Goal: Task Accomplishment & Management: Manage account settings

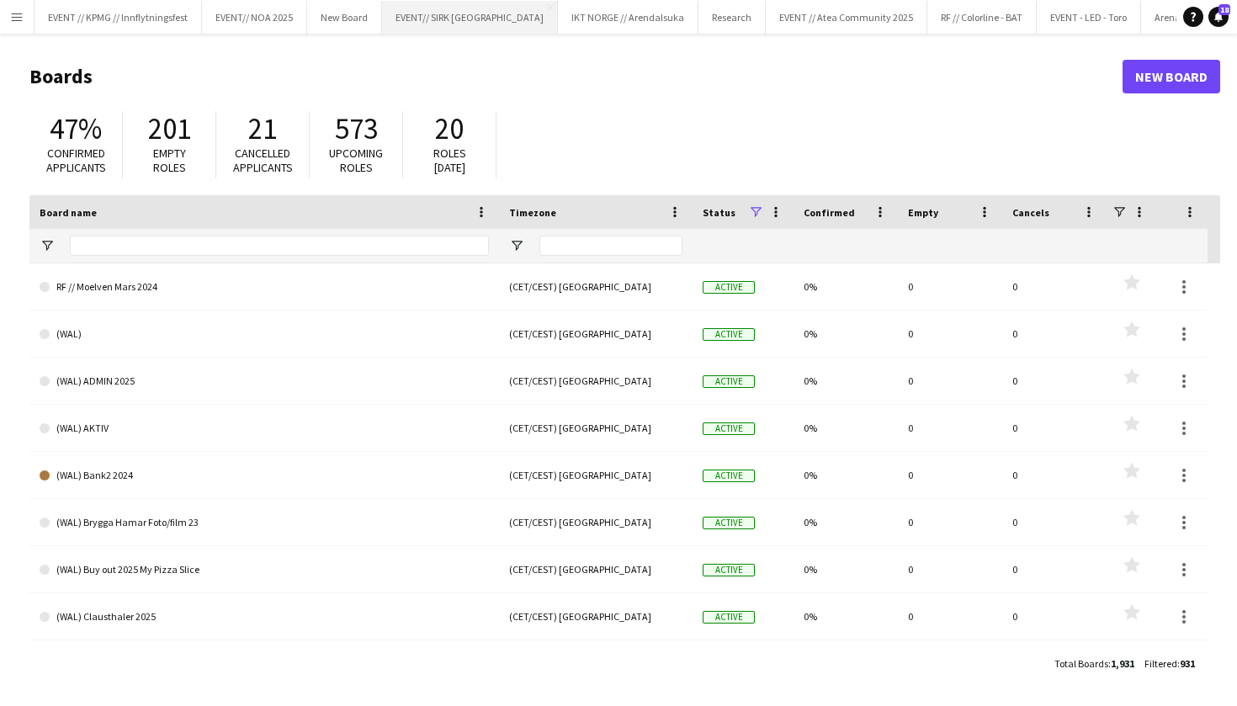
click at [451, 20] on button "EVENT// SIRK NORGE Close" at bounding box center [470, 17] width 176 height 33
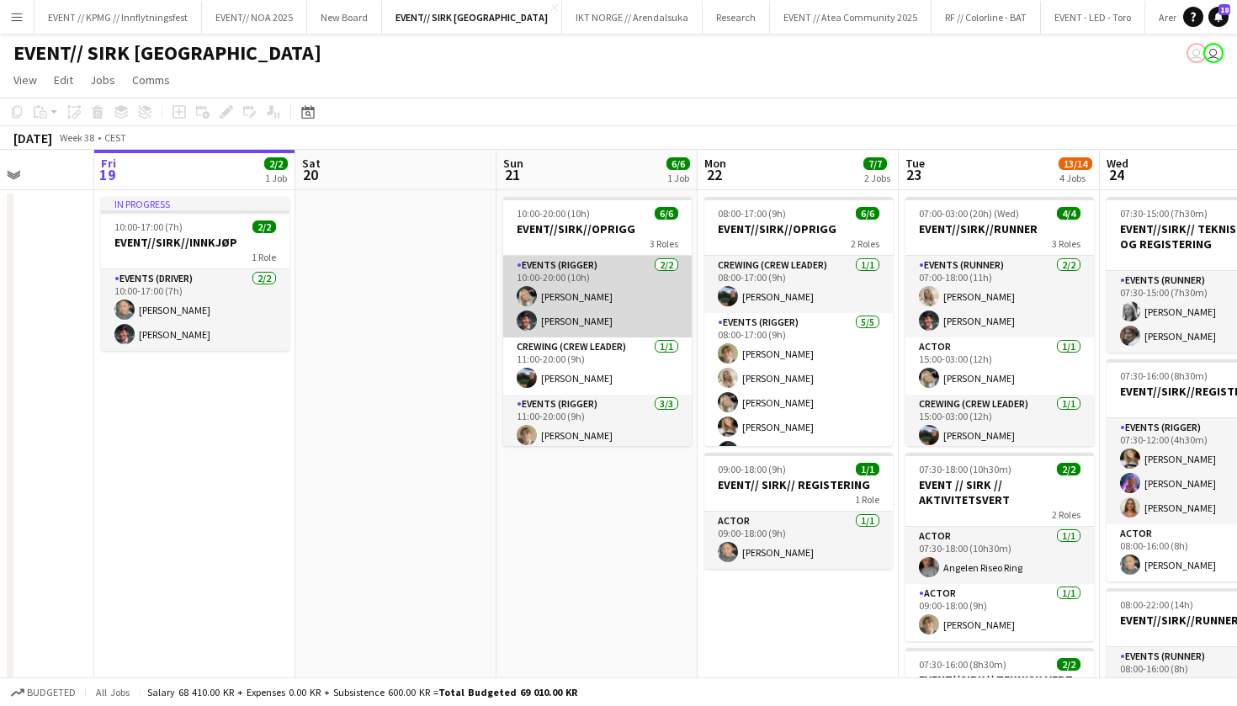
scroll to position [0, 519]
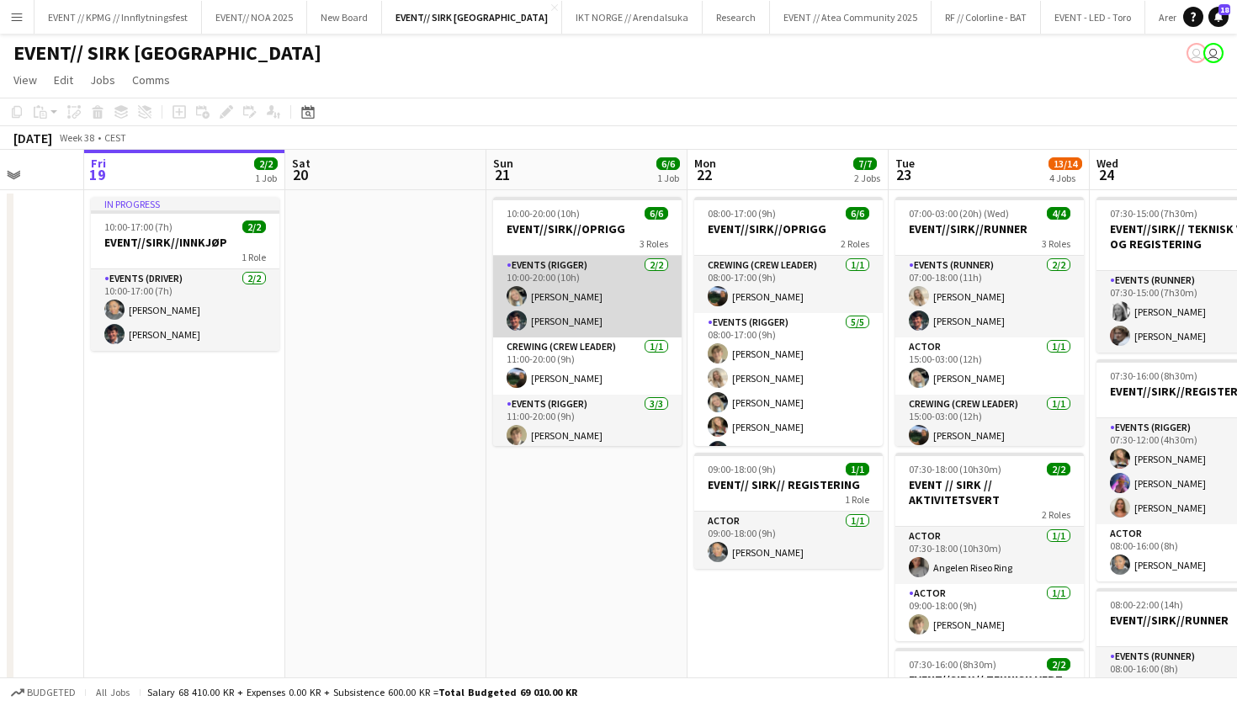
click at [596, 300] on app-card-role "Events (Rigger) 2/2 10:00-20:00 (10h) Oda Hansson Eskil Fossum Solhaug" at bounding box center [587, 297] width 188 height 82
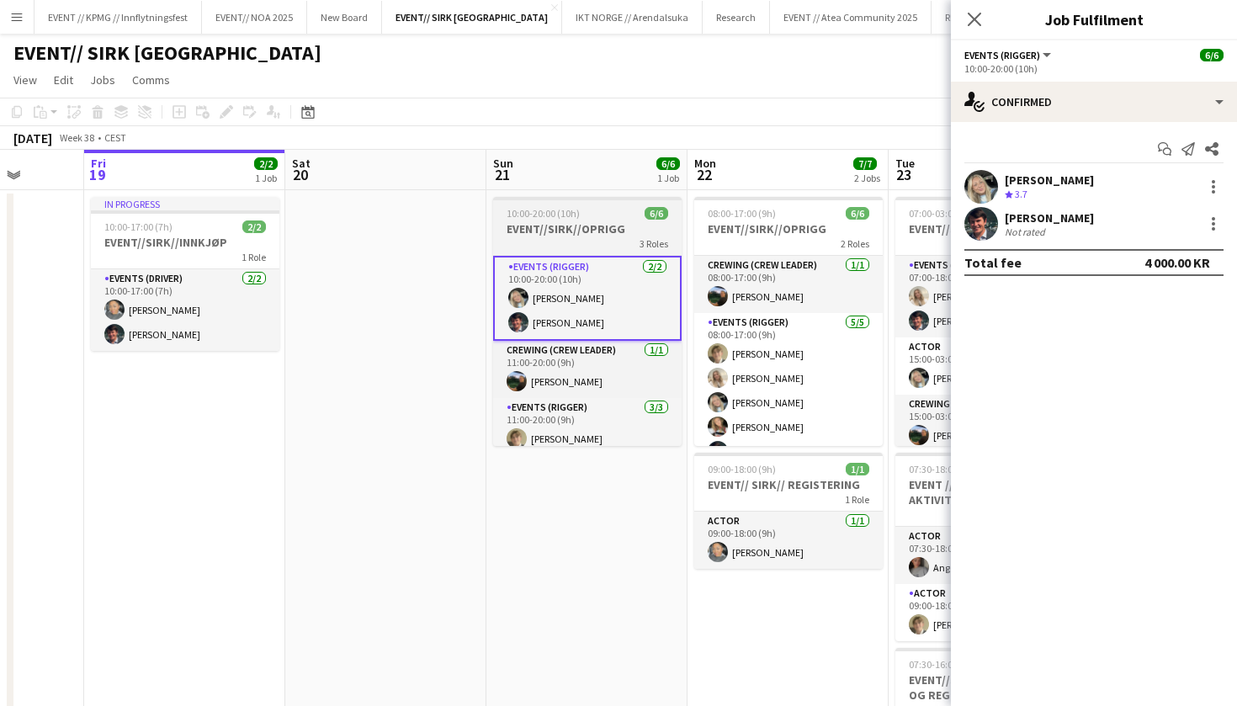
click at [539, 230] on h3 "EVENT//SIRK//OPRIGG" at bounding box center [587, 228] width 188 height 15
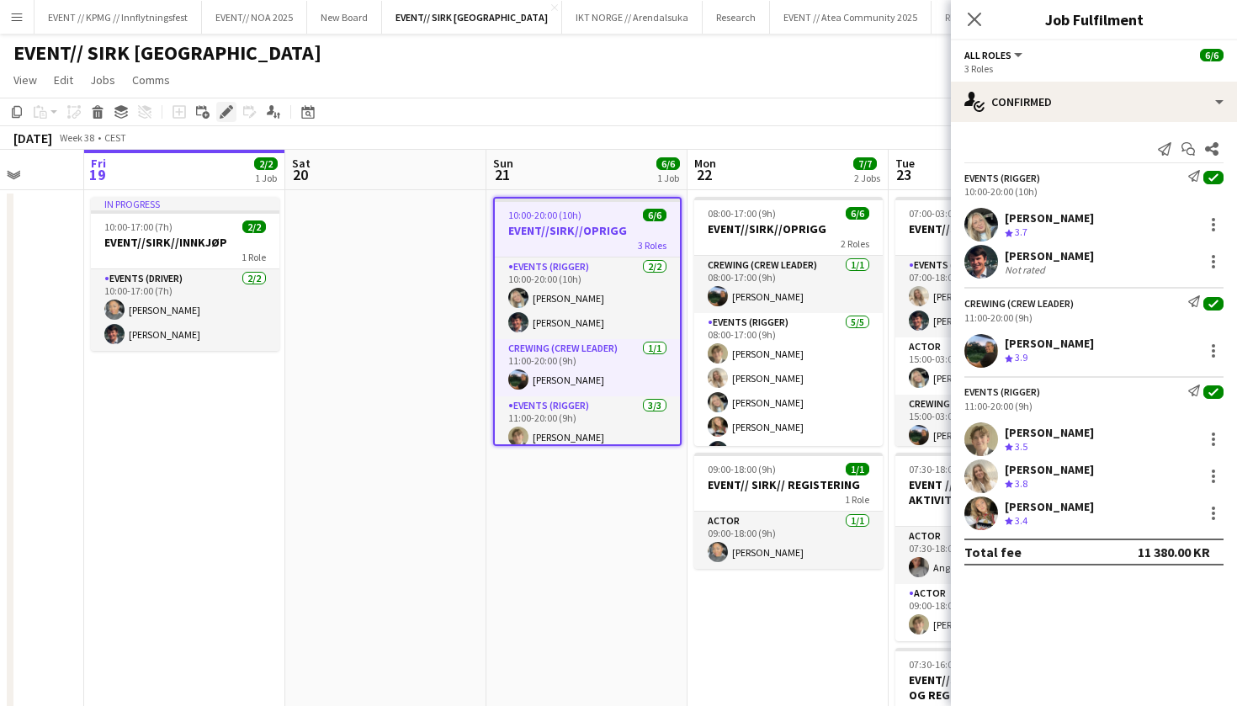
click at [230, 114] on icon "Edit" at bounding box center [226, 111] width 13 height 13
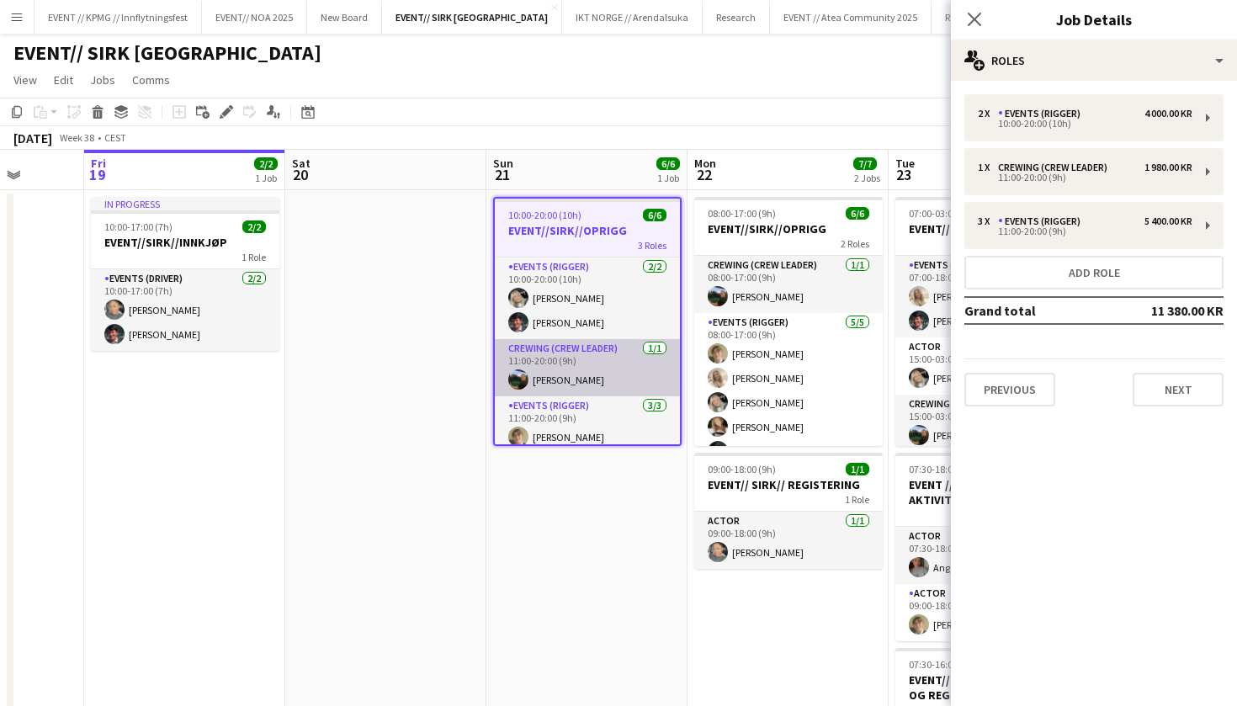
click at [610, 372] on app-card-role "Crewing (Crew Leader) 1/1 11:00-20:00 (9h) Christian Smelhus" at bounding box center [587, 367] width 185 height 57
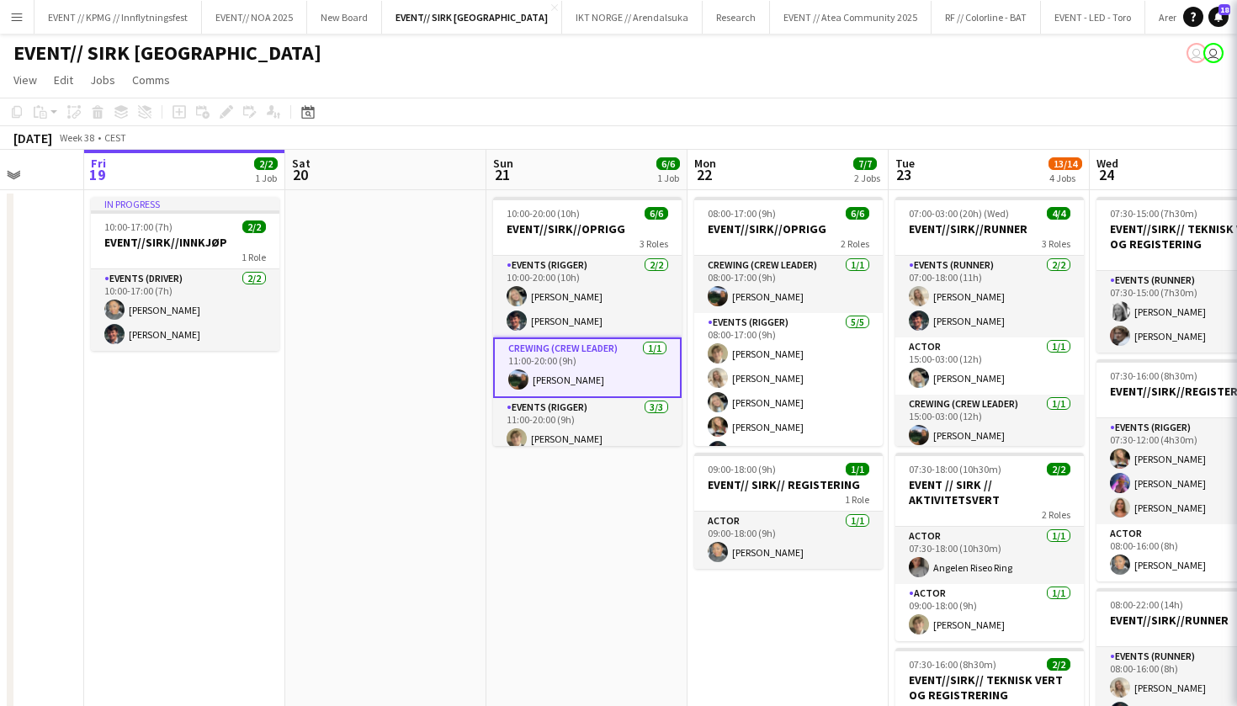
scroll to position [0, 520]
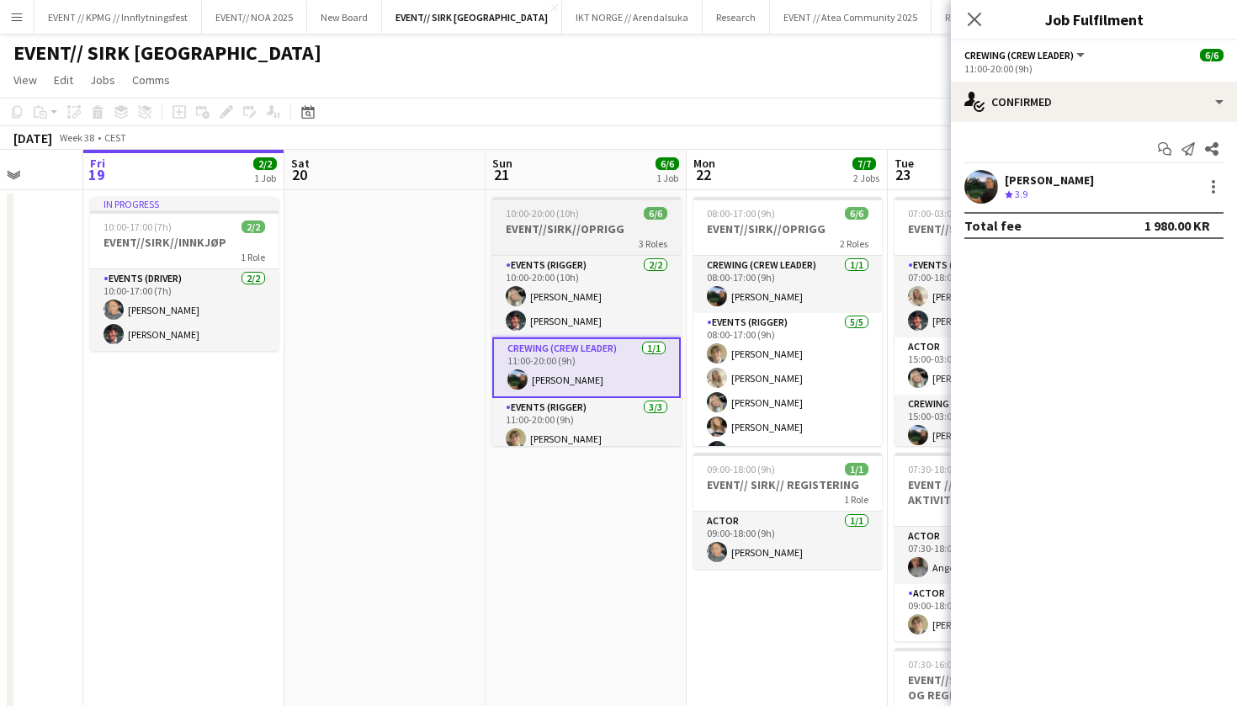
click at [573, 220] on app-job-card "10:00-20:00 (10h) 6/6 EVENT//SIRK//OPRIGG 3 Roles Events (Rigger) 2/2 10:00-20:…" at bounding box center [586, 321] width 188 height 249
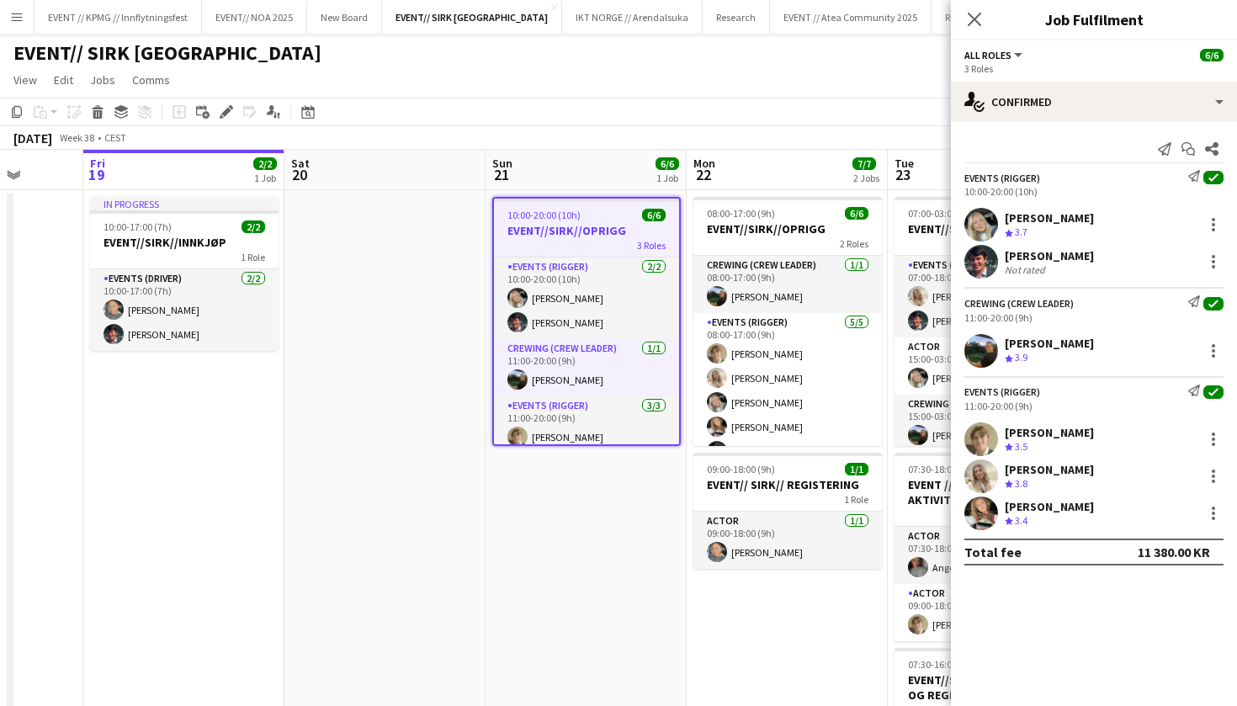
click at [577, 233] on h3 "EVENT//SIRK//OPRIGG" at bounding box center [586, 230] width 185 height 15
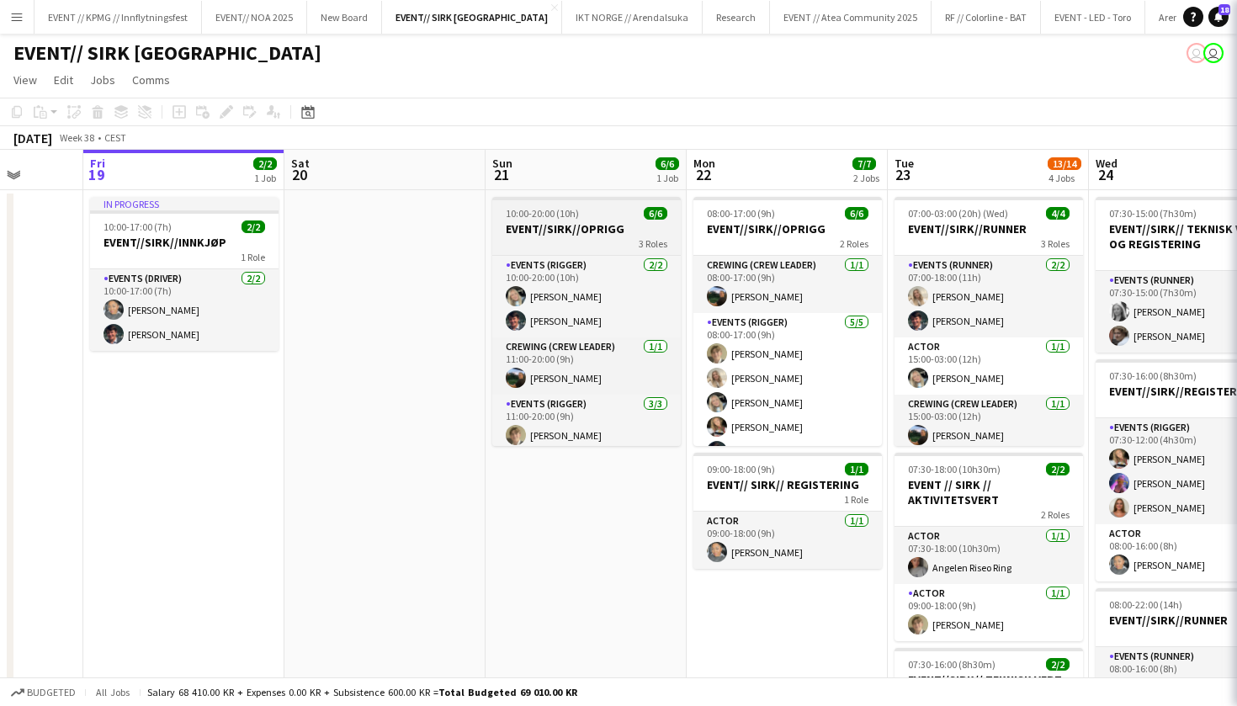
click at [575, 233] on h3 "EVENT//SIRK//OPRIGG" at bounding box center [586, 228] width 188 height 15
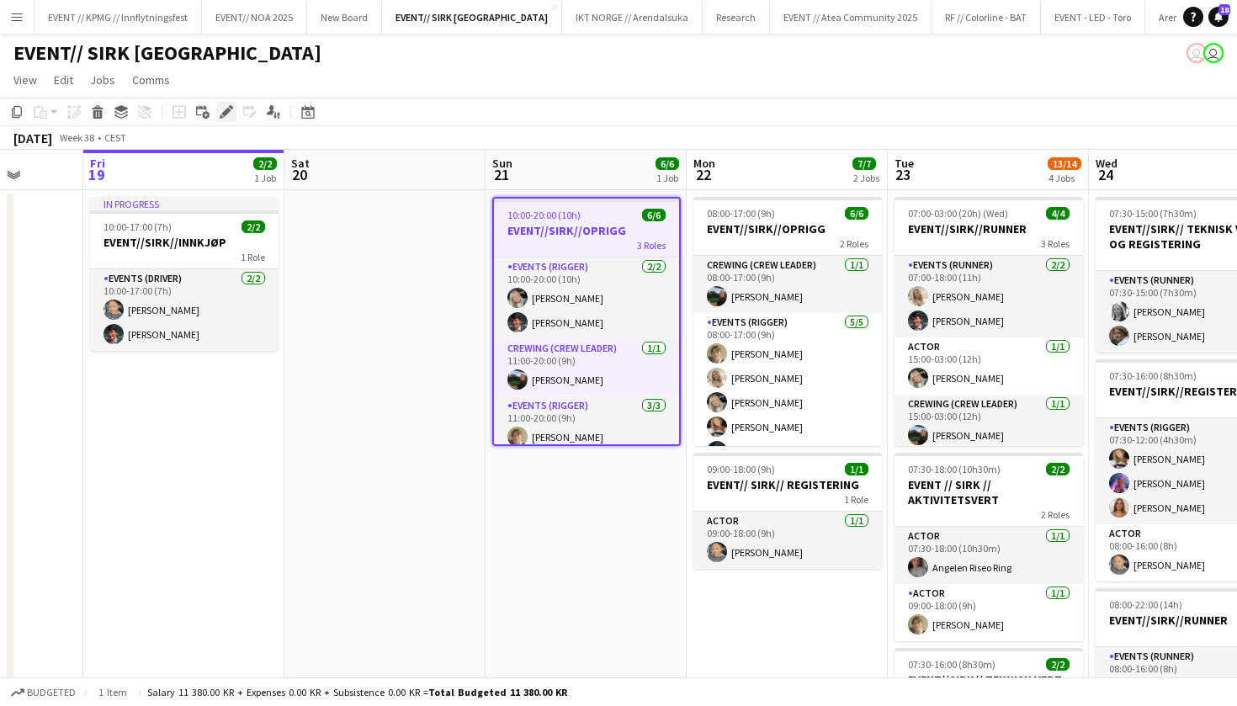
click at [229, 109] on icon at bounding box center [225, 112] width 9 height 9
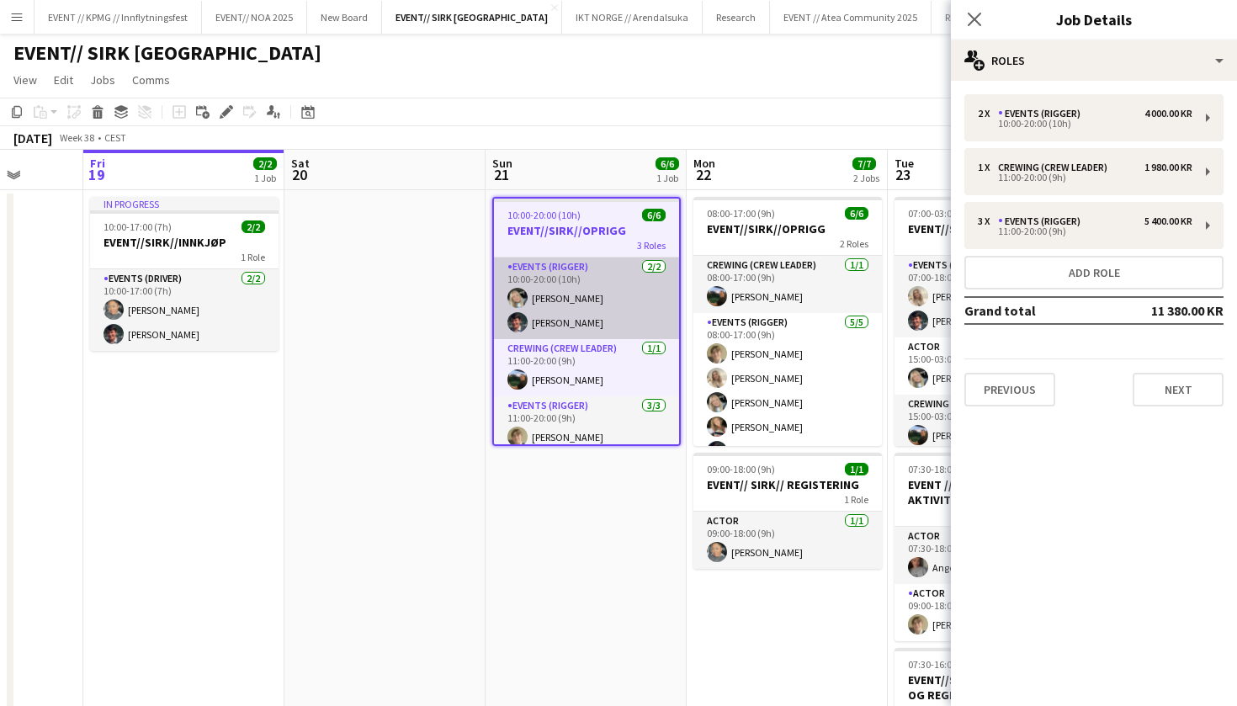
click at [588, 327] on app-card-role "Events (Rigger) 2/2 10:00-20:00 (10h) Oda Hansson Eskil Fossum Solhaug" at bounding box center [586, 298] width 185 height 82
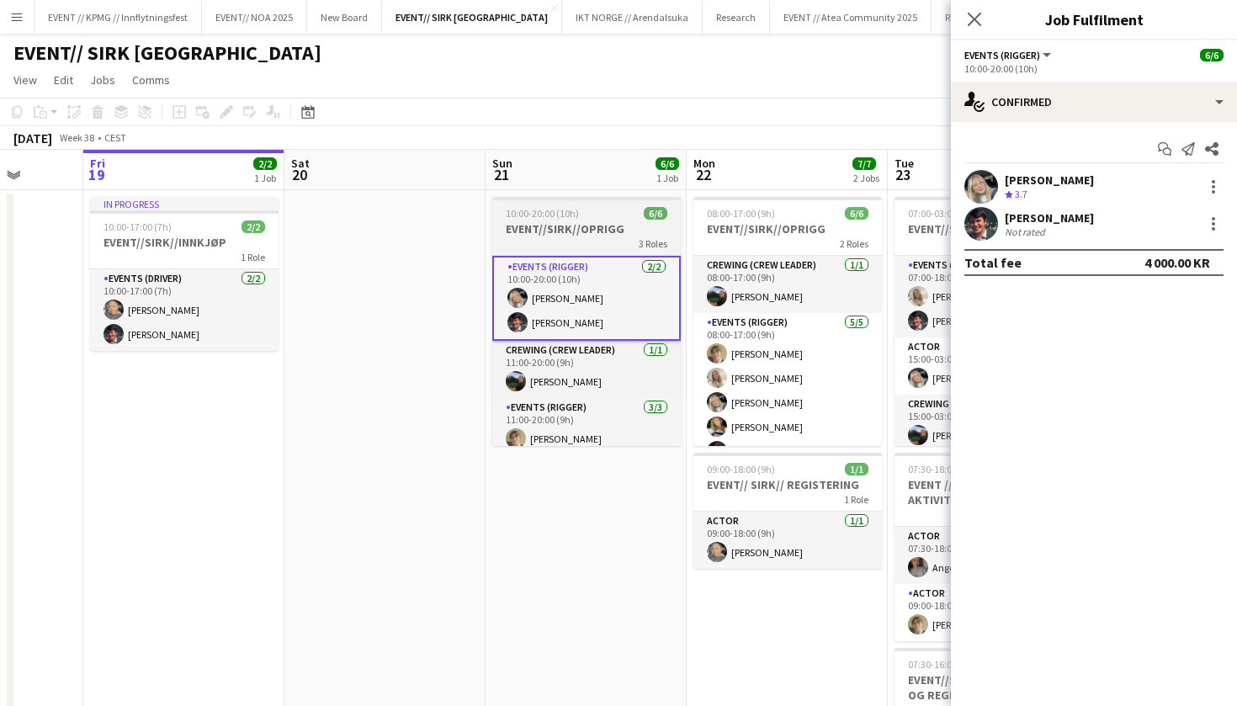
click at [635, 204] on app-job-card "10:00-20:00 (10h) 6/6 EVENT//SIRK//OPRIGG 3 Roles Events (Rigger) 2/2 10:00-20:…" at bounding box center [586, 321] width 188 height 249
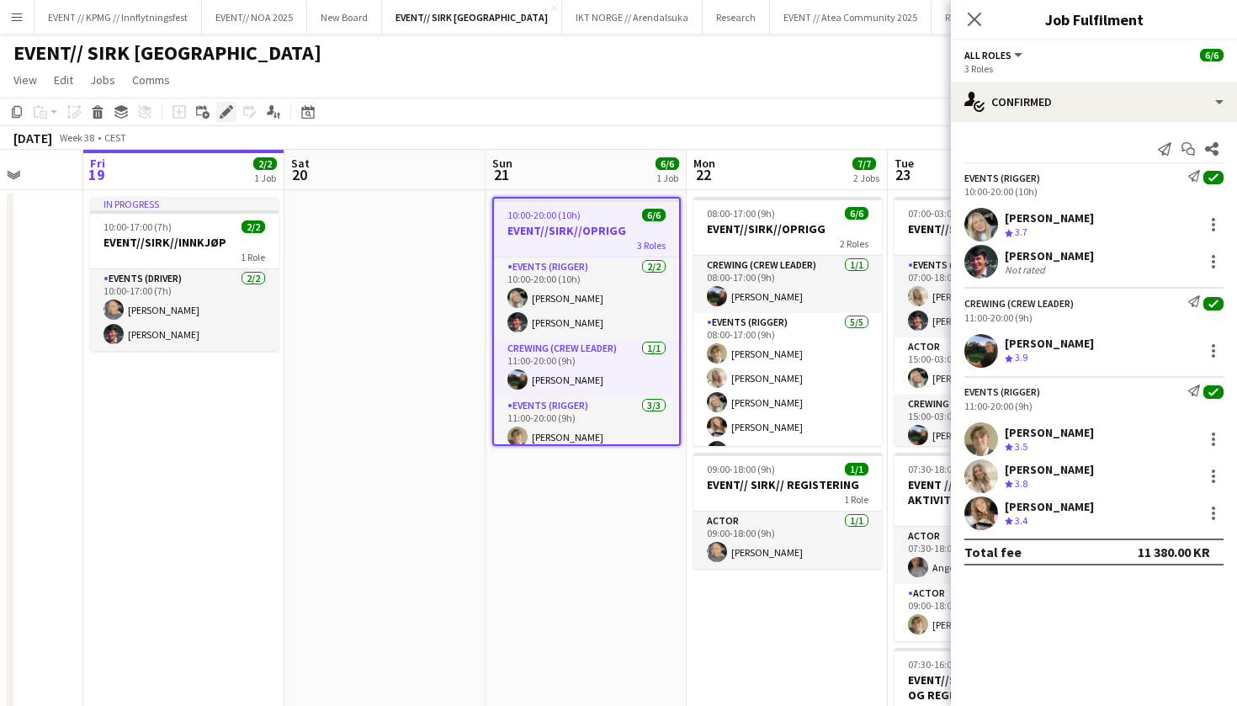
click at [227, 105] on icon "Edit" at bounding box center [226, 111] width 13 height 13
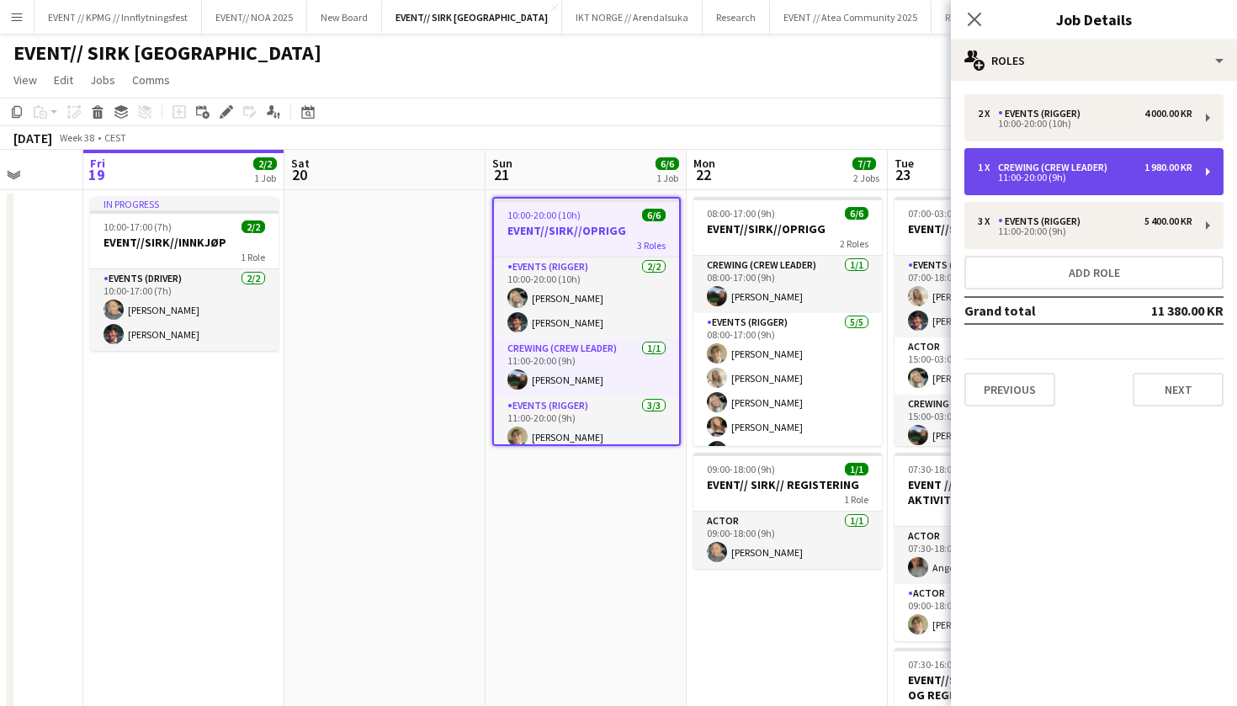
click at [1088, 189] on div "1 x Crewing (Crew Leader) 1 980.00 KR 11:00-20:00 (9h)" at bounding box center [1093, 171] width 259 height 47
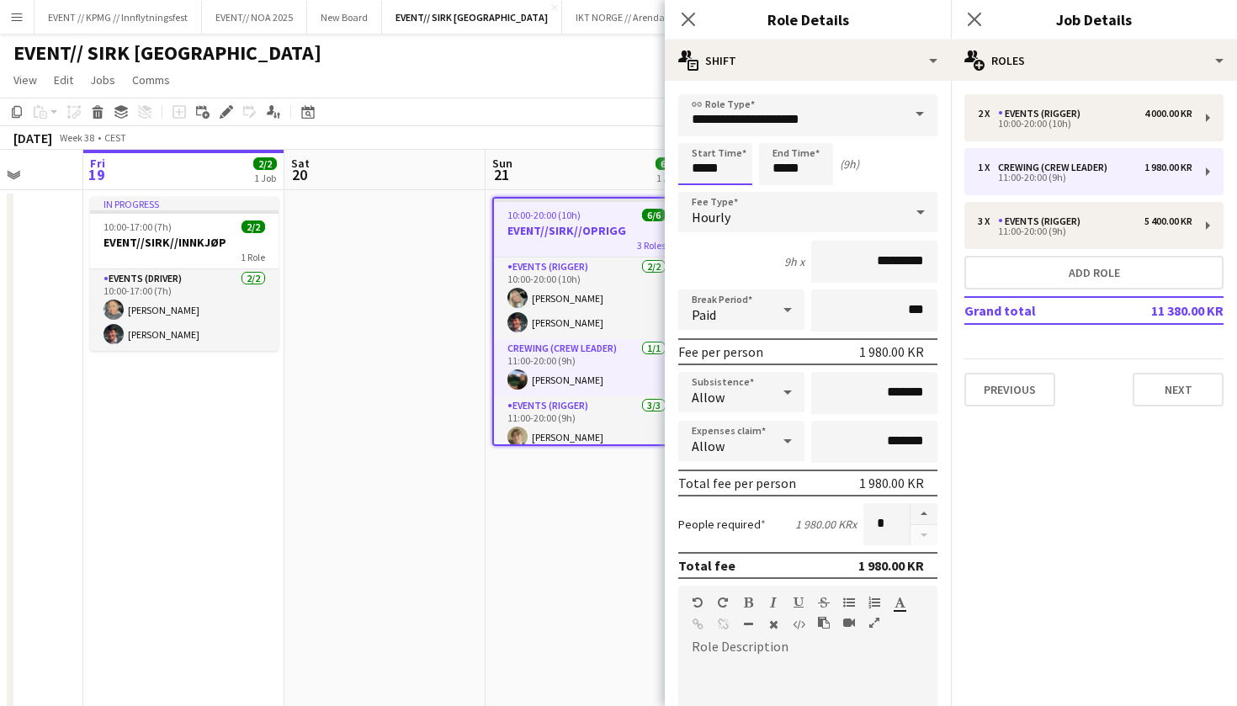
click at [698, 169] on input "*****" at bounding box center [715, 164] width 74 height 42
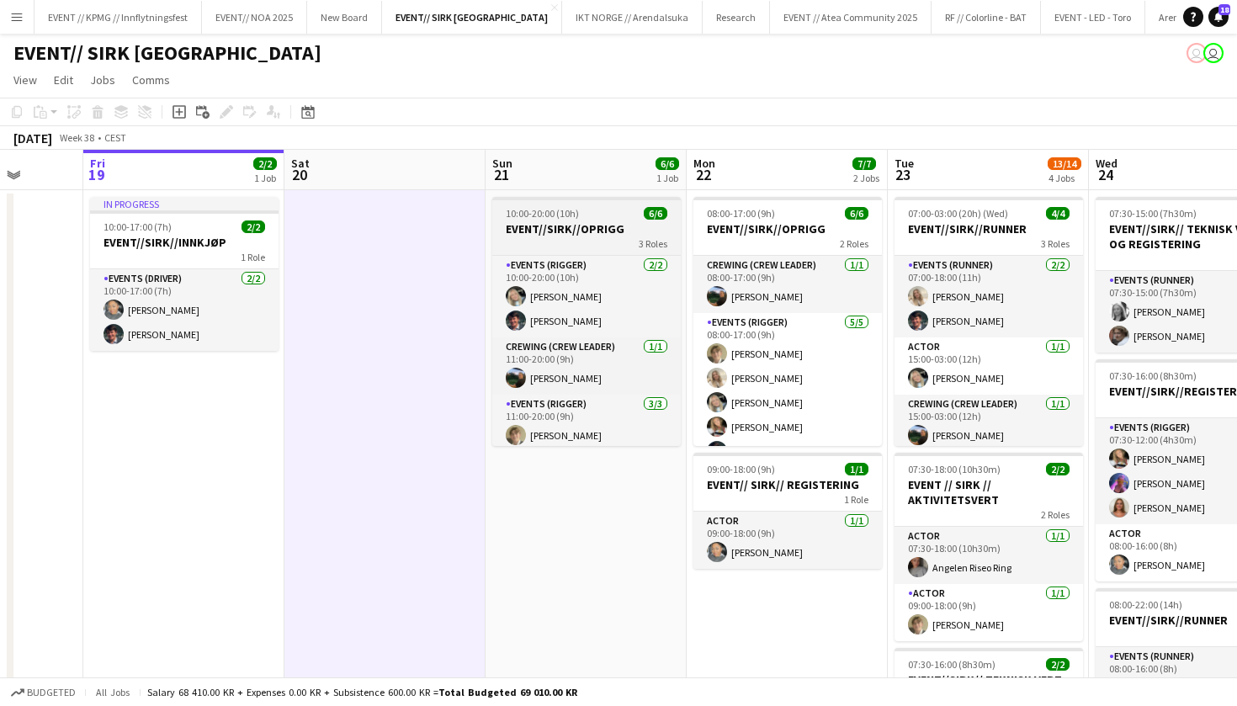
click at [576, 244] on div "3 Roles" at bounding box center [586, 242] width 188 height 13
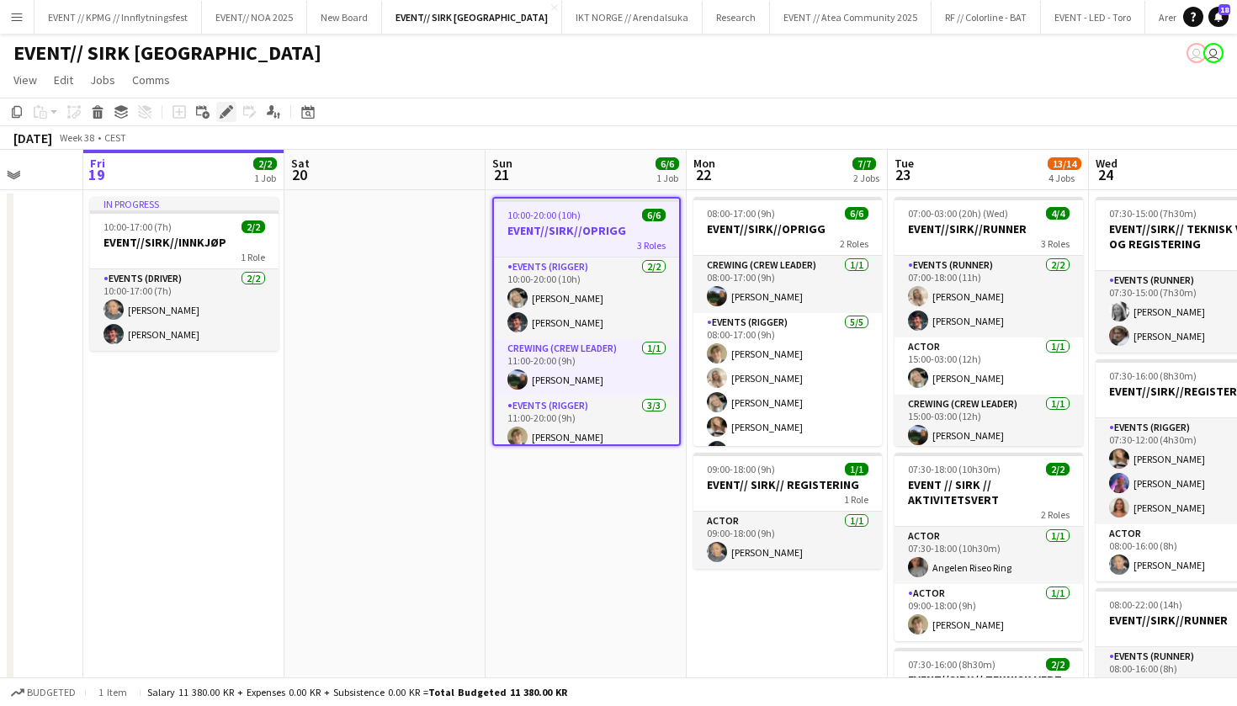
click at [225, 114] on icon at bounding box center [225, 112] width 9 height 9
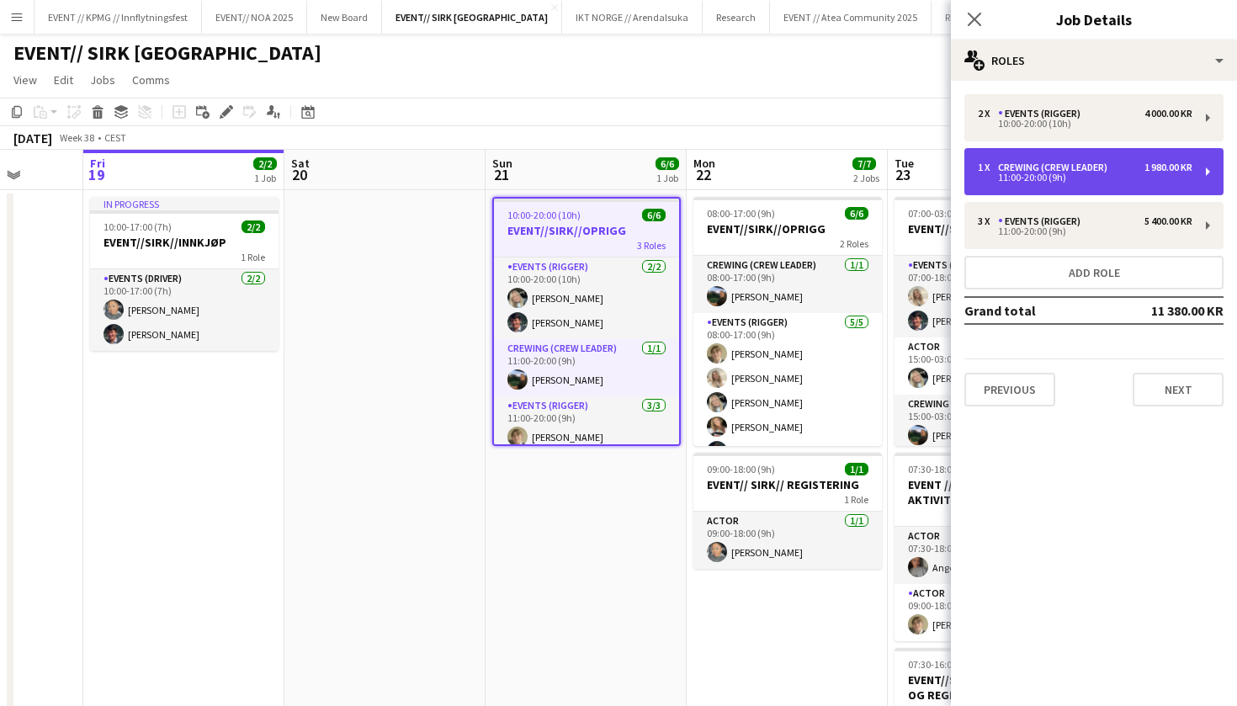
click at [1097, 170] on div "Crewing (Crew Leader)" at bounding box center [1056, 168] width 116 height 12
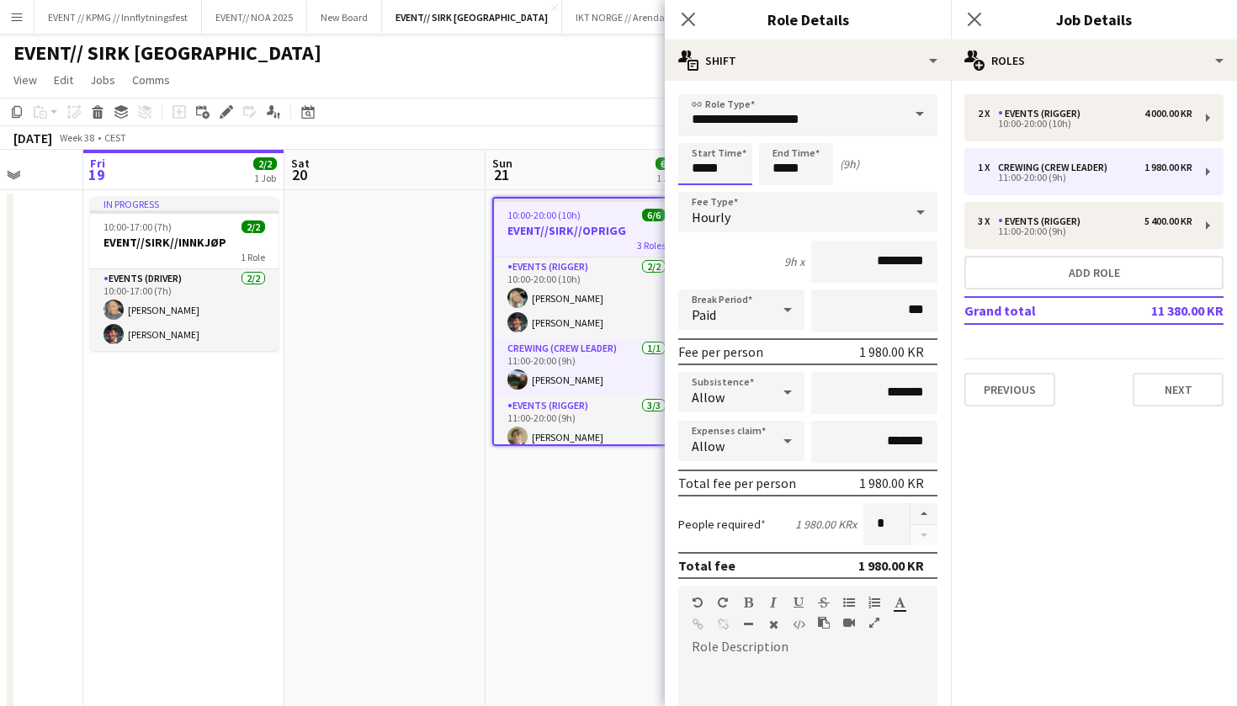
click at [703, 167] on input "*****" at bounding box center [715, 164] width 74 height 42
click at [697, 167] on input "*****" at bounding box center [715, 164] width 74 height 42
click at [697, 169] on input "*****" at bounding box center [715, 164] width 74 height 42
click at [700, 168] on input "*****" at bounding box center [715, 164] width 74 height 42
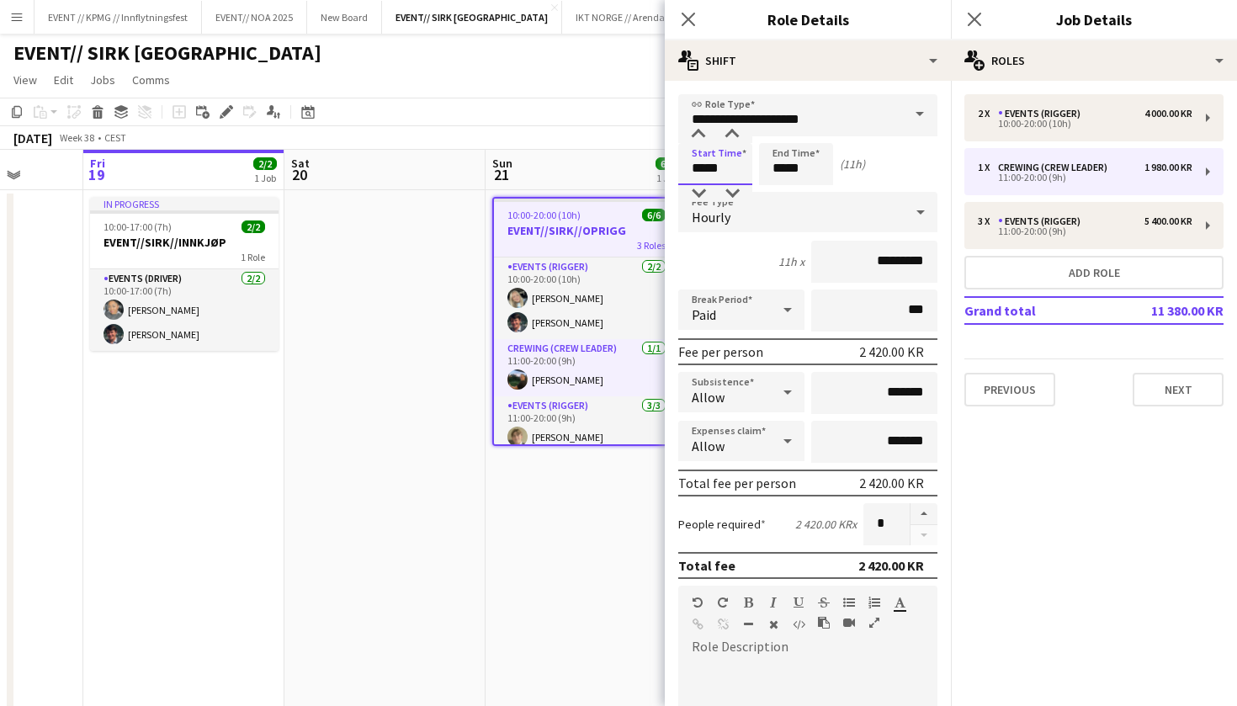
click at [722, 167] on input "*****" at bounding box center [715, 164] width 74 height 42
type input "*****"
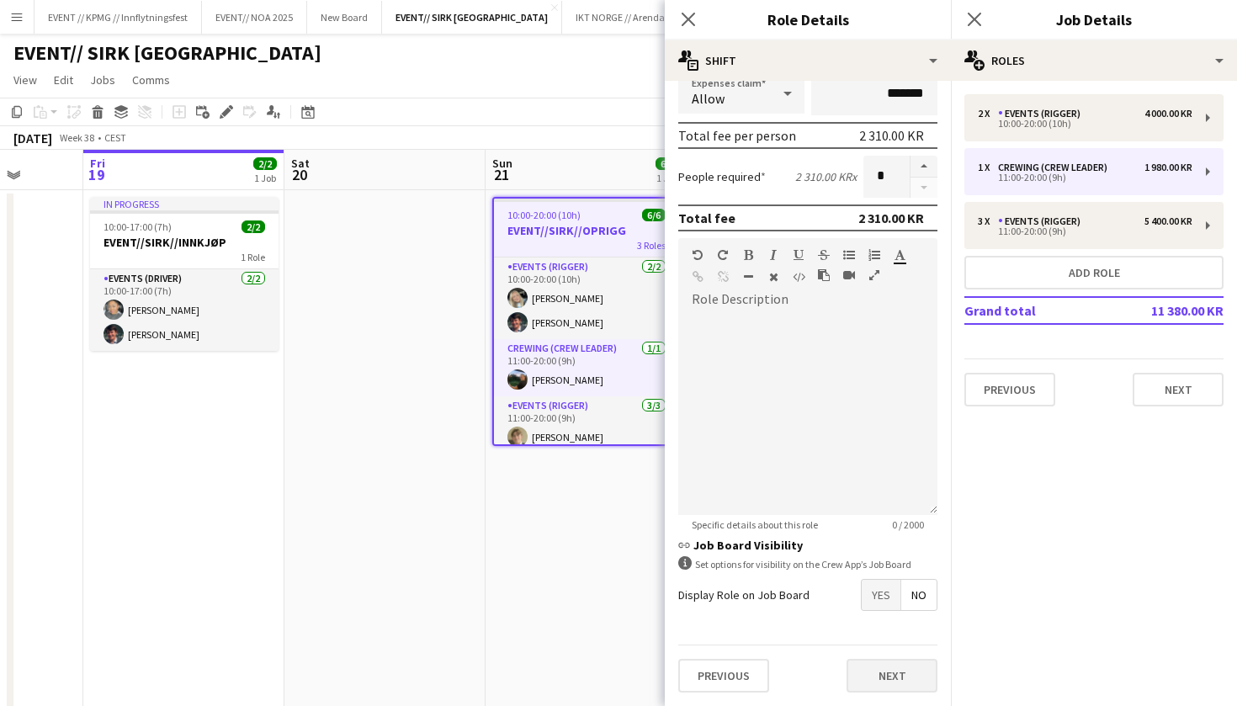
scroll to position [347, 0]
click at [880, 681] on button "Next" at bounding box center [891, 676] width 91 height 34
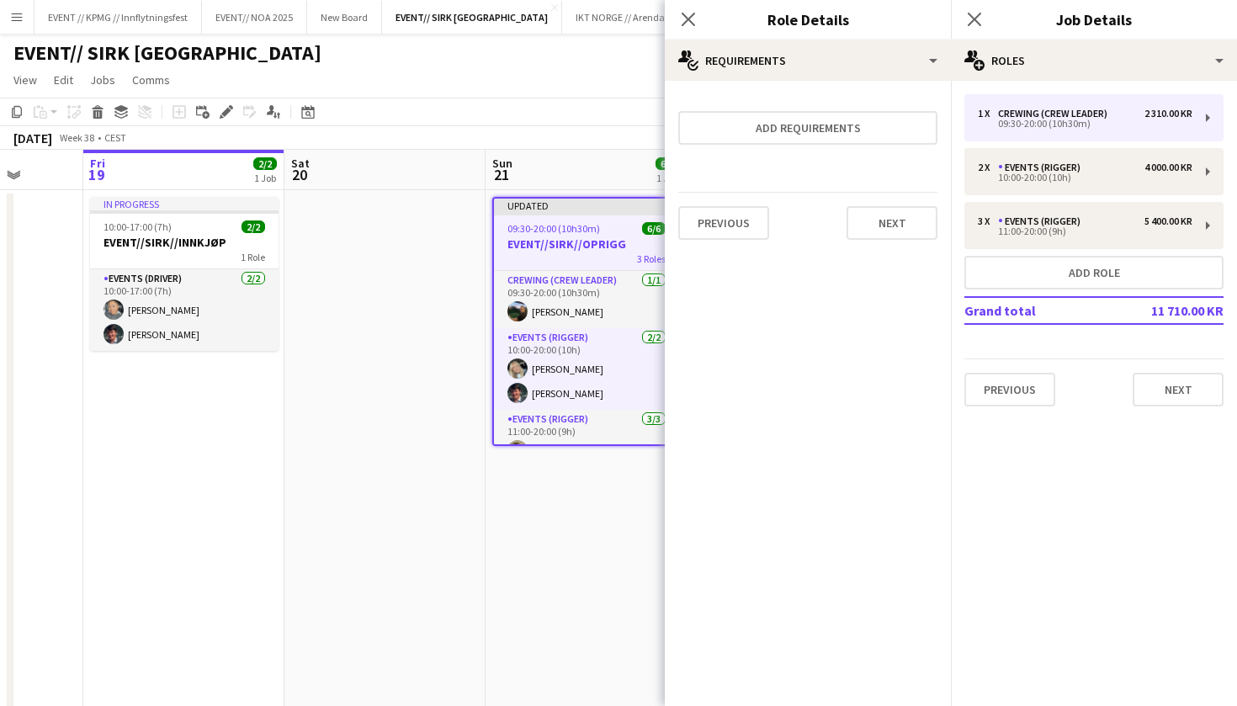
scroll to position [0, 0]
click at [901, 206] on button "Next" at bounding box center [891, 223] width 91 height 34
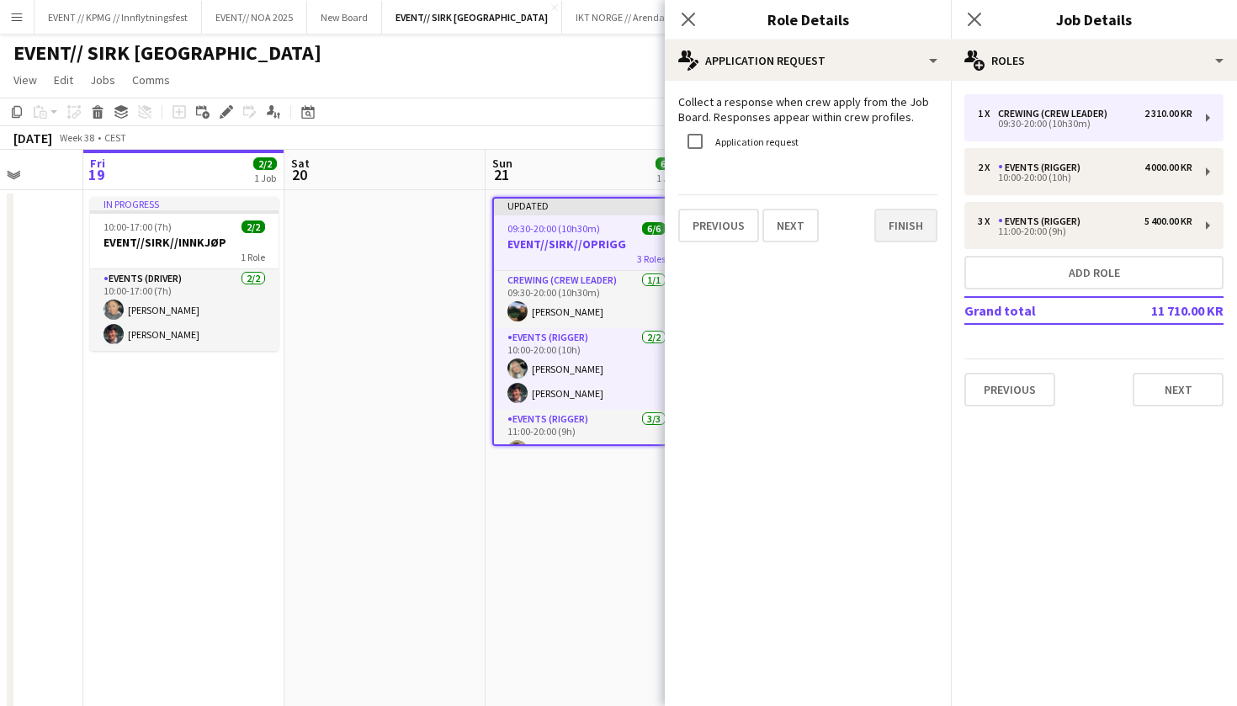
click at [895, 220] on button "Finish" at bounding box center [905, 226] width 63 height 34
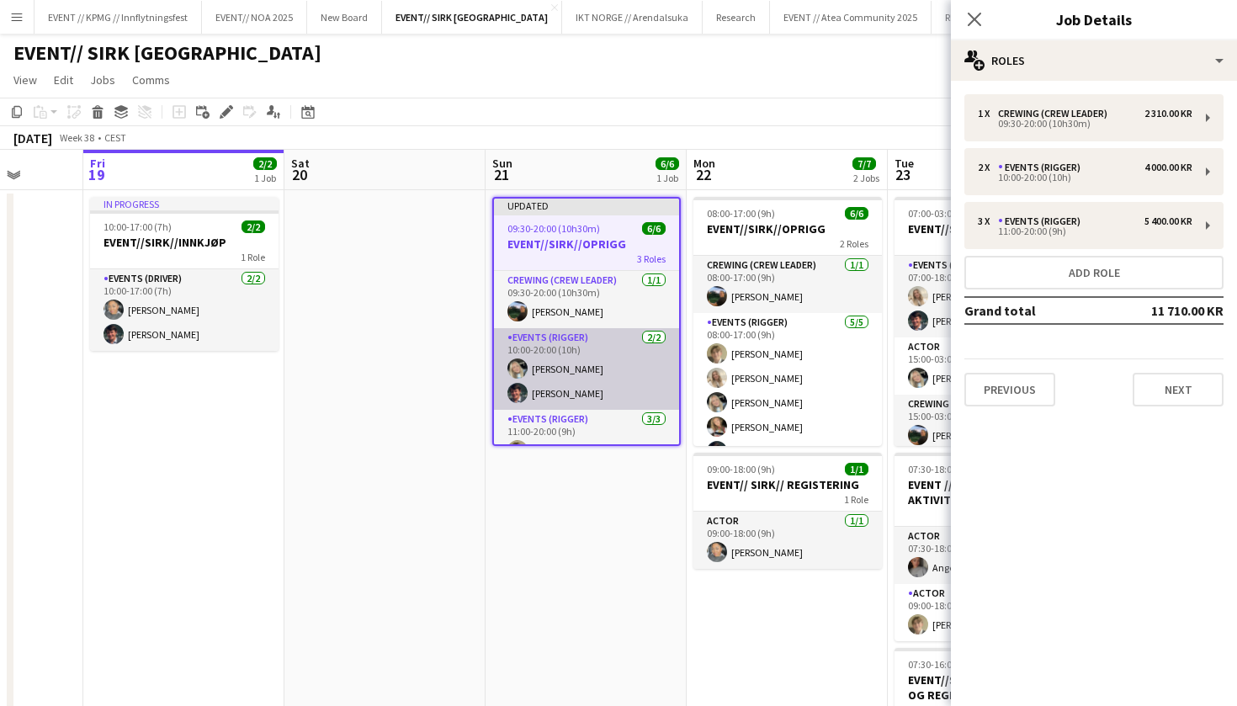
click at [579, 376] on app-card-role "Events (Rigger) 2/2 10:00-20:00 (10h) Oda Hansson Eskil Fossum Solhaug" at bounding box center [586, 369] width 185 height 82
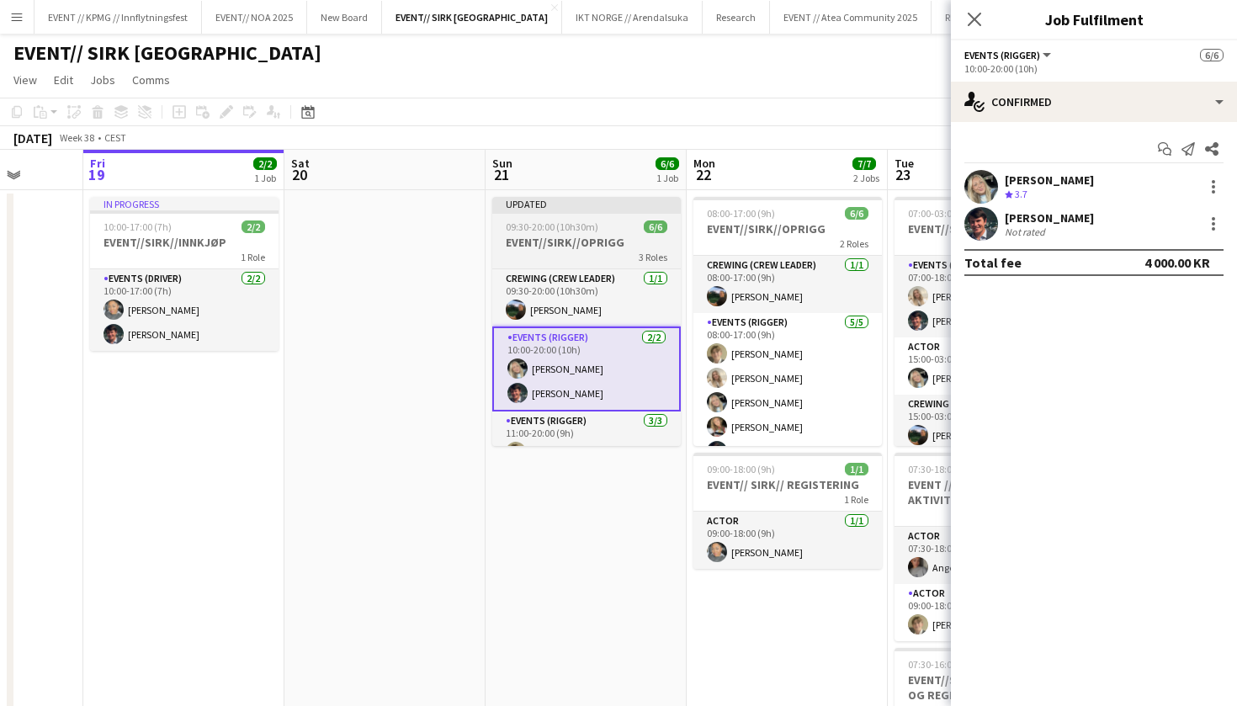
click at [575, 220] on app-job-card "Updated 09:30-20:00 (10h30m) 6/6 EVENT//SIRK//OPRIGG 3 Roles Crewing (Crew Lead…" at bounding box center [586, 321] width 188 height 249
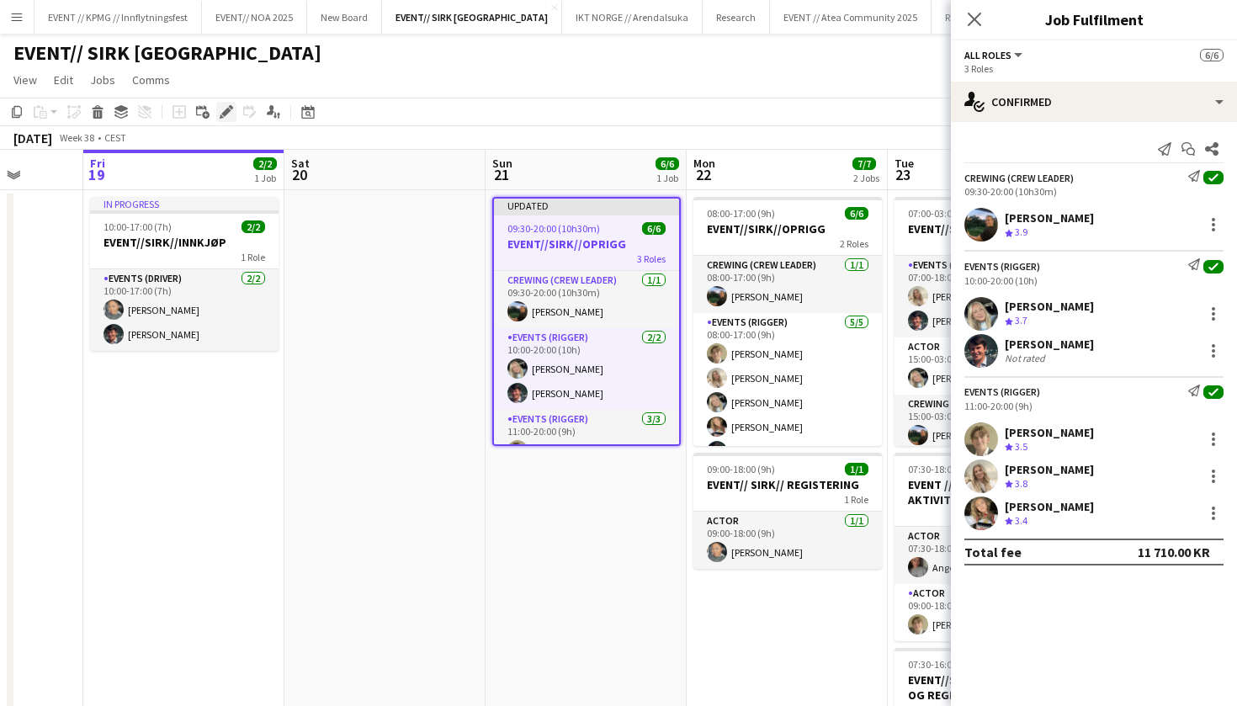
click at [221, 119] on div "Edit" at bounding box center [226, 112] width 20 height 20
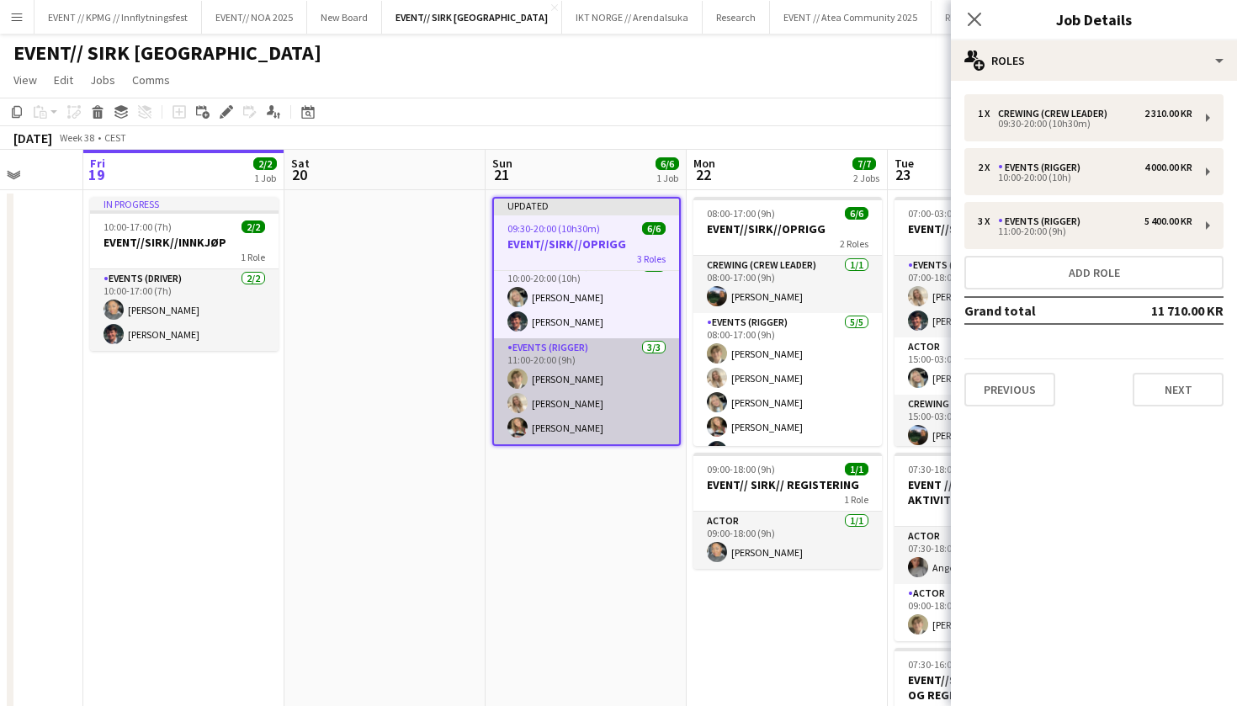
click at [575, 396] on app-card-role "Events (Rigger) 3/3 11:00-20:00 (9h) Bastian Solem Vanessa Riise Naas Marte Jen…" at bounding box center [586, 391] width 185 height 106
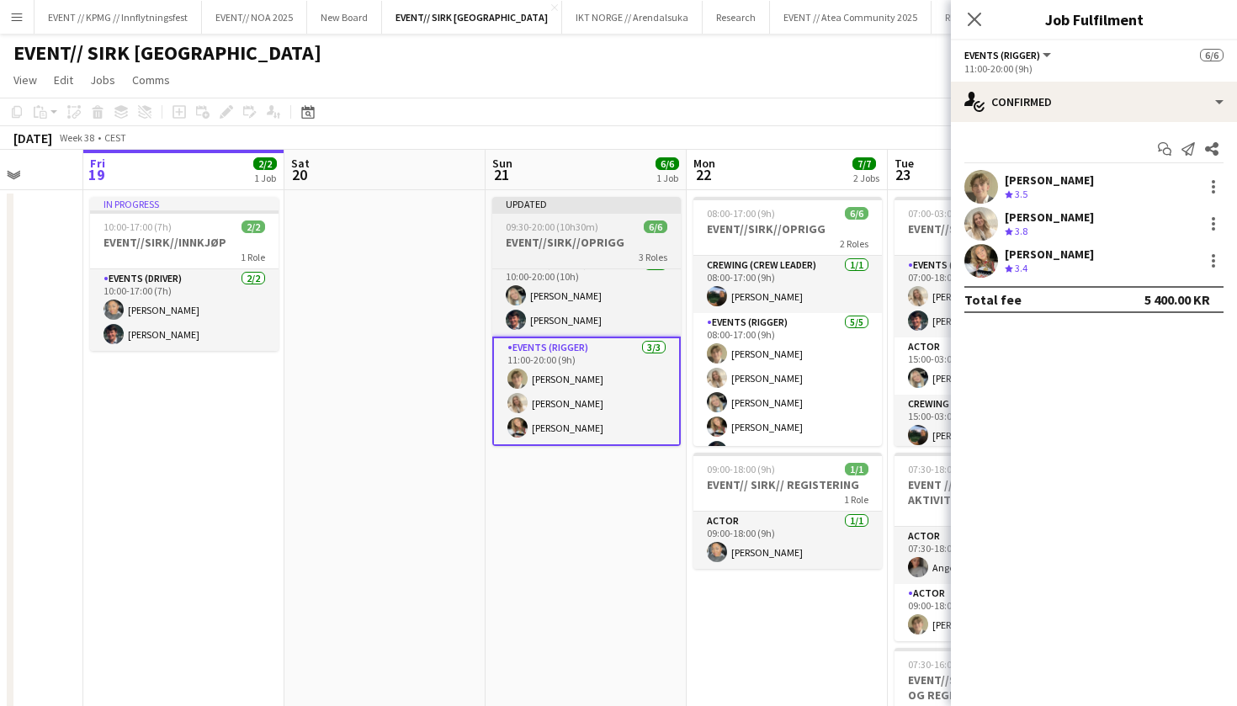
click at [564, 203] on div "Updated" at bounding box center [586, 203] width 188 height 13
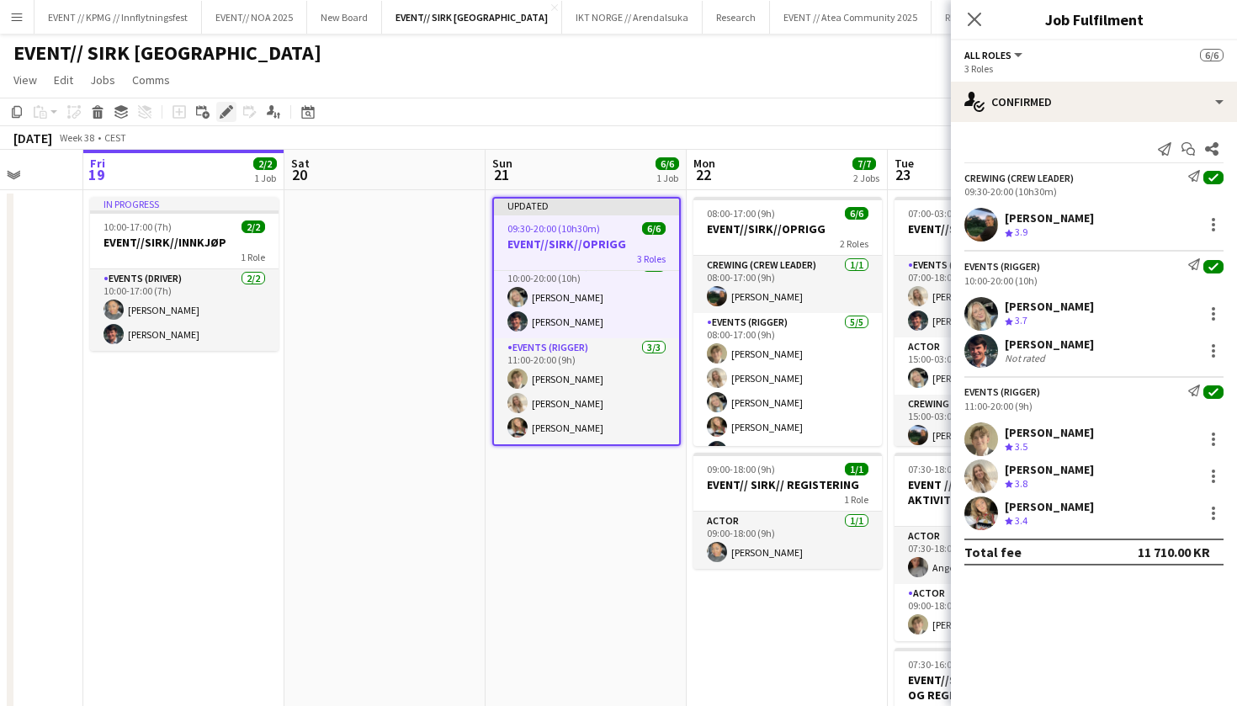
click at [229, 110] on icon at bounding box center [225, 112] width 9 height 9
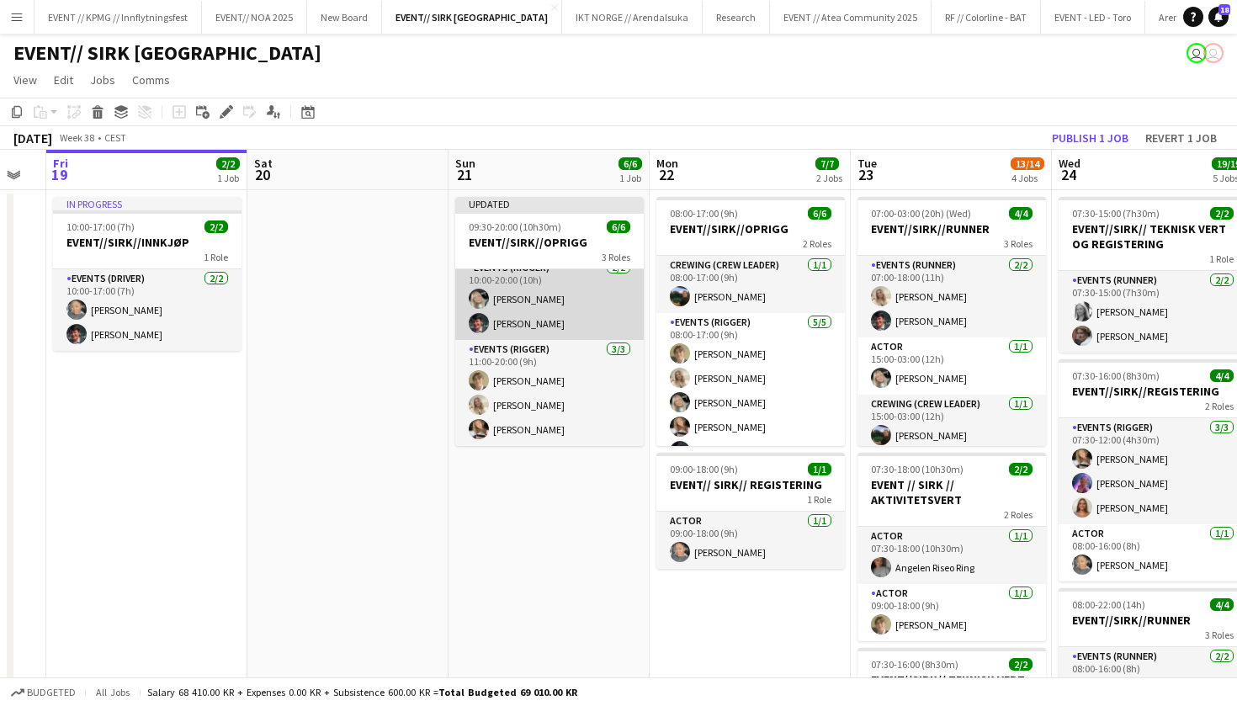
scroll to position [68, 0]
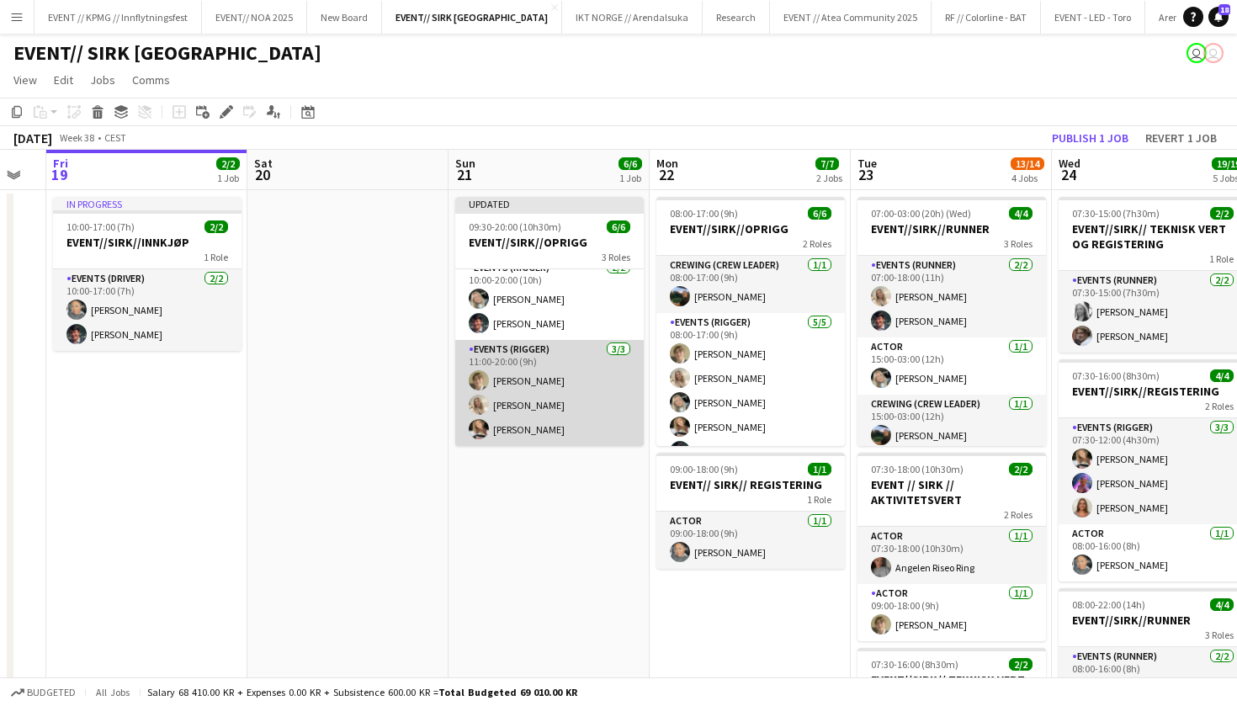
click at [565, 398] on app-card-role "Events (Rigger) 3/3 11:00-20:00 (9h) Bastian Solem Vanessa Riise Naas Marte Jen…" at bounding box center [549, 393] width 188 height 106
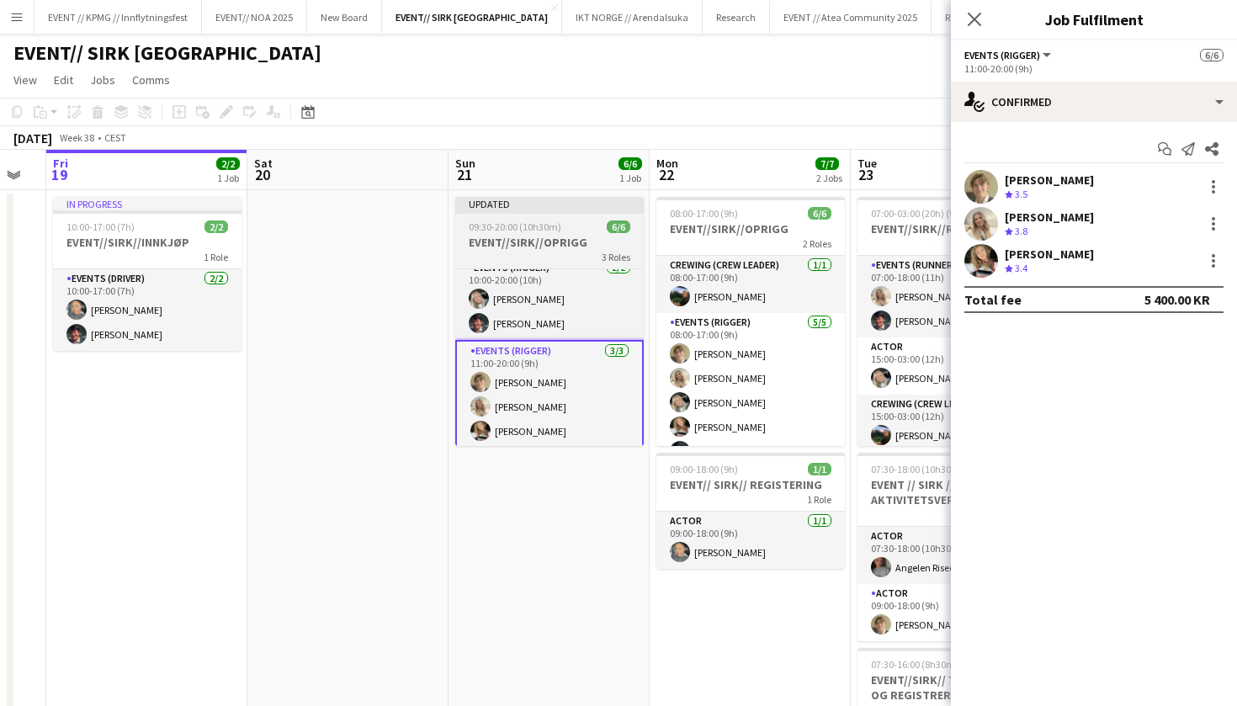
click at [562, 238] on h3 "EVENT//SIRK//OPRIGG" at bounding box center [549, 242] width 188 height 15
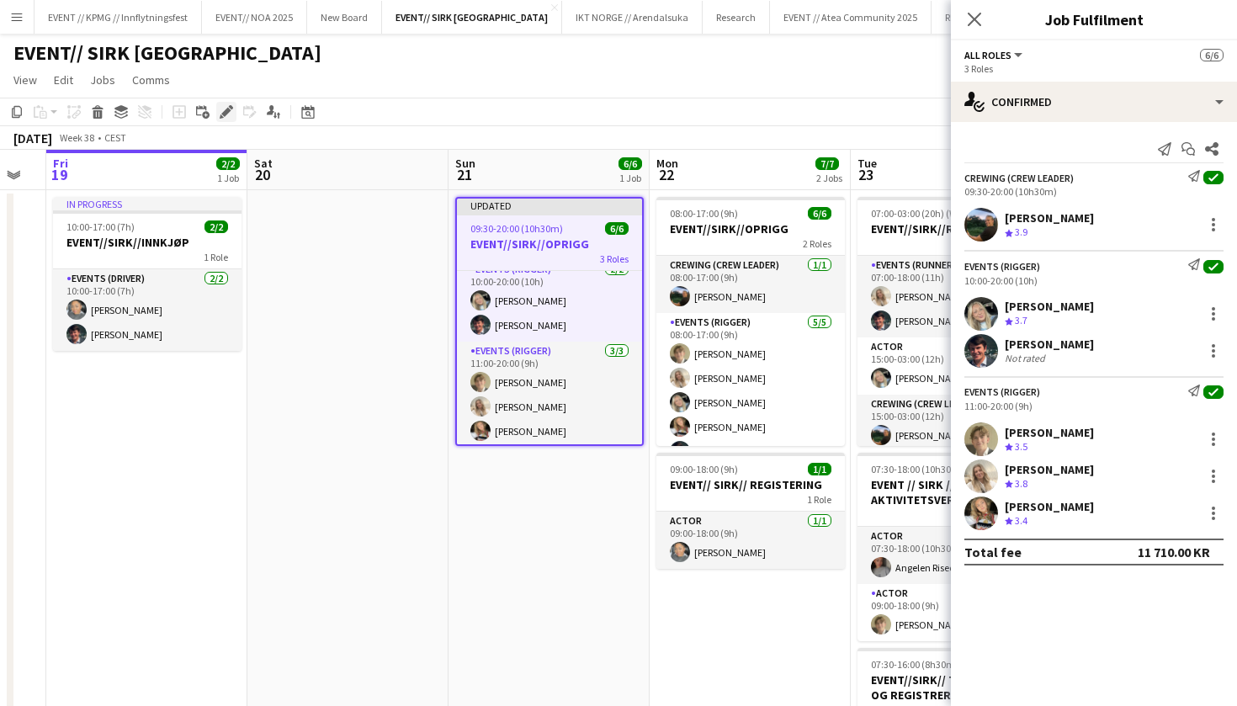
click at [232, 108] on icon at bounding box center [231, 107] width 4 height 4
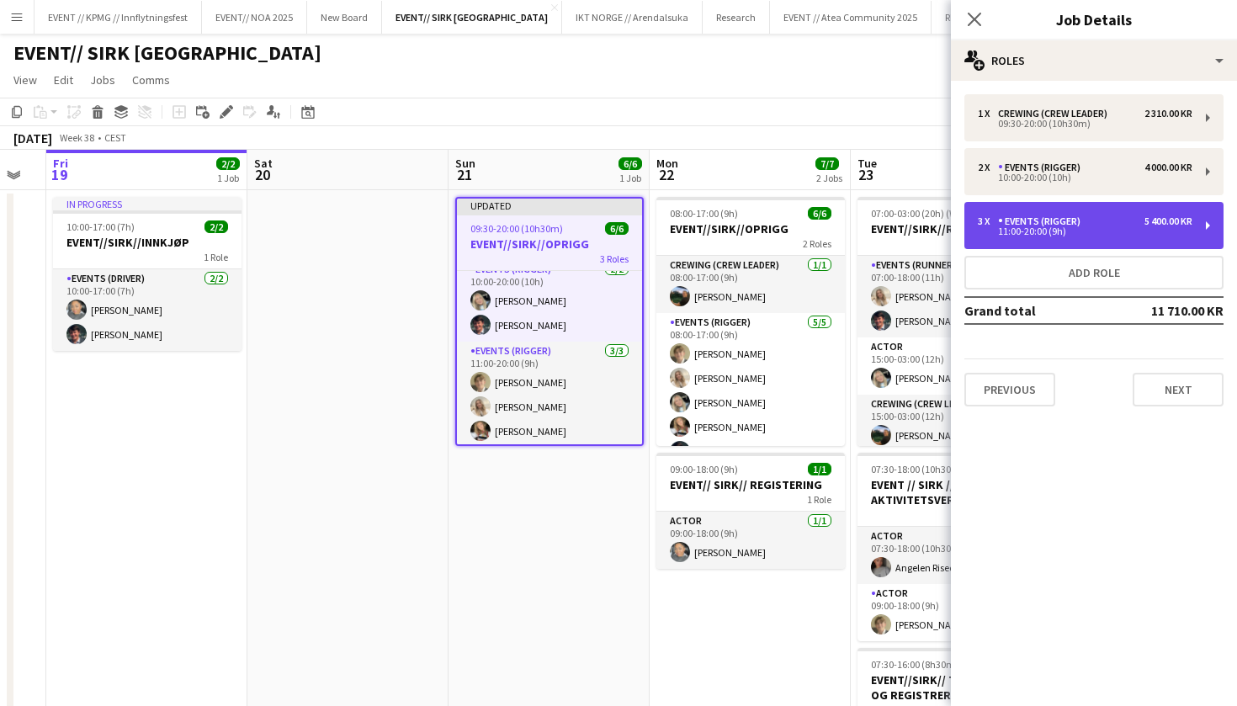
click at [1091, 219] on div "3 x Events (Rigger) 5 400.00 KR" at bounding box center [1084, 221] width 214 height 12
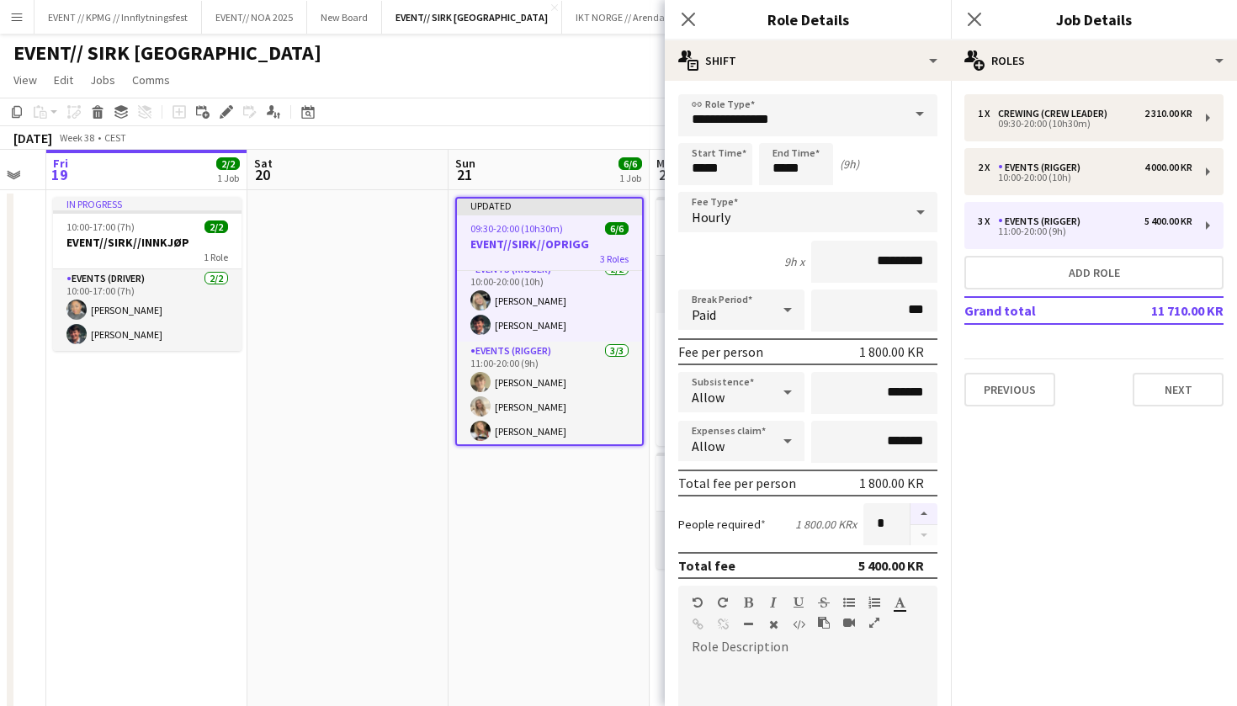
click at [928, 511] on button "button" at bounding box center [923, 514] width 27 height 22
type input "*"
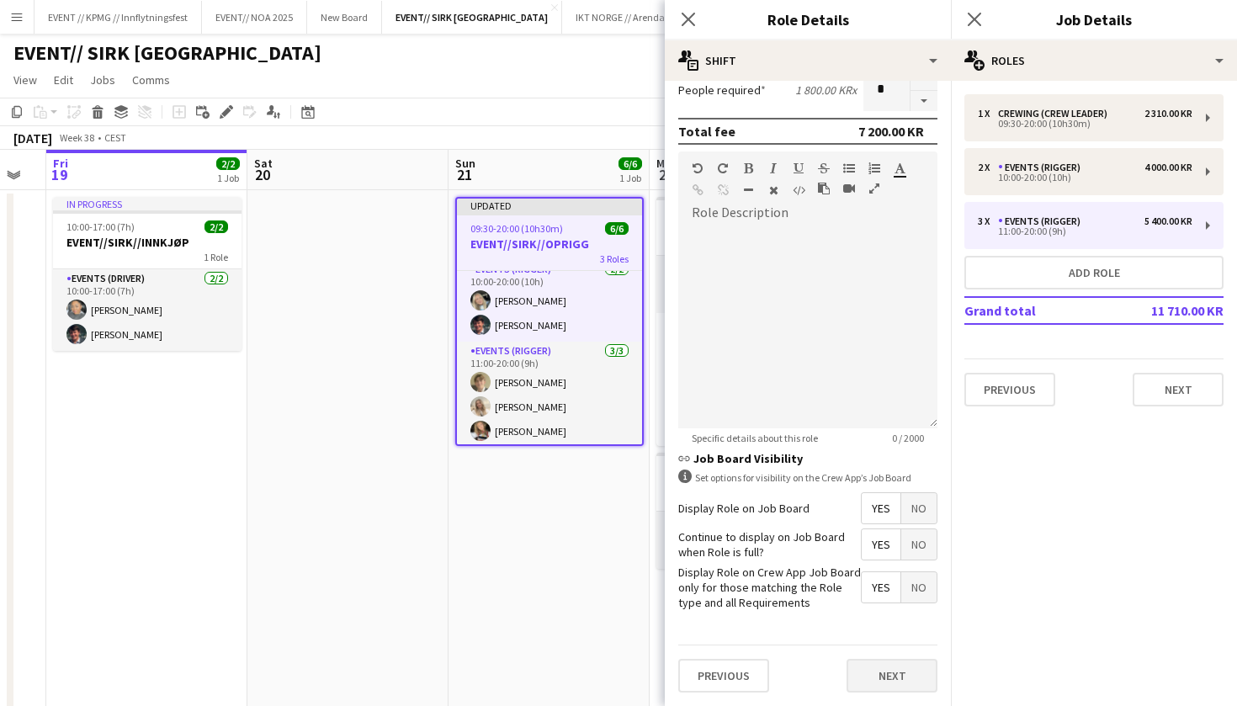
scroll to position [434, 0]
click at [889, 675] on button "Next" at bounding box center [891, 676] width 91 height 34
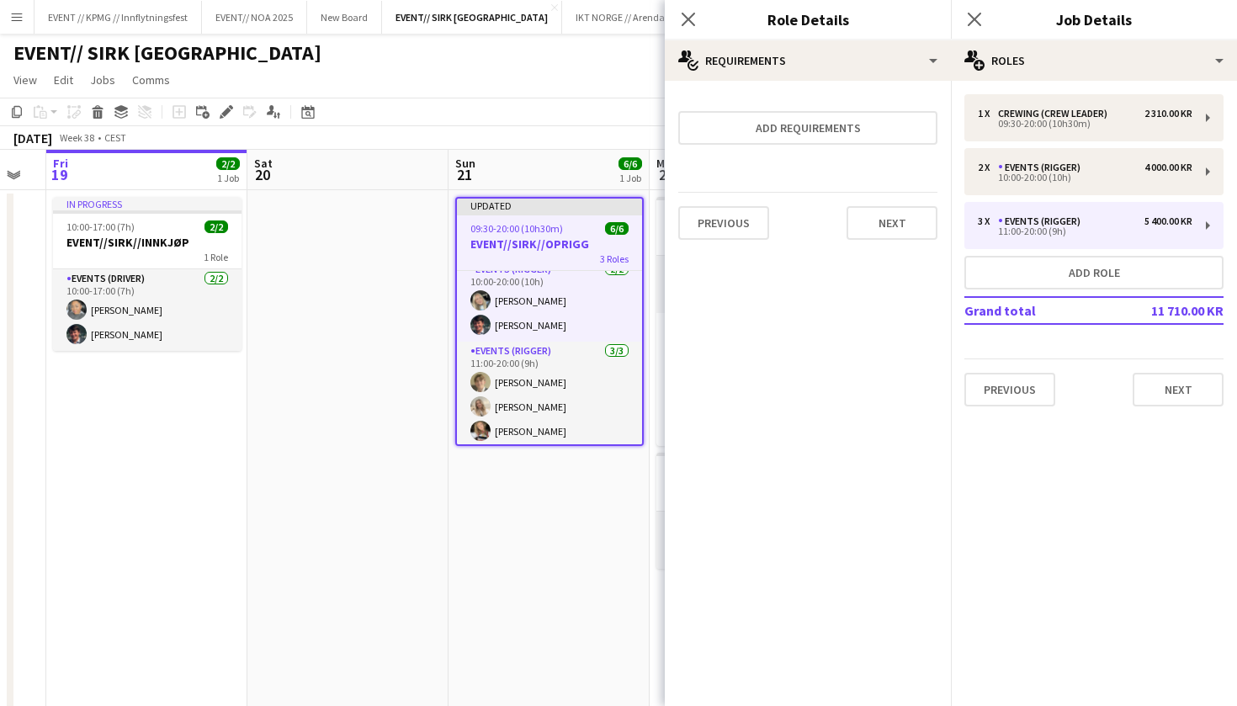
scroll to position [0, 0]
click at [898, 225] on button "Next" at bounding box center [891, 223] width 91 height 34
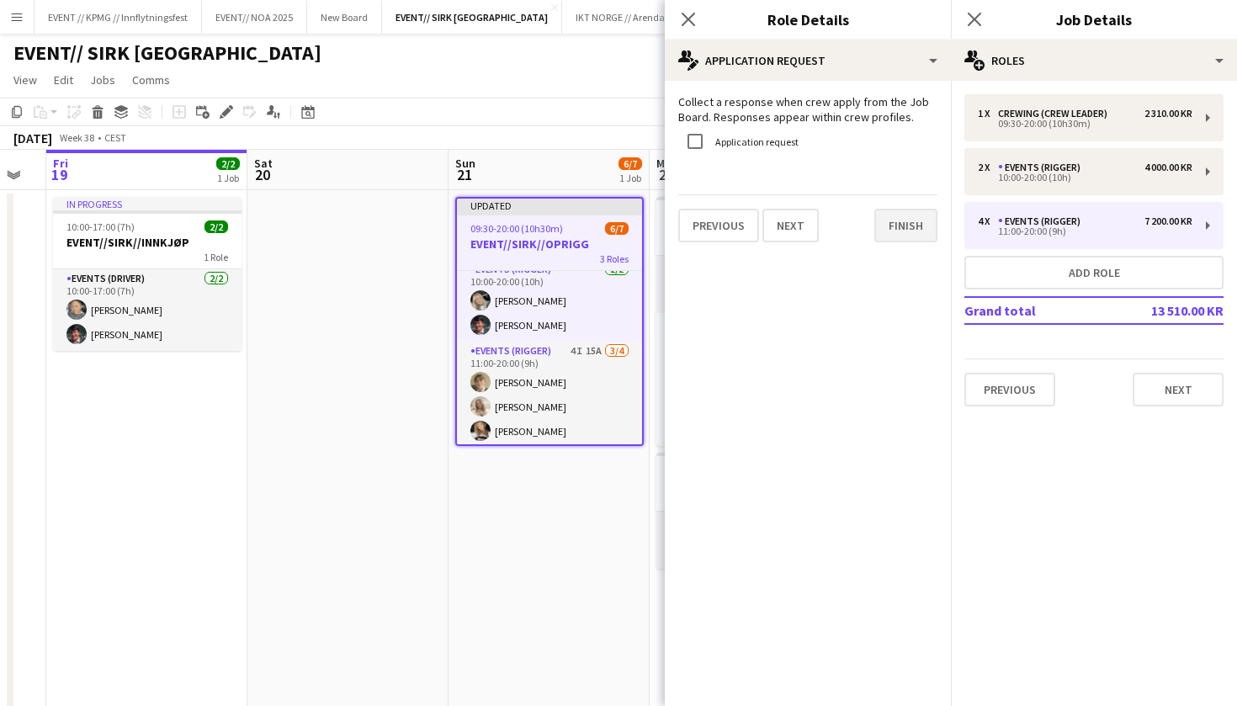
click at [914, 223] on button "Finish" at bounding box center [905, 226] width 63 height 34
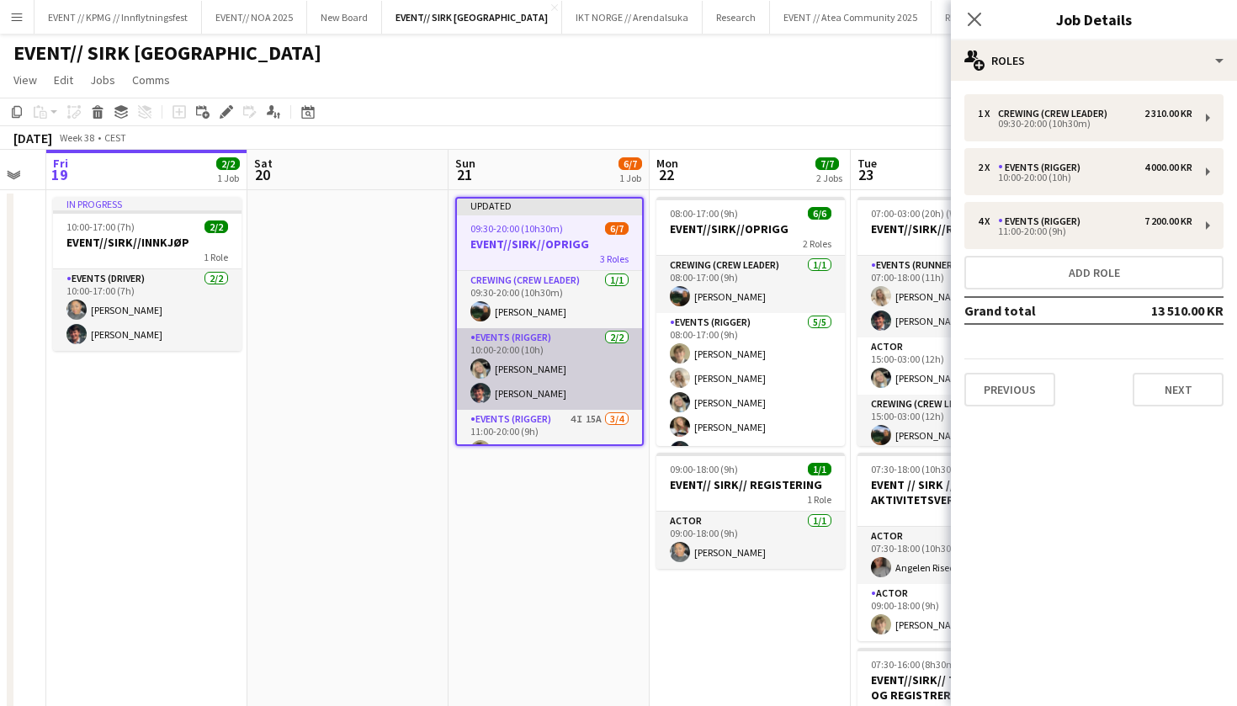
click at [575, 392] on app-card-role "Events (Rigger) 2/2 10:00-20:00 (10h) Oda Hansson Eskil Fossum Solhaug" at bounding box center [549, 369] width 185 height 82
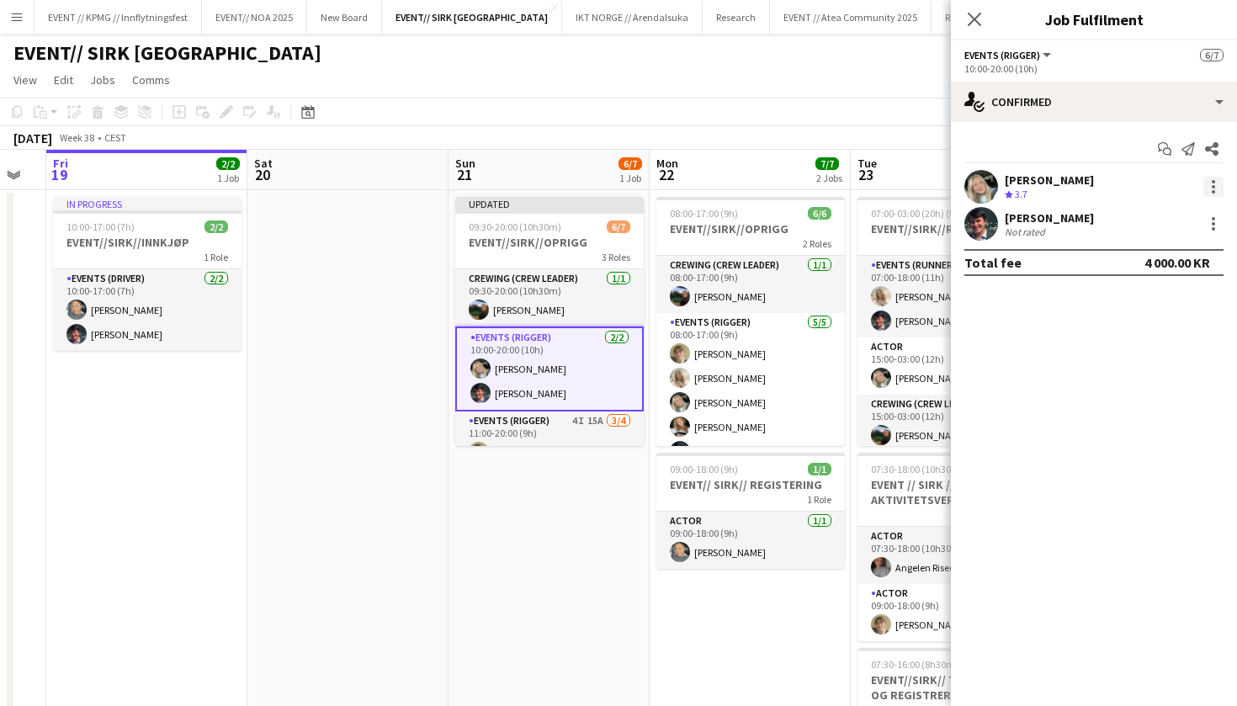
click at [1210, 186] on div at bounding box center [1213, 187] width 20 height 20
click at [1183, 252] on span "Switch crew" at bounding box center [1157, 258] width 104 height 15
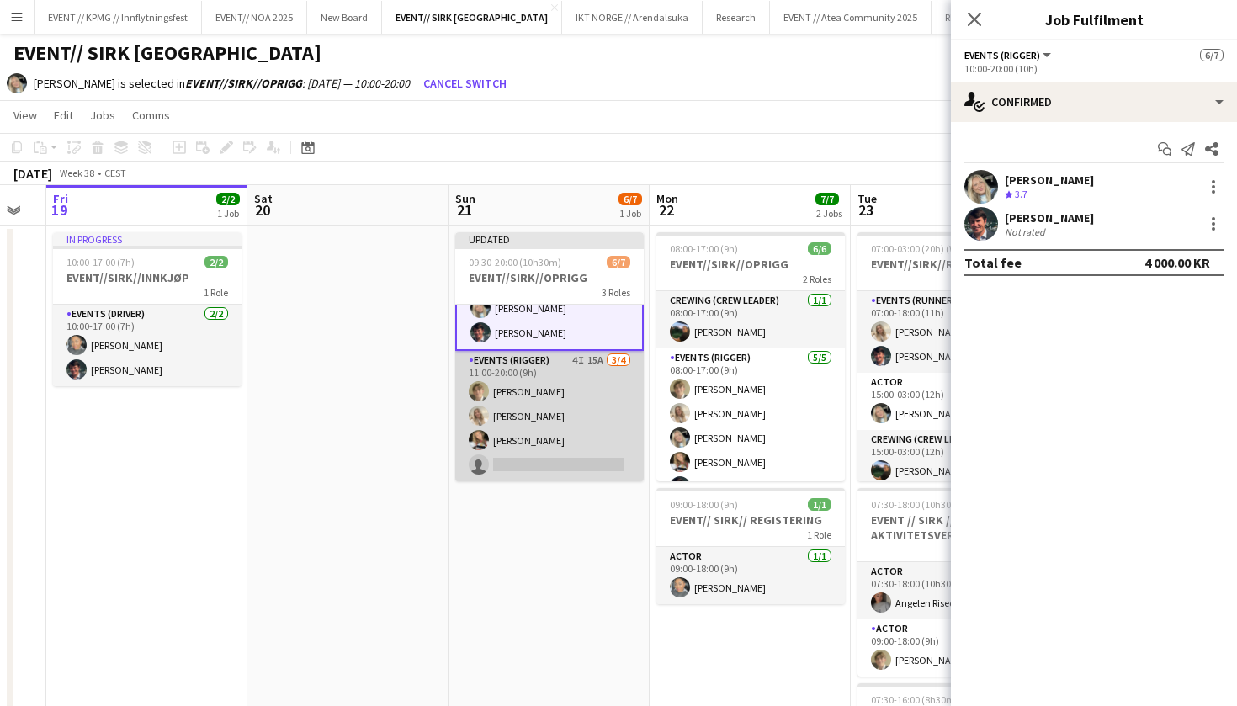
click at [566, 432] on app-card-role "Events (Rigger) 4I 15A 3/4 11:00-20:00 (9h) Bastian Solem Vanessa Riise Naas Ma…" at bounding box center [549, 416] width 188 height 130
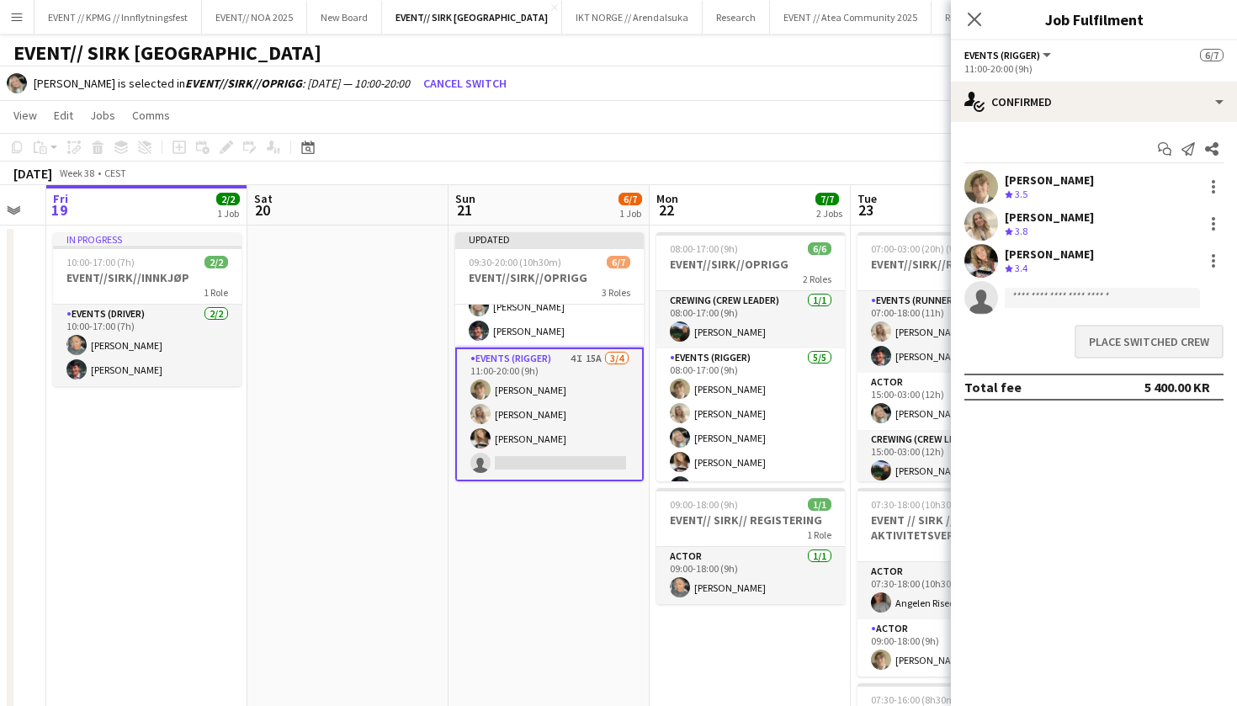
click at [1167, 352] on button "Place switched crew" at bounding box center [1148, 342] width 149 height 34
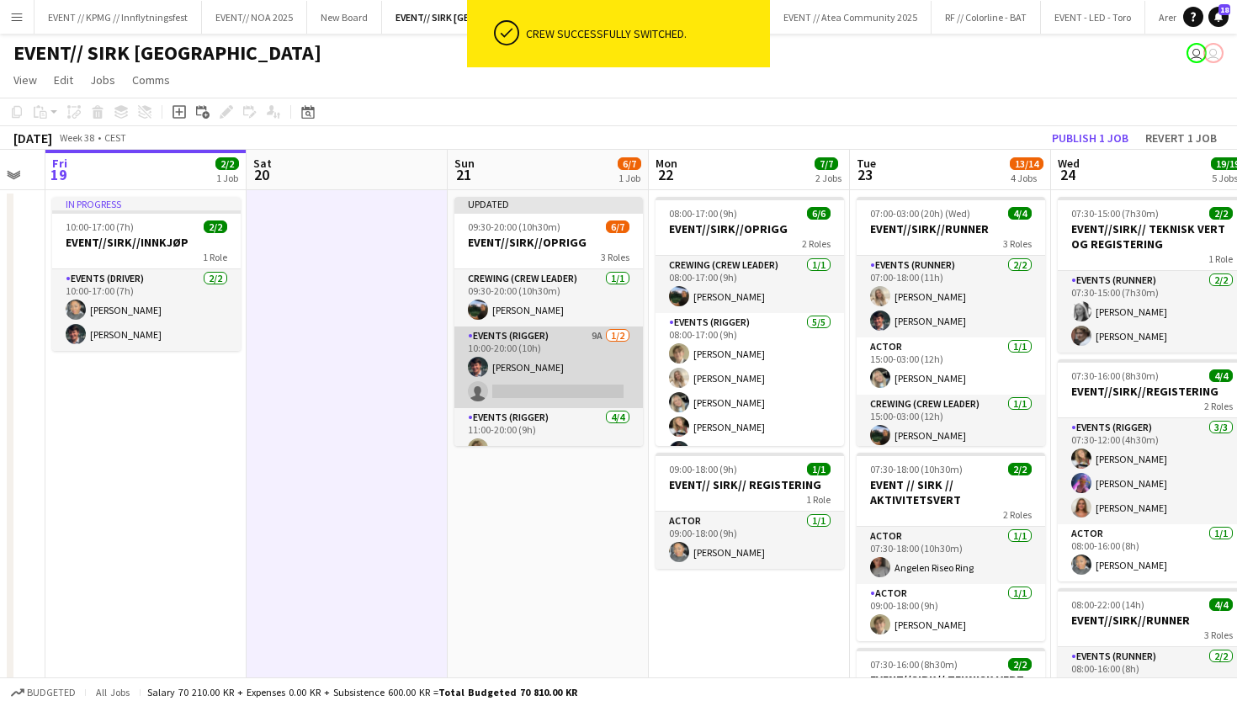
scroll to position [0, 0]
click at [543, 350] on app-card-role "Events (Rigger) 9A 1/2 10:00-20:00 (10h) Eskil Fossum Solhaug single-neutral-ac…" at bounding box center [548, 367] width 188 height 82
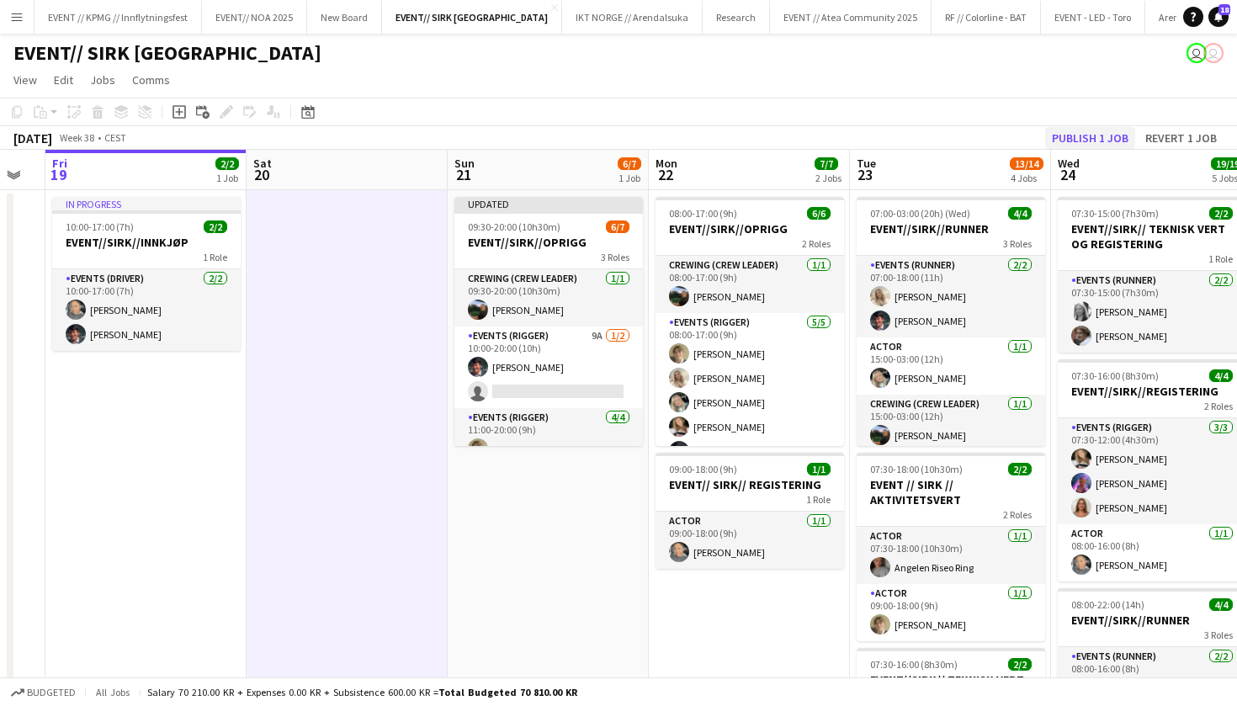
click at [1109, 134] on button "Publish 1 job" at bounding box center [1090, 138] width 90 height 22
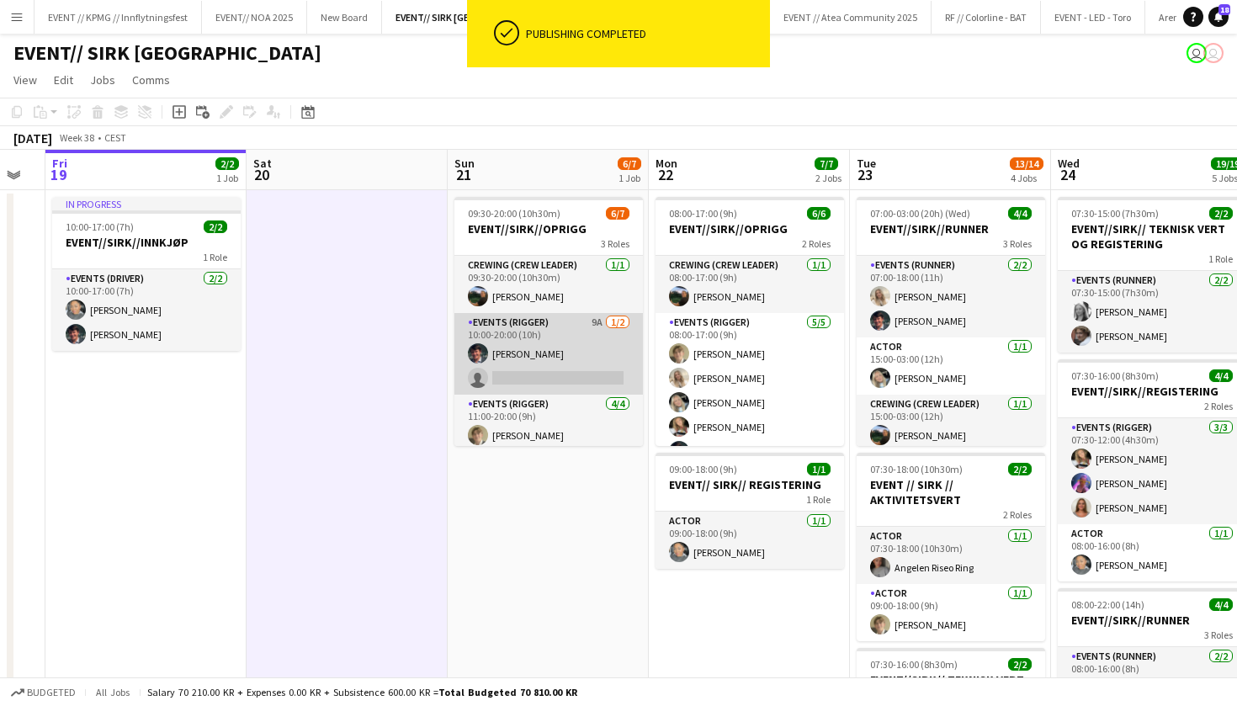
click at [522, 340] on app-card-role "Events (Rigger) 9A 1/2 10:00-20:00 (10h) Eskil Fossum Solhaug single-neutral-ac…" at bounding box center [548, 354] width 188 height 82
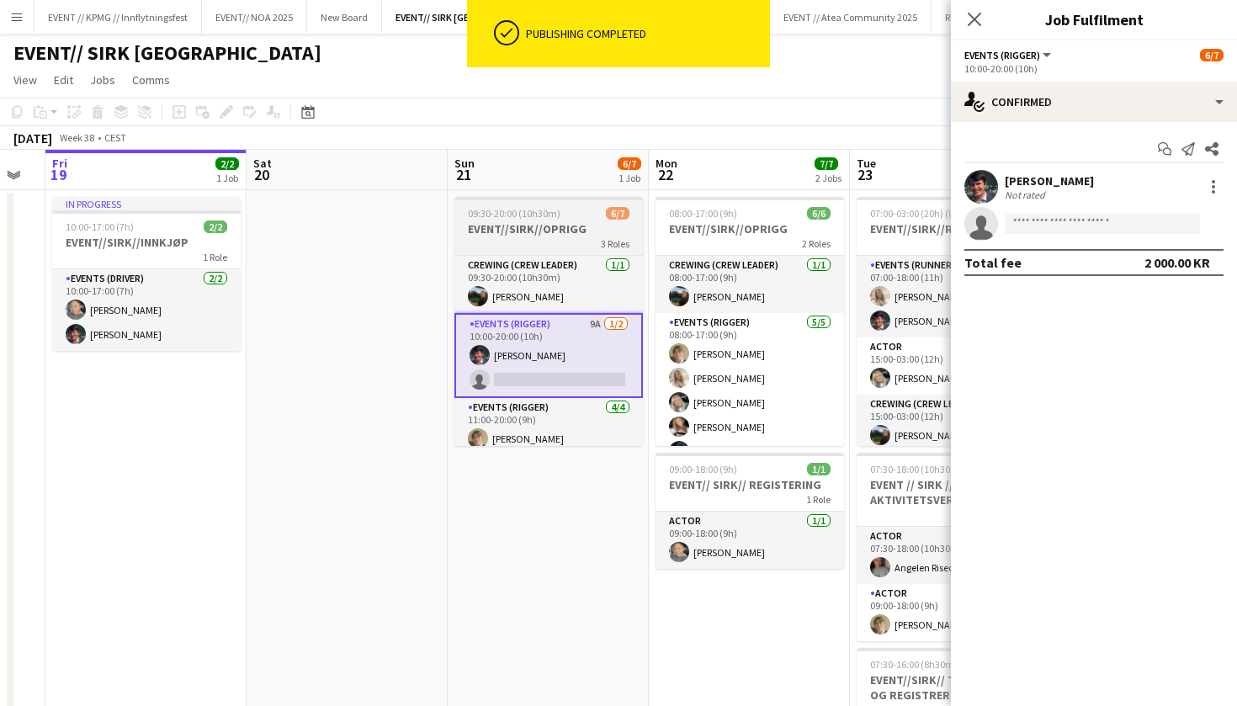
click at [534, 231] on h3 "EVENT//SIRK//OPRIGG" at bounding box center [548, 228] width 188 height 15
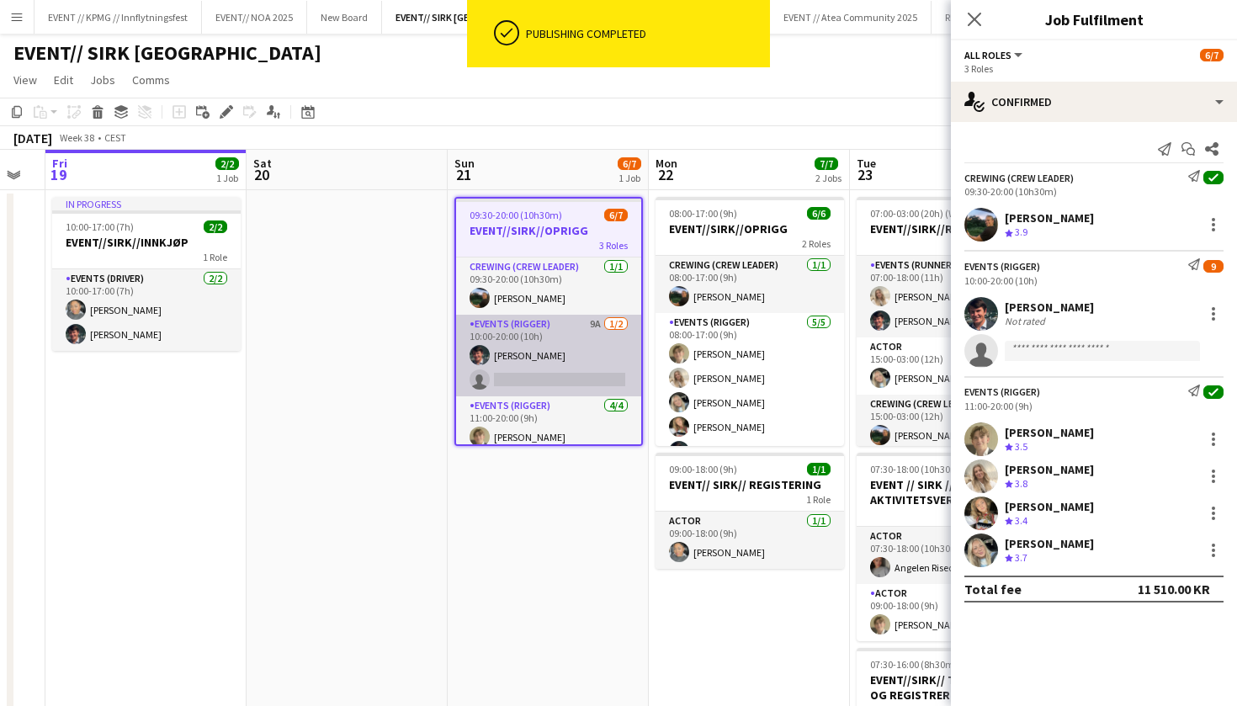
click at [545, 352] on app-card-role "Events (Rigger) 9A 1/2 10:00-20:00 (10h) Eskil Fossum Solhaug single-neutral-ac…" at bounding box center [548, 356] width 185 height 82
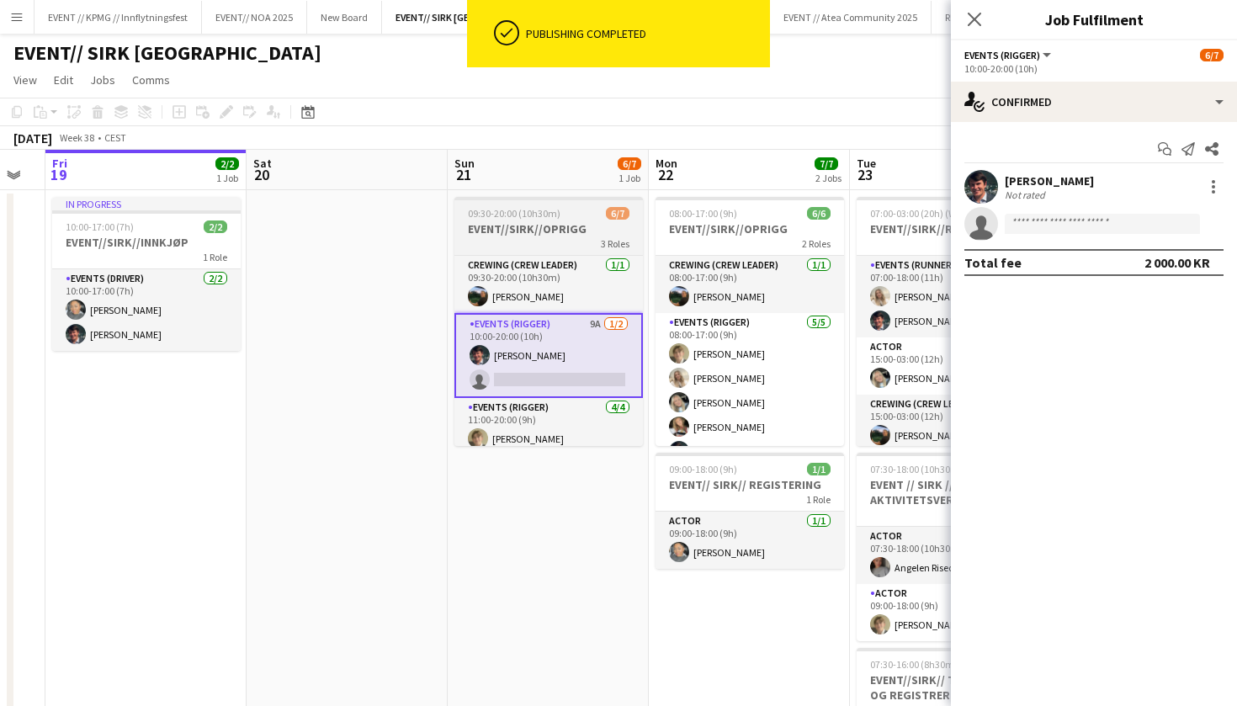
click at [537, 213] on span "09:30-20:00 (10h30m)" at bounding box center [514, 213] width 93 height 13
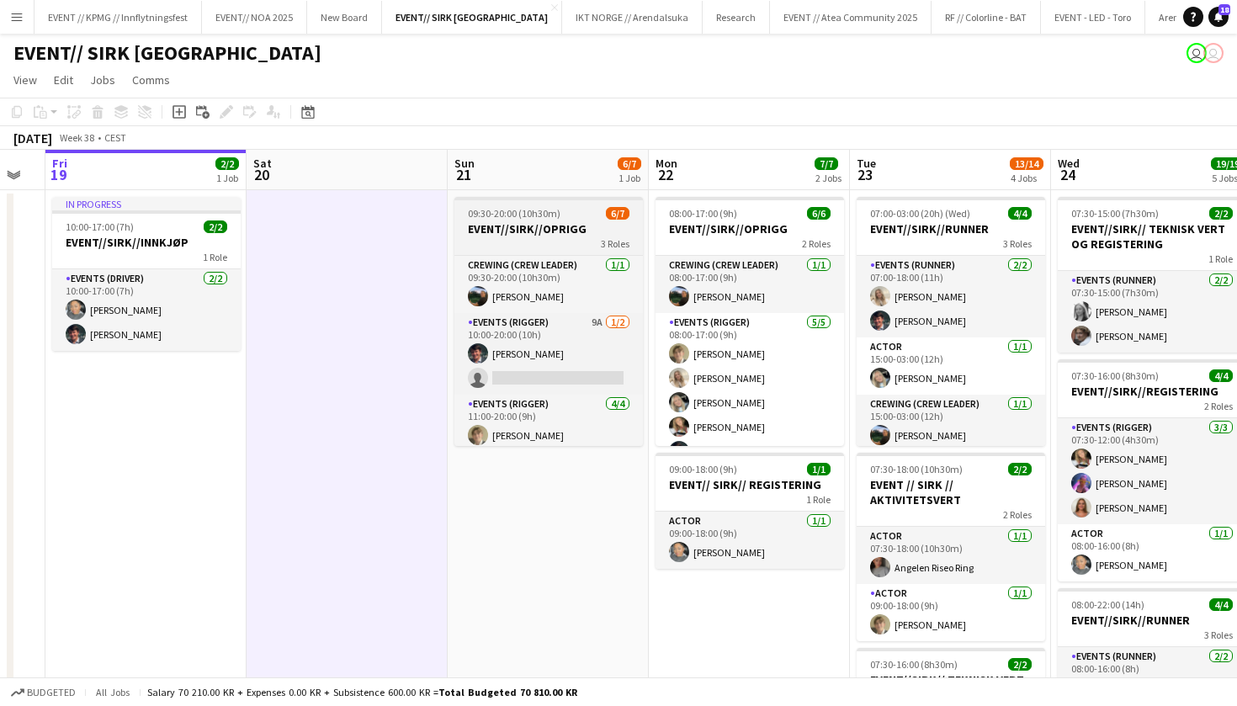
click at [565, 204] on app-job-card "09:30-20:00 (10h30m) 6/7 EVENT//SIRK//OPRIGG 3 Roles Crewing (Crew Leader) 1/1 …" at bounding box center [548, 321] width 188 height 249
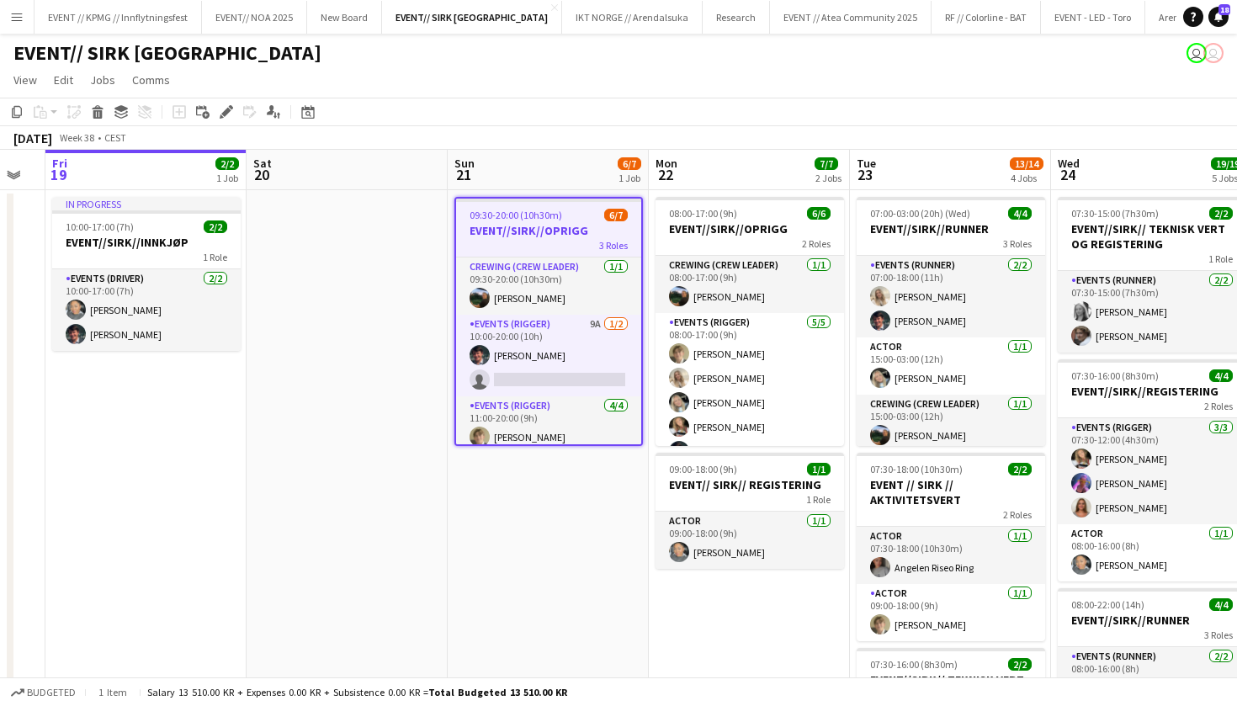
scroll to position [0, 559]
click at [534, 229] on h3 "EVENT//SIRK//OPRIGG" at bounding box center [547, 230] width 185 height 15
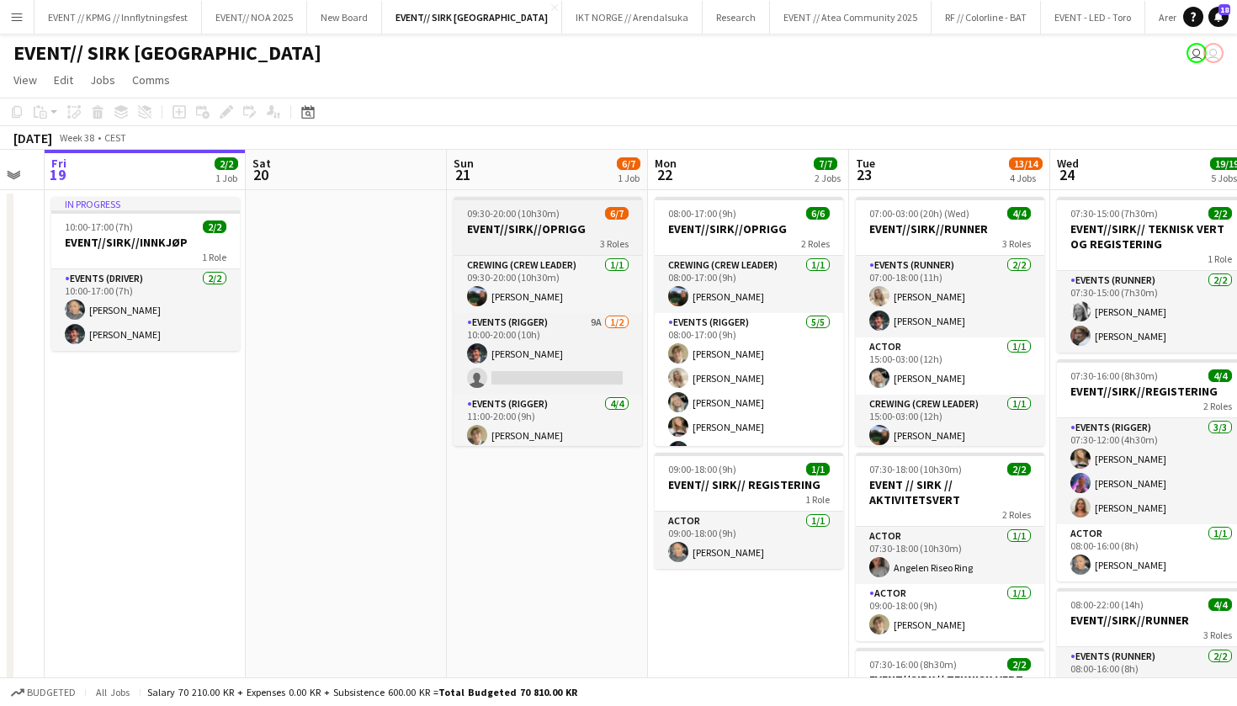
click at [534, 231] on h3 "EVENT//SIRK//OPRIGG" at bounding box center [547, 228] width 188 height 15
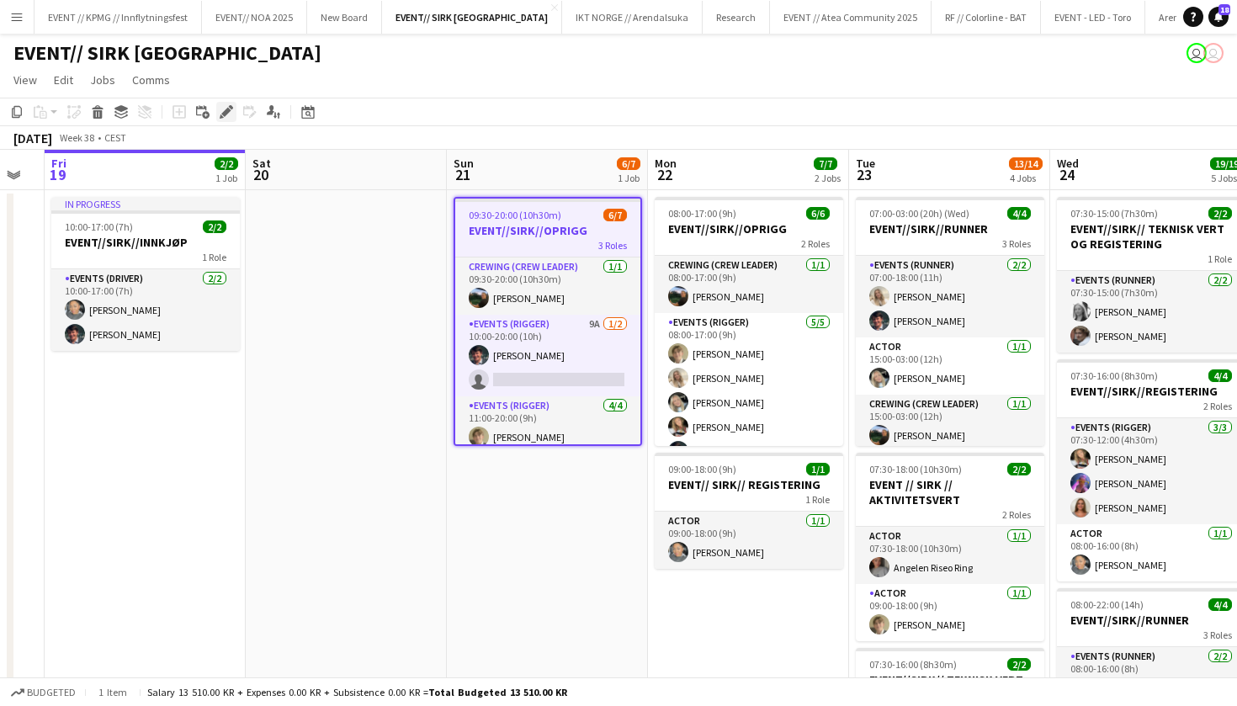
click at [230, 113] on icon "Edit" at bounding box center [226, 111] width 13 height 13
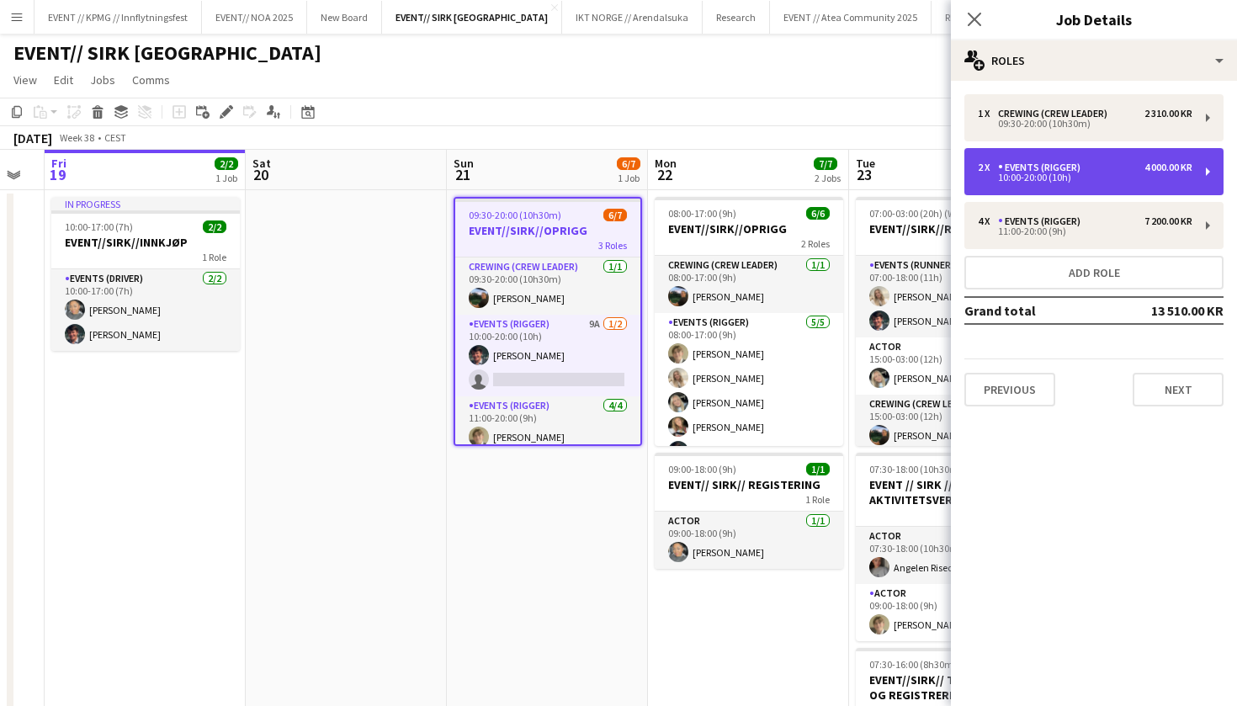
click at [1051, 171] on div "Events (Rigger)" at bounding box center [1042, 168] width 89 height 12
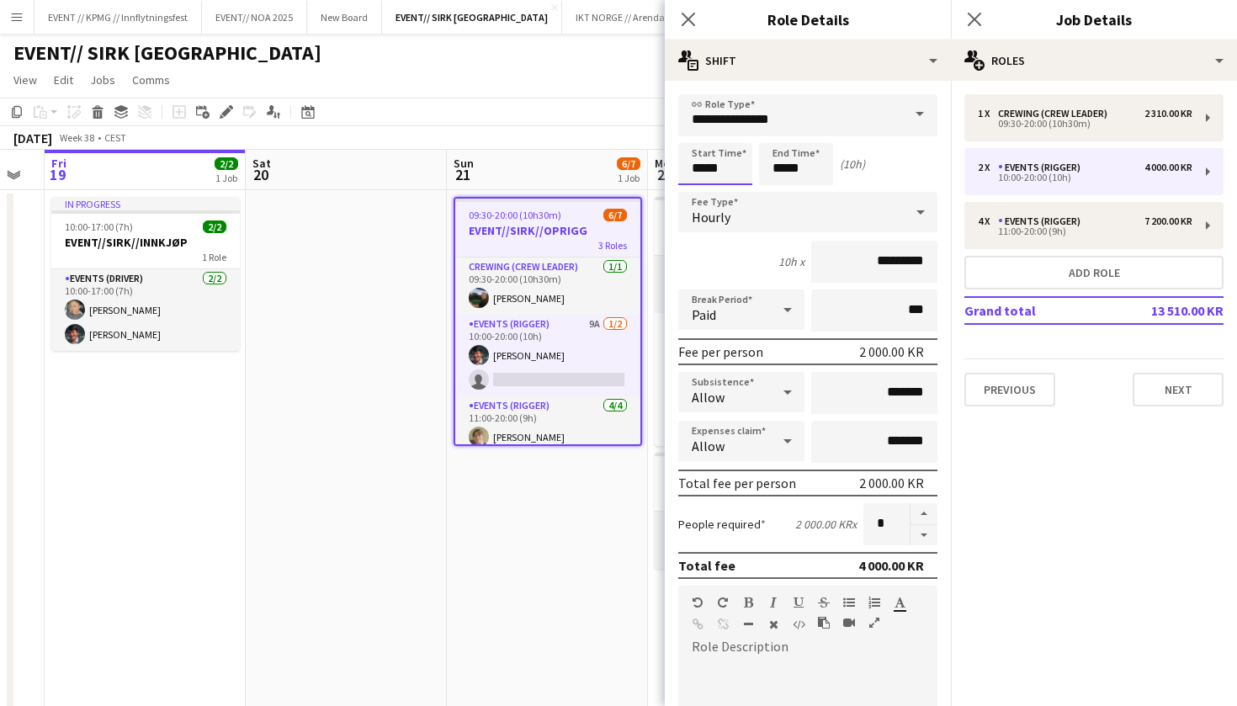
click at [703, 168] on input "*****" at bounding box center [715, 164] width 74 height 42
click at [728, 174] on input "*****" at bounding box center [715, 164] width 74 height 42
type input "*****"
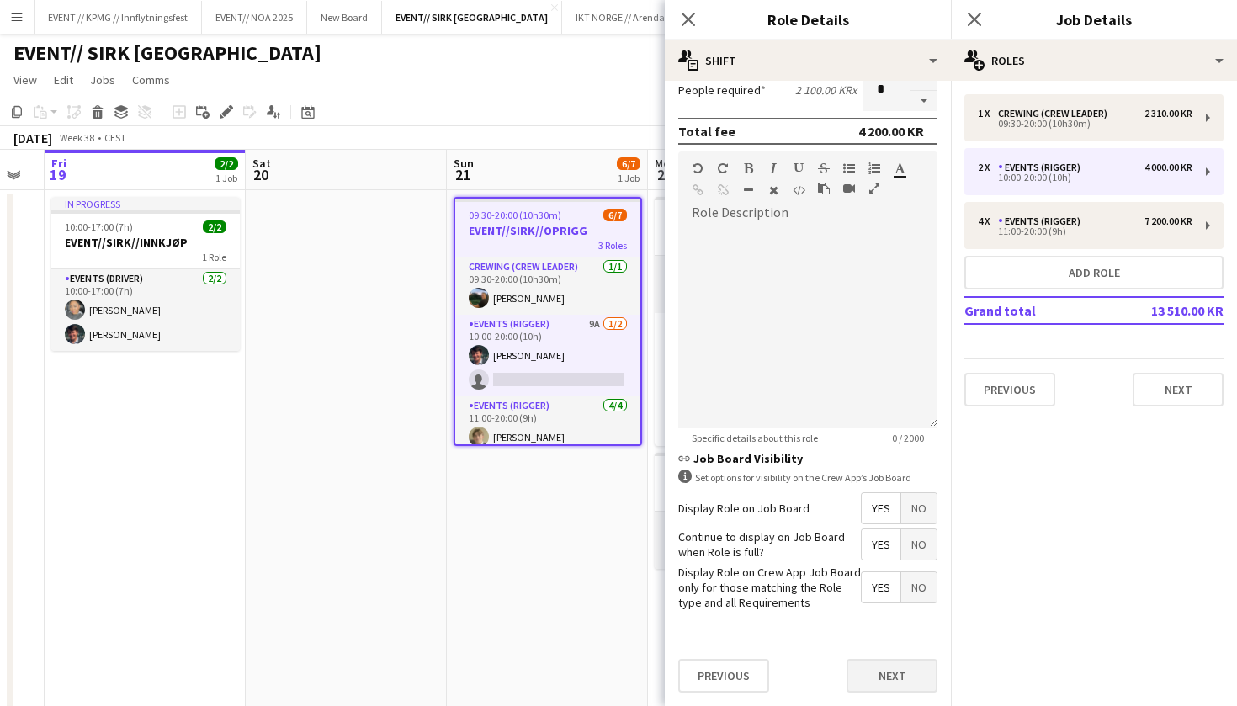
scroll to position [433, 0]
click at [882, 667] on button "Next" at bounding box center [891, 676] width 91 height 34
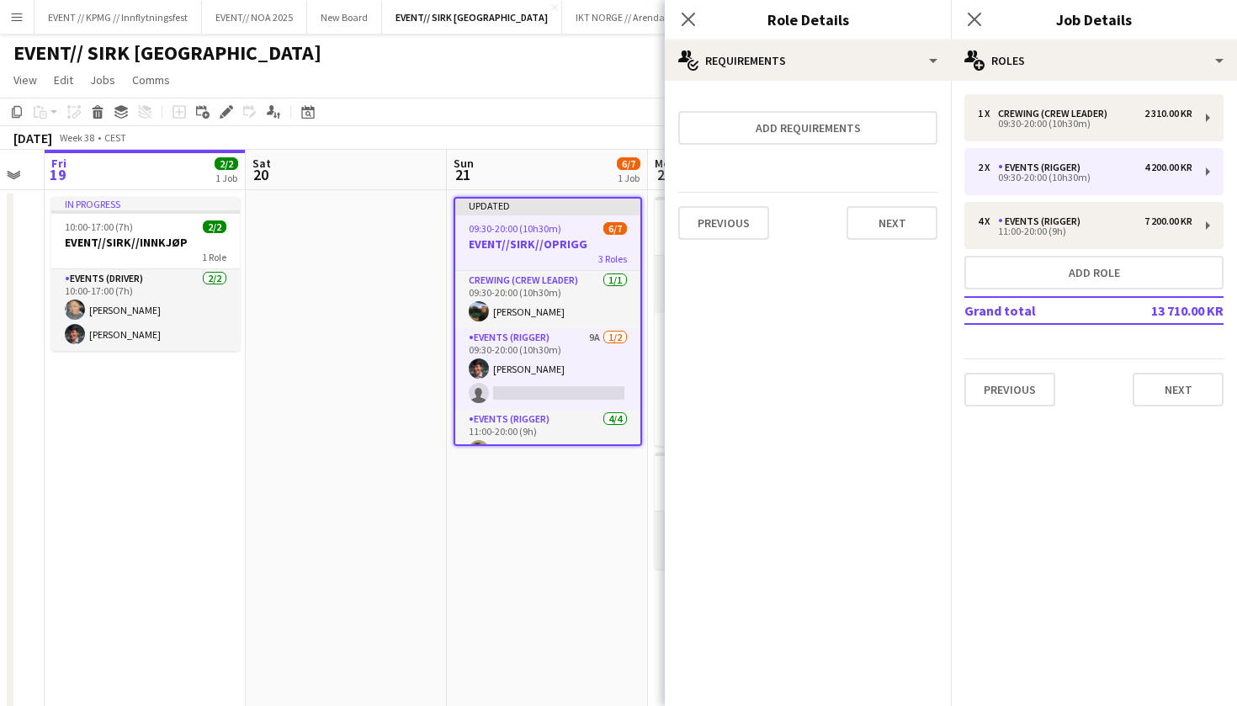
scroll to position [0, 0]
click at [892, 233] on button "Next" at bounding box center [891, 223] width 91 height 34
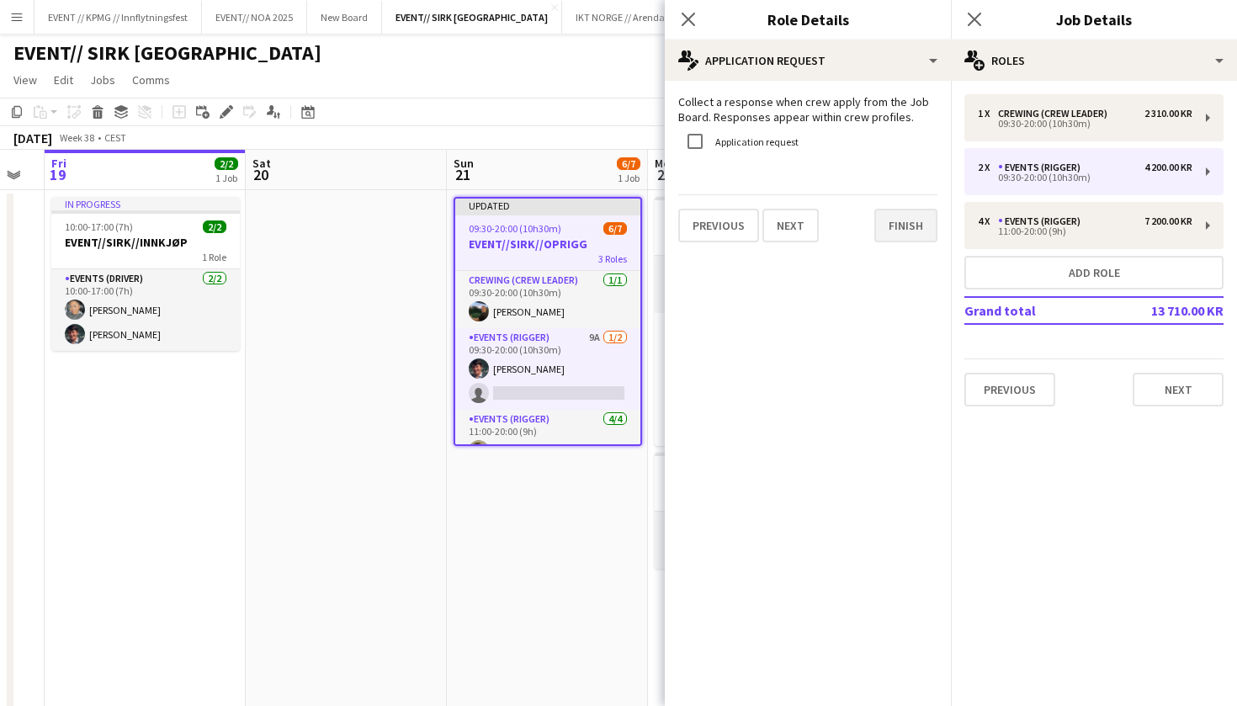
click at [901, 235] on button "Finish" at bounding box center [905, 226] width 63 height 34
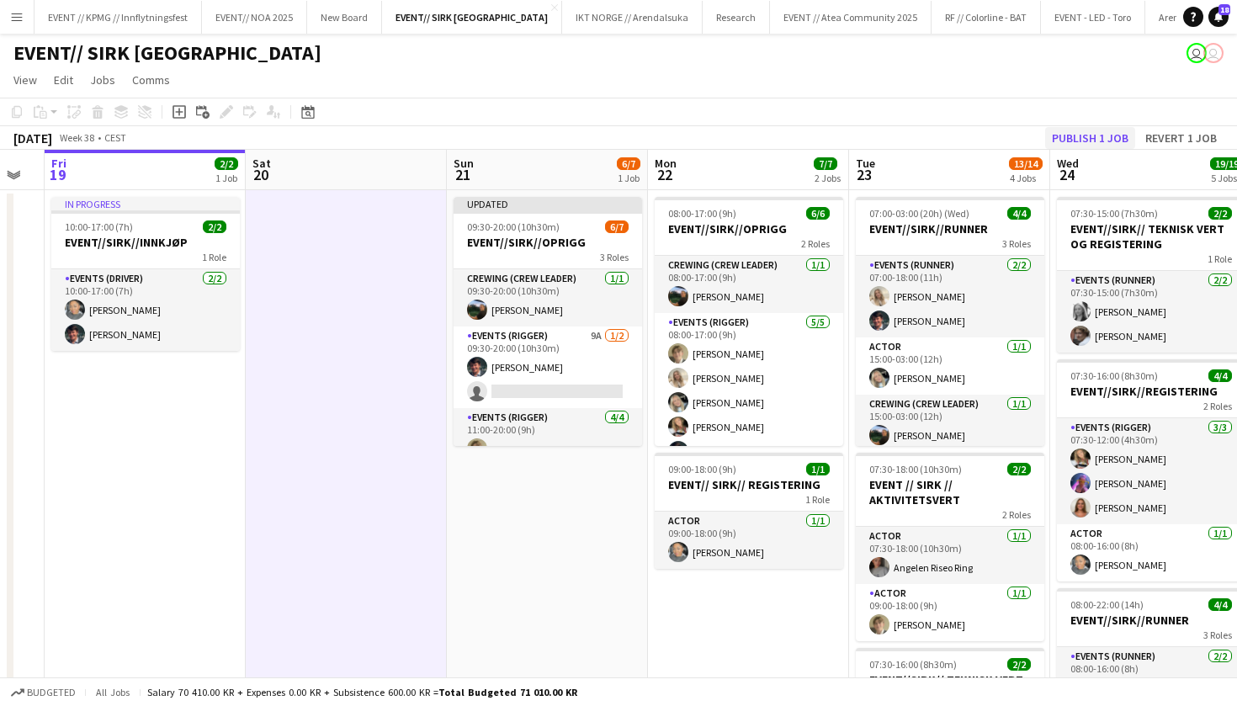
click at [1095, 128] on button "Publish 1 job" at bounding box center [1090, 138] width 90 height 22
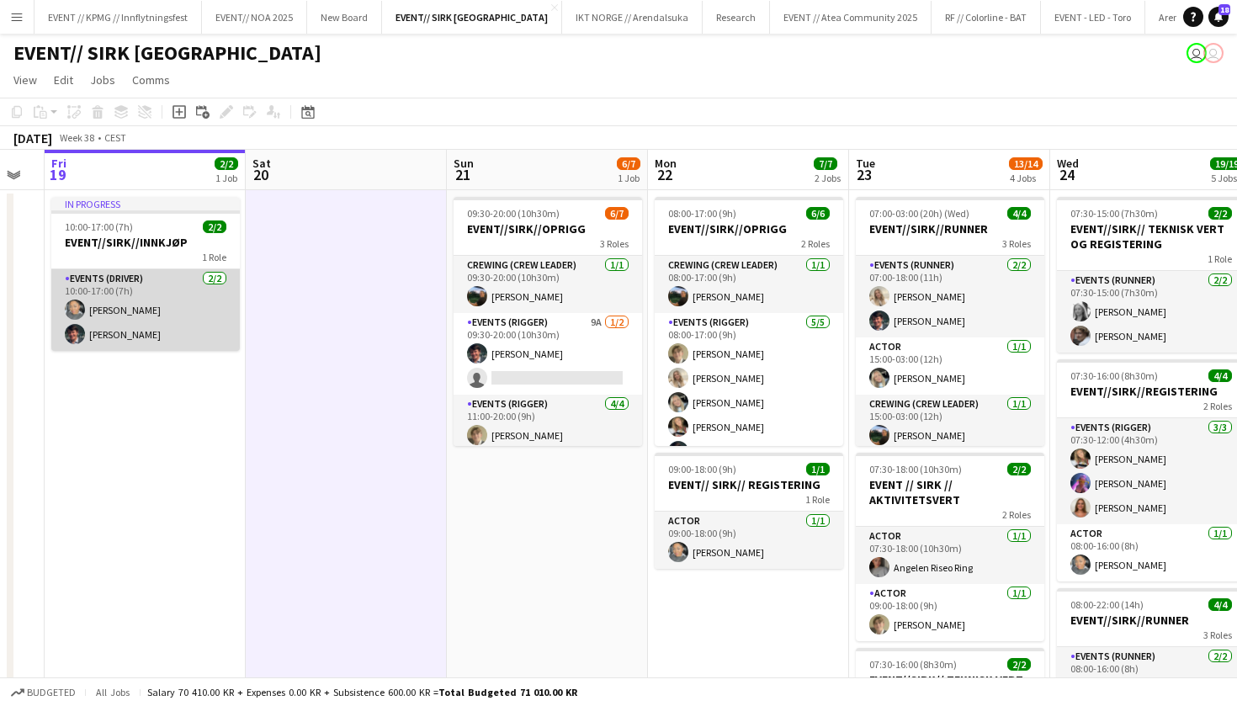
click at [164, 351] on app-card-role "Events (Driver) [DATE] 10:00-17:00 (7h) [PERSON_NAME] [PERSON_NAME]" at bounding box center [145, 310] width 188 height 82
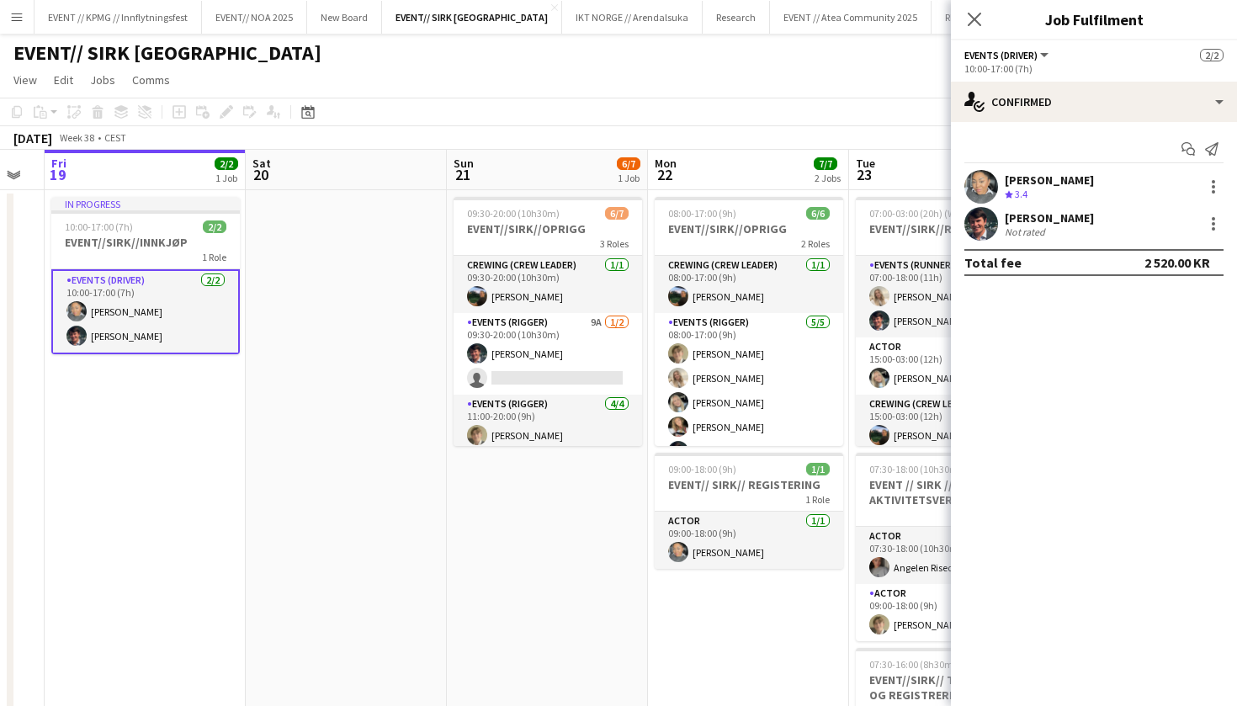
click at [986, 205] on div "Daniela Alejandra Eriksen Stenvadet Crew rating 3.4 Eskil Fossum Solhaug Not ra…" at bounding box center [1094, 205] width 286 height 71
click at [988, 236] on app-user-avatar at bounding box center [981, 224] width 34 height 34
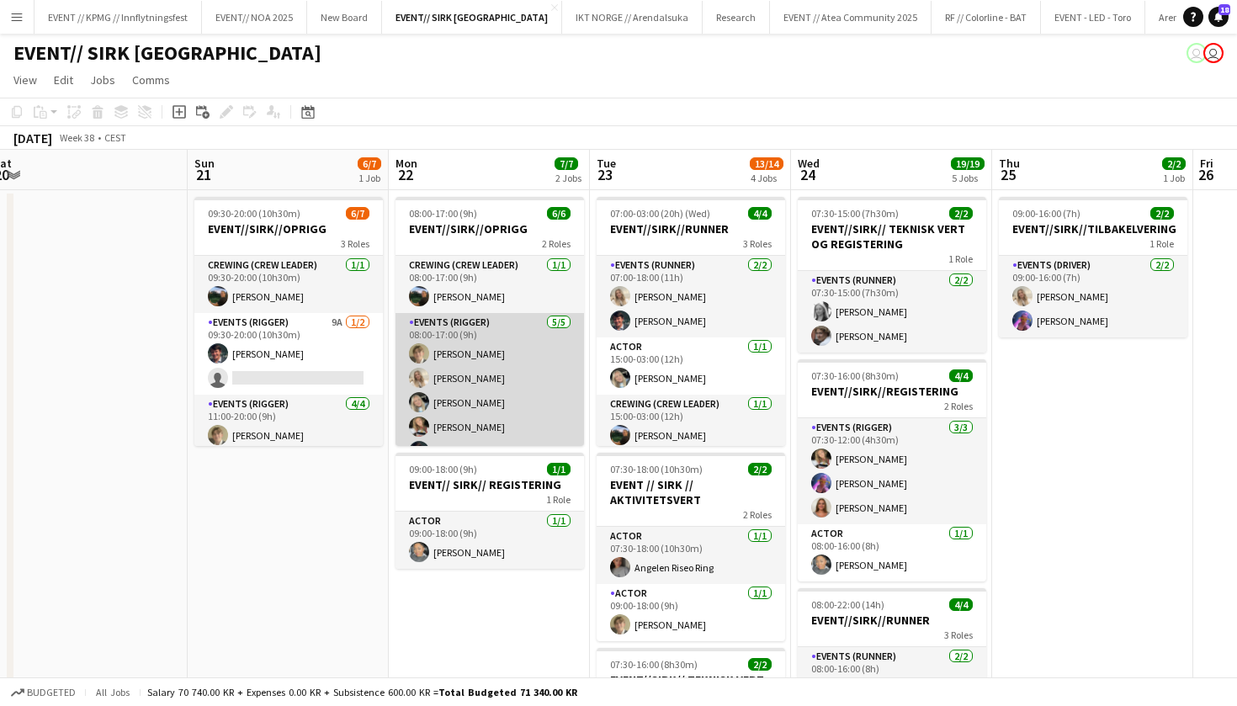
scroll to position [0, 820]
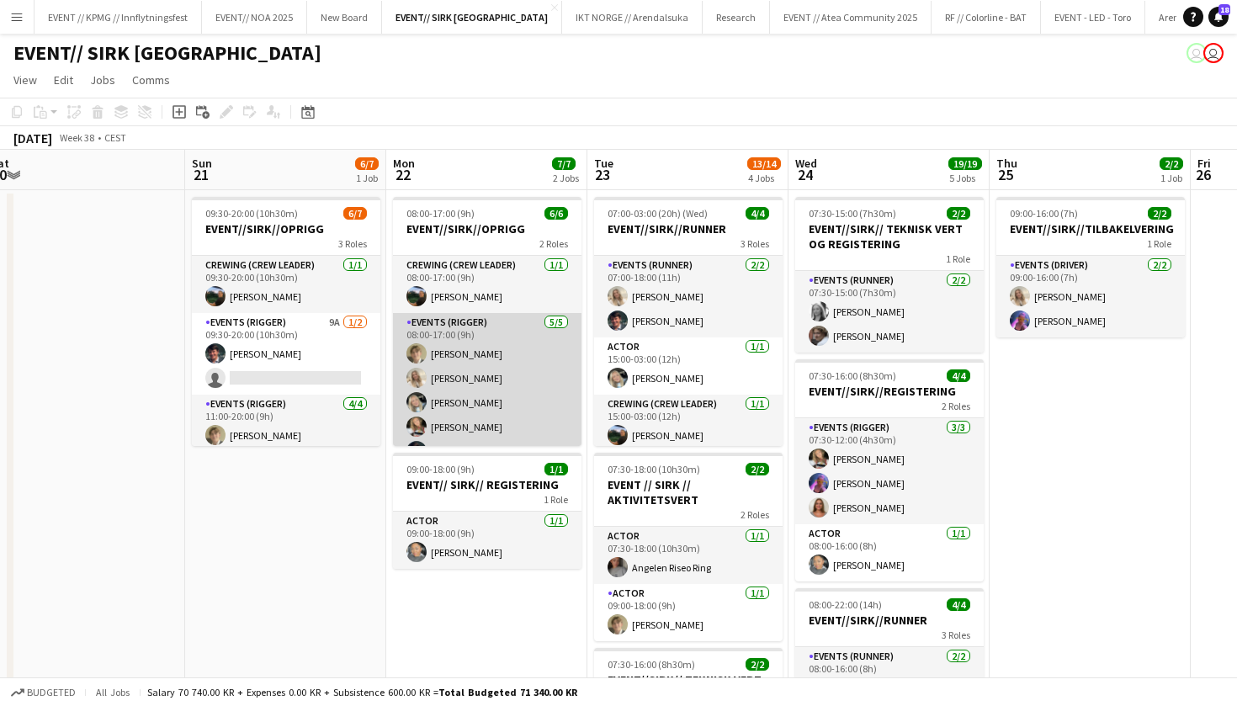
click at [506, 375] on app-card-role "Events (Rigger) [DATE] 08:00-17:00 (9h) [PERSON_NAME] [PERSON_NAME] [PERSON_NAM…" at bounding box center [487, 390] width 188 height 155
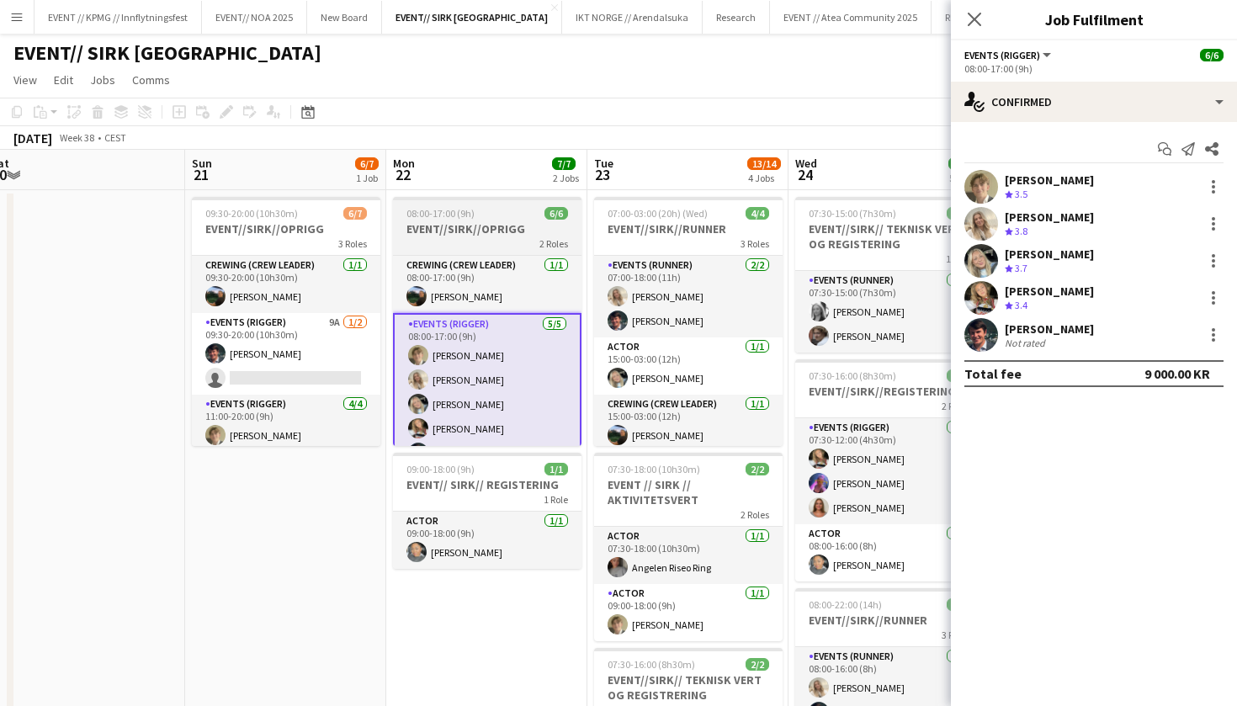
click at [477, 215] on div "08:00-17:00 (9h) 6/6" at bounding box center [487, 213] width 188 height 13
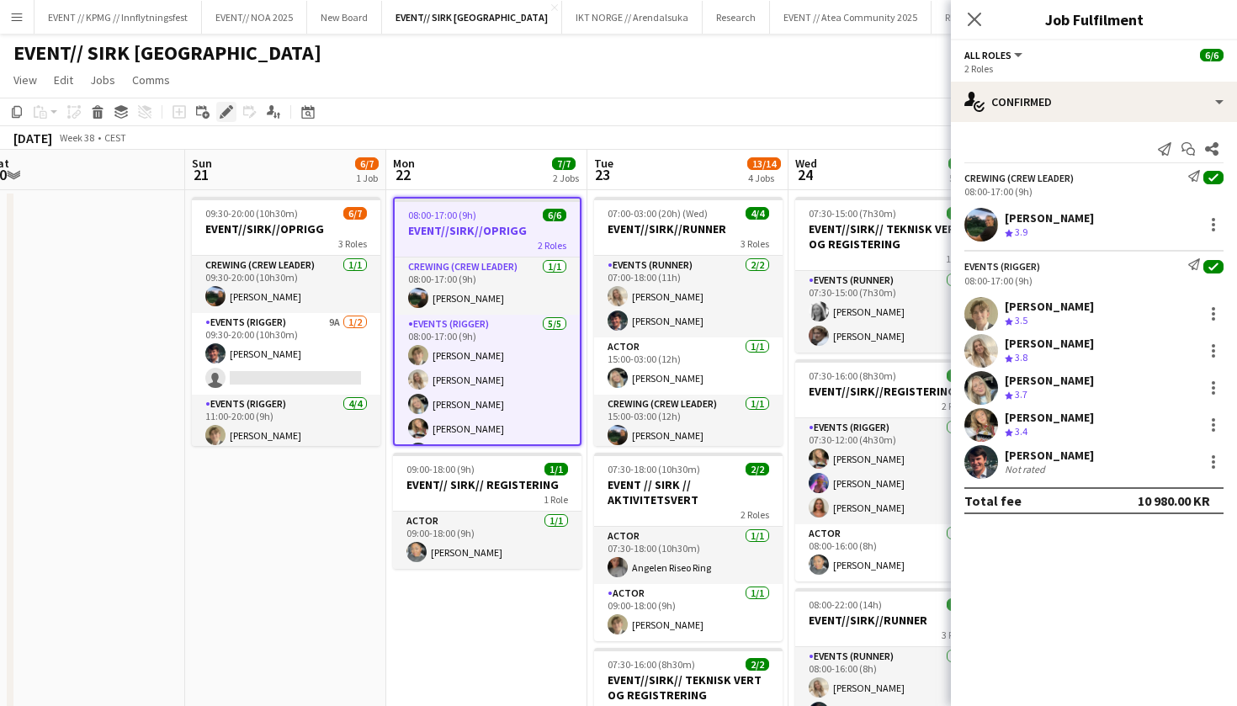
click at [223, 113] on icon at bounding box center [225, 112] width 9 height 9
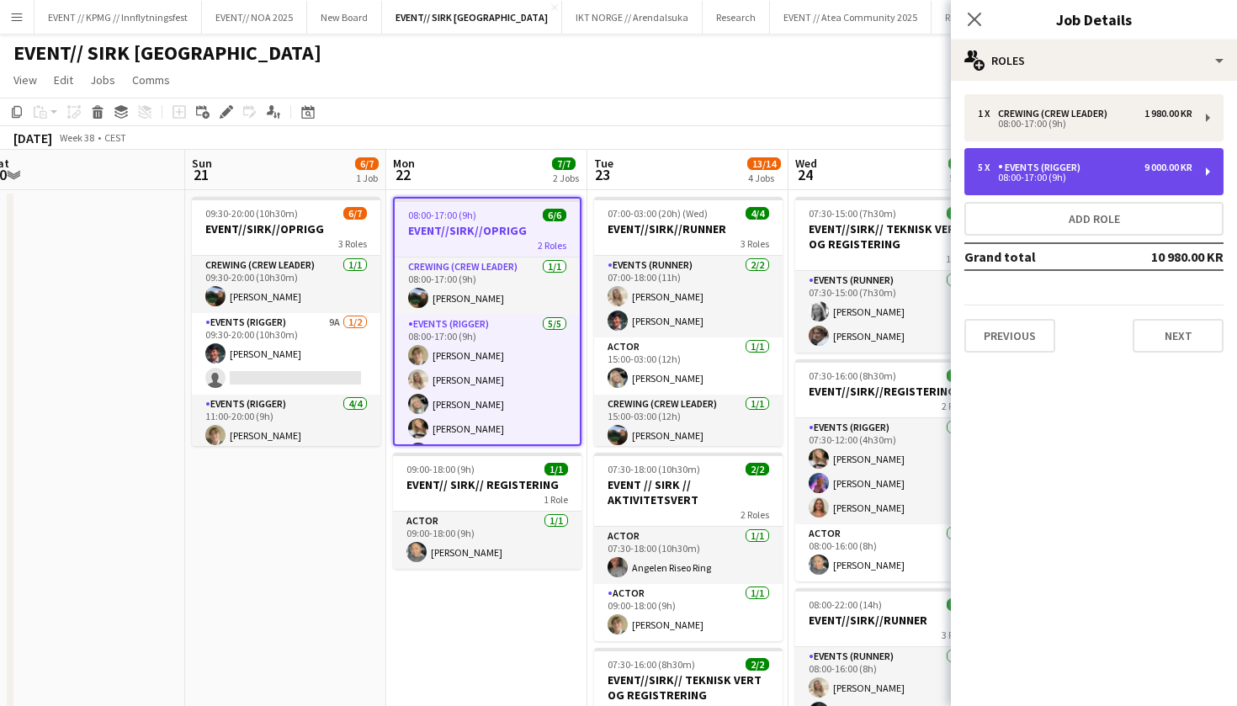
click at [1136, 154] on div "5 x Events (Rigger) 9 000.00 KR 08:00-17:00 (9h)" at bounding box center [1093, 171] width 259 height 47
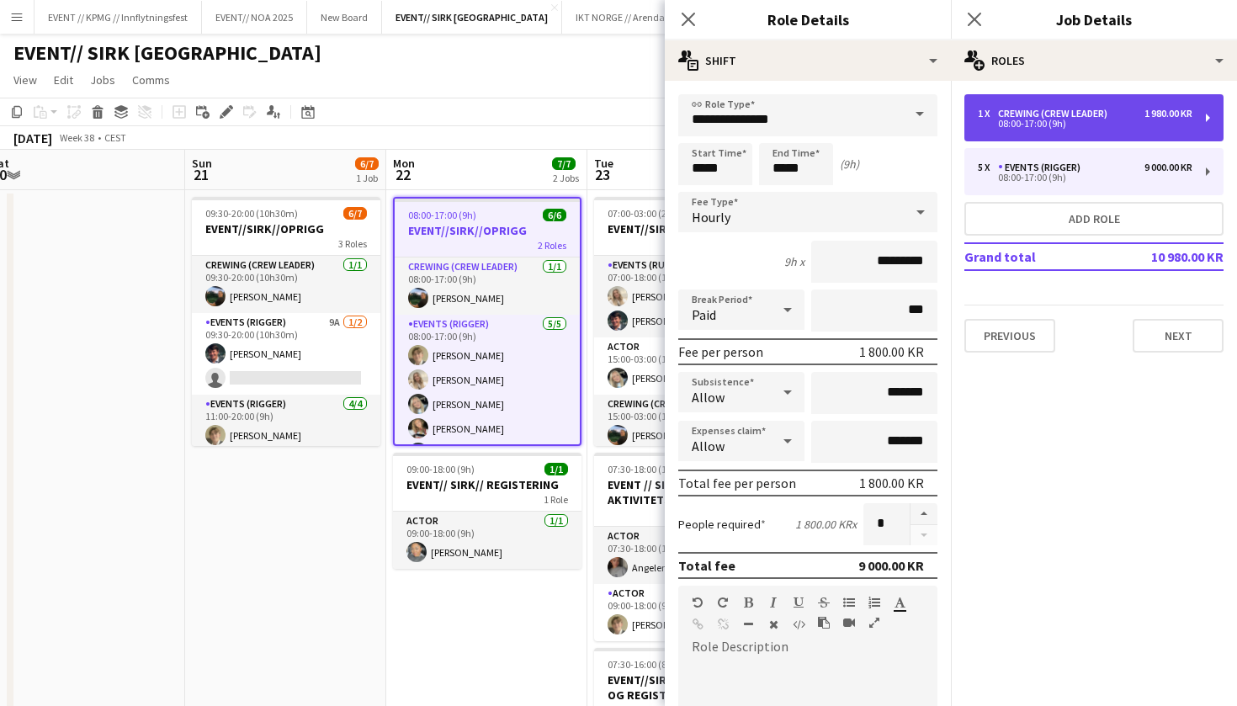
click at [1077, 126] on div "08:00-17:00 (9h)" at bounding box center [1084, 123] width 214 height 8
type input "**********"
type input "*********"
type input "*"
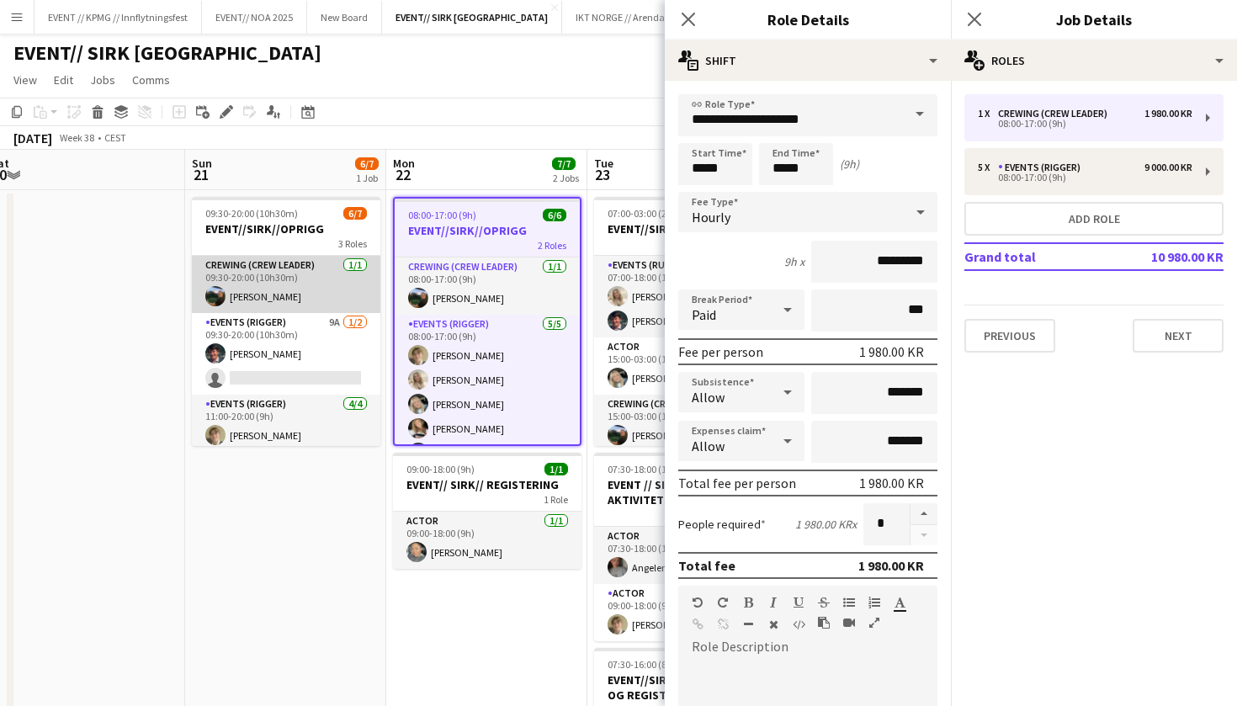
click at [307, 295] on app-card-role "Crewing (Crew Leader) 1/1 09:30-20:00 (10h30m) Christian Smelhus" at bounding box center [286, 284] width 188 height 57
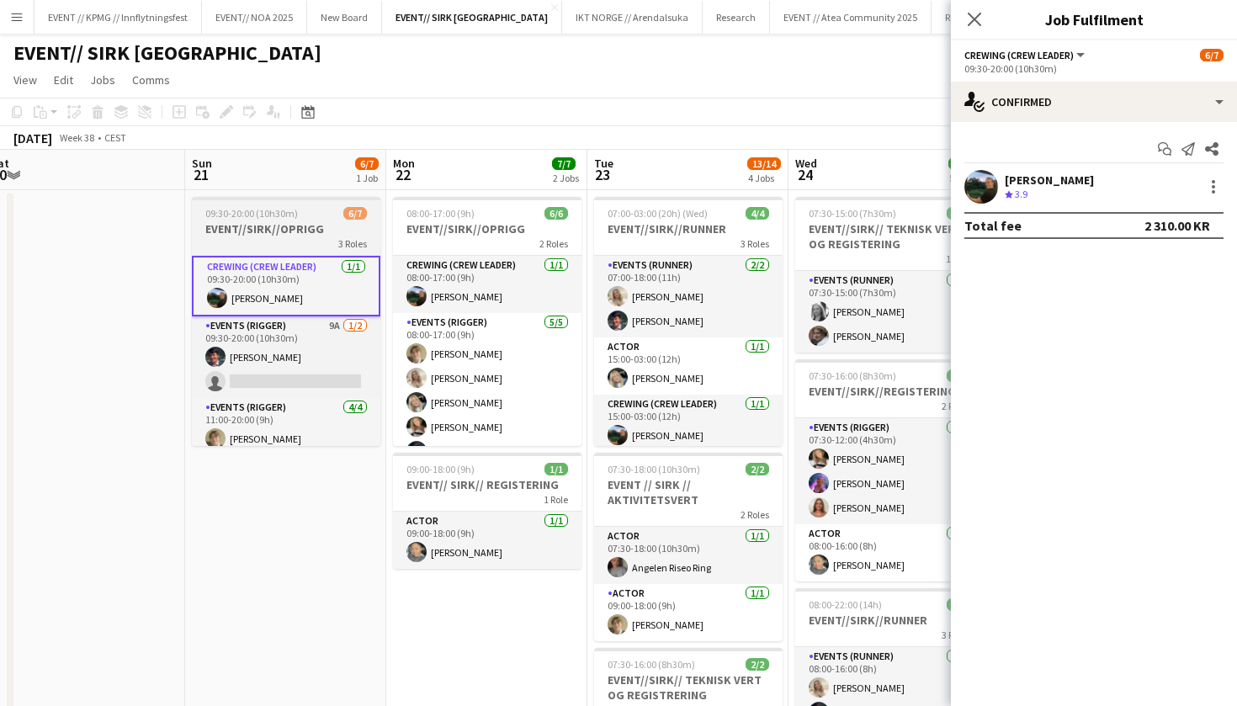
click at [283, 235] on h3 "EVENT//SIRK//OPRIGG" at bounding box center [286, 228] width 188 height 15
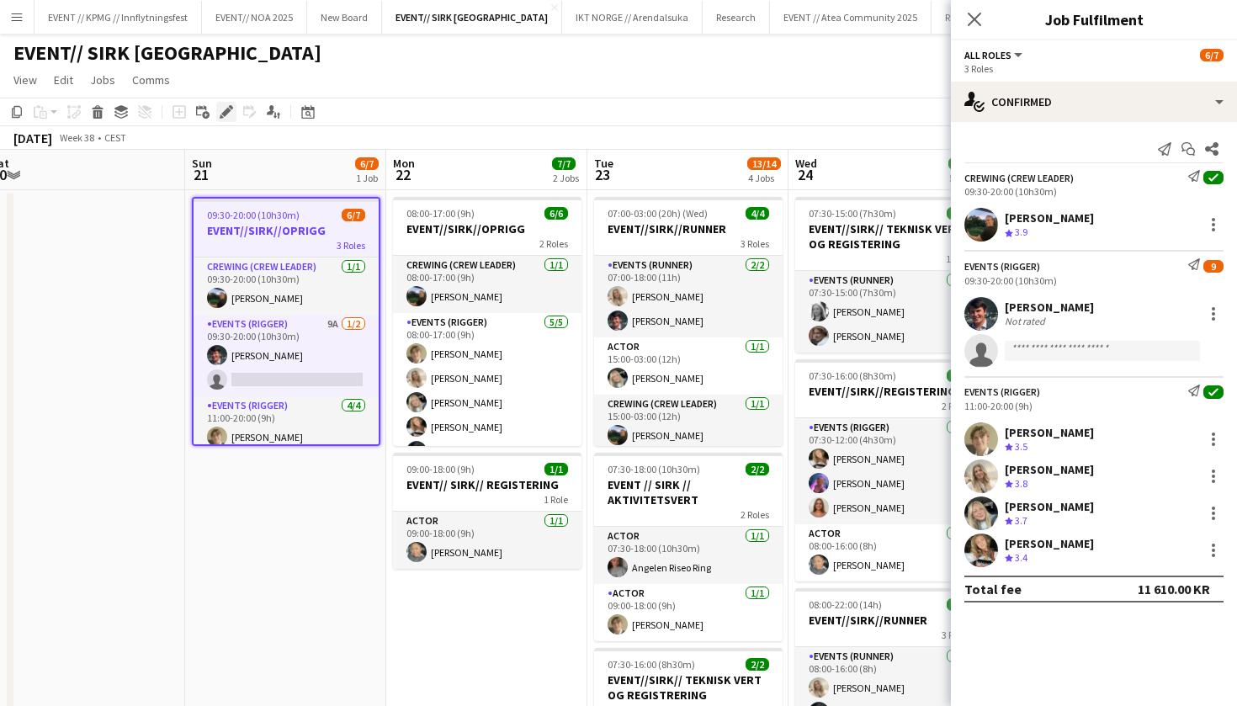
click at [220, 112] on icon "Edit" at bounding box center [226, 111] width 13 height 13
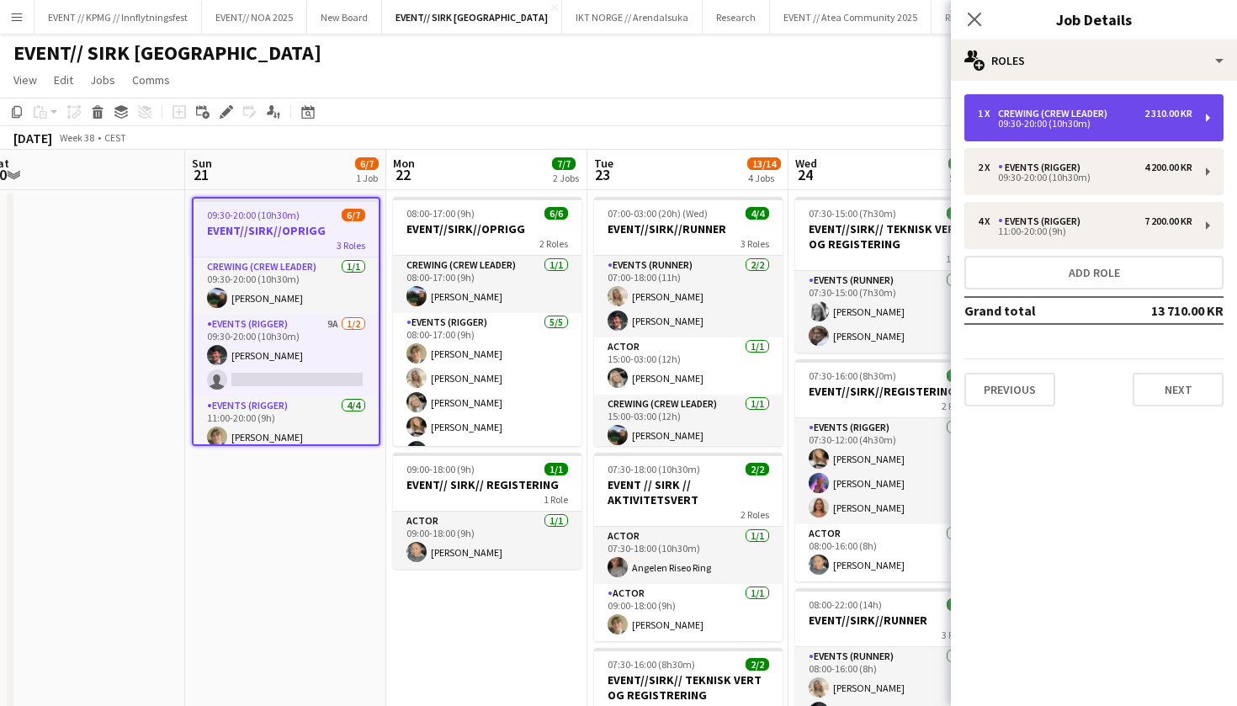
click at [1108, 117] on div "Crewing (Crew Leader)" at bounding box center [1056, 114] width 116 height 12
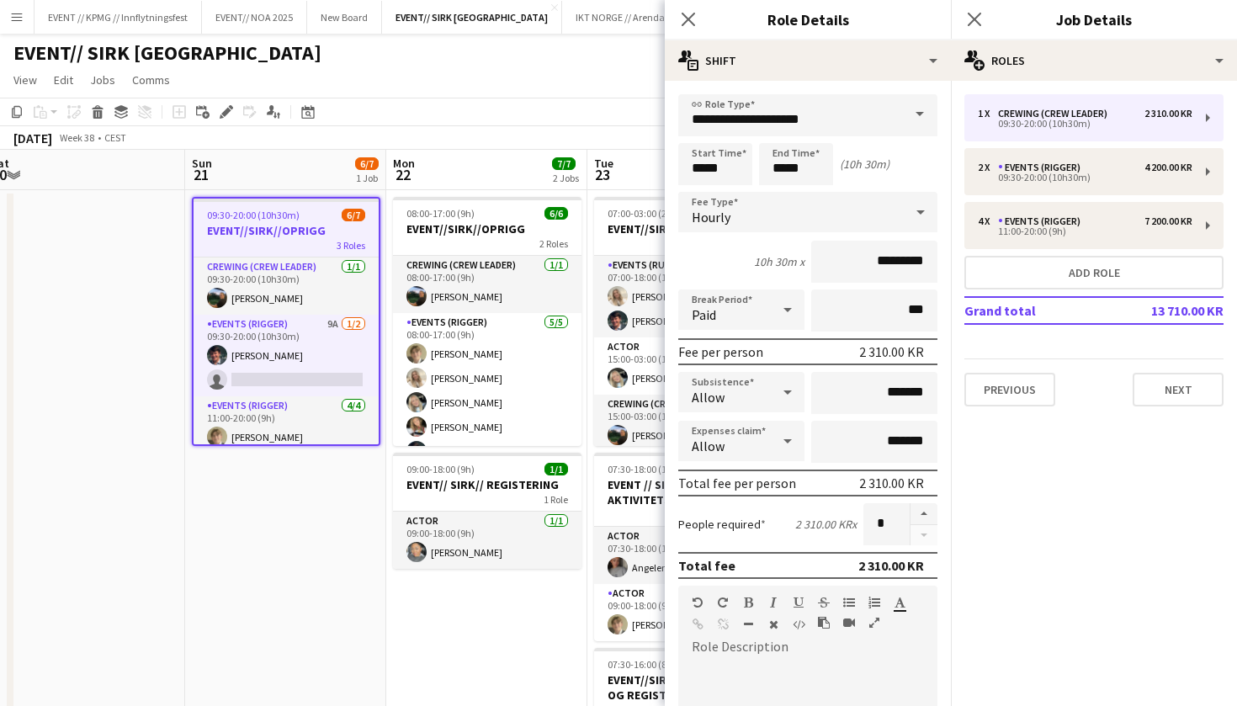
click at [1041, 197] on div "1 x Crewing (Crew Leader) 2 310.00 KR 09:30-20:00 (10h30m) 2 x Events (Rigger) …" at bounding box center [1094, 250] width 286 height 312
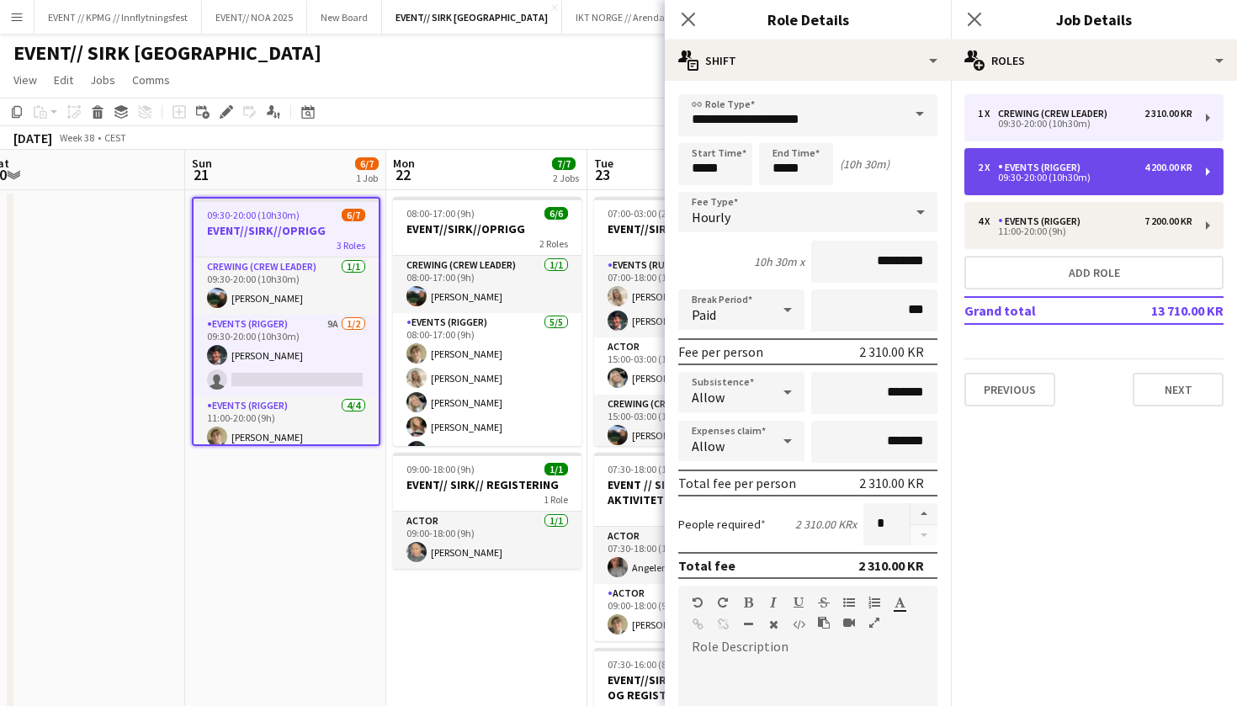
click at [1050, 182] on div "09:30-20:00 (10h30m)" at bounding box center [1084, 177] width 214 height 8
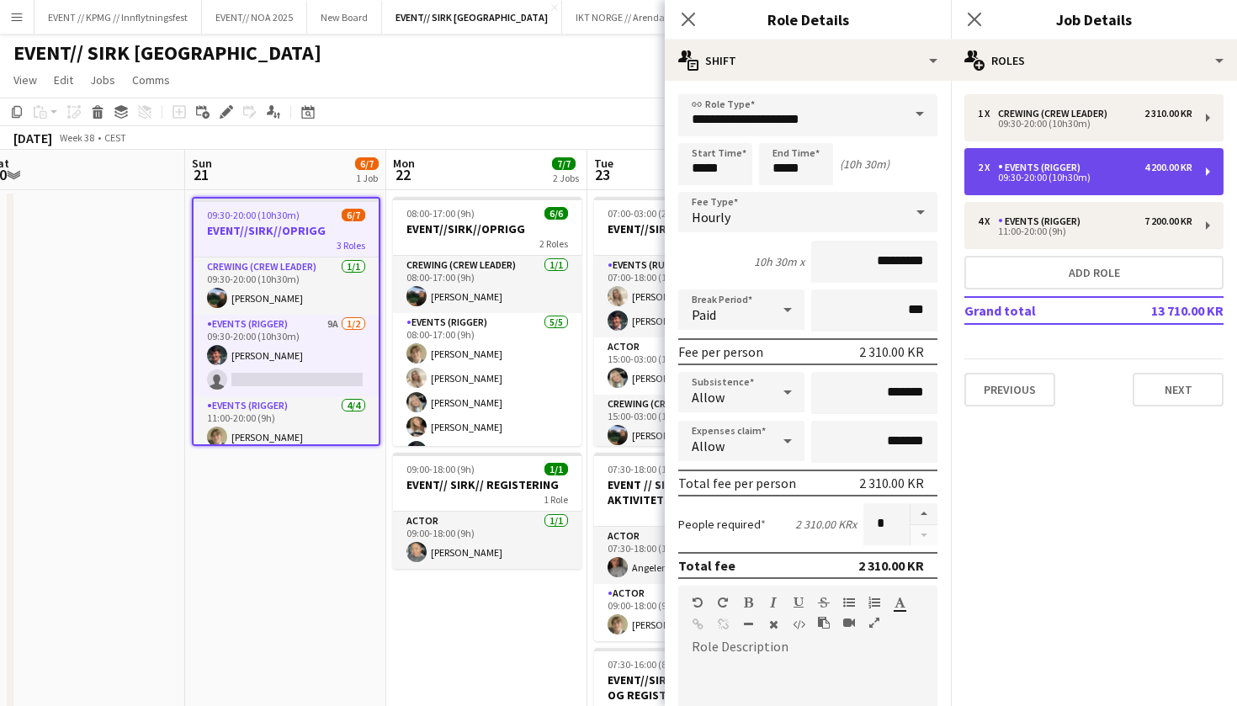
type input "**********"
type input "*********"
type input "*"
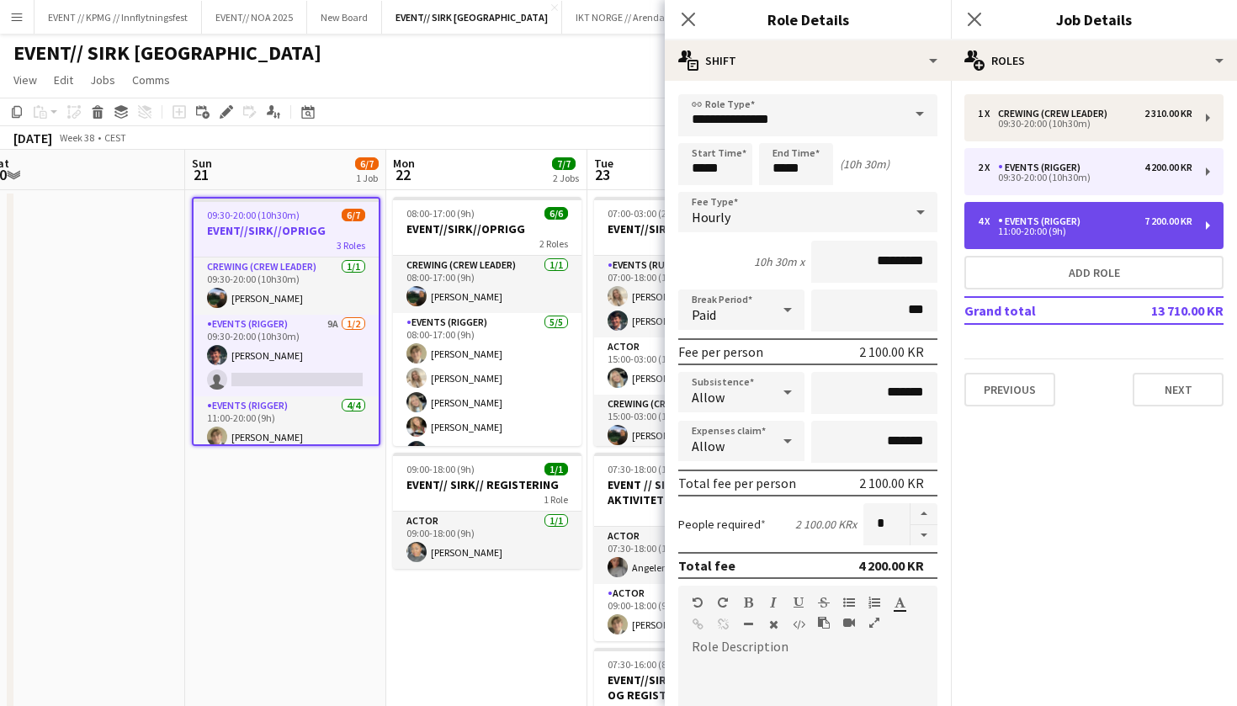
click at [1041, 230] on div "11:00-20:00 (9h)" at bounding box center [1084, 231] width 214 height 8
type input "*****"
type input "*"
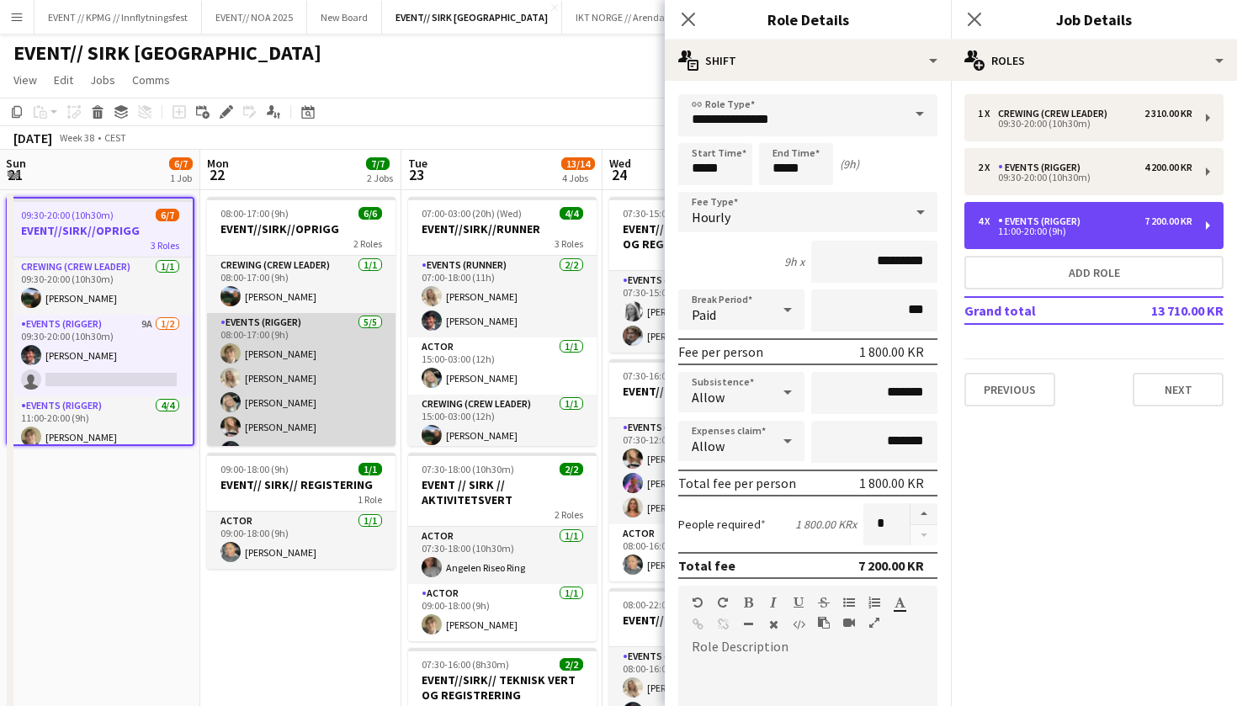
scroll to position [0, 676]
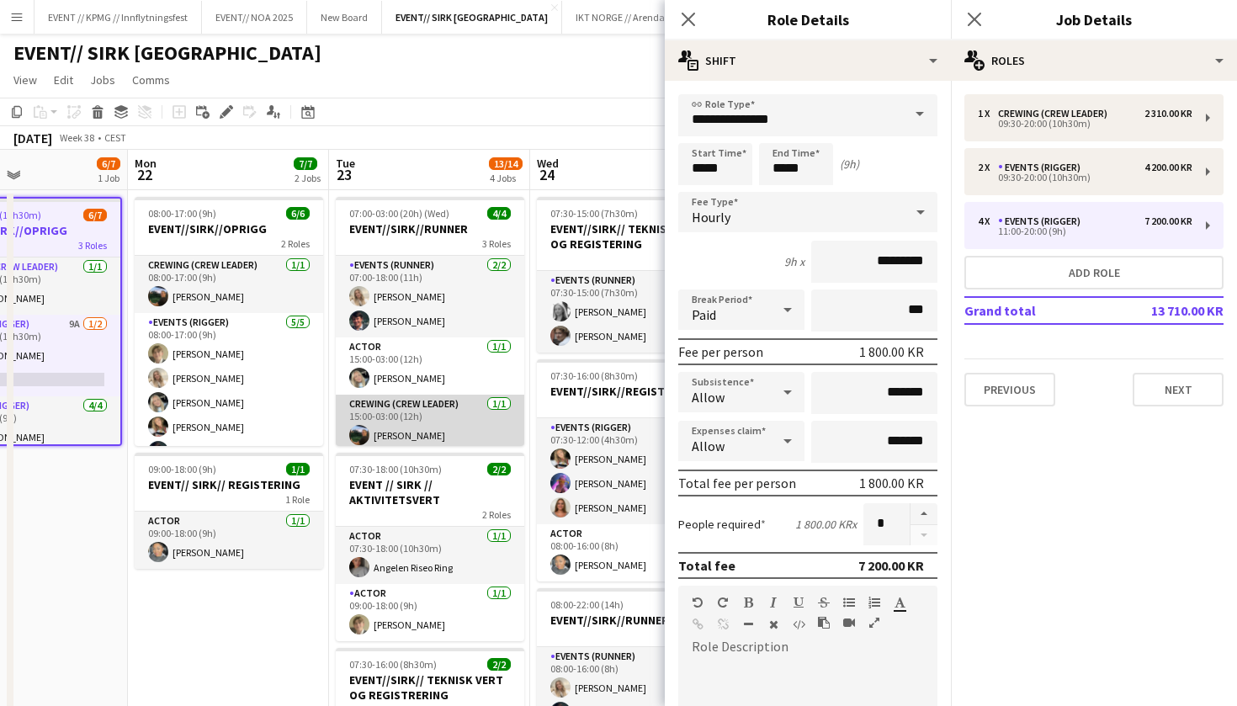
click at [468, 425] on app-card-role "Crewing (Crew Leader) 1/1 15:00-03:00 (12h) Christian Smelhus" at bounding box center [430, 423] width 188 height 57
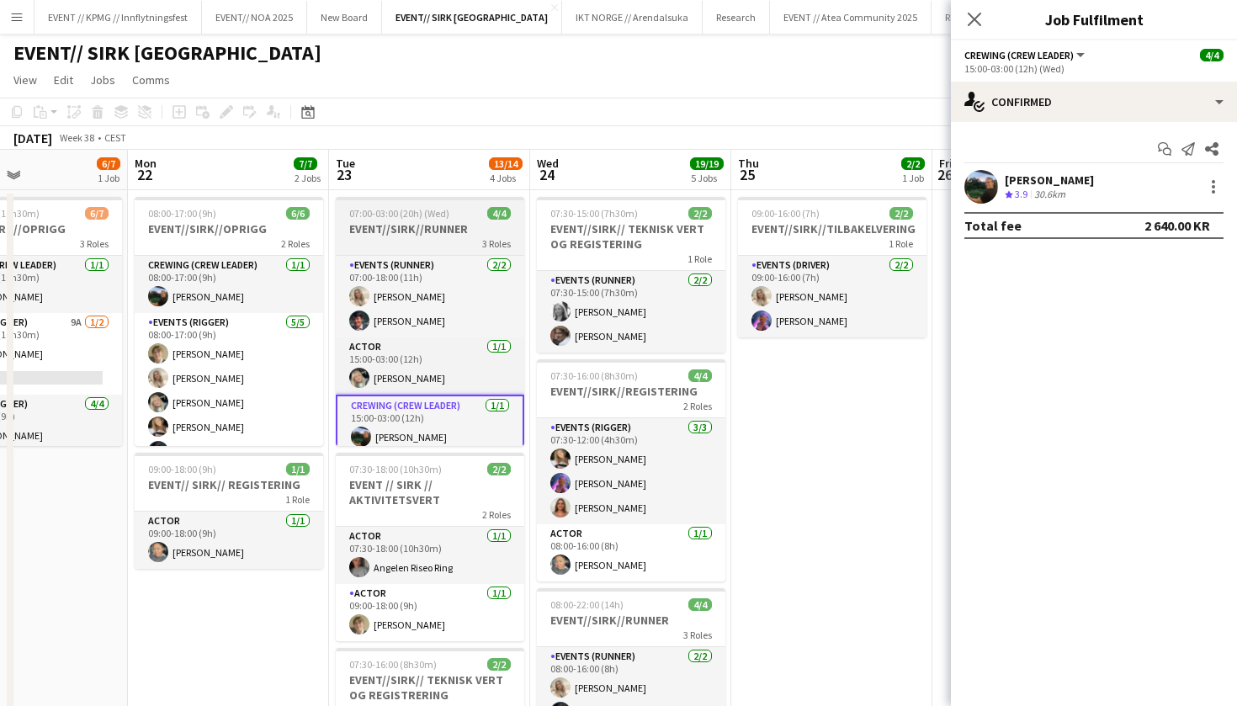
click at [431, 231] on h3 "EVENT//SIRK//RUNNER" at bounding box center [430, 228] width 188 height 15
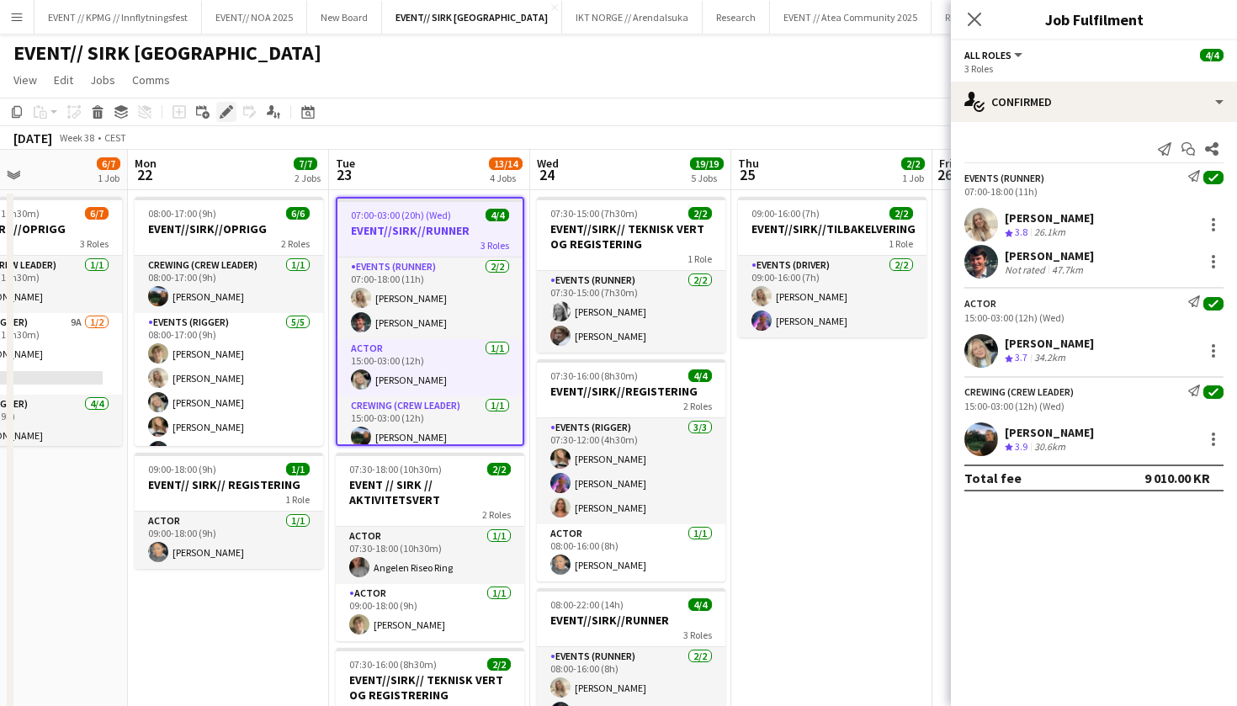
click at [232, 115] on icon "Edit" at bounding box center [226, 111] width 13 height 13
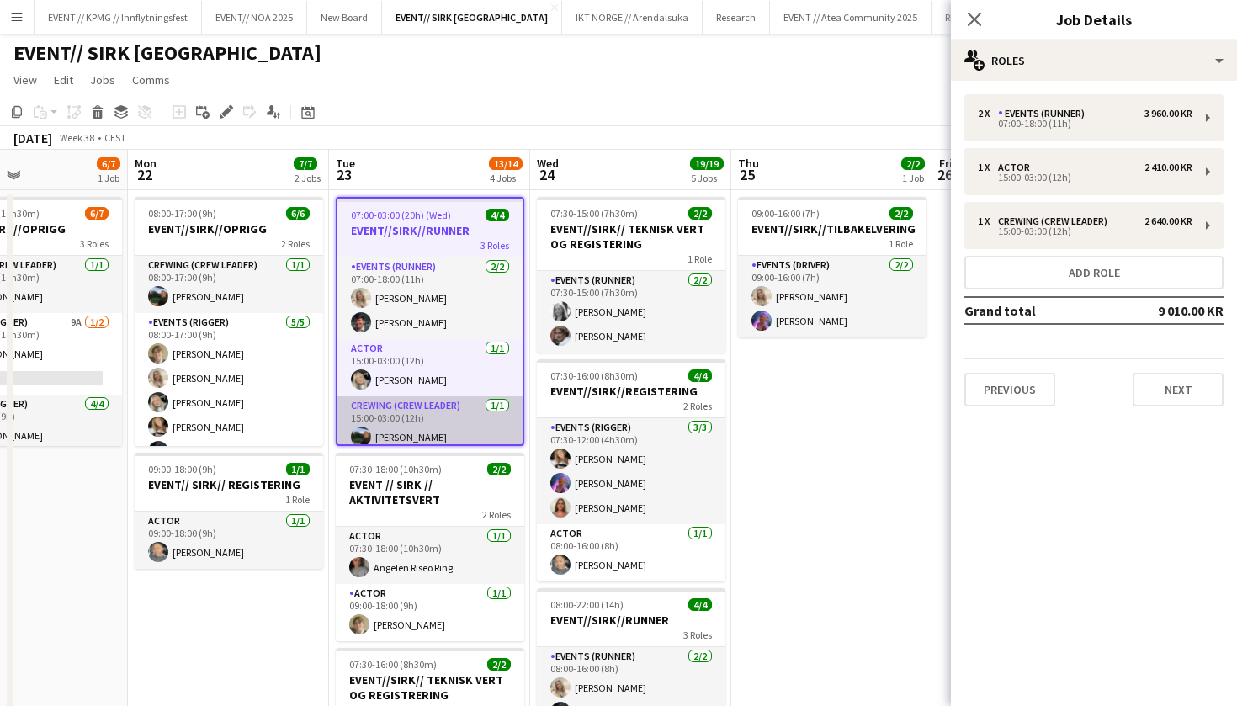
click at [410, 423] on app-card-role "Crewing (Crew Leader) 1/1 15:00-03:00 (12h) Christian Smelhus" at bounding box center [429, 424] width 185 height 57
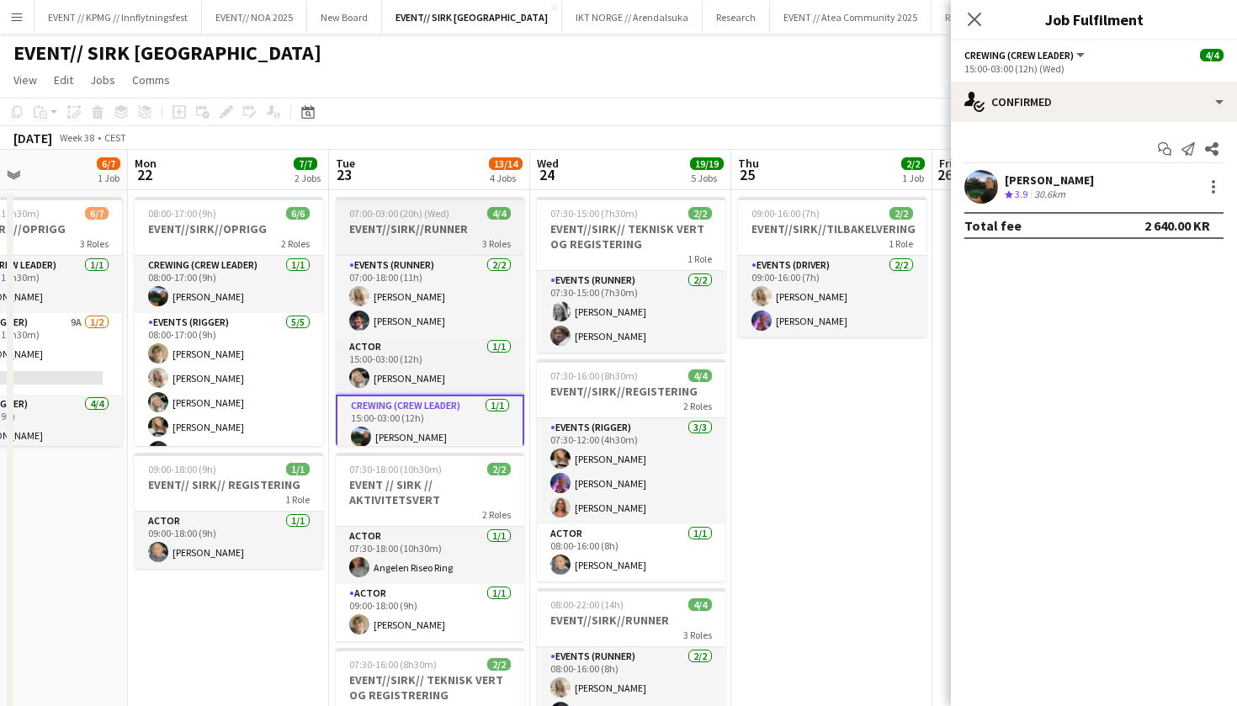
click at [414, 227] on h3 "EVENT//SIRK//RUNNER" at bounding box center [430, 228] width 188 height 15
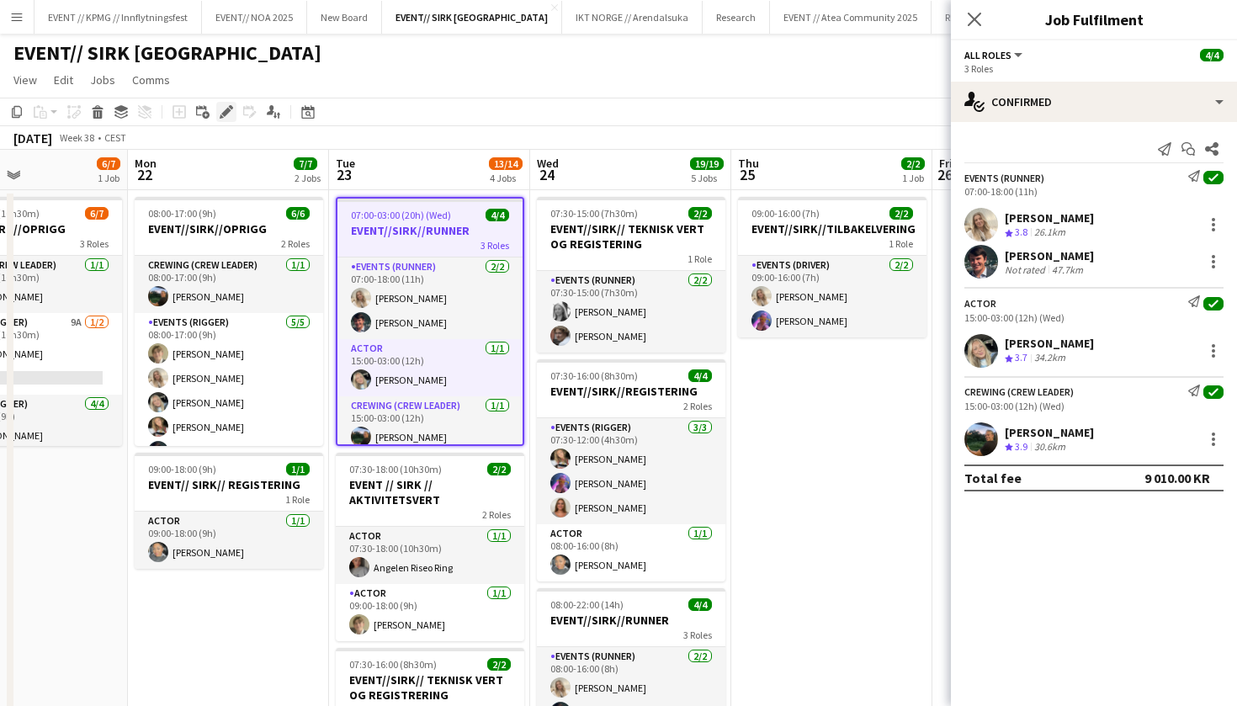
click at [232, 118] on icon "Edit" at bounding box center [226, 111] width 13 height 13
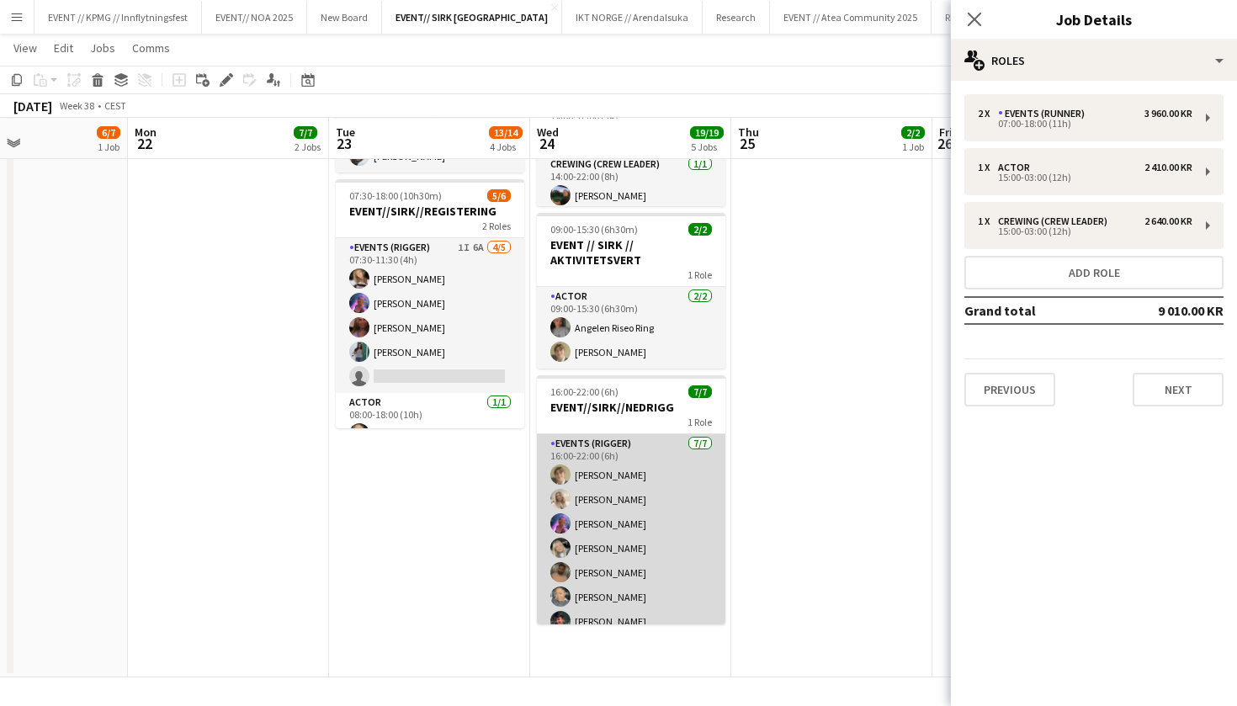
scroll to position [629, 0]
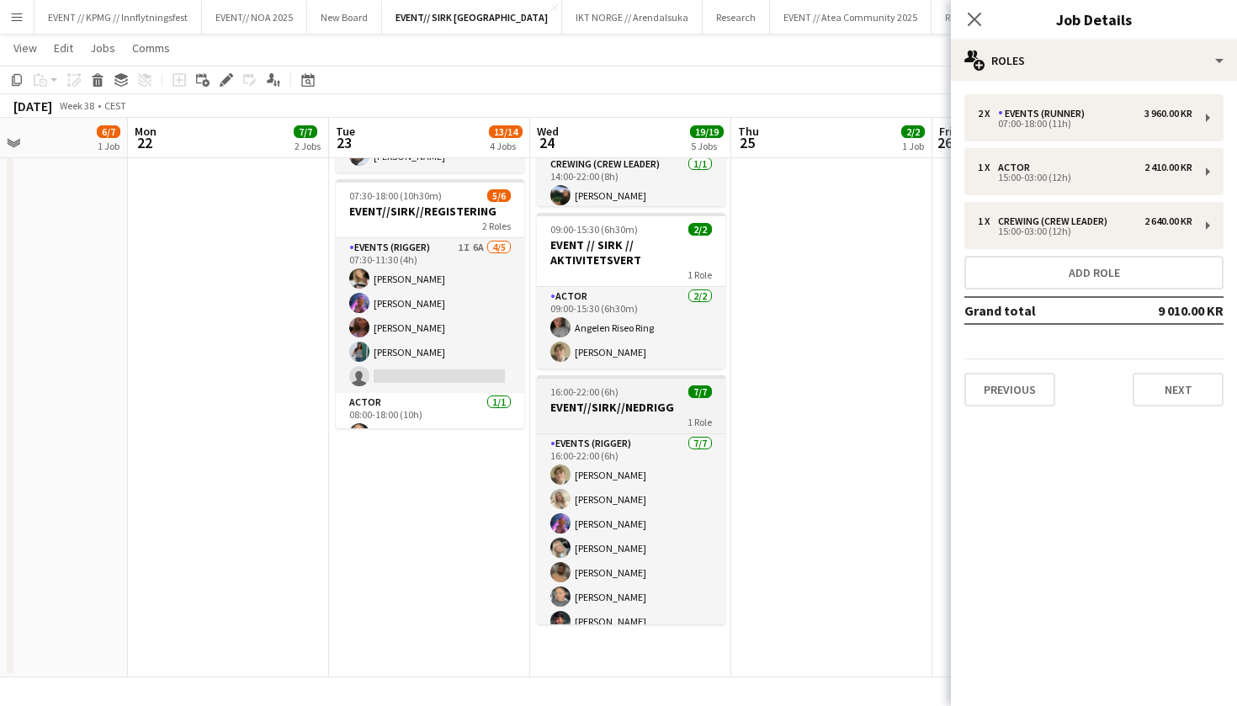
click at [629, 421] on div "1 Role" at bounding box center [631, 421] width 188 height 13
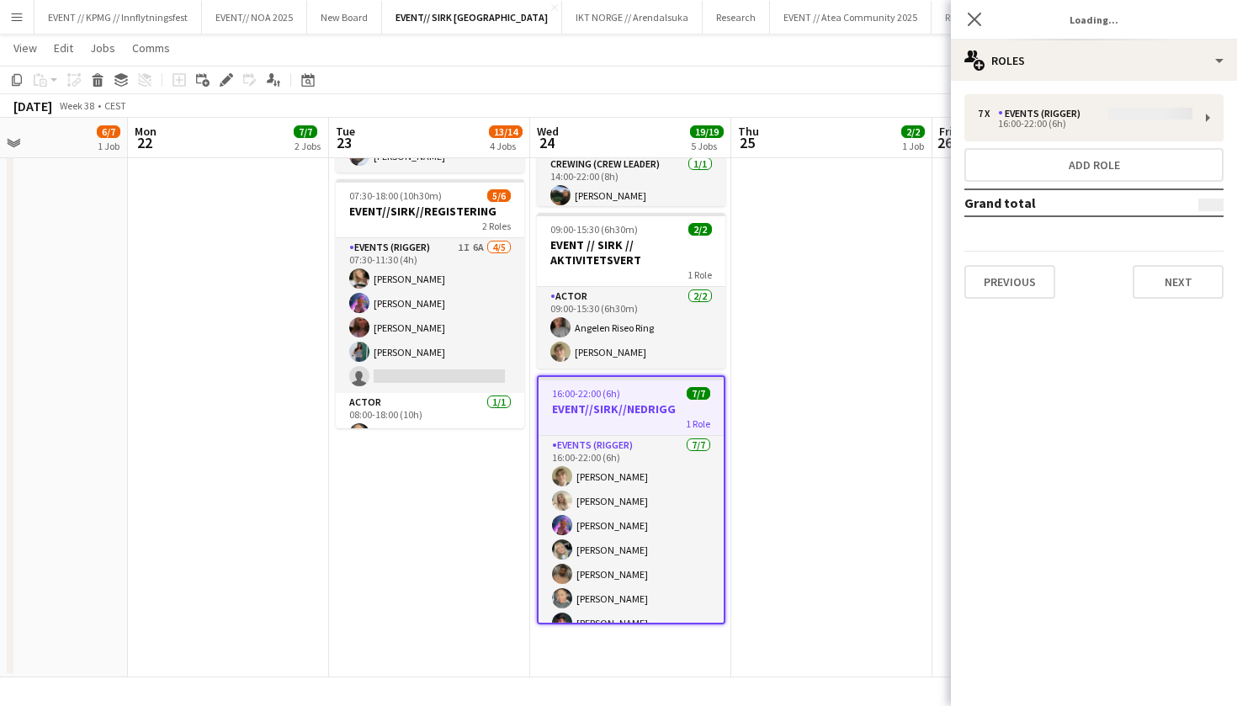
scroll to position [6, 0]
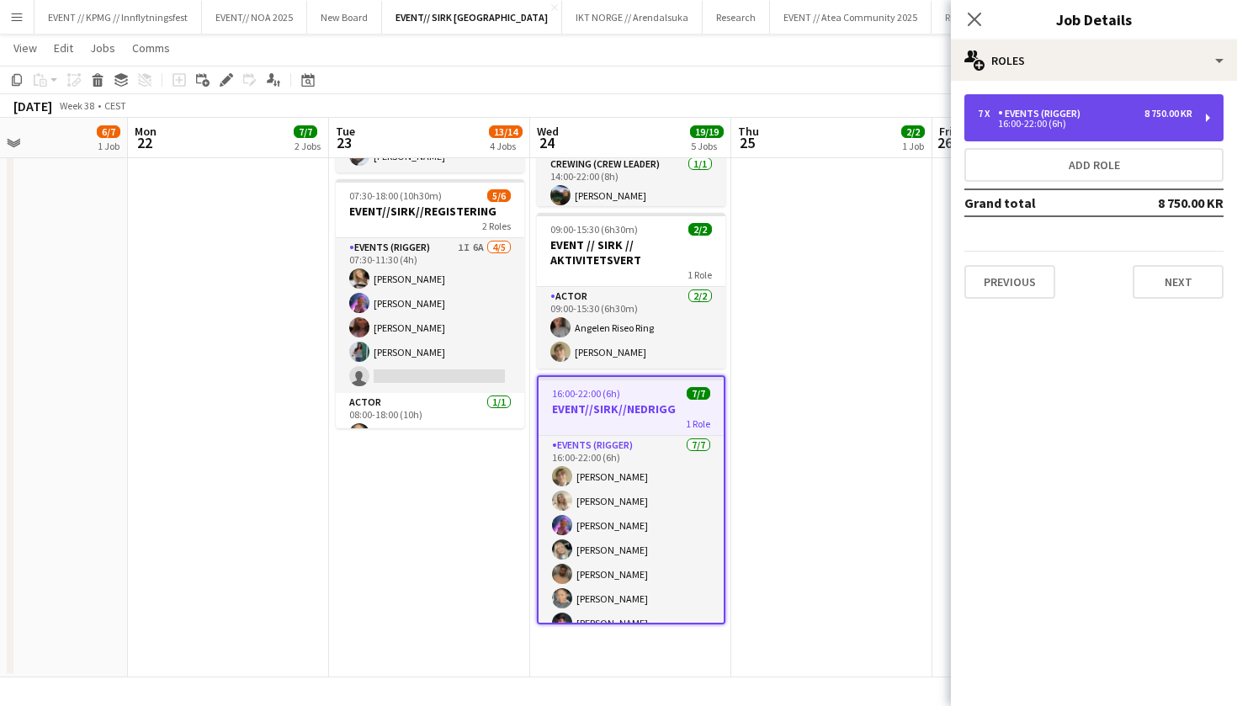
click at [1102, 137] on div "7 x Events (Rigger) 8 750.00 KR 16:00-22:00 (6h)" at bounding box center [1093, 117] width 259 height 47
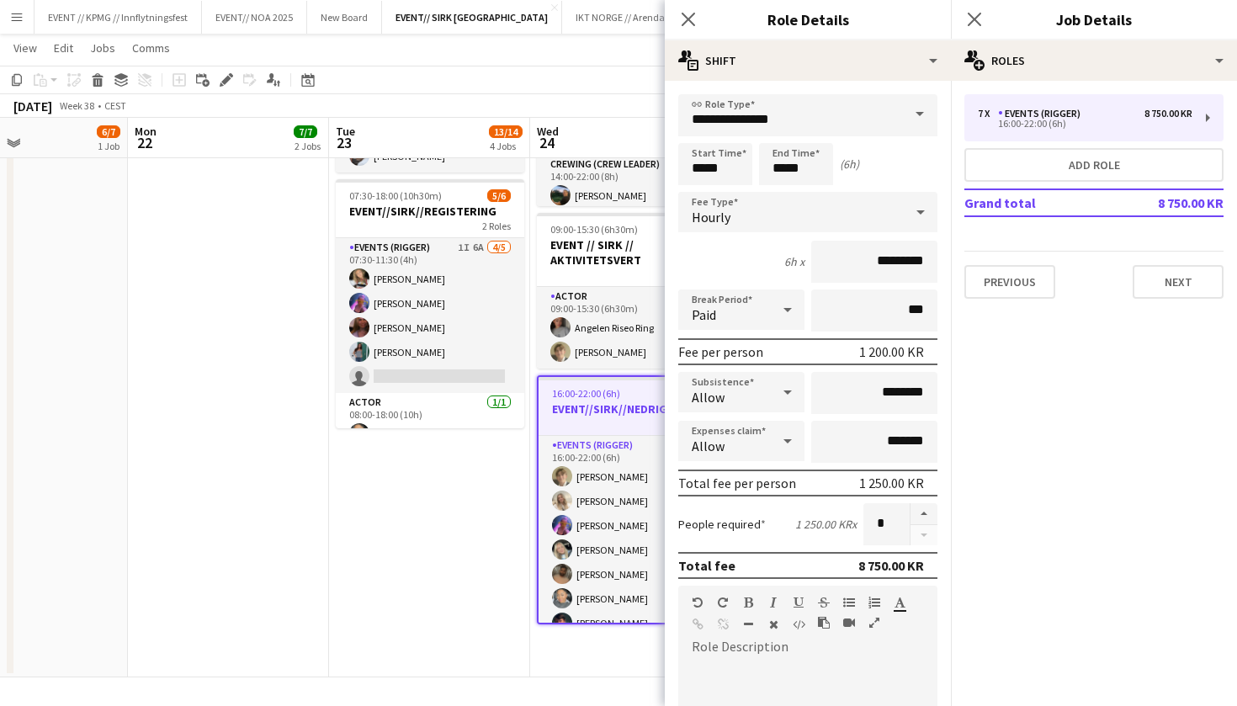
click at [437, 506] on app-date-cell "07:00-03:00 (20h) (Wed) 4/4 EVENT//SIRK//RUNNER 3 Roles Events (Runner) 2/2 07:…" at bounding box center [429, 118] width 201 height 1118
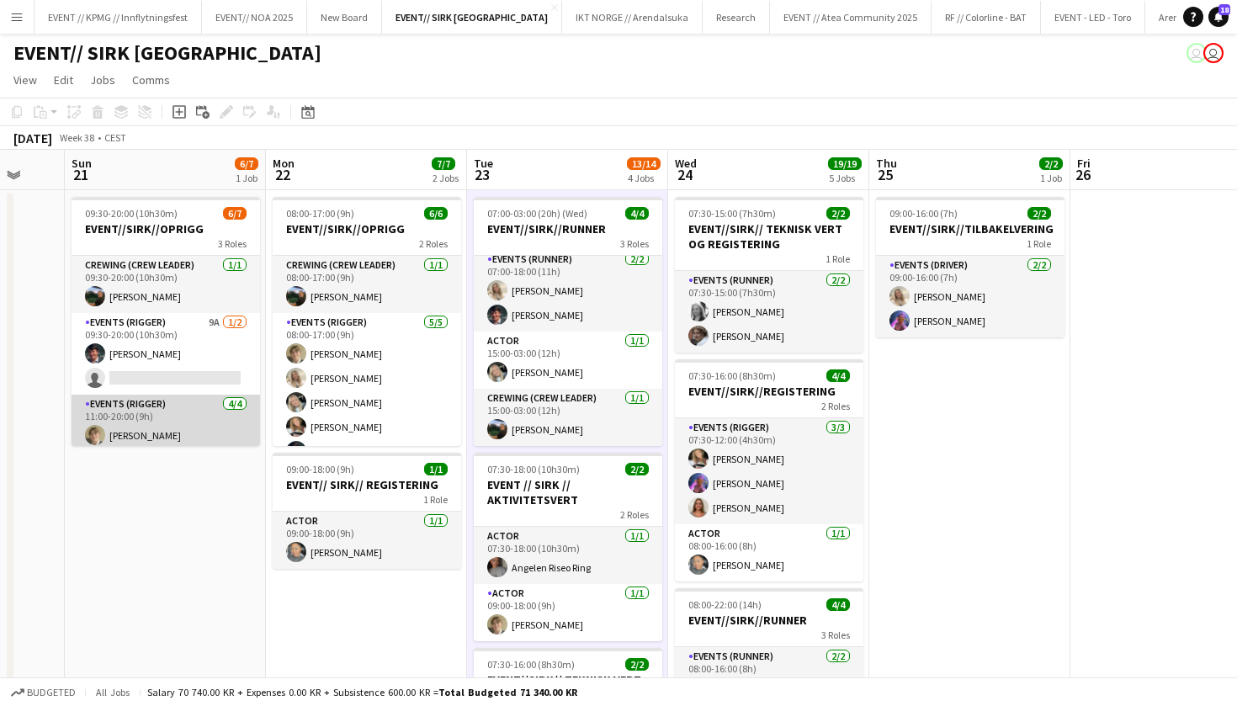
scroll to position [30, 0]
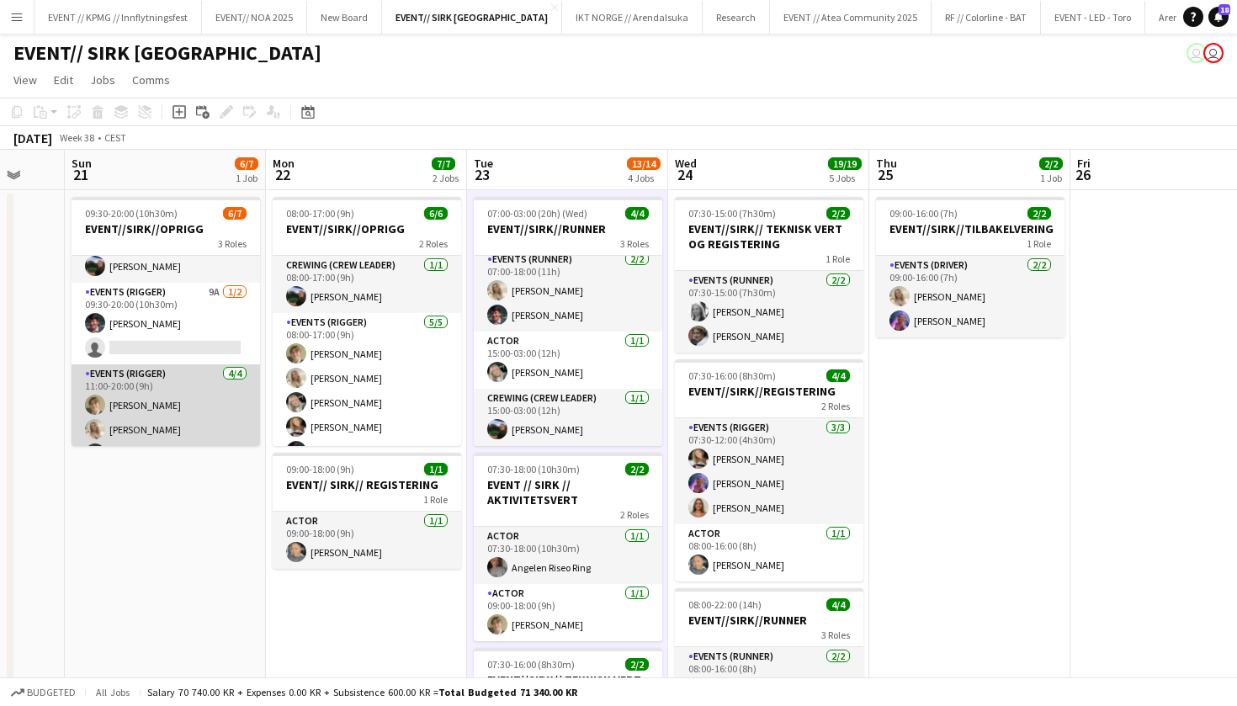
click at [167, 389] on app-card-role "Events (Rigger) 4/4 11:00-20:00 (9h) Bastian Solem Vanessa Riise Naas Oda Hanss…" at bounding box center [165, 429] width 188 height 130
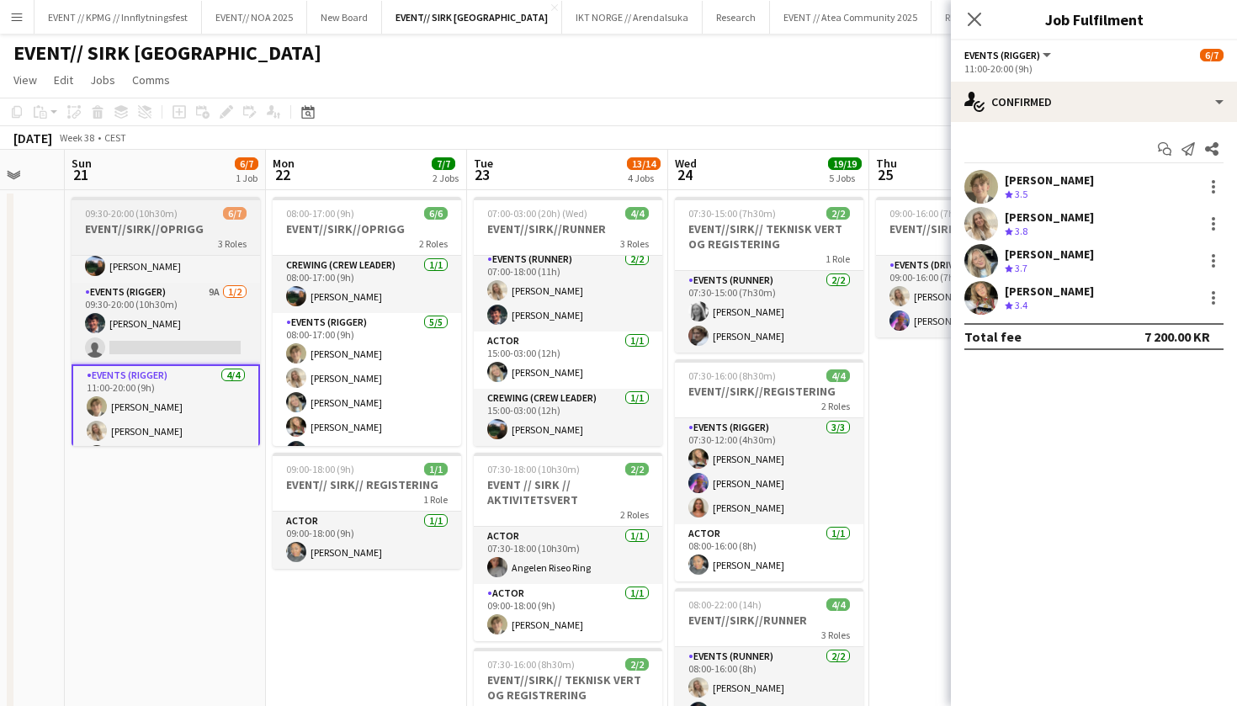
click at [152, 230] on h3 "EVENT//SIRK//OPRIGG" at bounding box center [165, 228] width 188 height 15
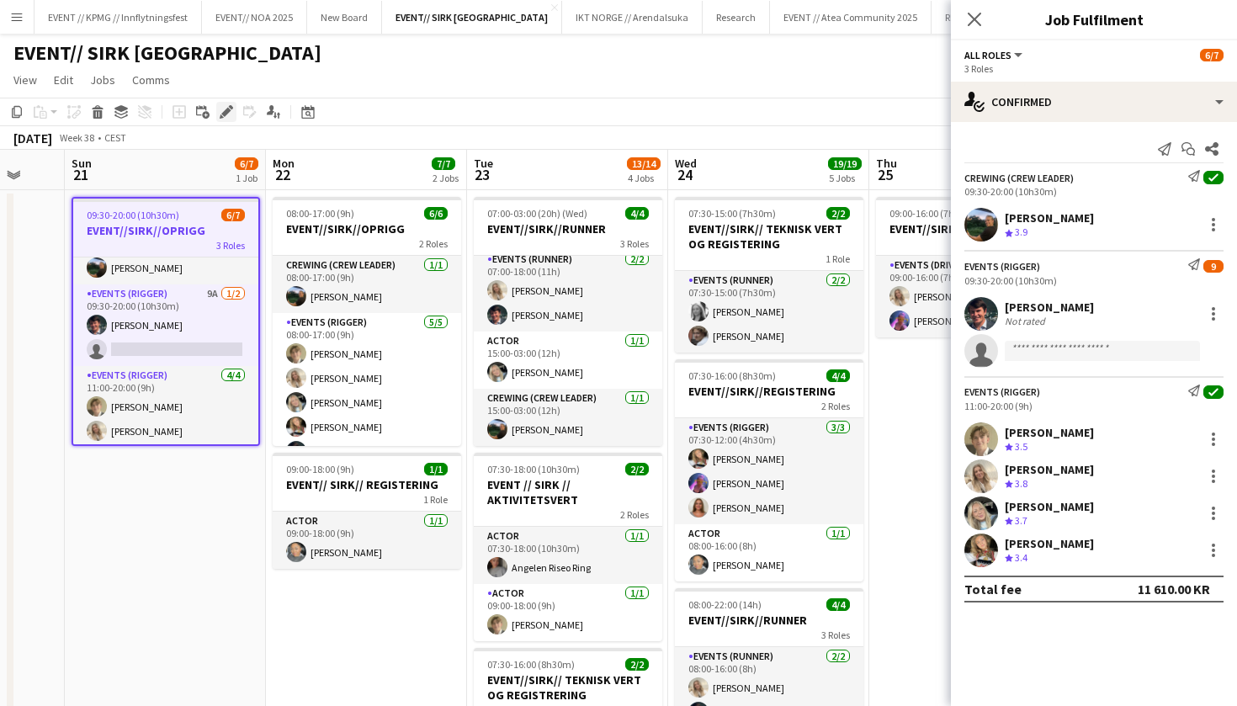
click at [224, 105] on icon "Edit" at bounding box center [226, 111] width 13 height 13
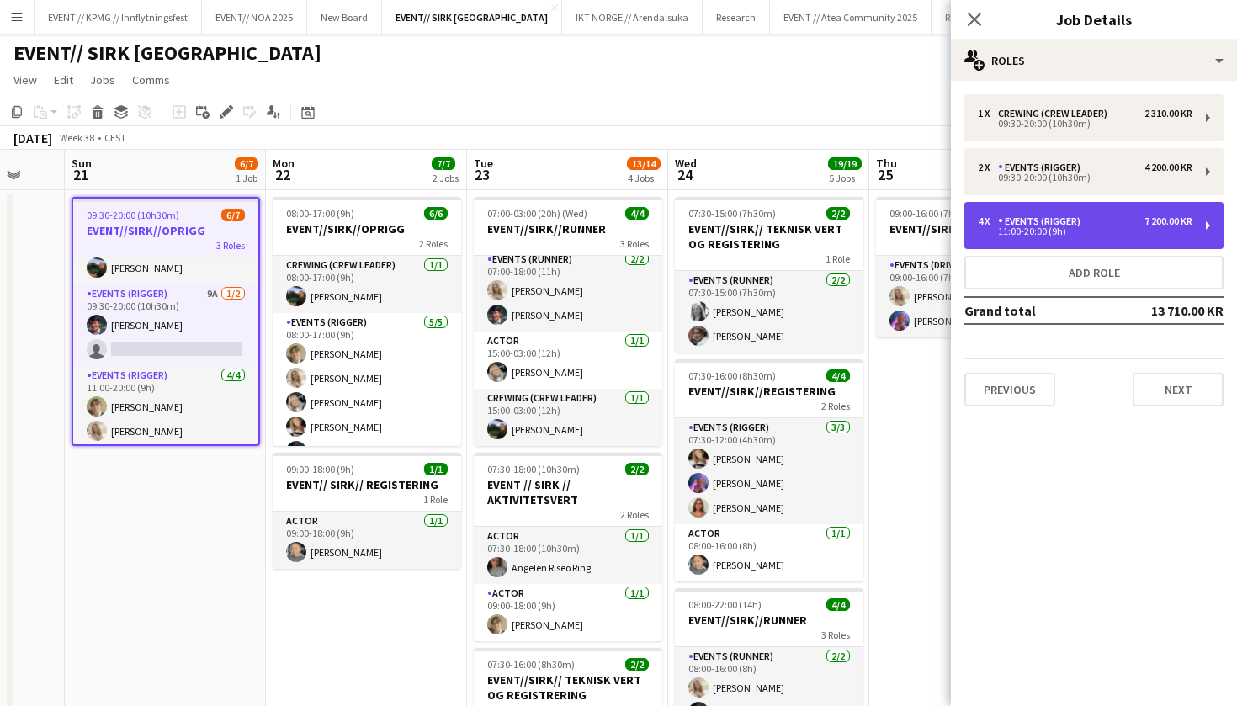
click at [1070, 206] on div "4 x Events (Rigger) 7 200.00 KR 11:00-20:00 (9h)" at bounding box center [1093, 225] width 259 height 47
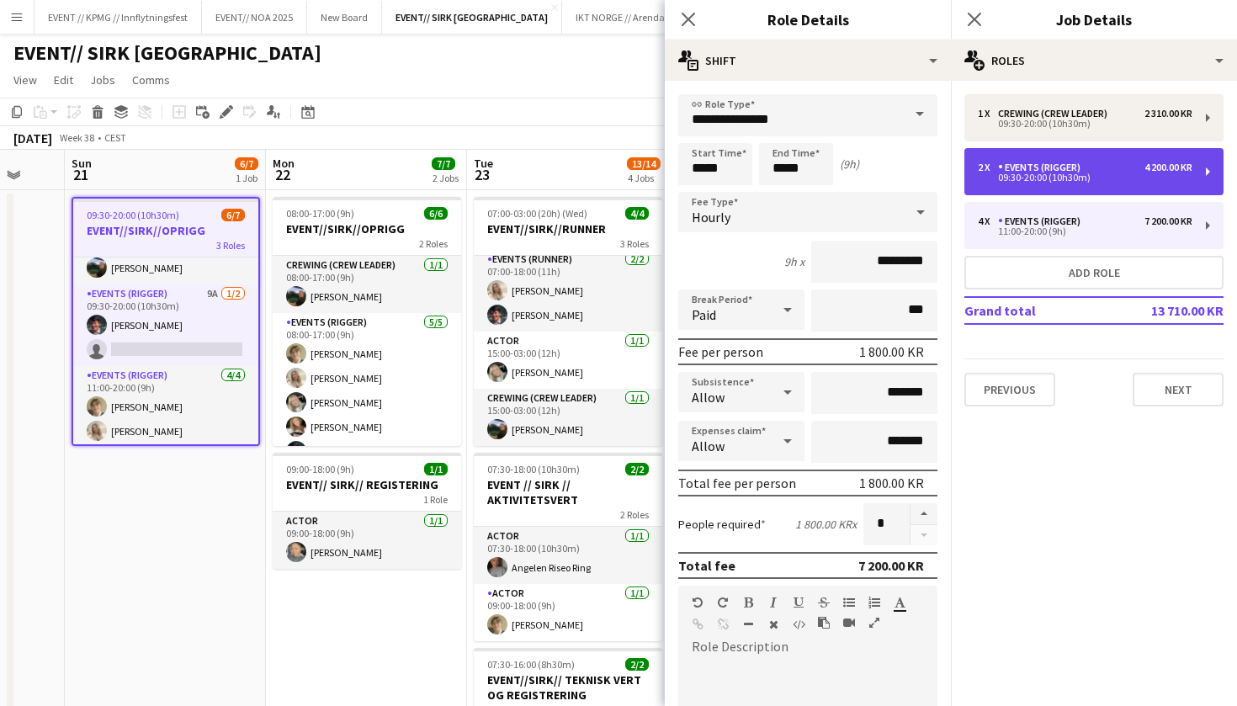
click at [1063, 179] on div "09:30-20:00 (10h30m)" at bounding box center [1084, 177] width 214 height 8
type input "*****"
type input "*"
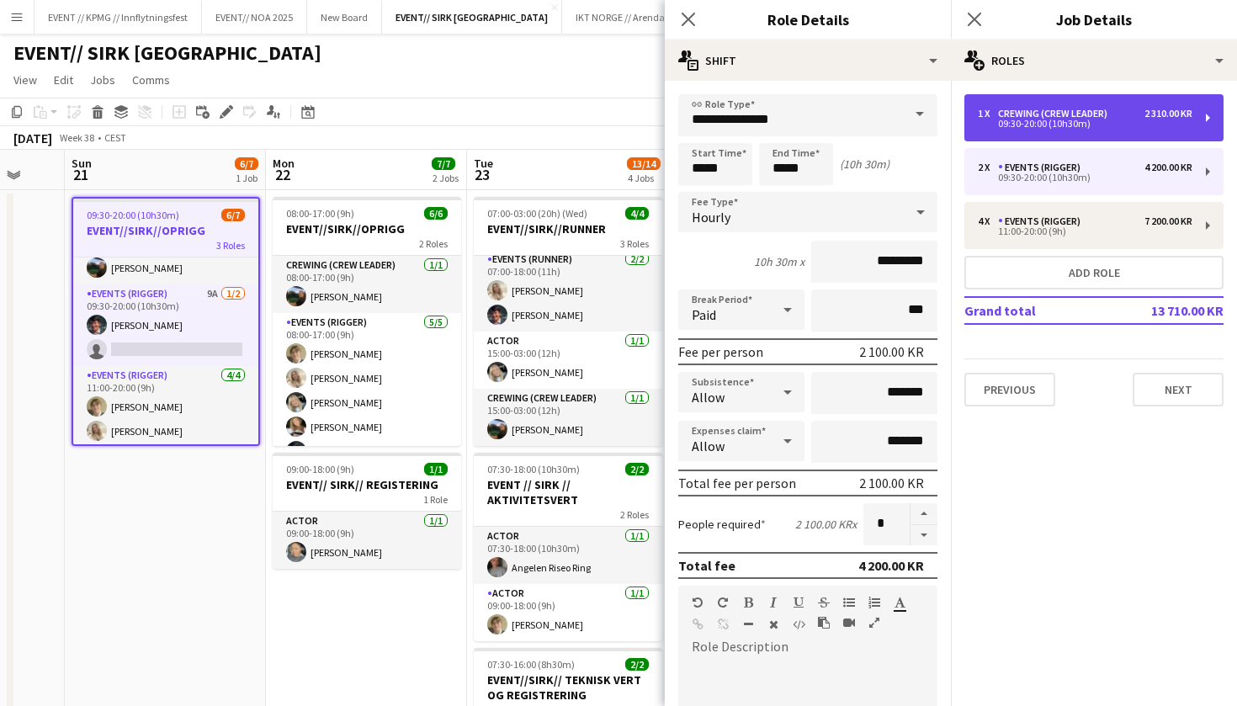
click at [1094, 107] on div "1 x Crewing (Crew Leader) 2 310.00 KR 09:30-20:00 (10h30m)" at bounding box center [1093, 117] width 259 height 47
type input "**********"
type input "*********"
type input "*"
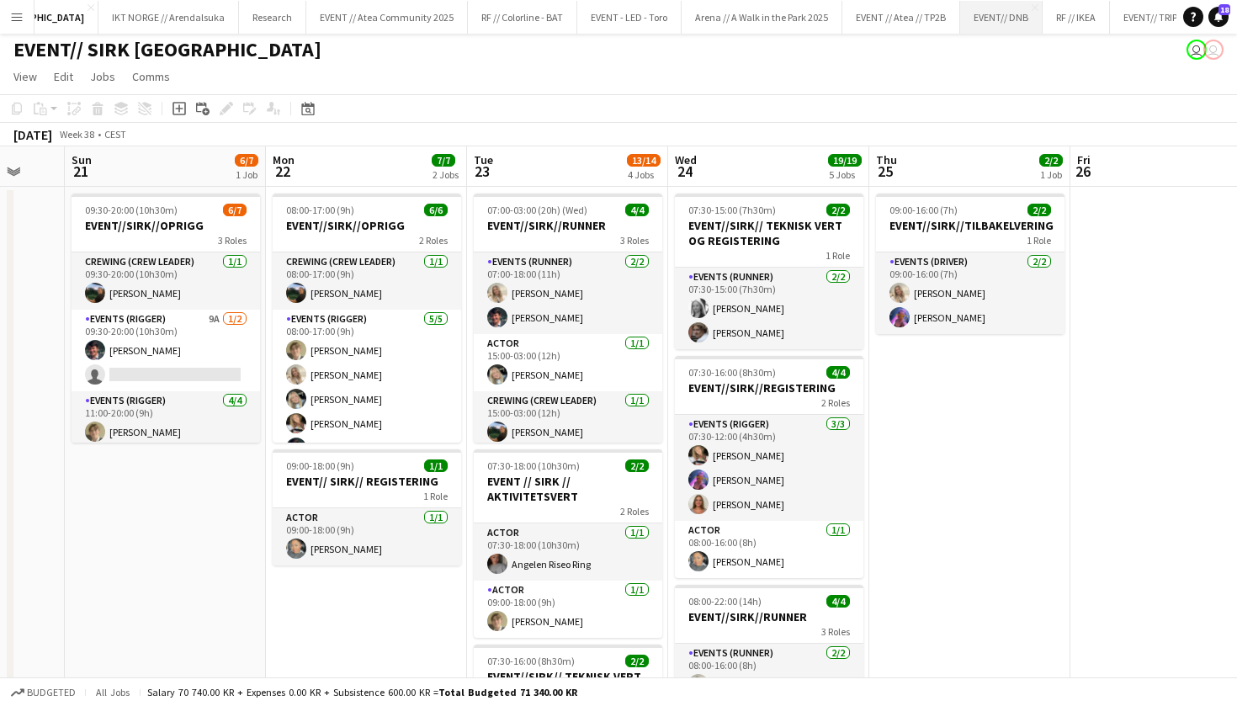
scroll to position [0, 462]
click at [1111, 25] on button "EVENT// TRIPLETEX Close" at bounding box center [1165, 17] width 108 height 33
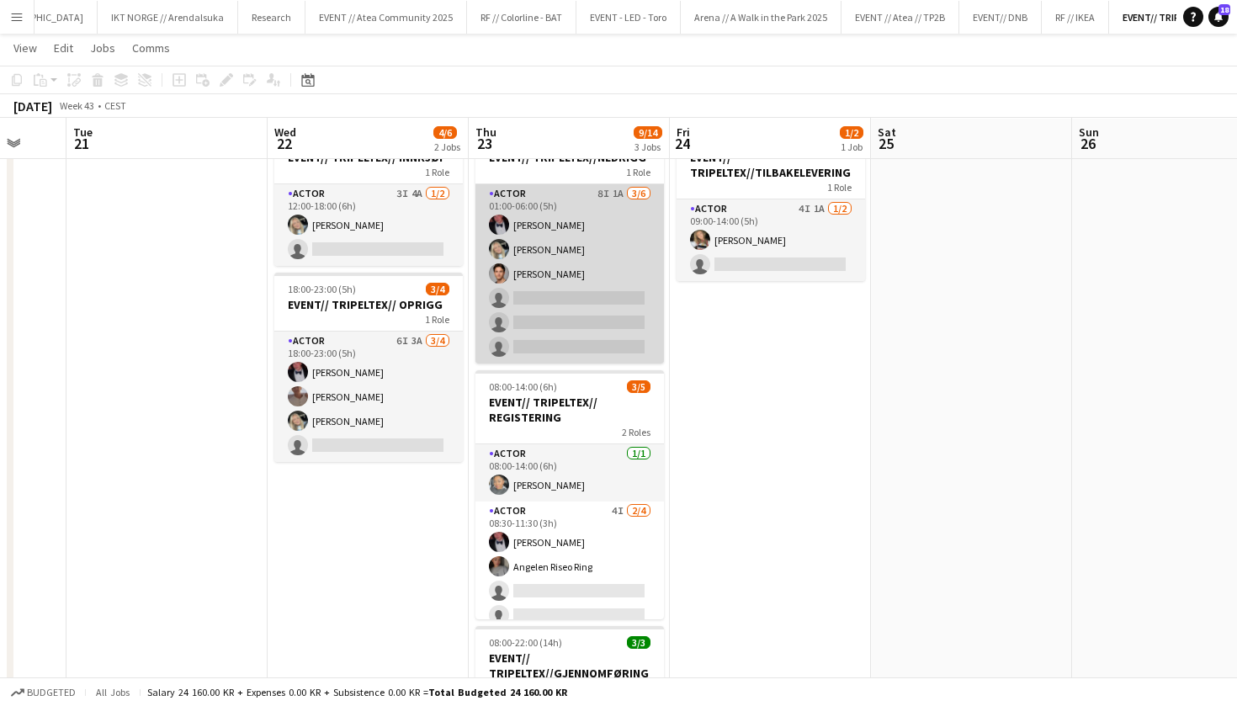
scroll to position [71, 0]
click at [588, 283] on app-card-role "Actor 8I 1A 3/6 01:00-06:00 (5h) Birk Eeg Oda Hansson Ulrik Eeg single-neutral-…" at bounding box center [569, 272] width 188 height 179
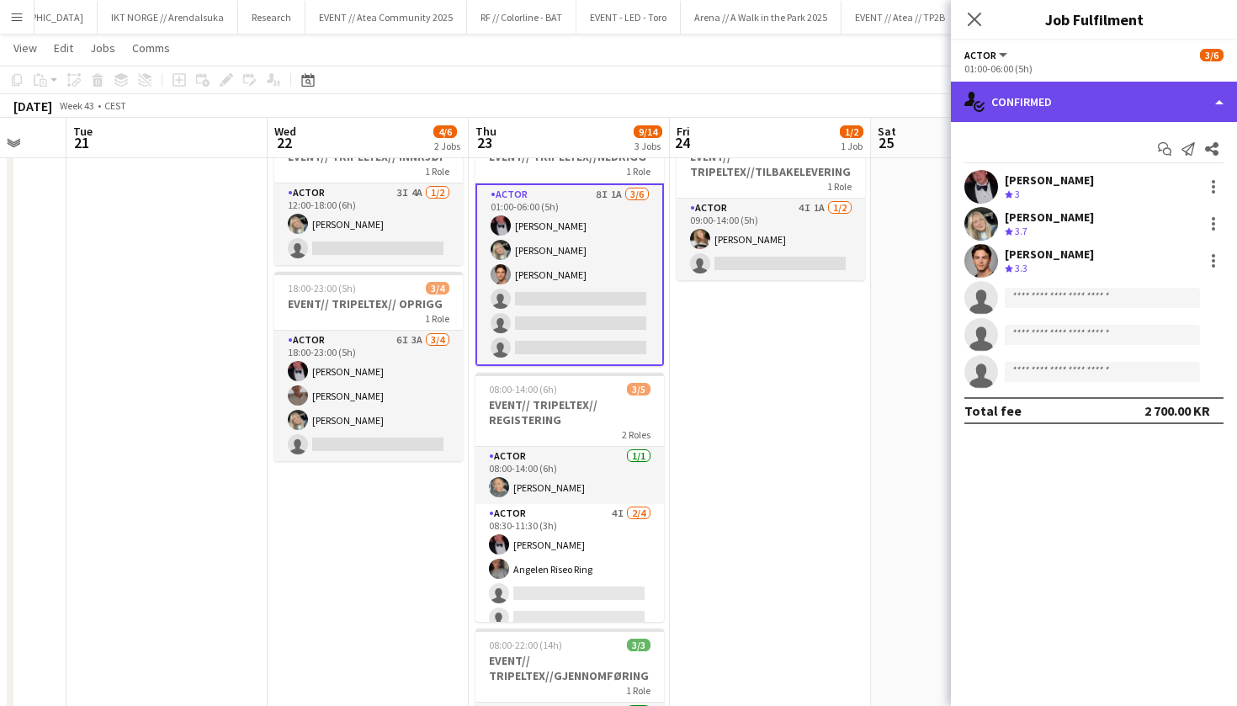
click at [1057, 107] on div "single-neutral-actions-check-2 Confirmed" at bounding box center [1094, 102] width 286 height 40
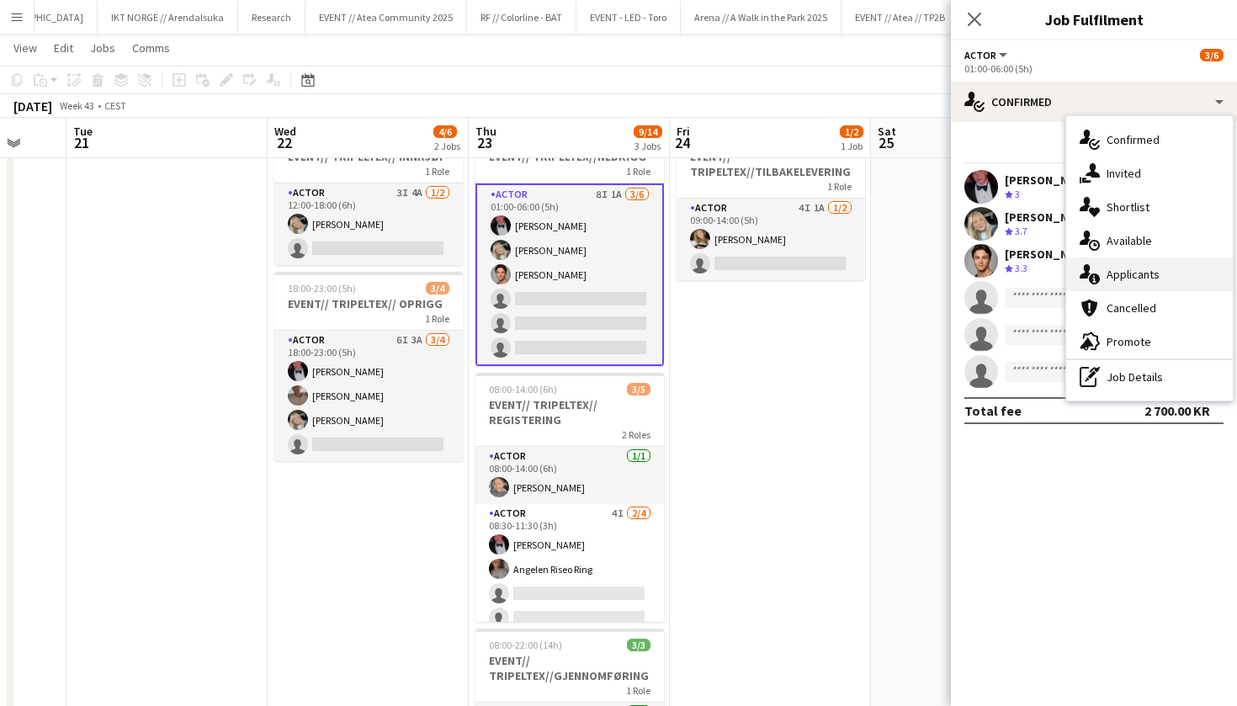
click at [1153, 277] on span "Applicants" at bounding box center [1132, 274] width 53 height 15
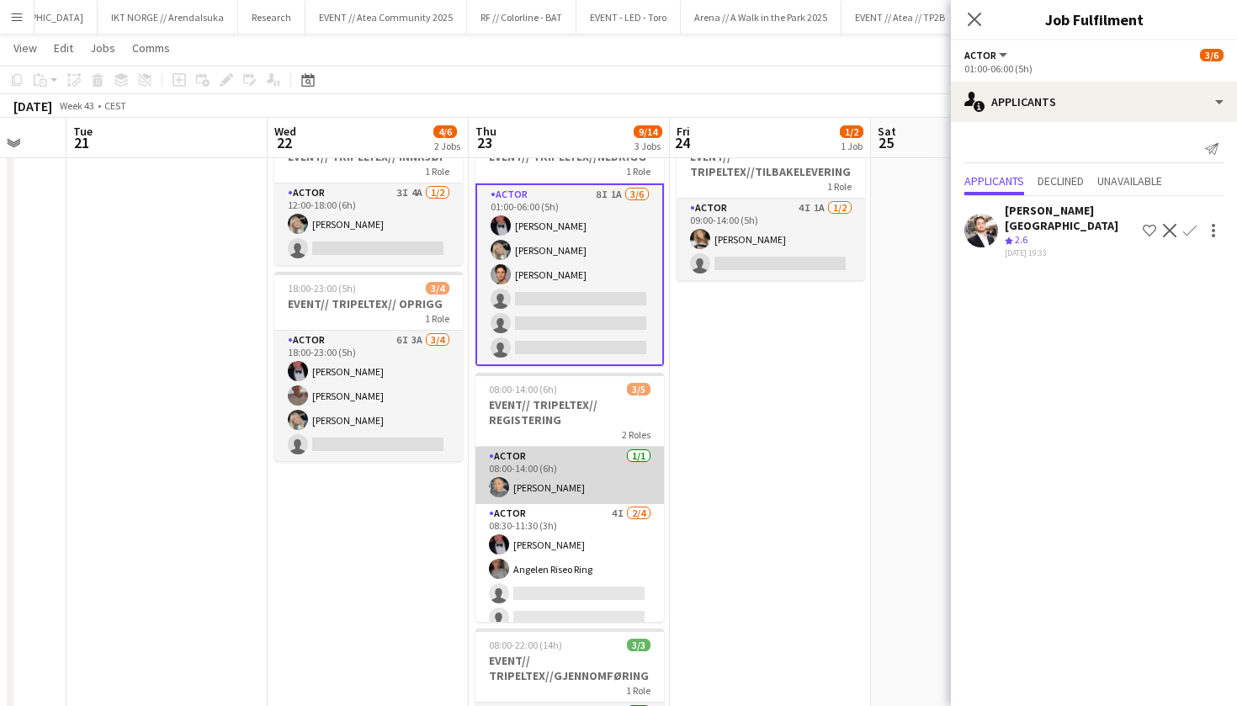
click at [561, 495] on app-card-role "Actor 1/1 08:00-14:00 (6h) Daniela Alejandra Eriksen Stenvadet" at bounding box center [569, 475] width 188 height 57
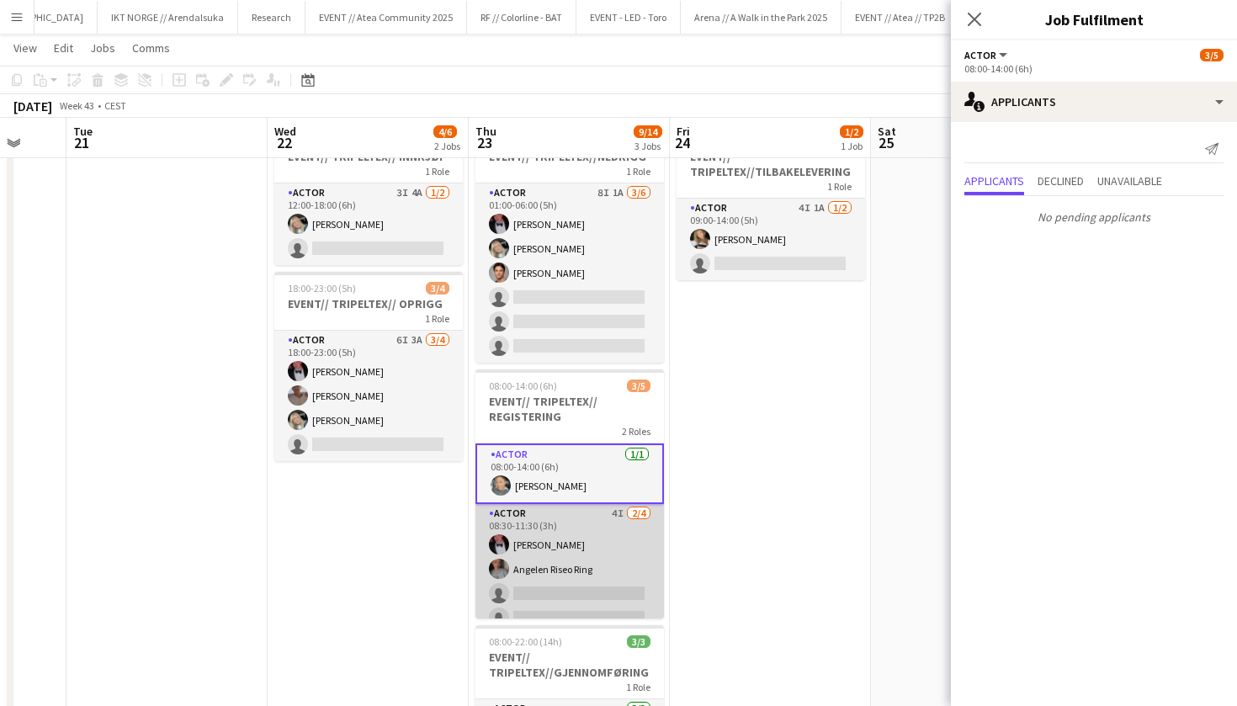
click at [562, 537] on app-card-role "Actor 4I 2/4 08:30-11:30 (3h) Birk Eeg Angelen Riseo Ring single-neutral-action…" at bounding box center [569, 569] width 188 height 130
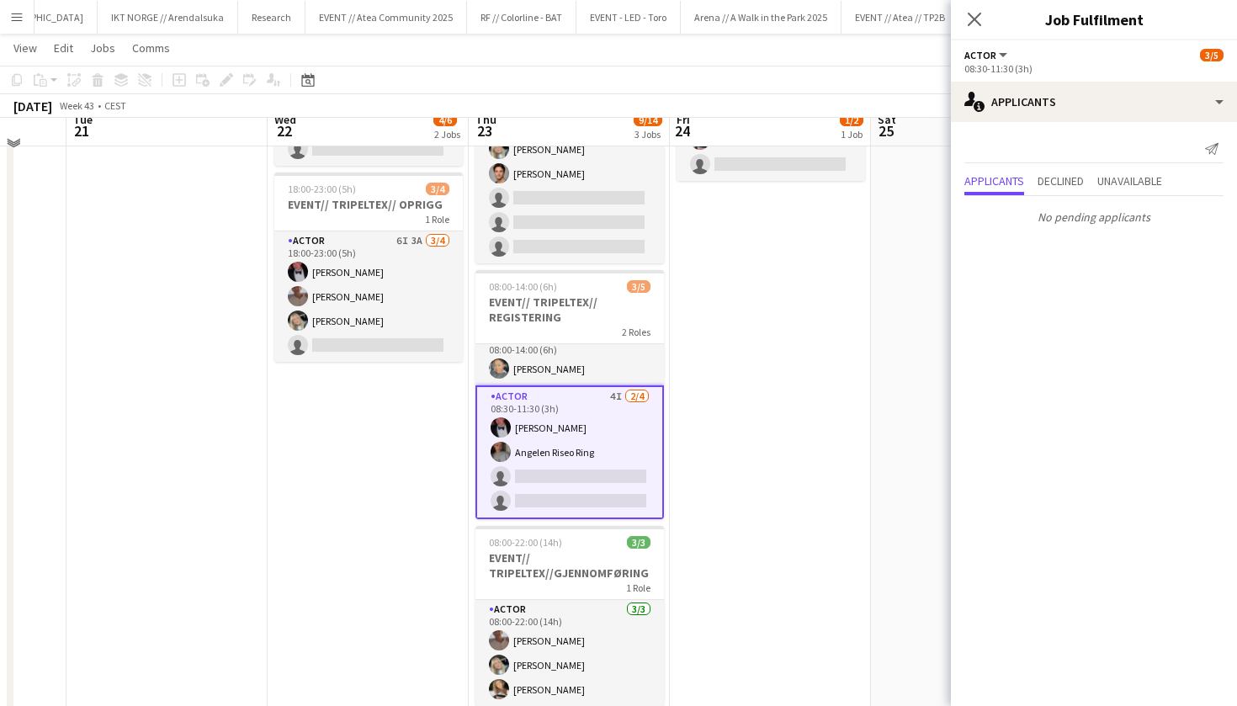
scroll to position [209, 0]
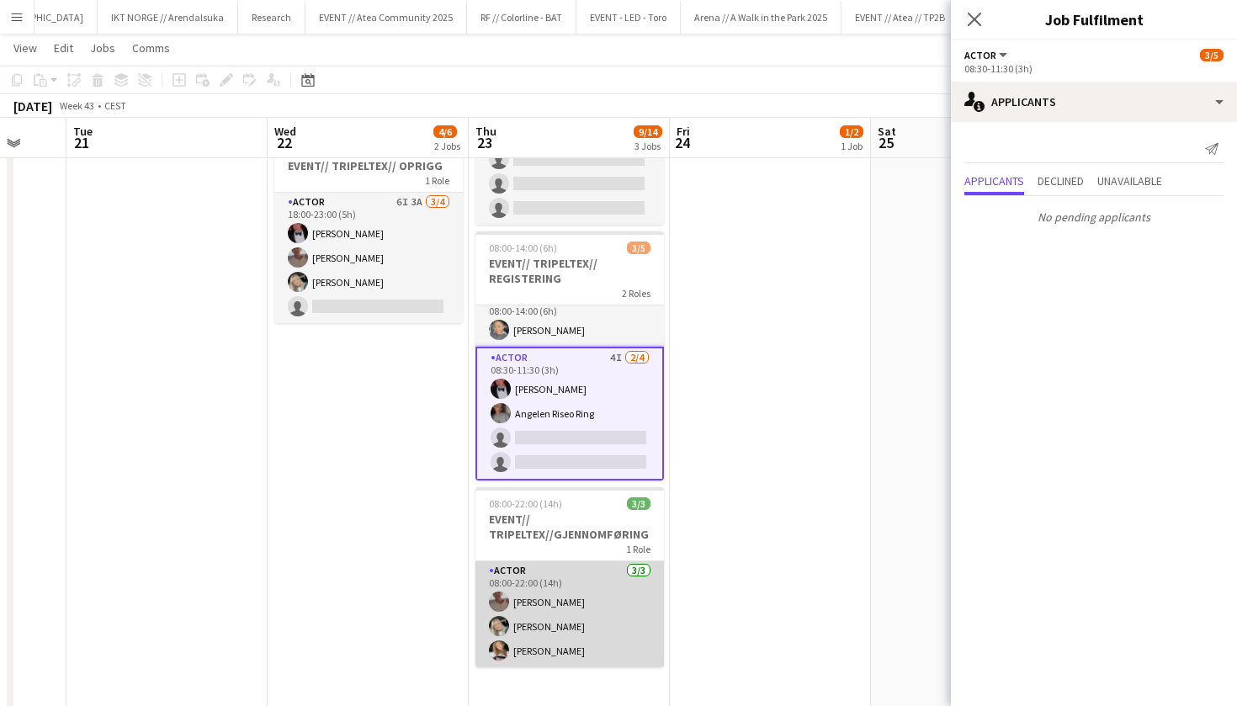
click at [554, 578] on app-card-role "Actor 3/3 08:00-22:00 (14h) Charlie Thomassen Oda Hansson Marte Jensen Mo" at bounding box center [569, 614] width 188 height 106
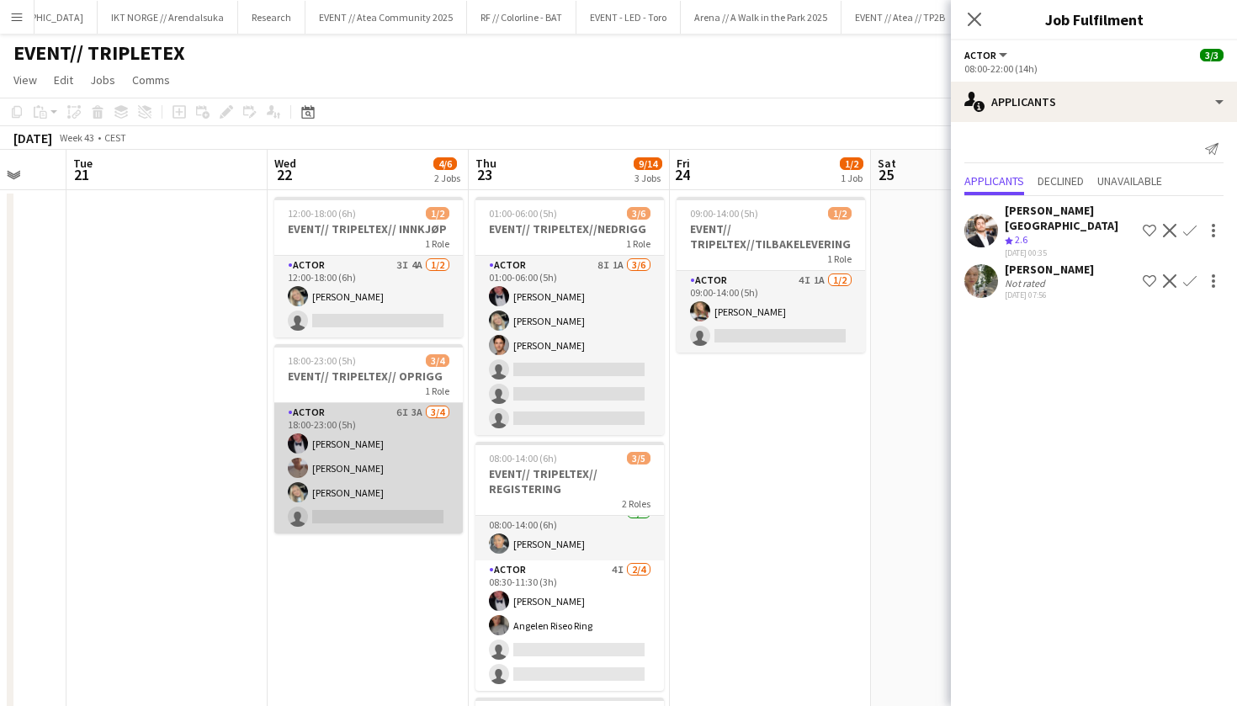
scroll to position [0, 0]
click at [356, 428] on app-card-role "Actor 6I 3A 3/4 18:00-23:00 (5h) Birk Eeg Charlie Thomassen Oda Hansson single-…" at bounding box center [368, 468] width 188 height 130
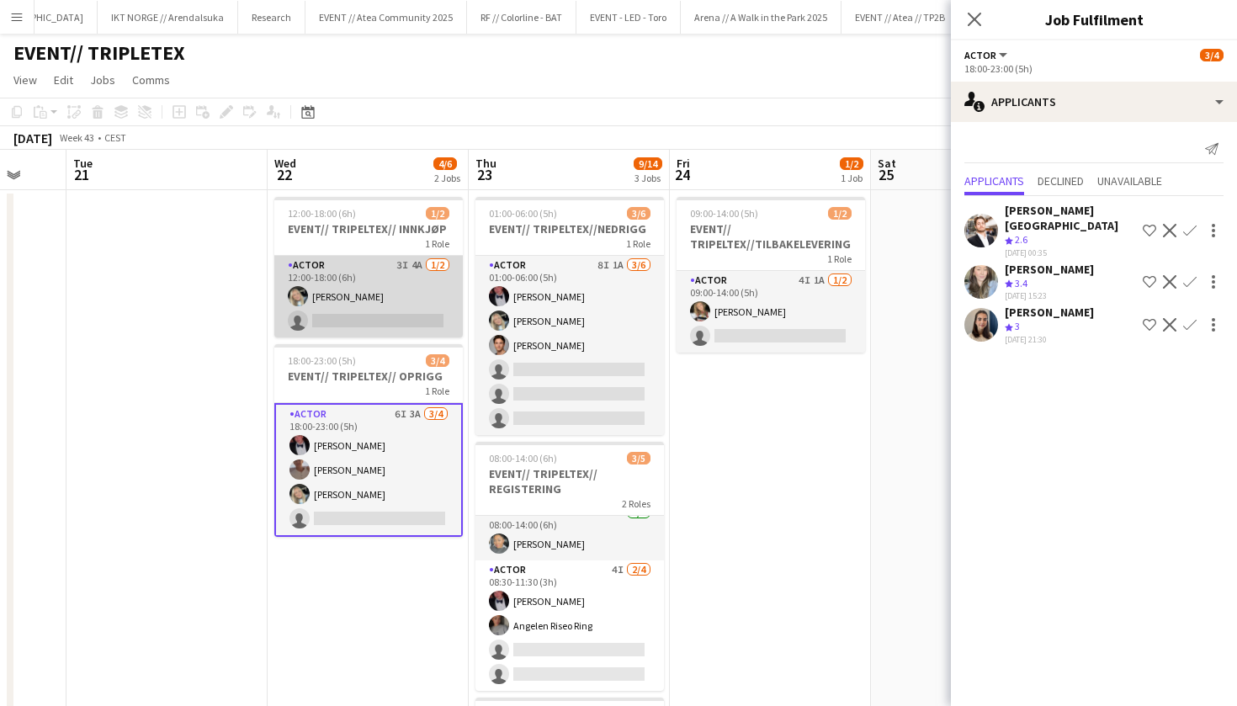
click at [391, 323] on app-card-role "Actor 3I 4A 1/2 12:00-18:00 (6h) Oda Hansson single-neutral-actions" at bounding box center [368, 297] width 188 height 82
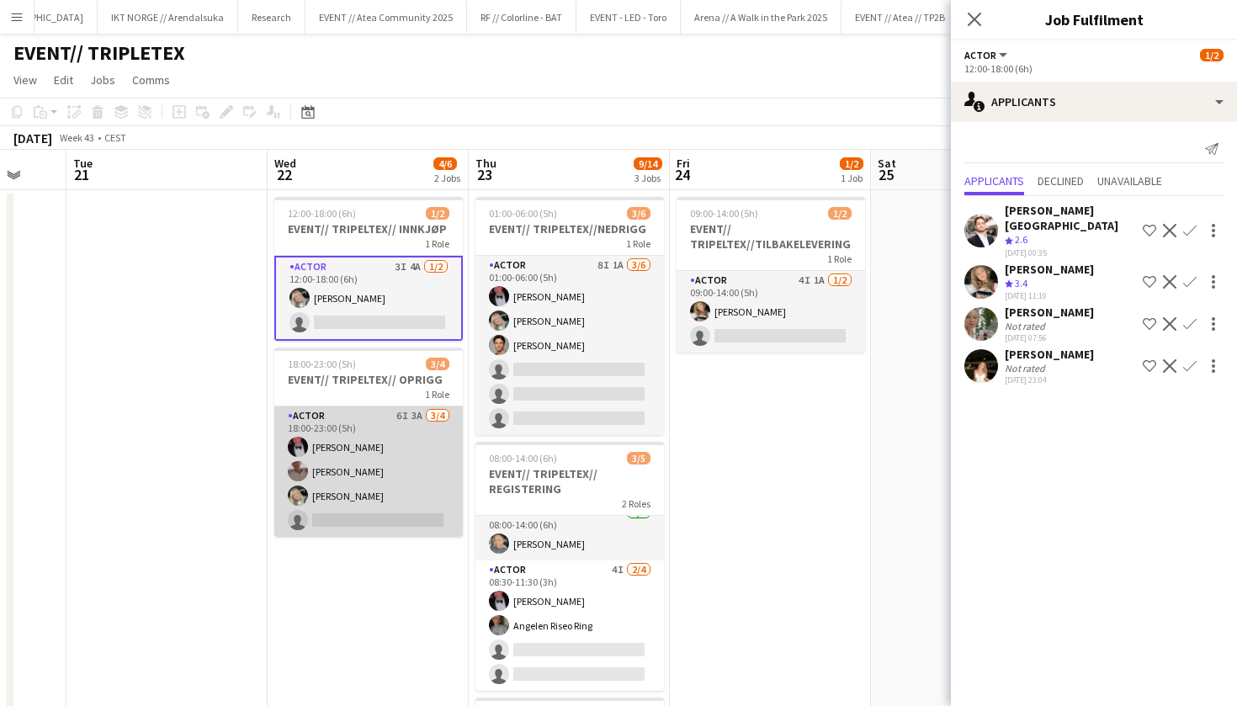
click at [357, 465] on app-card-role "Actor 6I 3A 3/4 18:00-23:00 (5h) Birk Eeg Charlie Thomassen Oda Hansson single-…" at bounding box center [368, 471] width 188 height 130
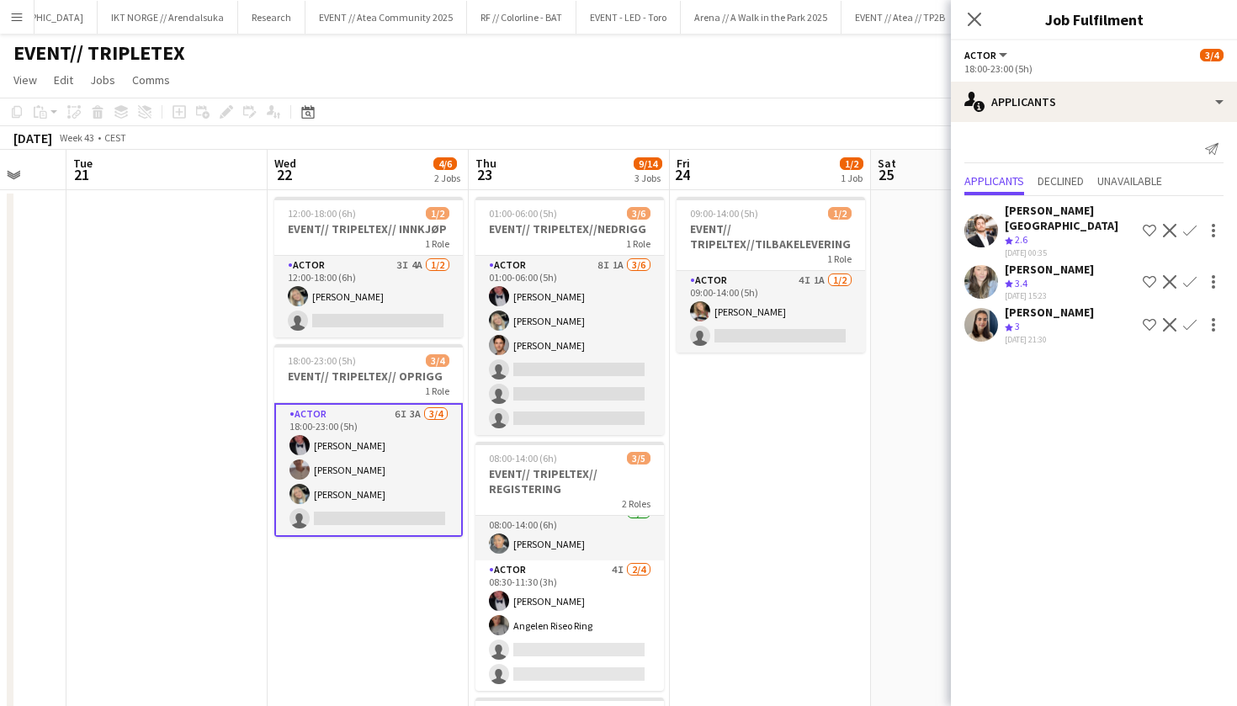
click at [1006, 323] on icon "Crew rating" at bounding box center [1008, 327] width 8 height 8
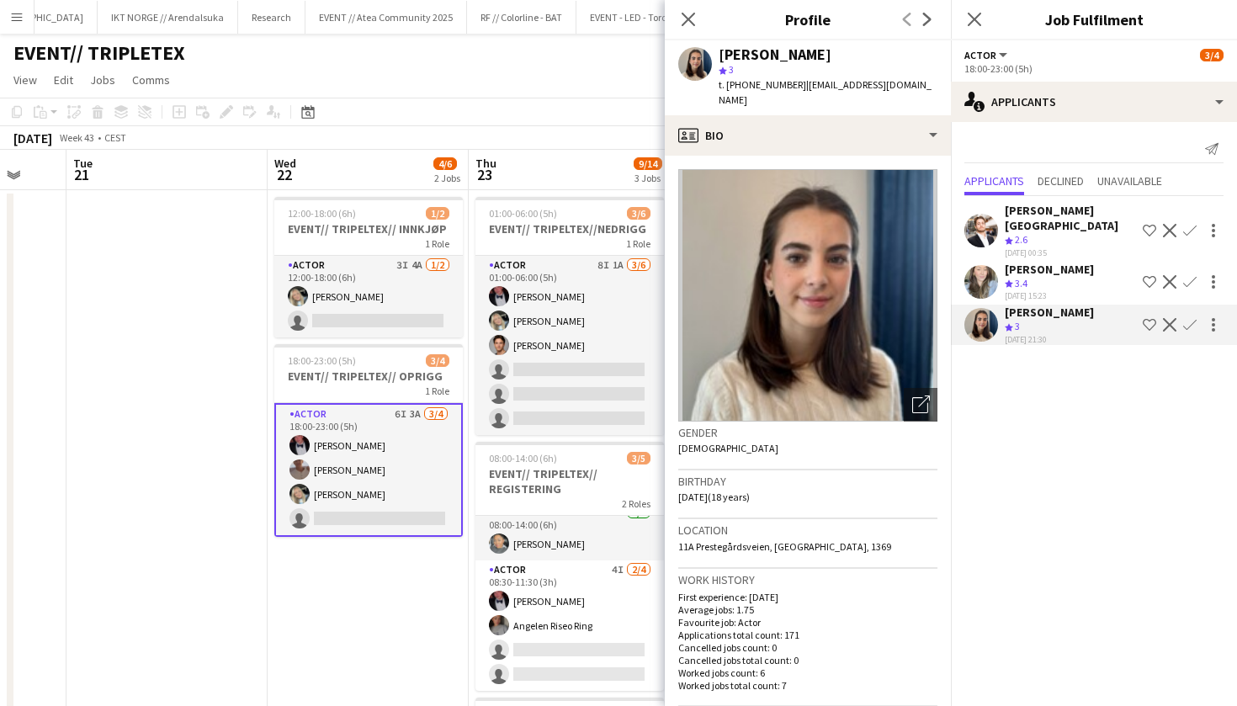
click at [846, 169] on img at bounding box center [807, 295] width 259 height 252
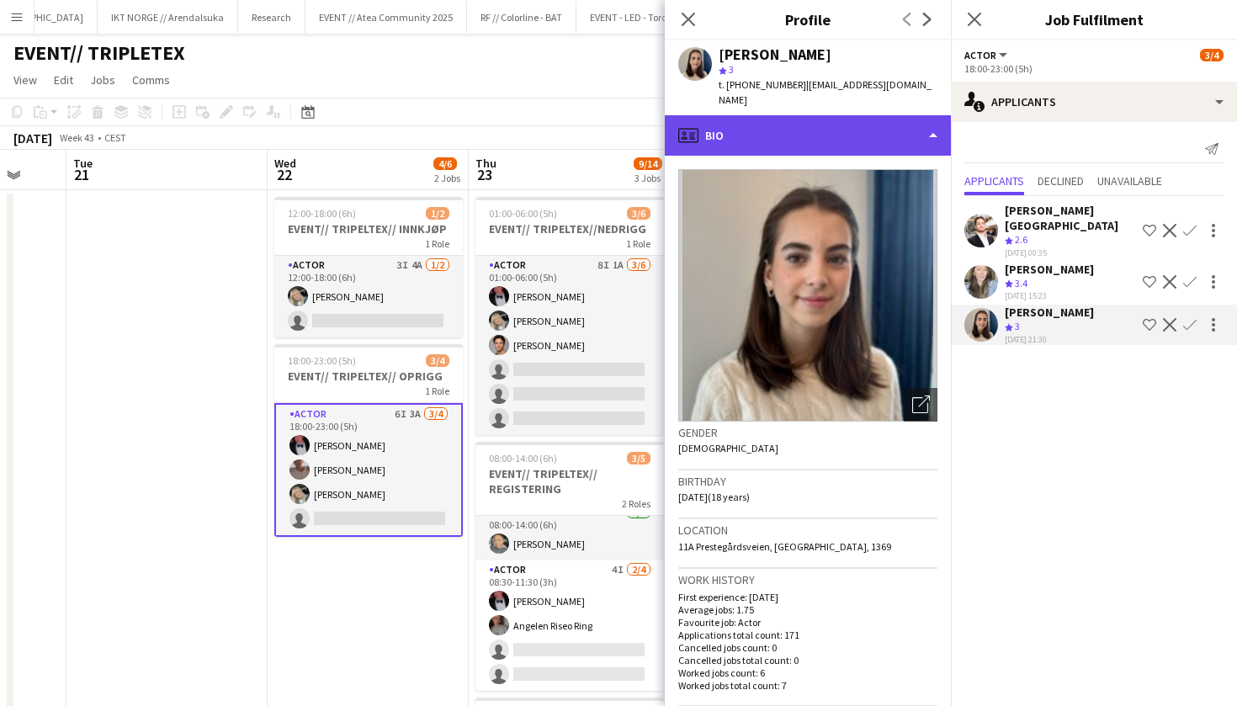
click at [848, 115] on div "profile Bio" at bounding box center [808, 135] width 286 height 40
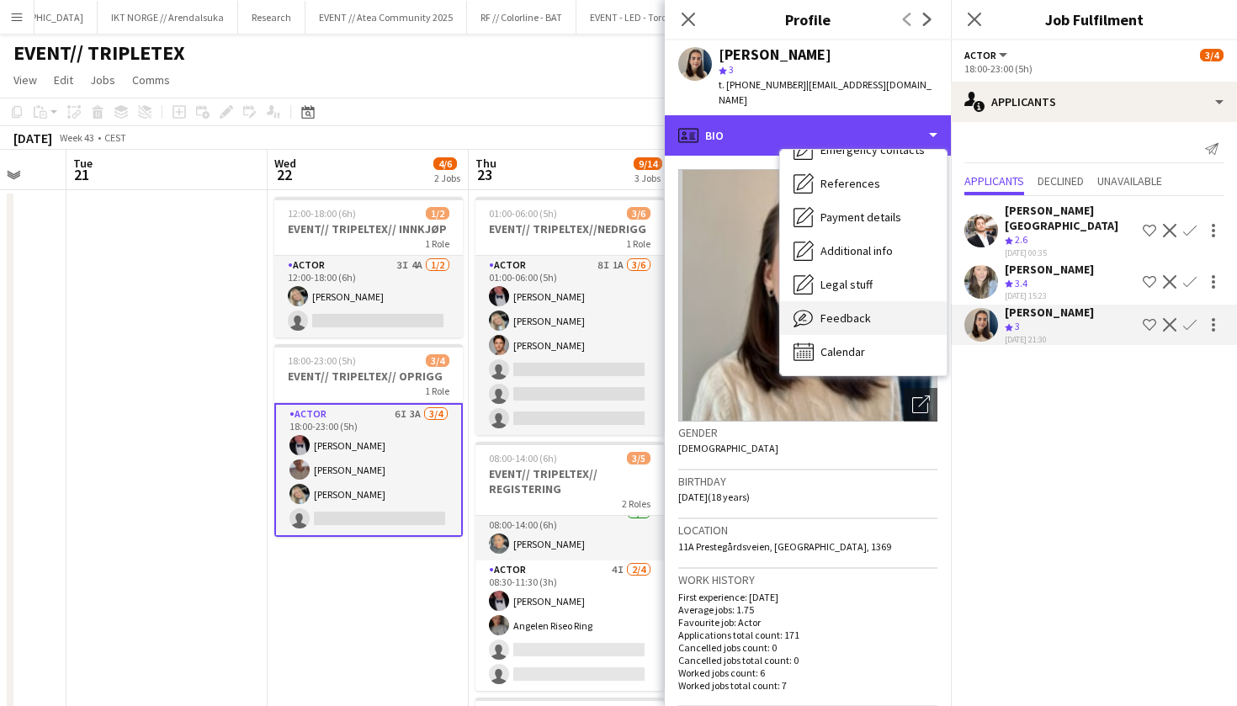
scroll to position [158, 0]
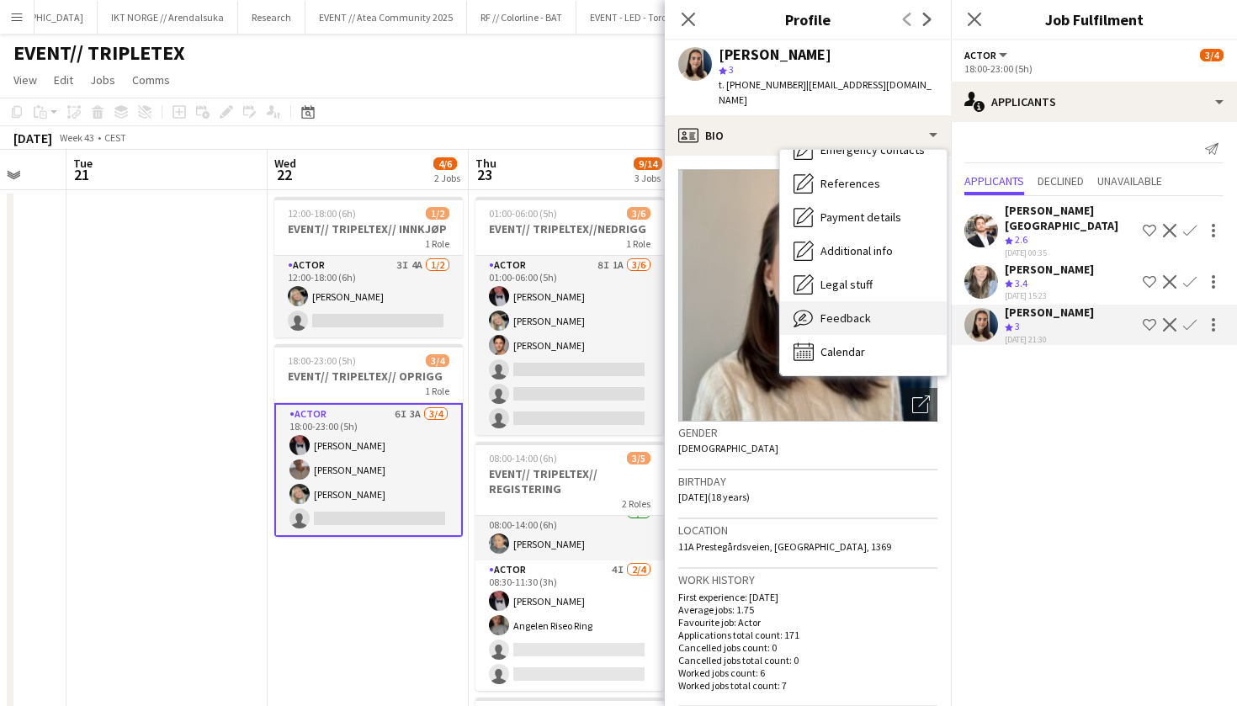
click at [850, 310] on span "Feedback" at bounding box center [845, 317] width 50 height 15
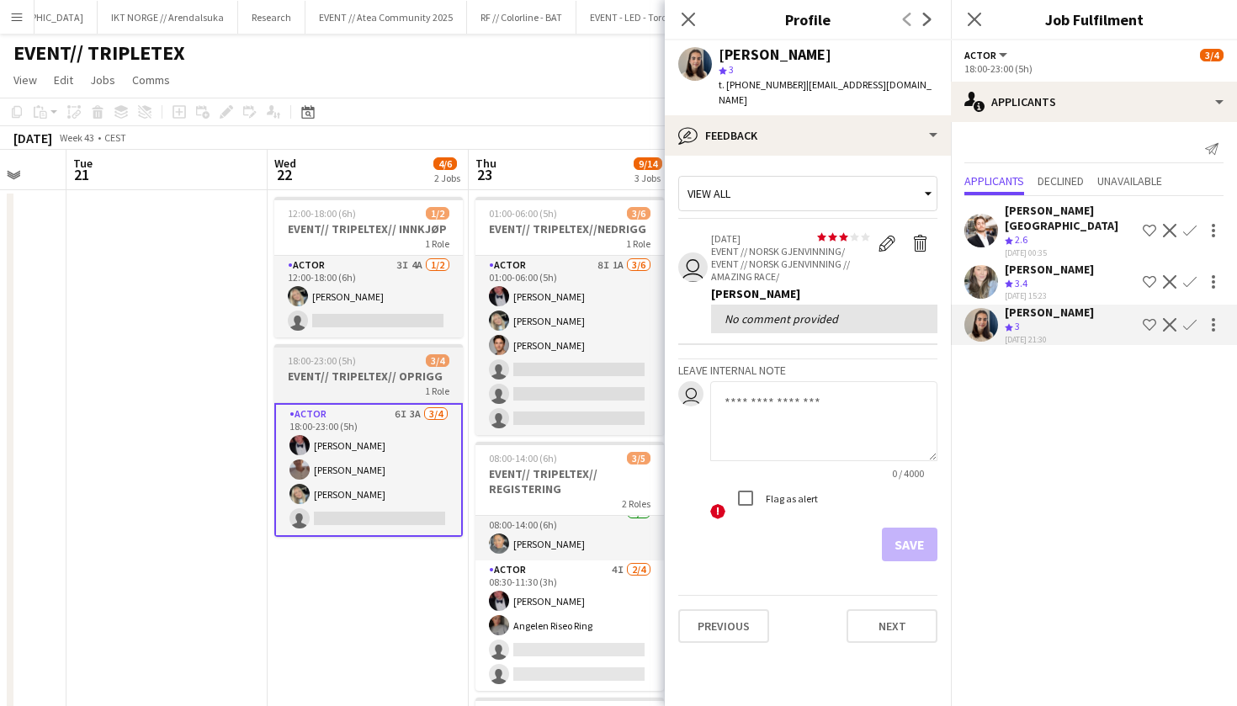
click at [375, 346] on div at bounding box center [368, 345] width 188 height 3
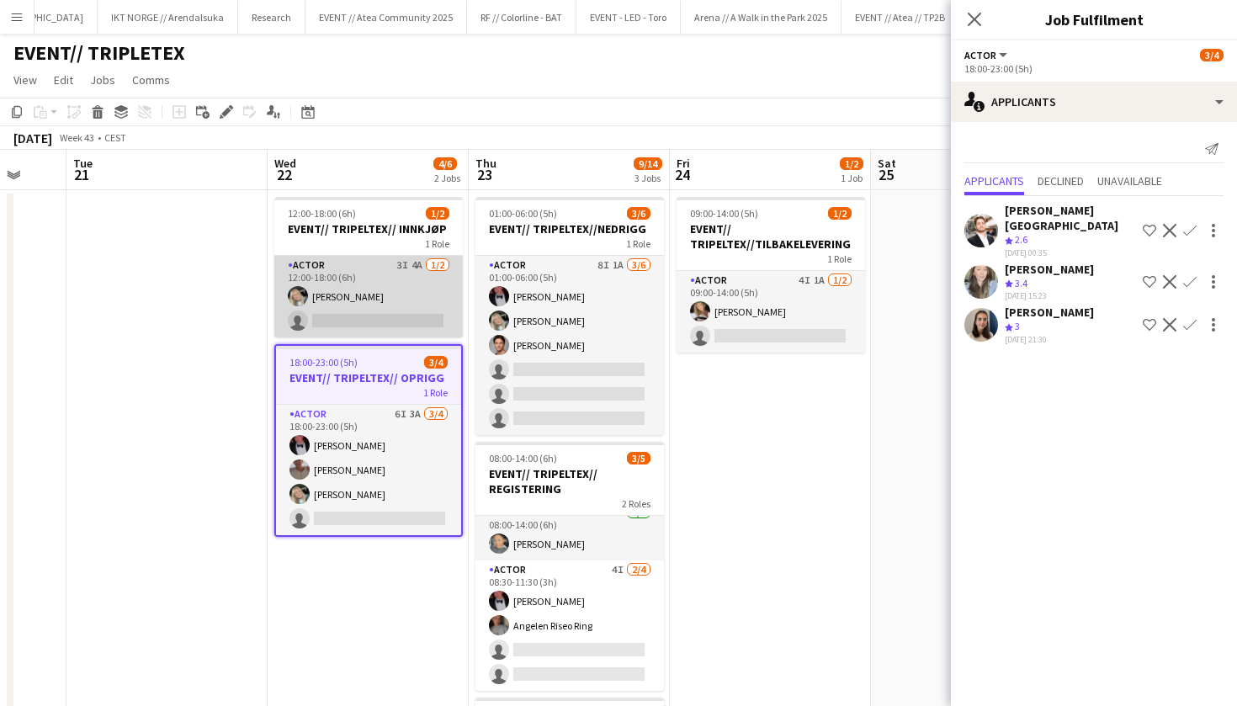
click at [310, 296] on app-card-role "Actor 3I 4A 1/2 12:00-18:00 (6h) Oda Hansson single-neutral-actions" at bounding box center [368, 297] width 188 height 82
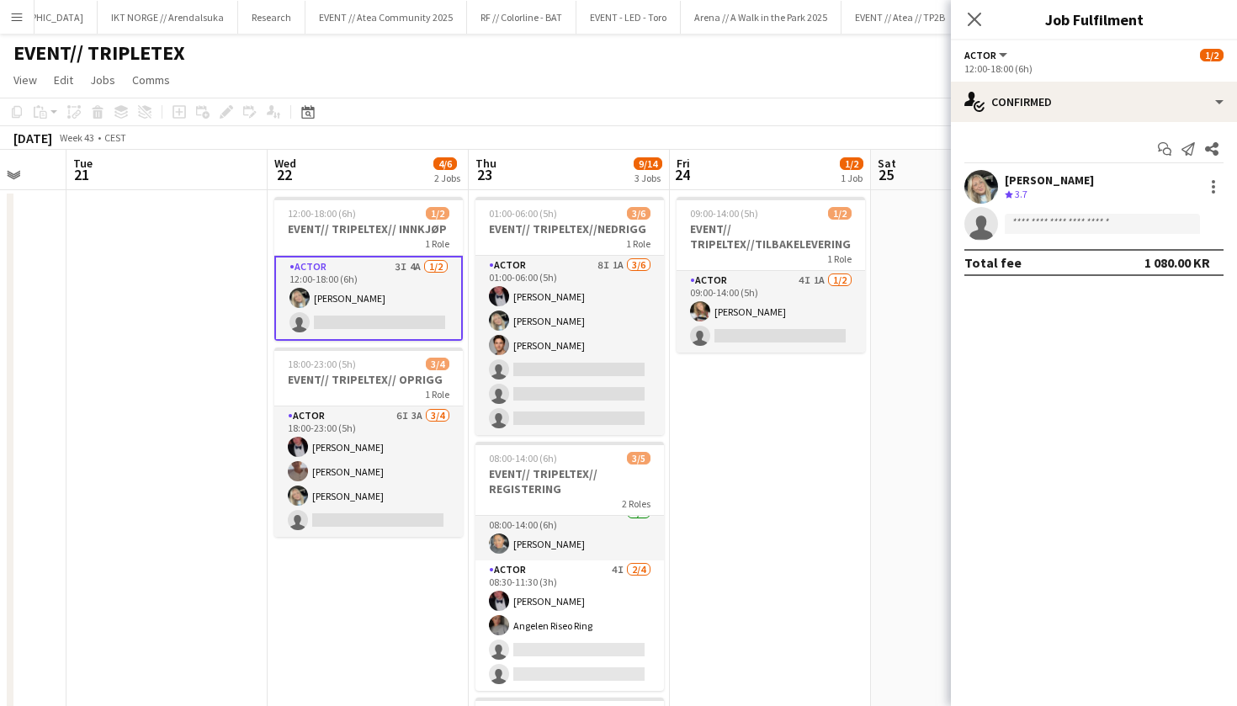
click at [987, 193] on app-user-avatar at bounding box center [981, 187] width 34 height 34
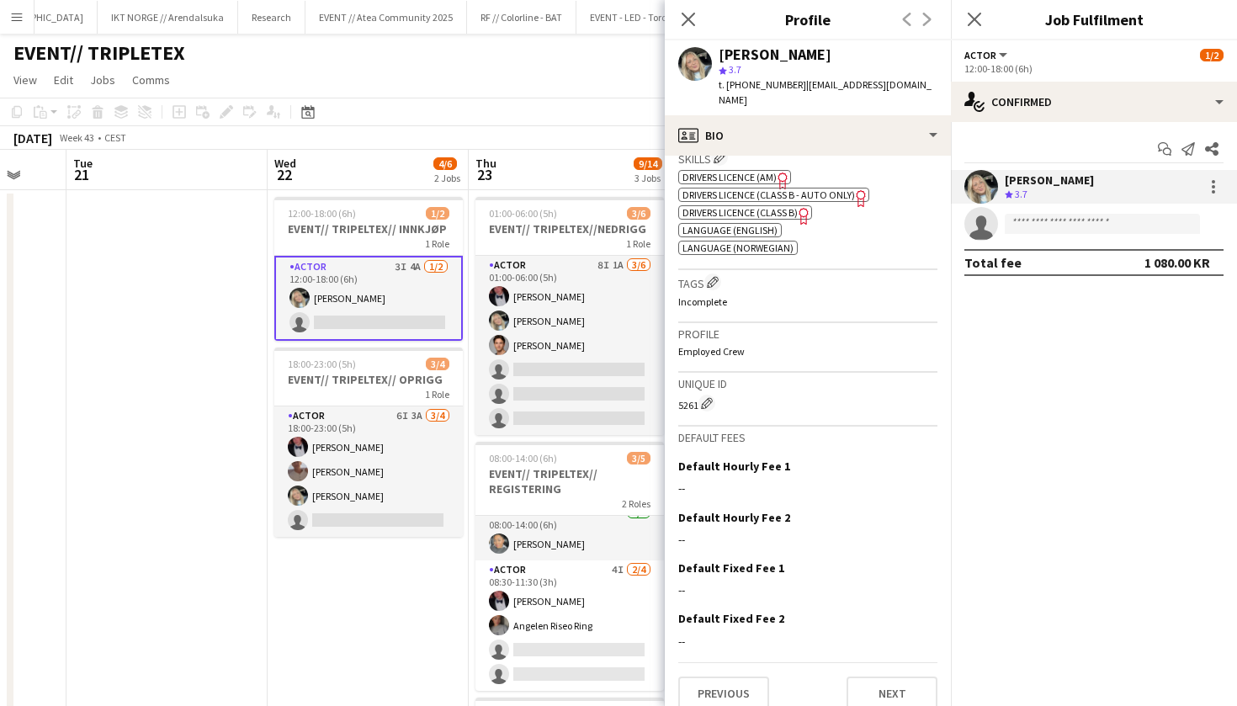
scroll to position [675, 0]
click at [273, 704] on app-date-cell "12:00-18:00 (6h) 1/2 EVENT// TRIPELTEX// INNKJØP 1 Role Actor 3I 4A 1/2 12:00-1…" at bounding box center [367, 556] width 201 height 733
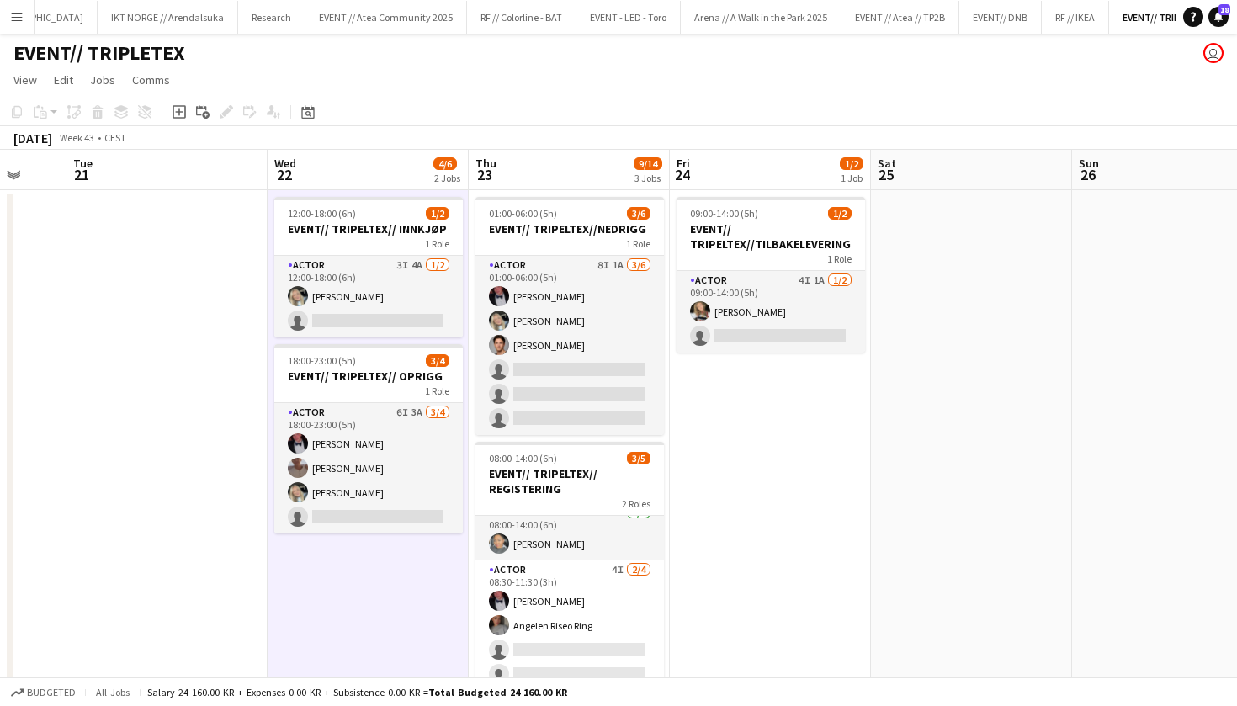
click at [28, 29] on button "Menu" at bounding box center [17, 17] width 34 height 34
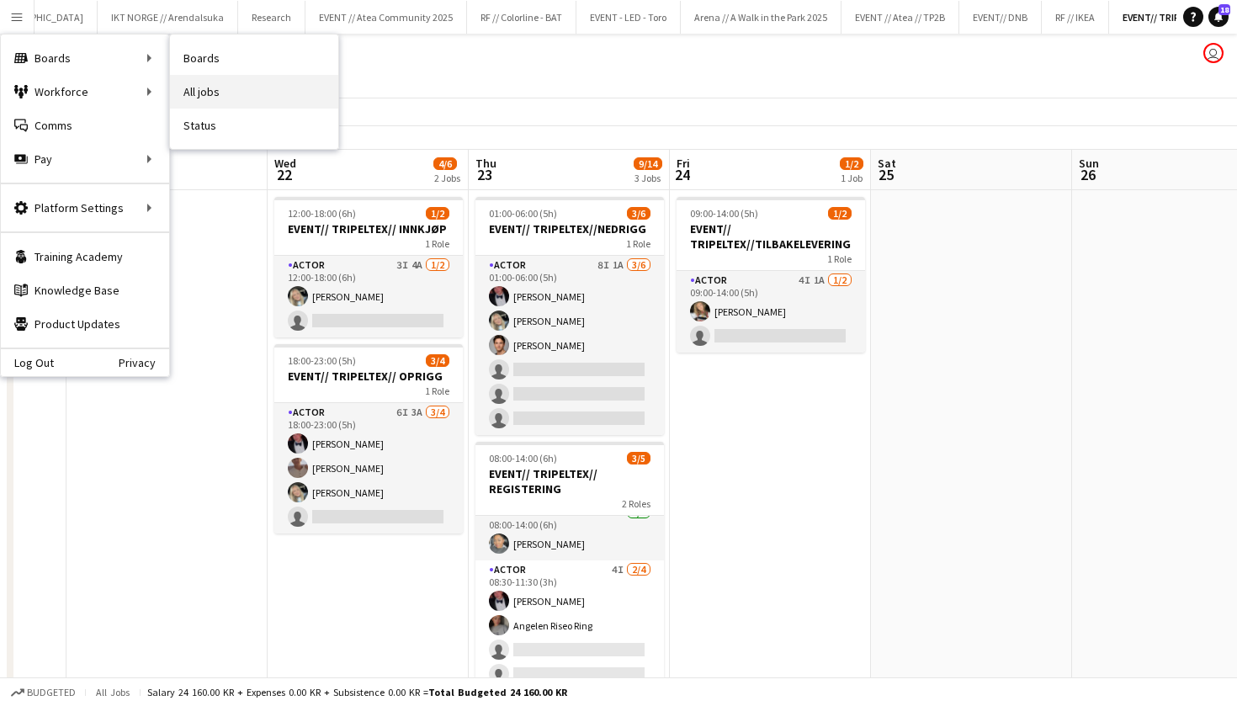
click at [299, 81] on link "All jobs" at bounding box center [254, 92] width 168 height 34
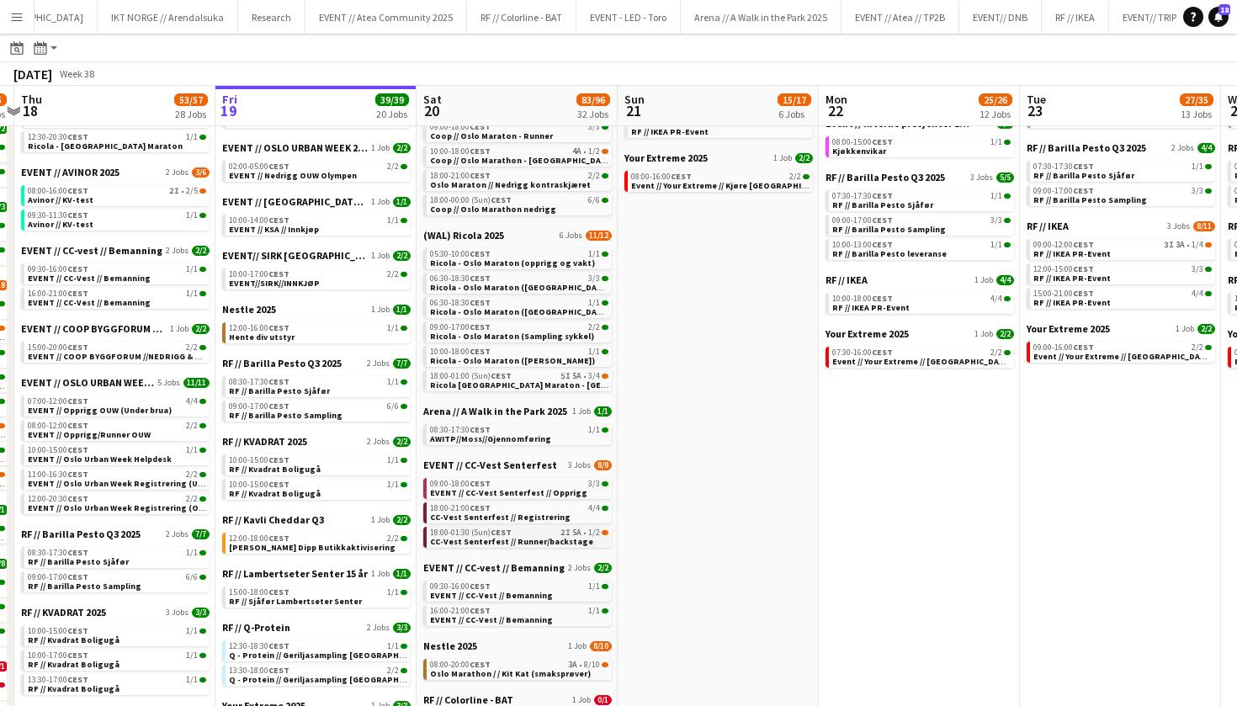
scroll to position [0, 385]
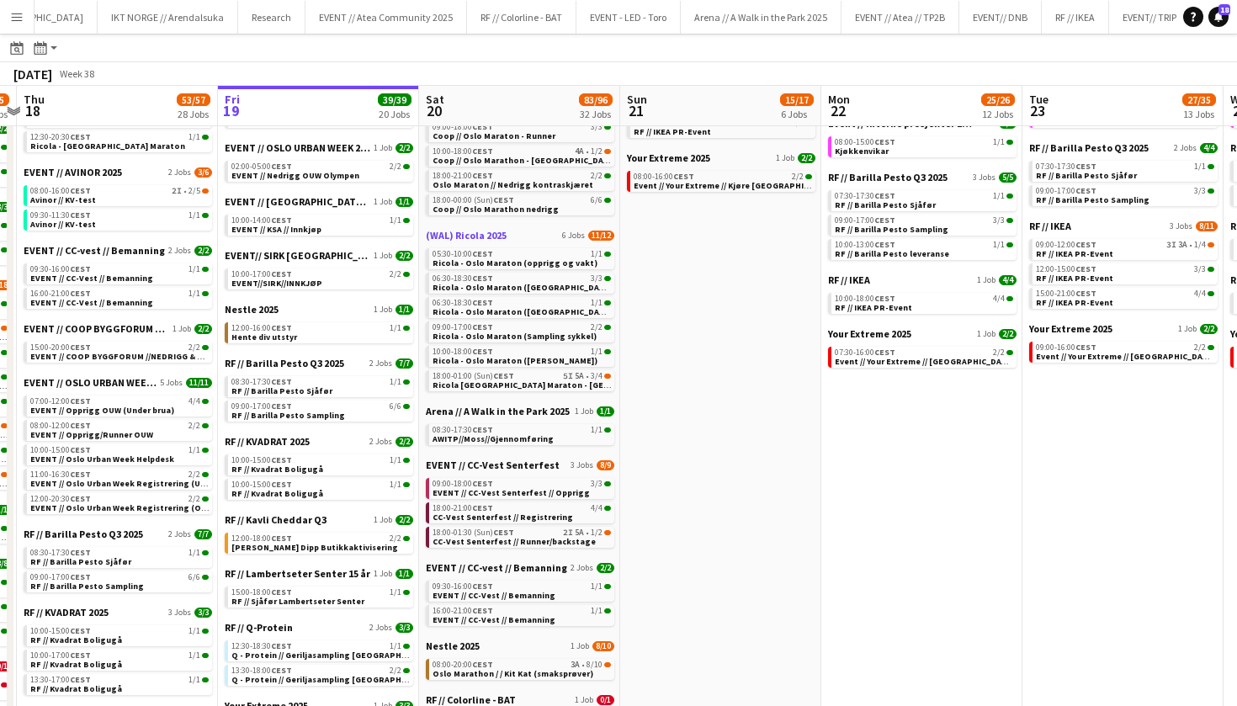
click at [465, 236] on span "(WAL) Ricola 2025" at bounding box center [466, 235] width 81 height 13
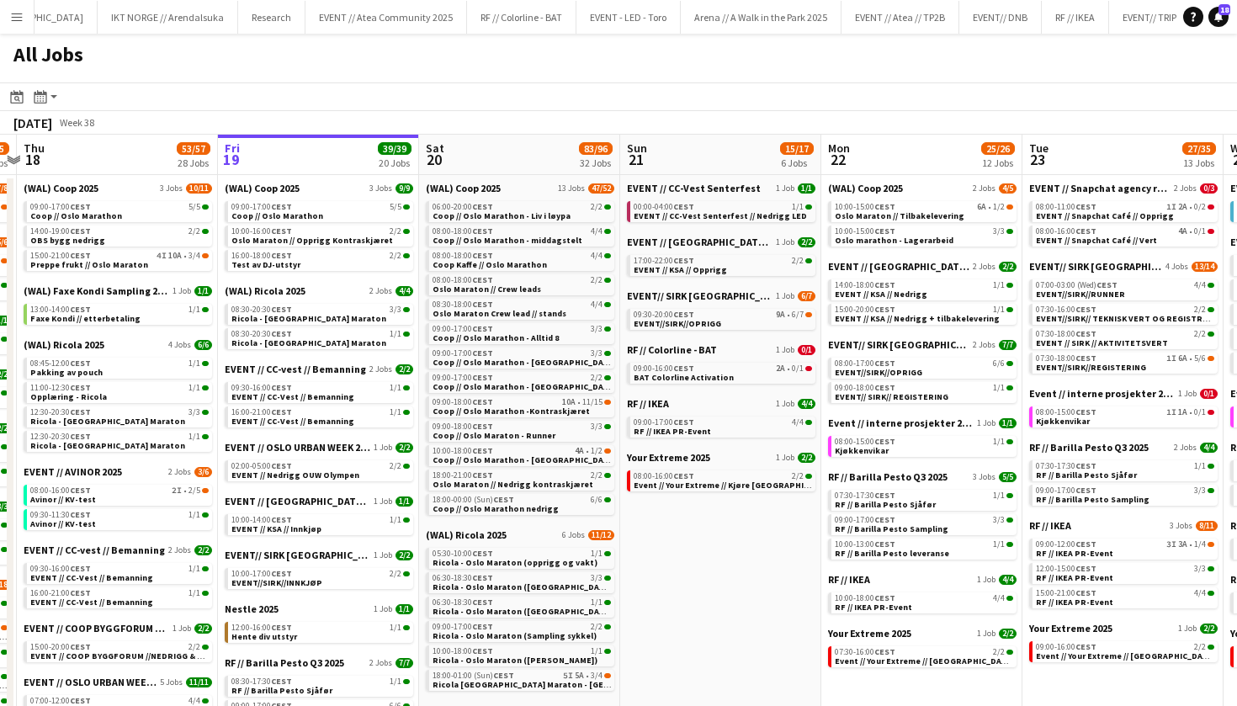
scroll to position [0, 0]
click at [480, 187] on span "(WAL) Coop 2025" at bounding box center [463, 188] width 75 height 13
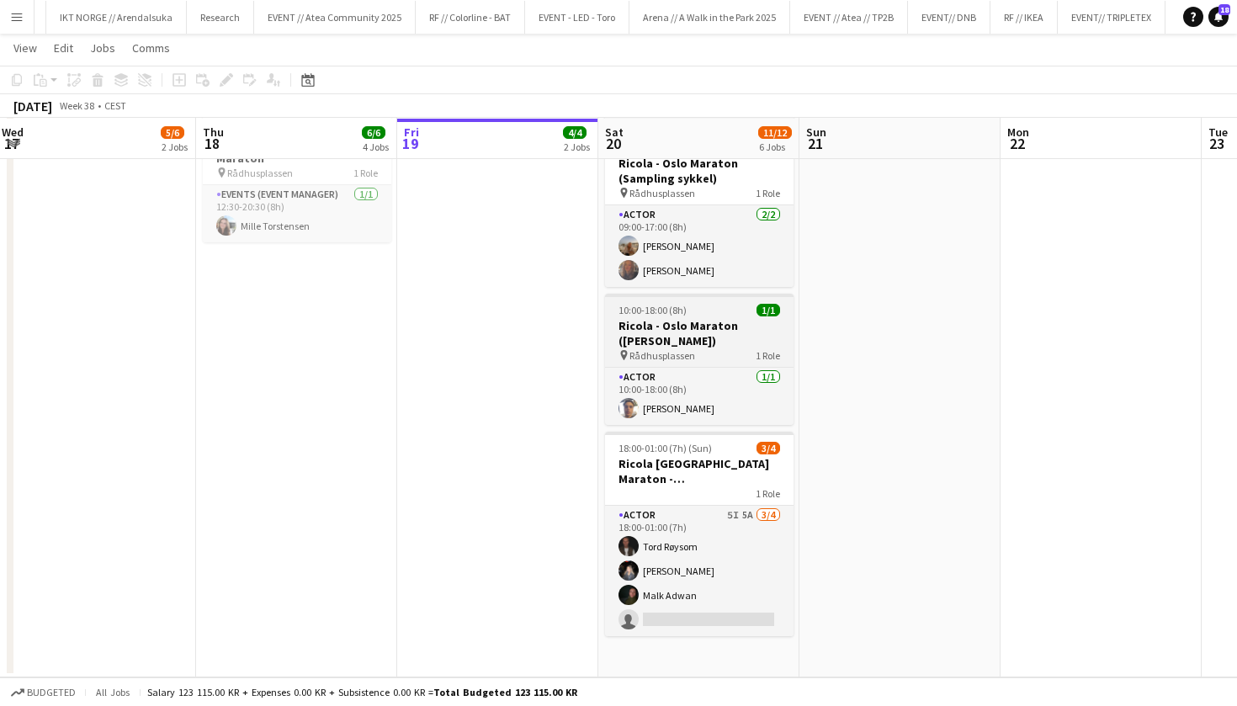
scroll to position [527, 0]
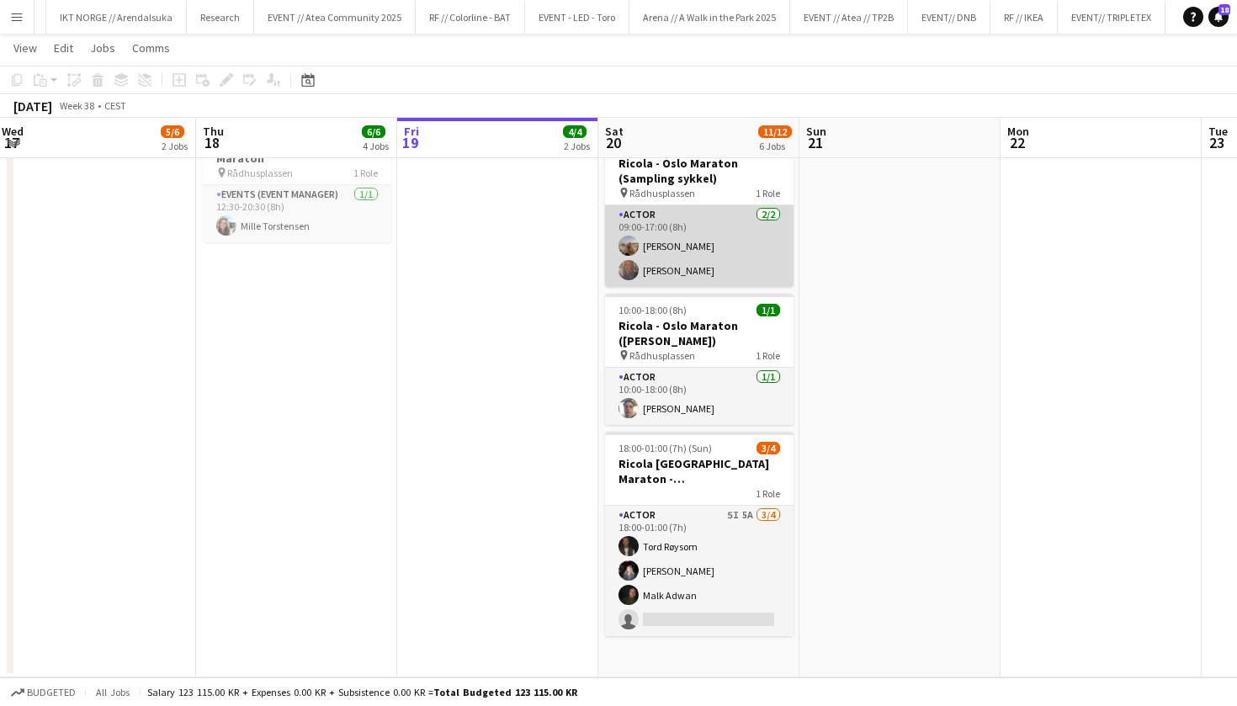
click at [687, 260] on app-card-role "Actor 2/2 09:00-17:00 (8h) Sina Sivertsen Verona Hulaj" at bounding box center [699, 246] width 188 height 82
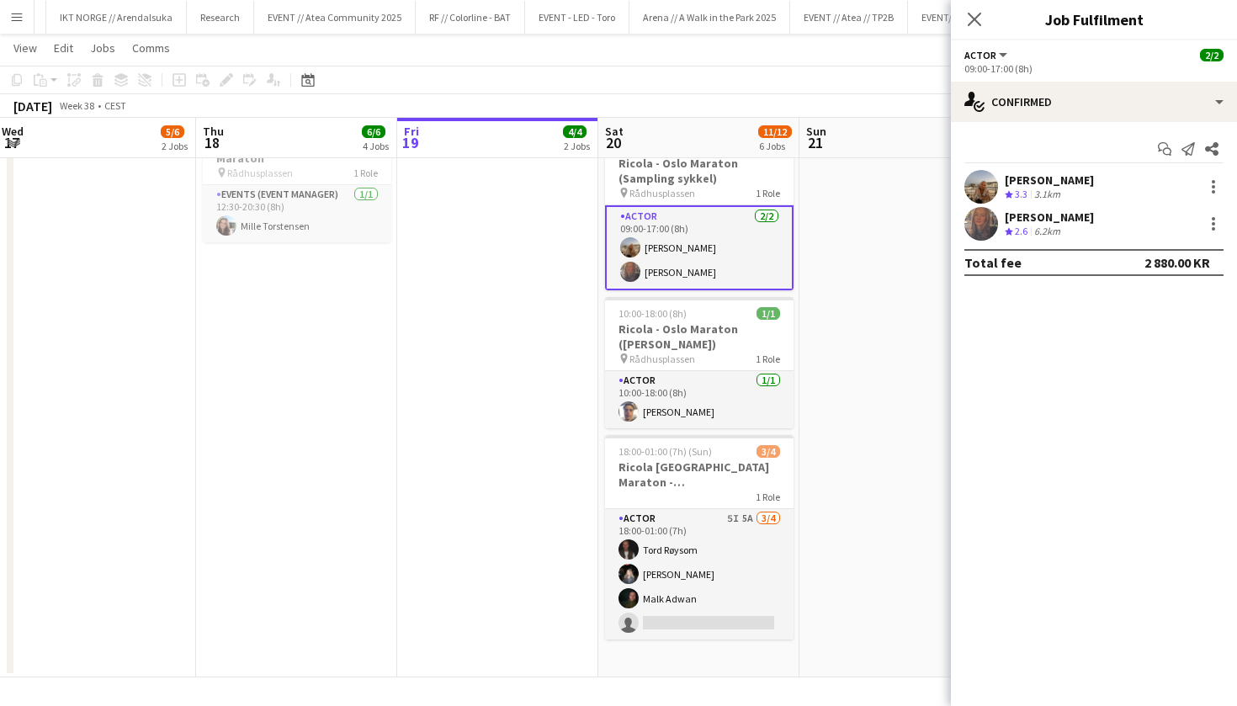
click at [988, 230] on app-user-avatar at bounding box center [981, 224] width 34 height 34
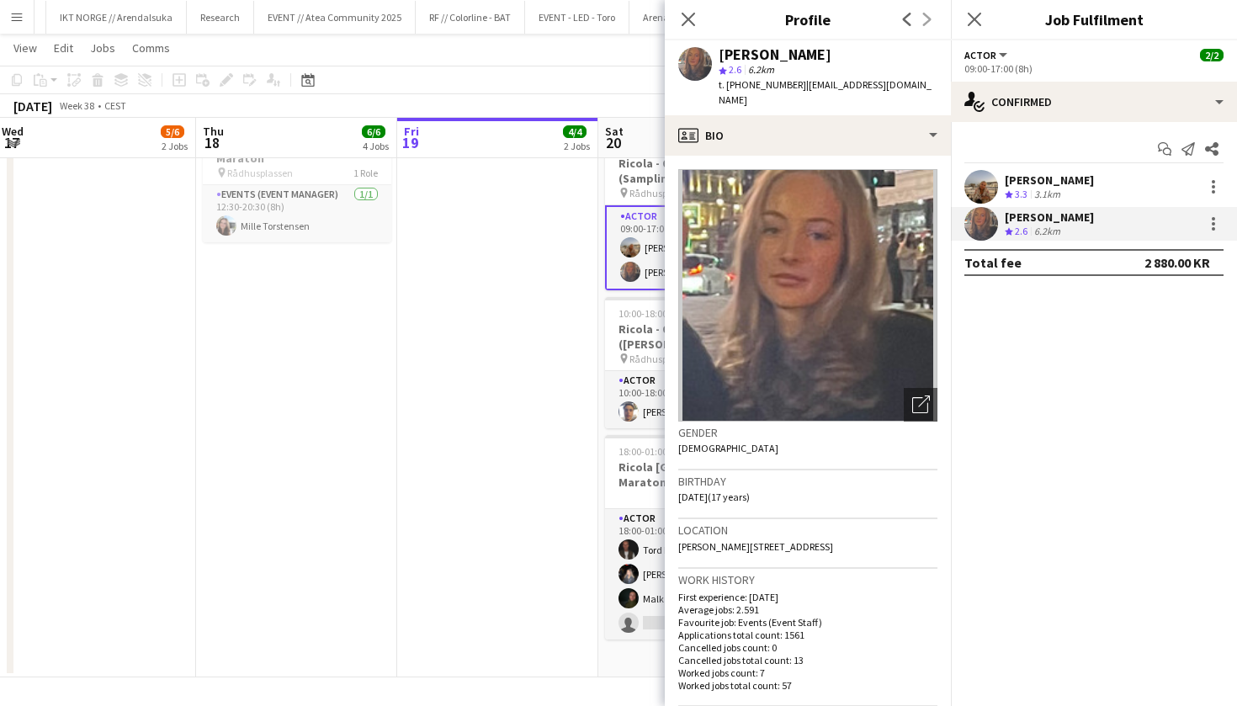
click at [983, 195] on app-user-avatar at bounding box center [981, 187] width 34 height 34
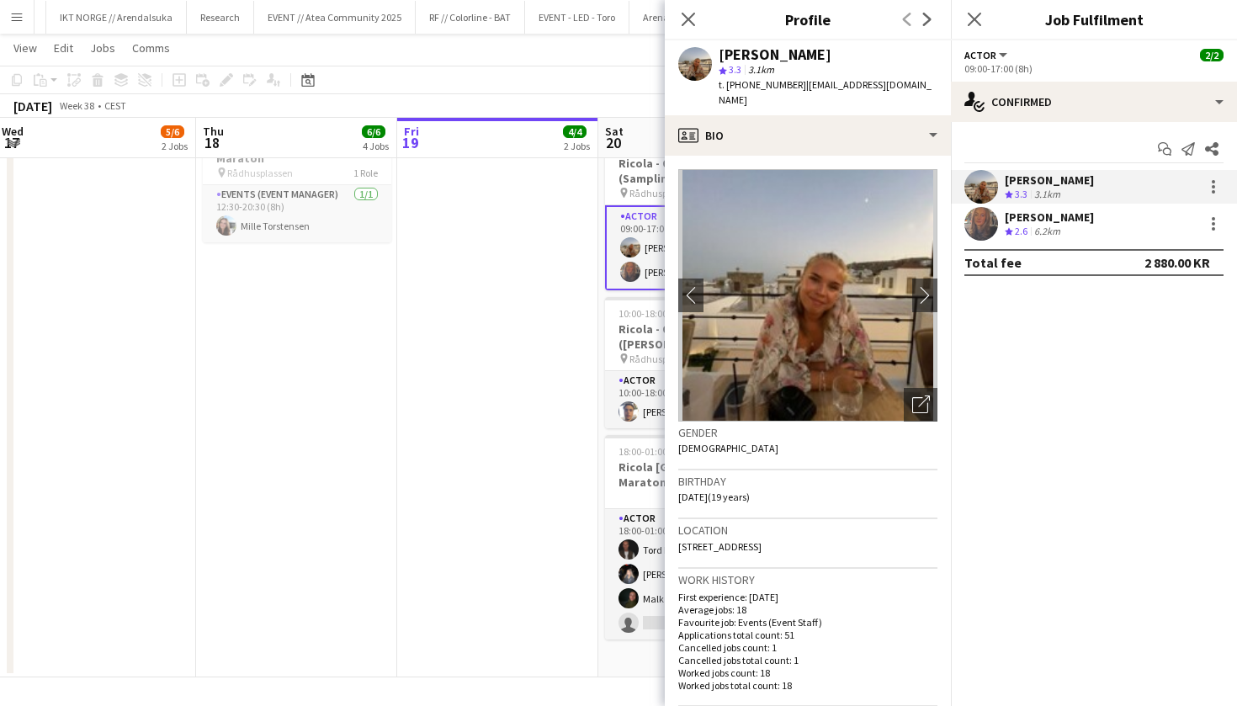
click at [494, 458] on app-date-cell "In progress 08:30-20:30 (12h) 3/3 Ricola - Oslo Maraton pin Rådhusplassen 1 Rol…" at bounding box center [497, 169] width 201 height 1015
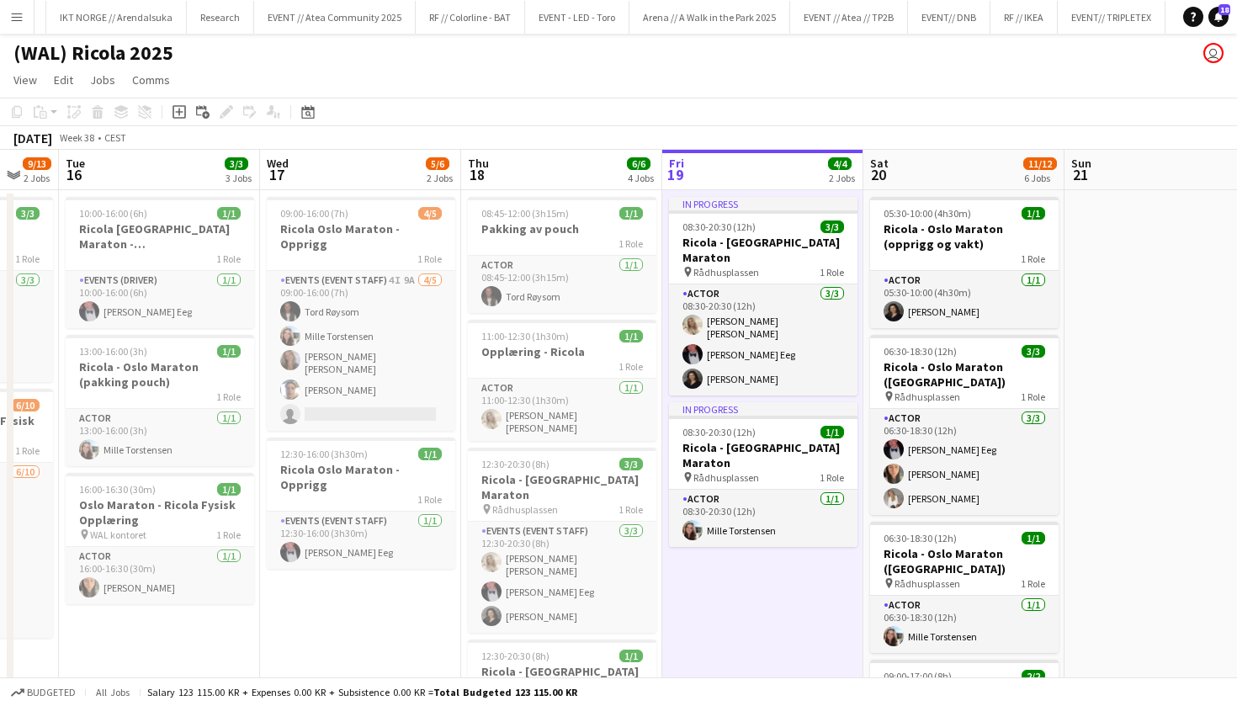
scroll to position [0, 526]
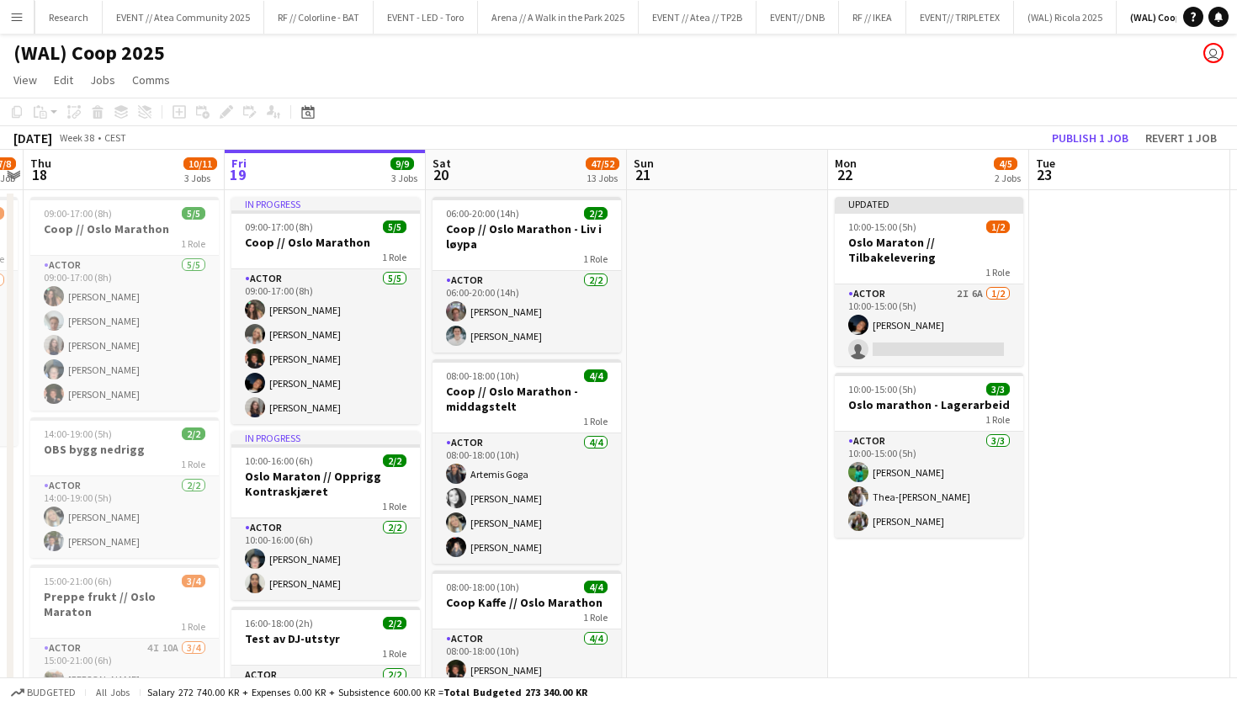
scroll to position [0, 379]
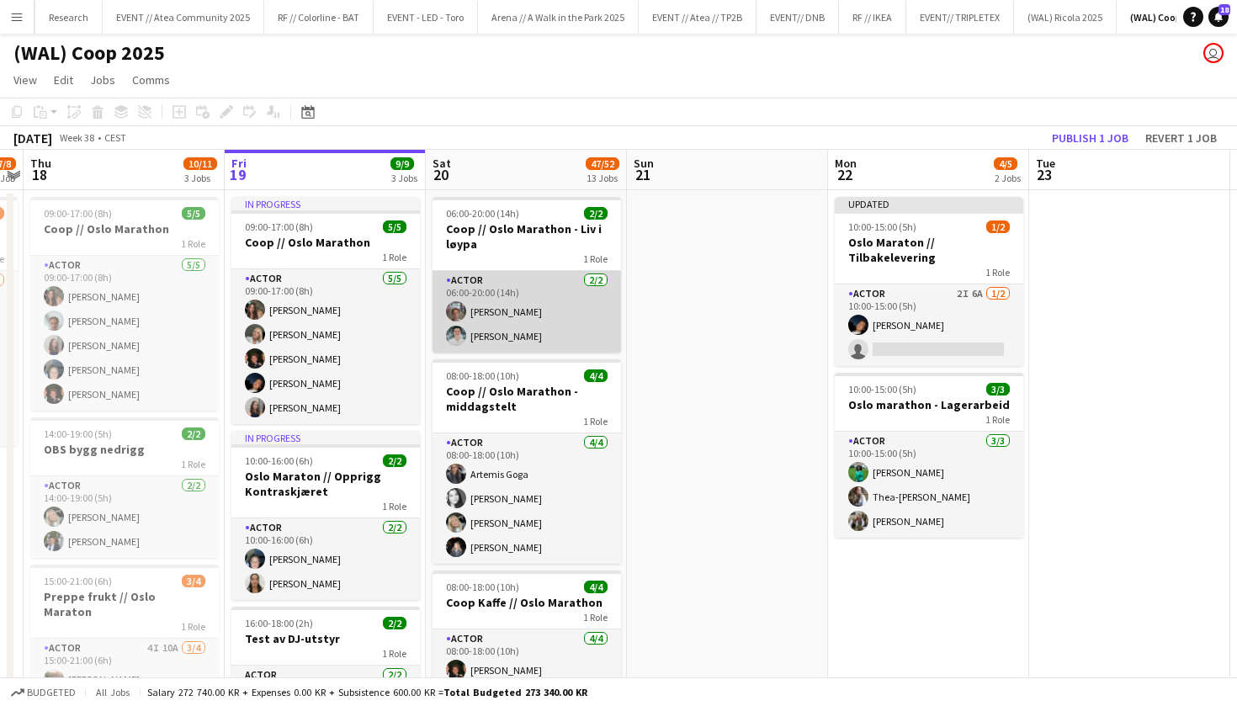
click at [576, 344] on app-card-role "Actor [DATE] 06:00-20:00 (14h) [PERSON_NAME] [PERSON_NAME]" at bounding box center [526, 312] width 188 height 82
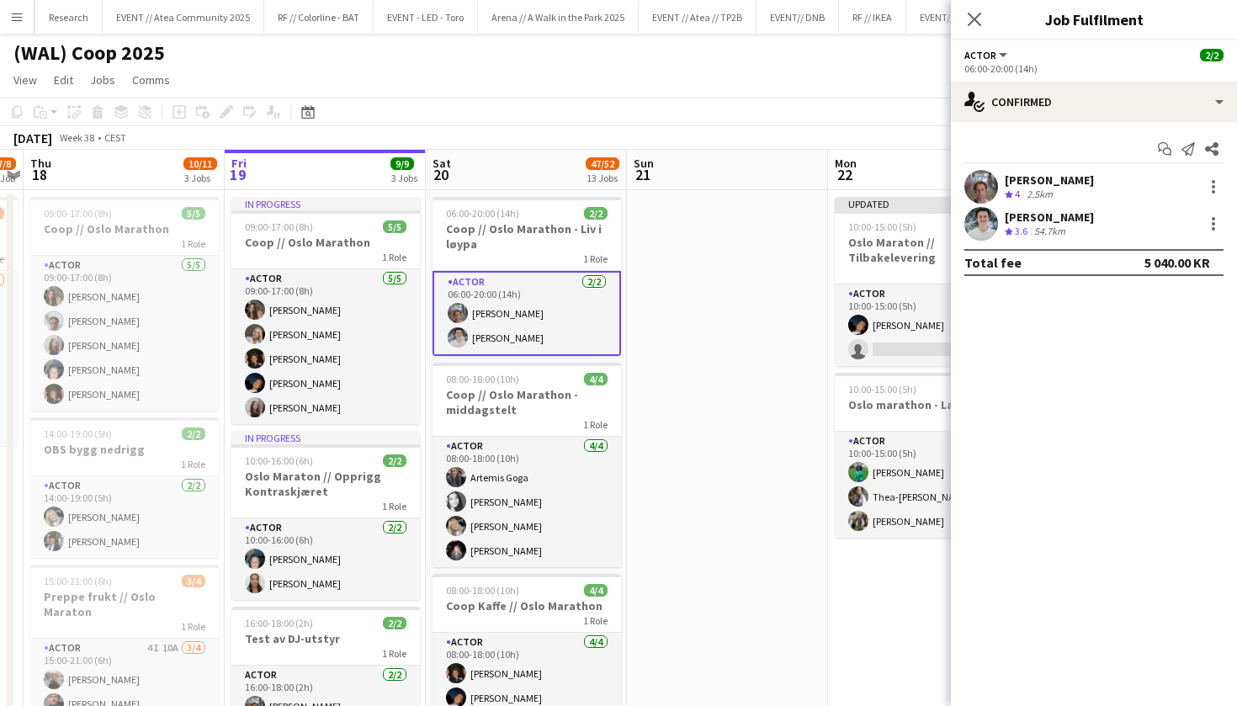
click at [981, 196] on app-user-avatar at bounding box center [981, 187] width 34 height 34
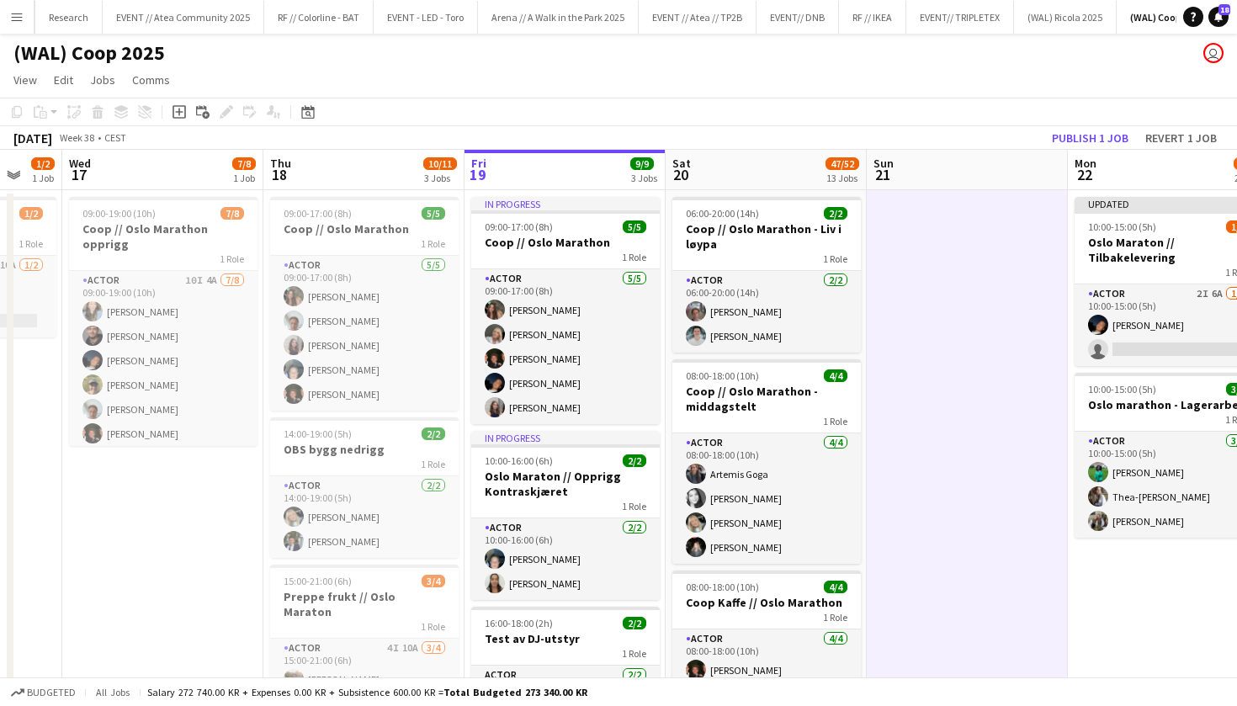
scroll to position [0, 506]
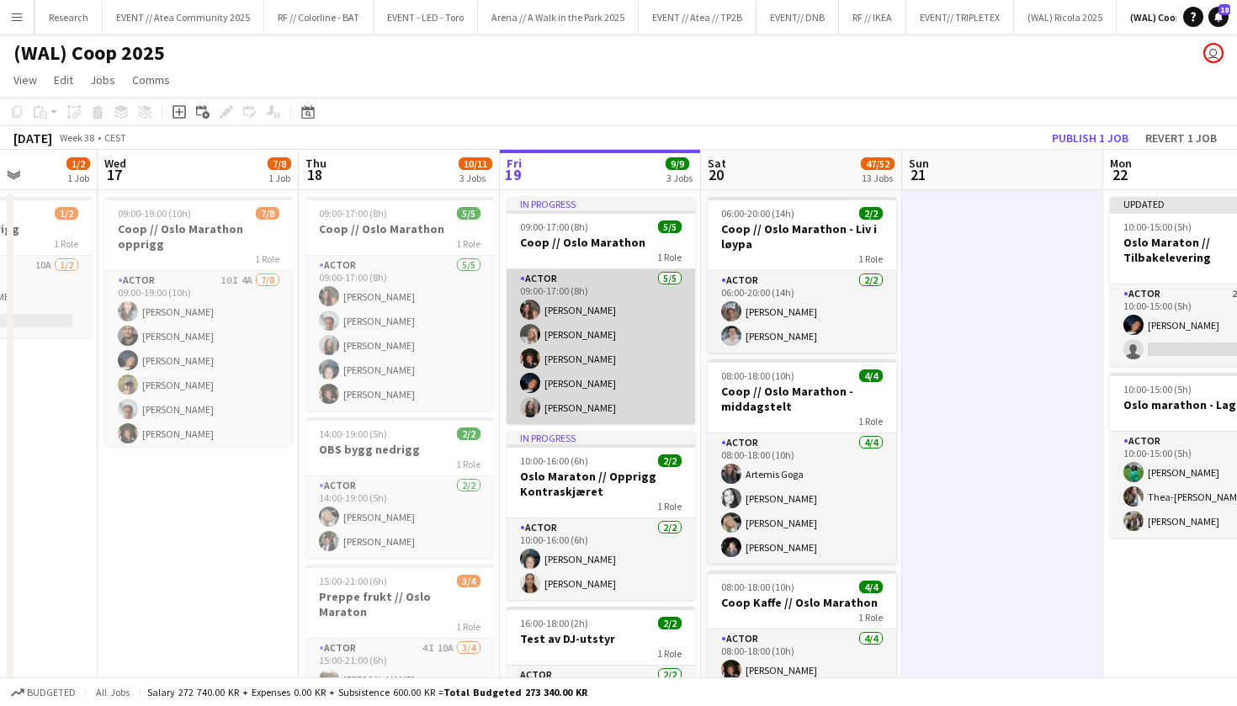
click at [641, 389] on app-card-role "Actor [DATE] 09:00-17:00 (8h) [PERSON_NAME] [PERSON_NAME] [PERSON_NAME]" at bounding box center [600, 346] width 188 height 155
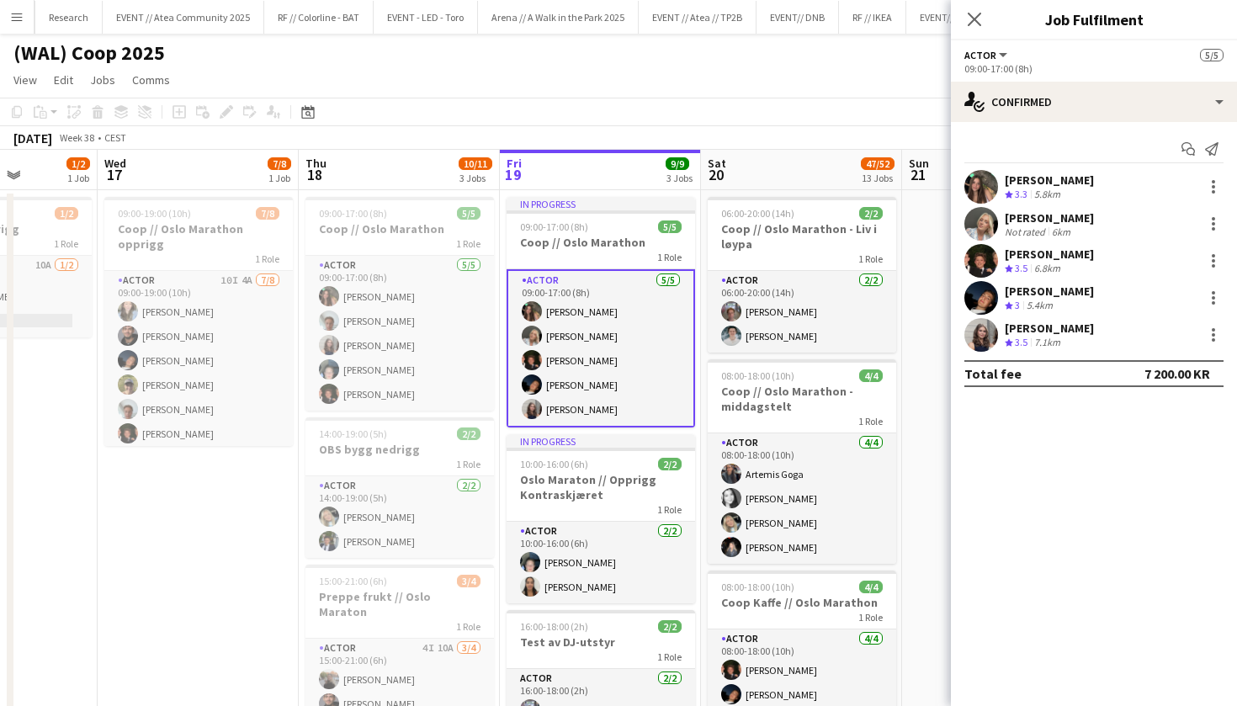
click at [977, 249] on app-user-avatar at bounding box center [981, 261] width 34 height 34
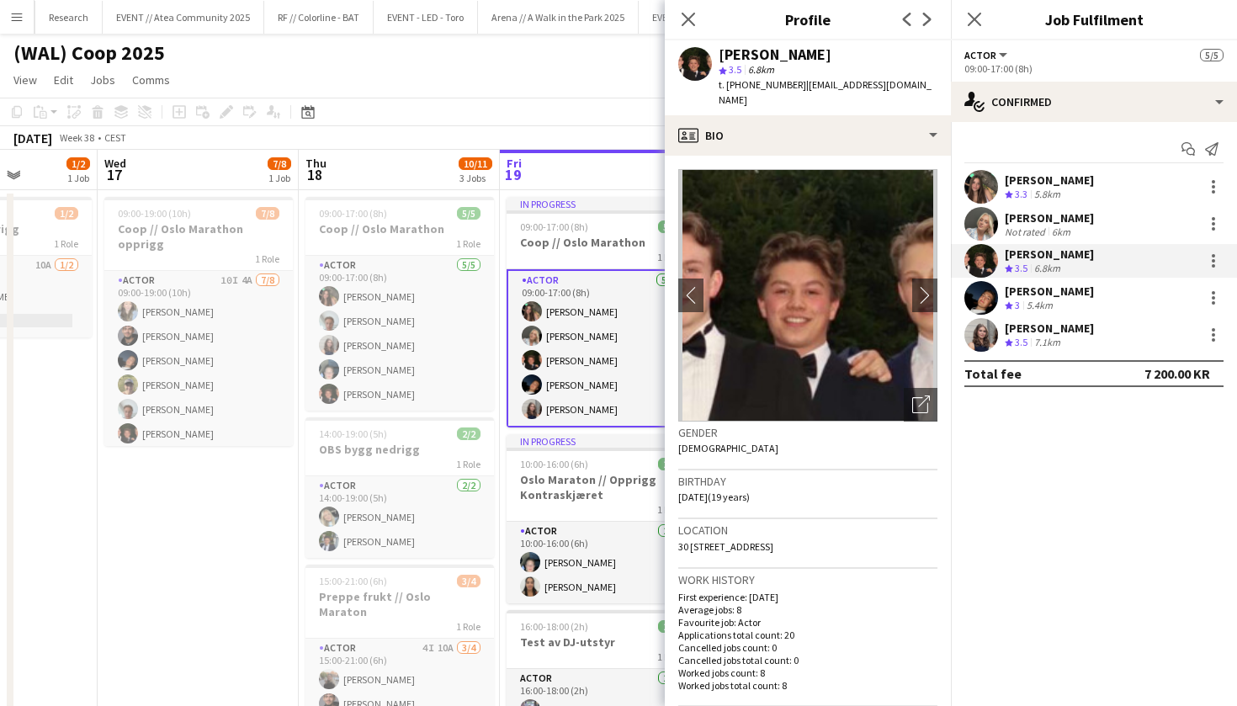
click at [981, 299] on app-user-avatar at bounding box center [981, 298] width 34 height 34
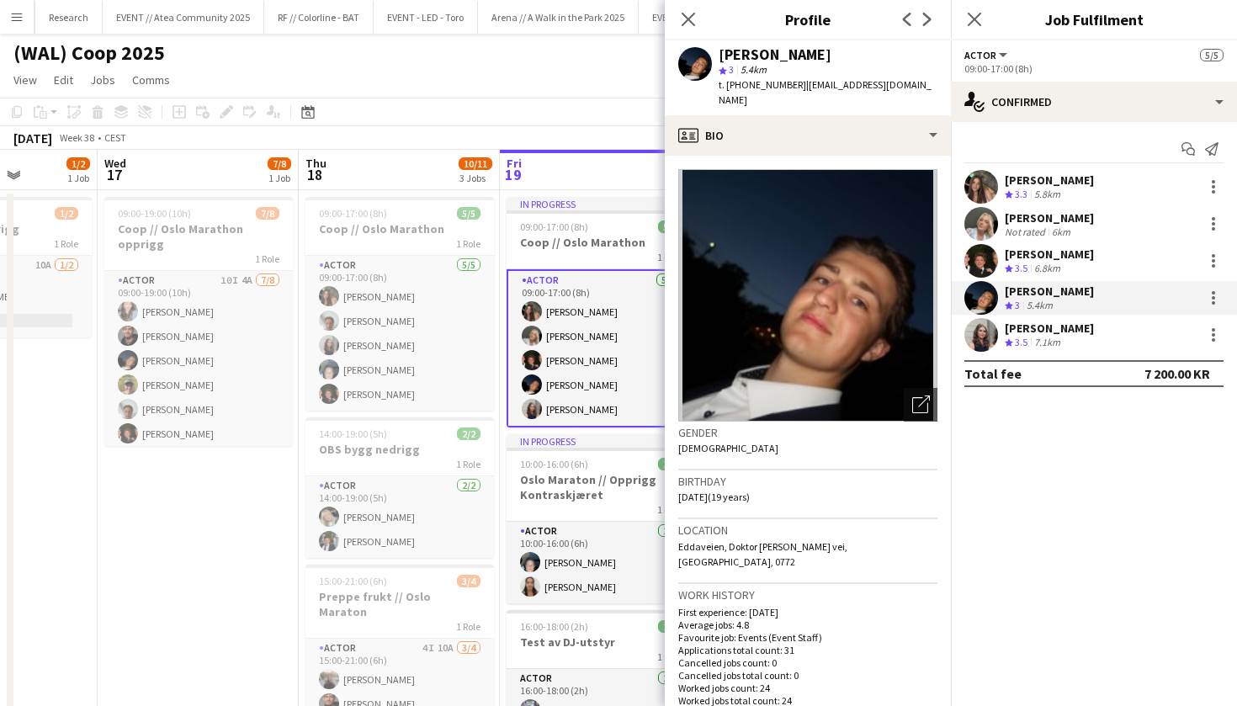
click at [989, 227] on app-user-avatar at bounding box center [981, 224] width 34 height 34
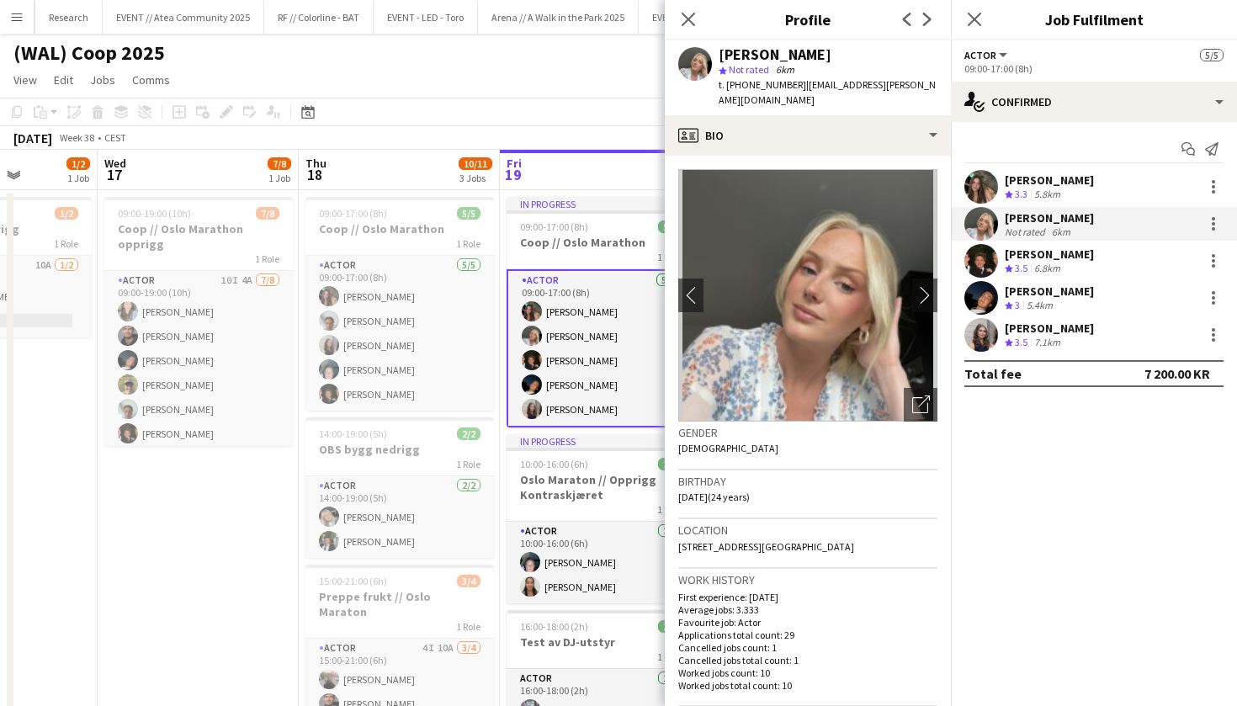
click at [987, 190] on app-user-avatar at bounding box center [981, 187] width 34 height 34
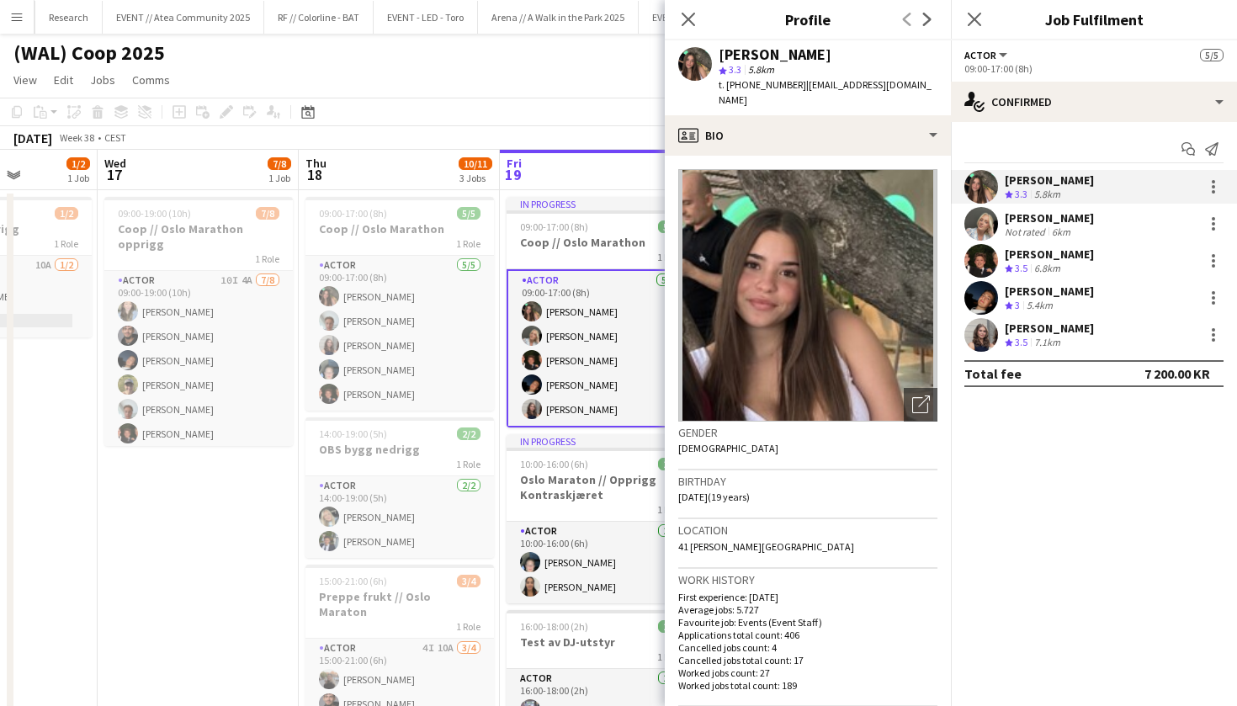
click at [563, 87] on app-page-menu "View Day view expanded Day view collapsed Month view Date picker Jump to [DATE]…" at bounding box center [618, 82] width 1237 height 32
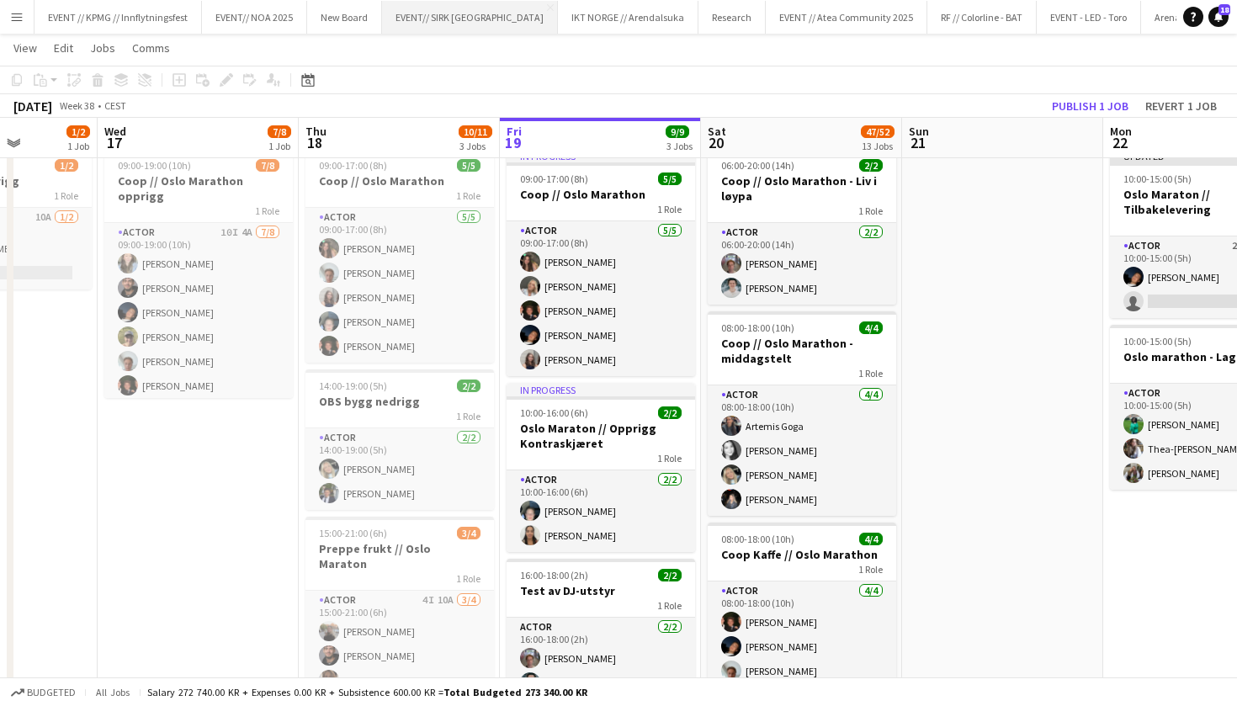
scroll to position [0, 0]
click at [478, 15] on button "EVENT// SIRK NORGE Close" at bounding box center [470, 17] width 176 height 33
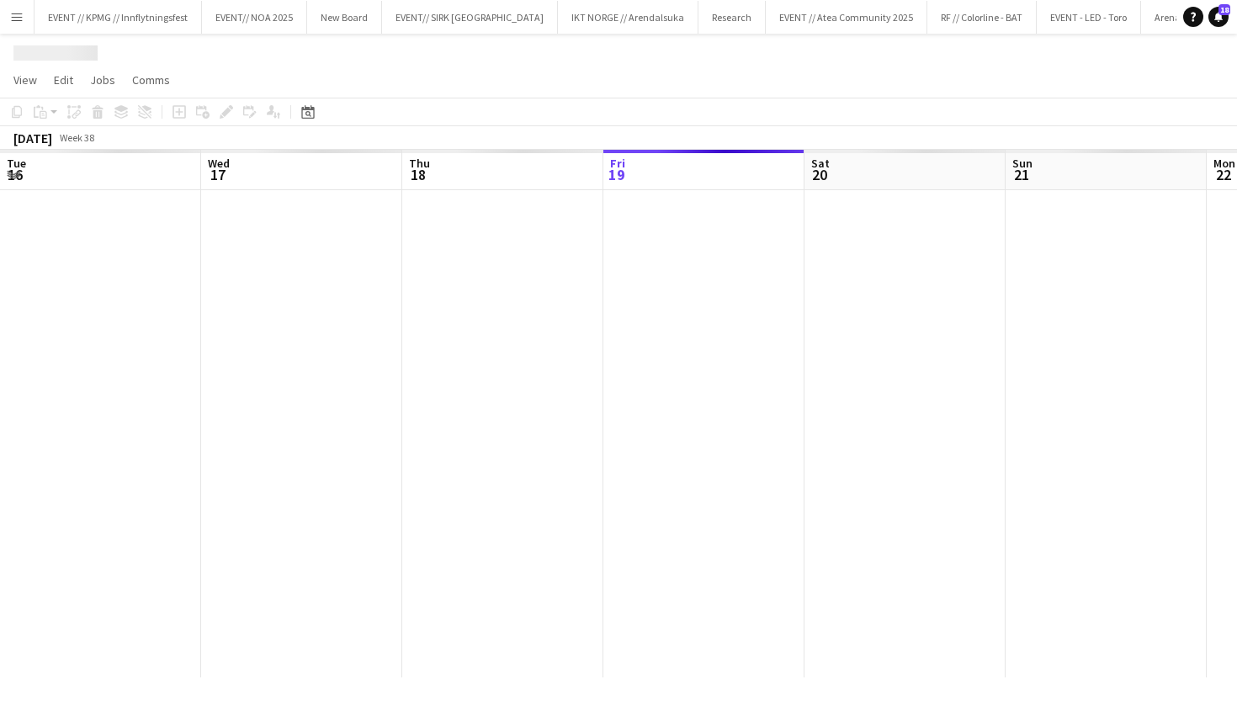
scroll to position [0, 402]
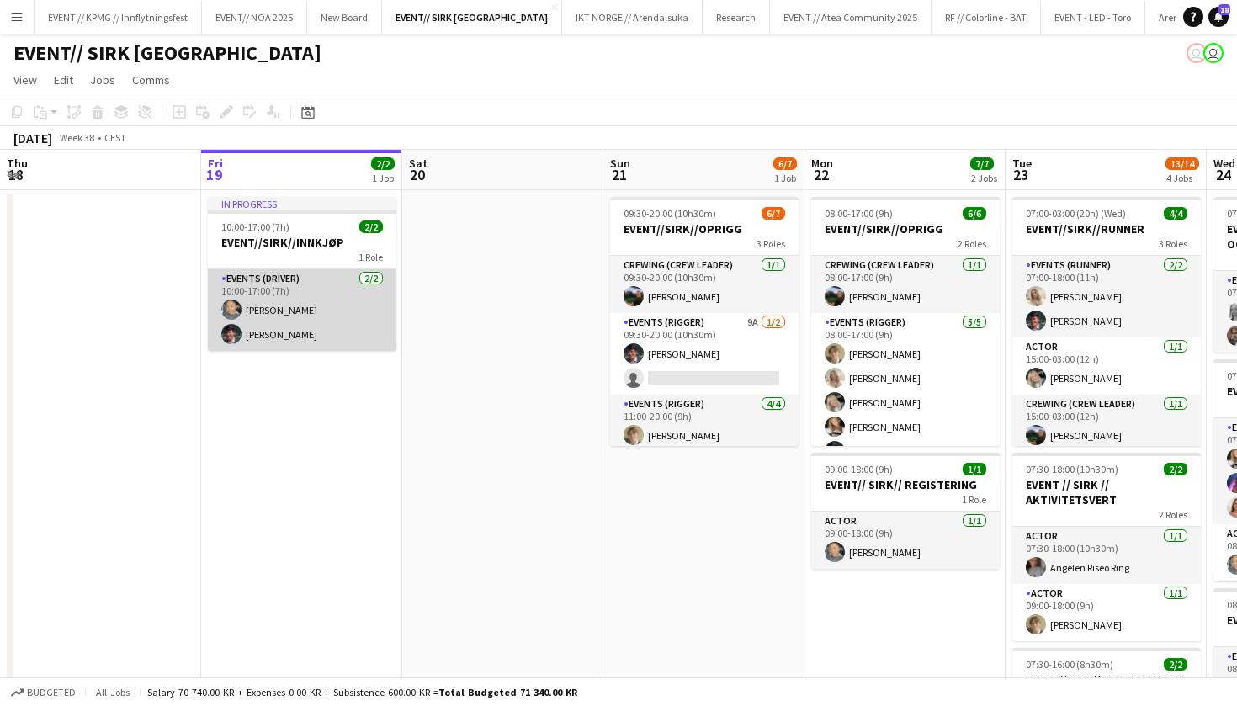
click at [311, 327] on app-card-role "Events (Driver) [DATE] 10:00-17:00 (7h) [PERSON_NAME] [PERSON_NAME]" at bounding box center [302, 310] width 188 height 82
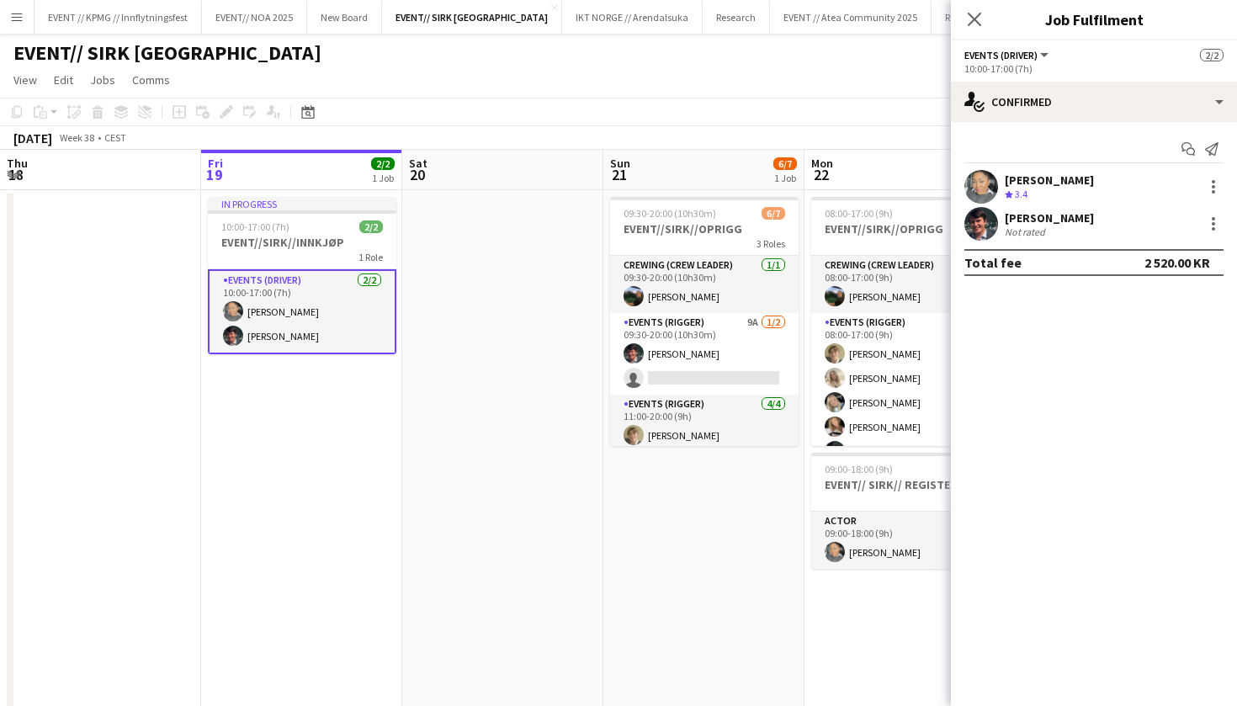
click at [1085, 177] on div "[PERSON_NAME]" at bounding box center [1048, 179] width 89 height 15
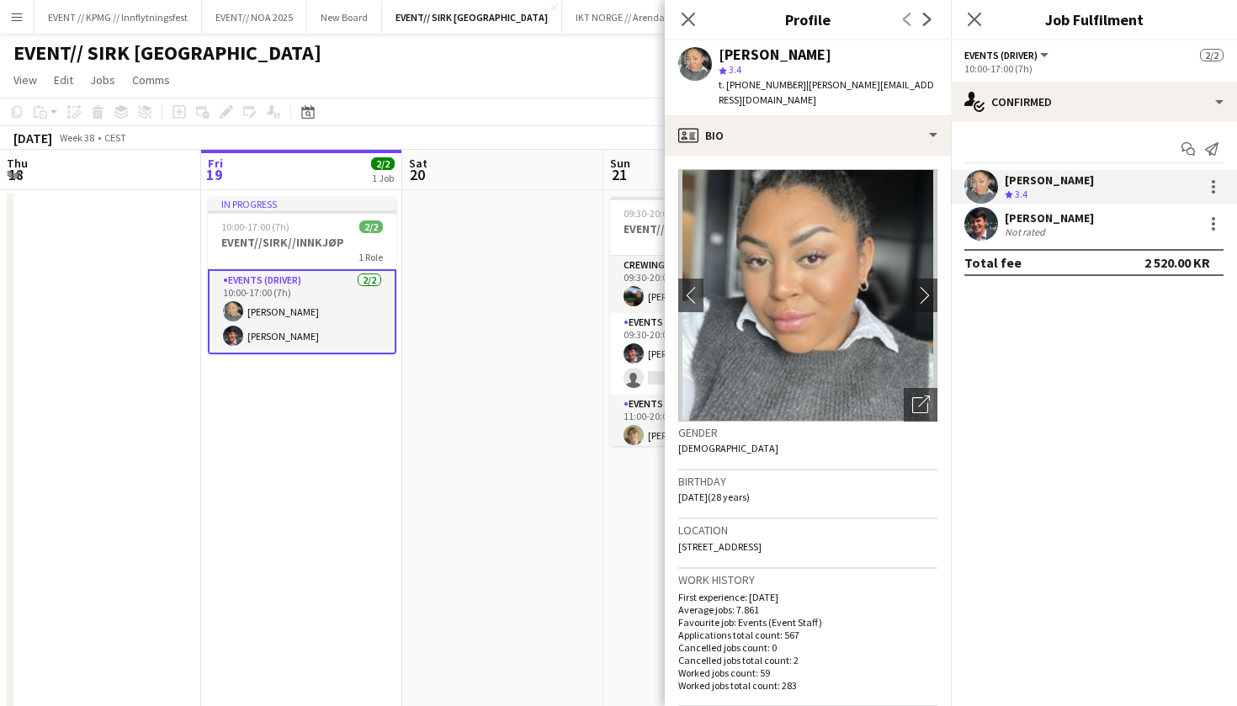
drag, startPoint x: 906, startPoint y: 93, endPoint x: 789, endPoint y: 93, distance: 116.9
click at [789, 93] on div "t. [PHONE_NUMBER] | [PERSON_NAME][EMAIL_ADDRESS][DOMAIN_NAME]" at bounding box center [827, 92] width 219 height 30
copy span "[PERSON_NAME][EMAIL_ADDRESS][DOMAIN_NAME]"
click at [380, 270] on app-card-role "Events (Driver) [DATE] 10:00-17:00 (7h) [PERSON_NAME] [PERSON_NAME]" at bounding box center [302, 311] width 188 height 85
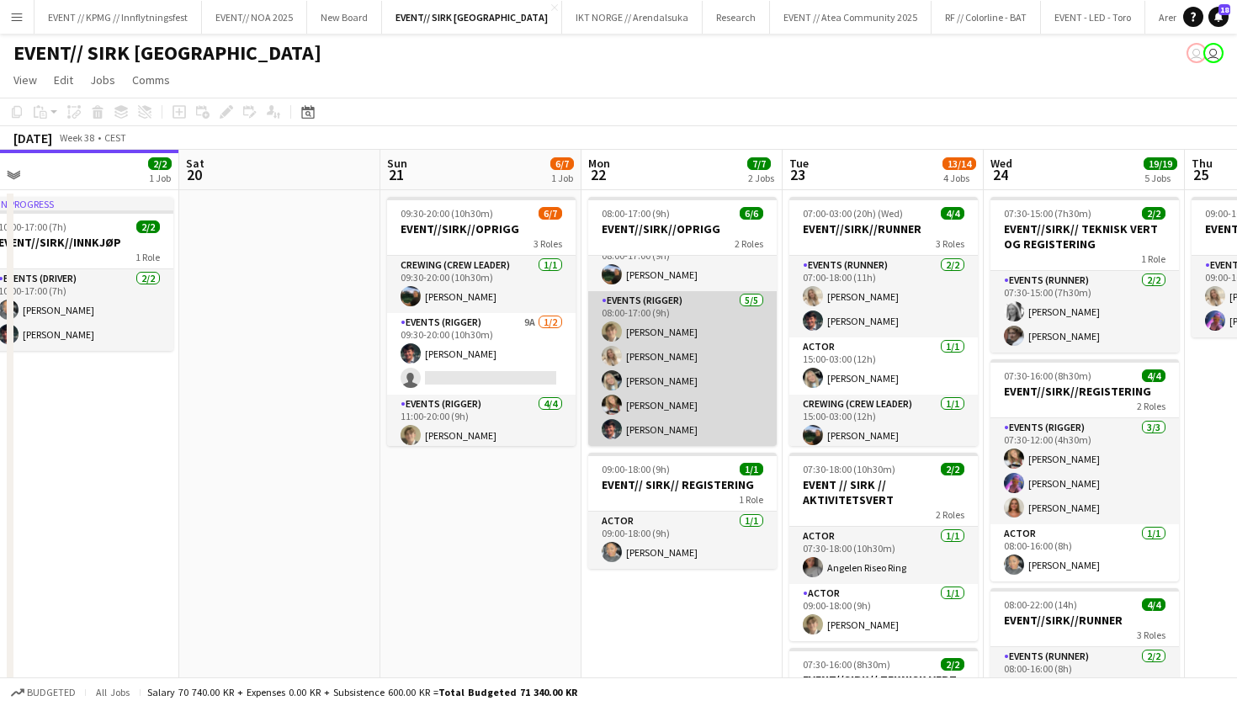
scroll to position [22, 0]
click at [684, 389] on app-card-role "Events (Rigger) [DATE] 08:00-17:00 (9h) [PERSON_NAME] [PERSON_NAME] [PERSON_NAM…" at bounding box center [682, 368] width 188 height 155
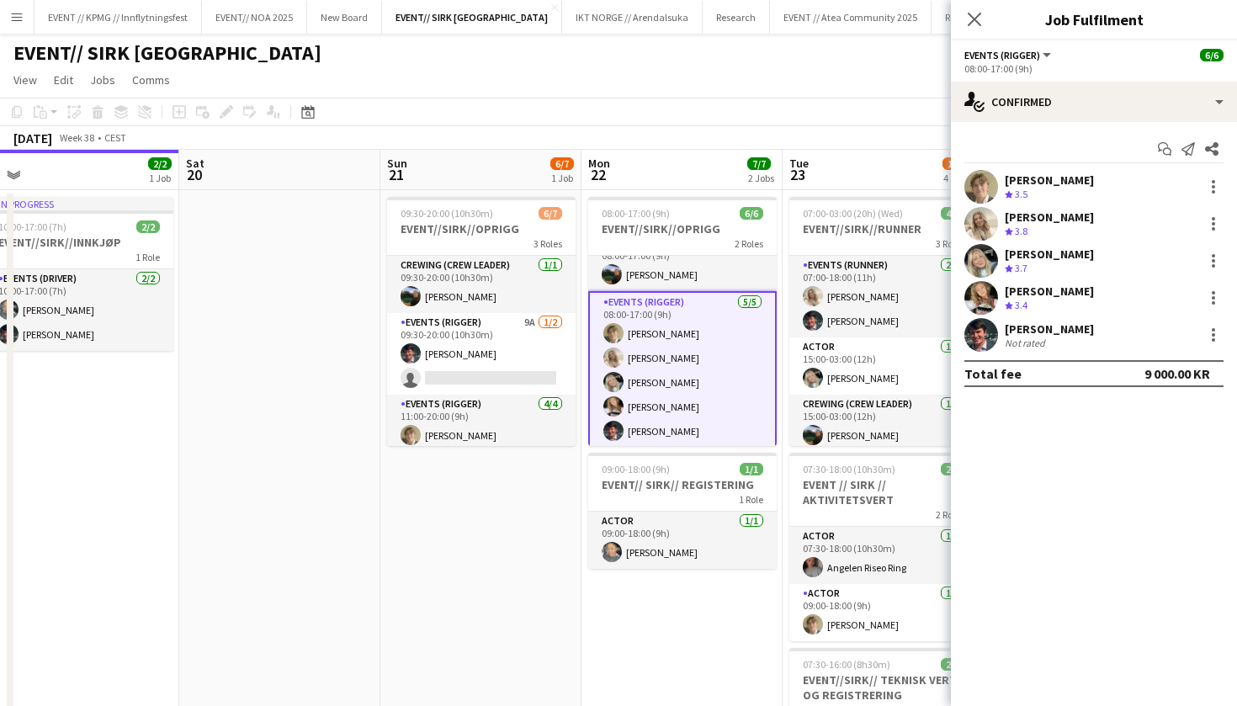
click at [1066, 167] on div "Start chat Send notification Share [PERSON_NAME] Crew rating 3.5 [PERSON_NAME] …" at bounding box center [1094, 261] width 286 height 278
click at [1066, 171] on div "[PERSON_NAME] Crew rating 3.5" at bounding box center [1094, 187] width 286 height 34
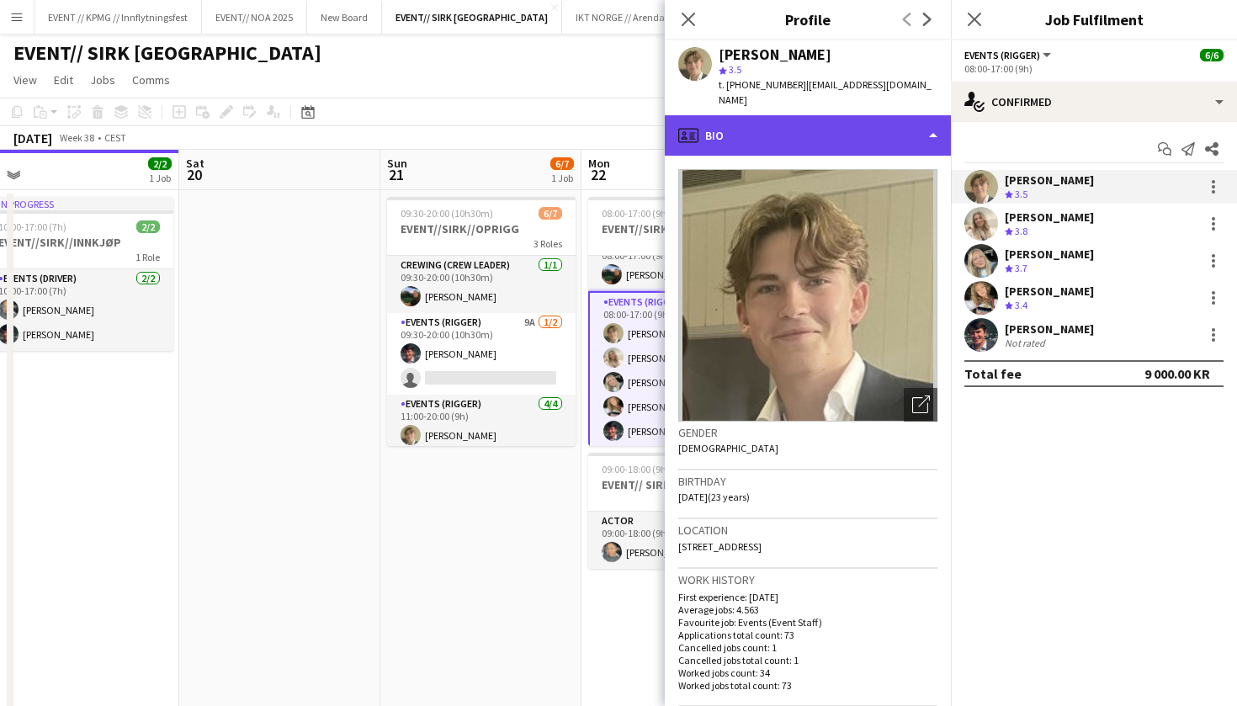
click at [807, 115] on div "profile Bio" at bounding box center [808, 135] width 286 height 40
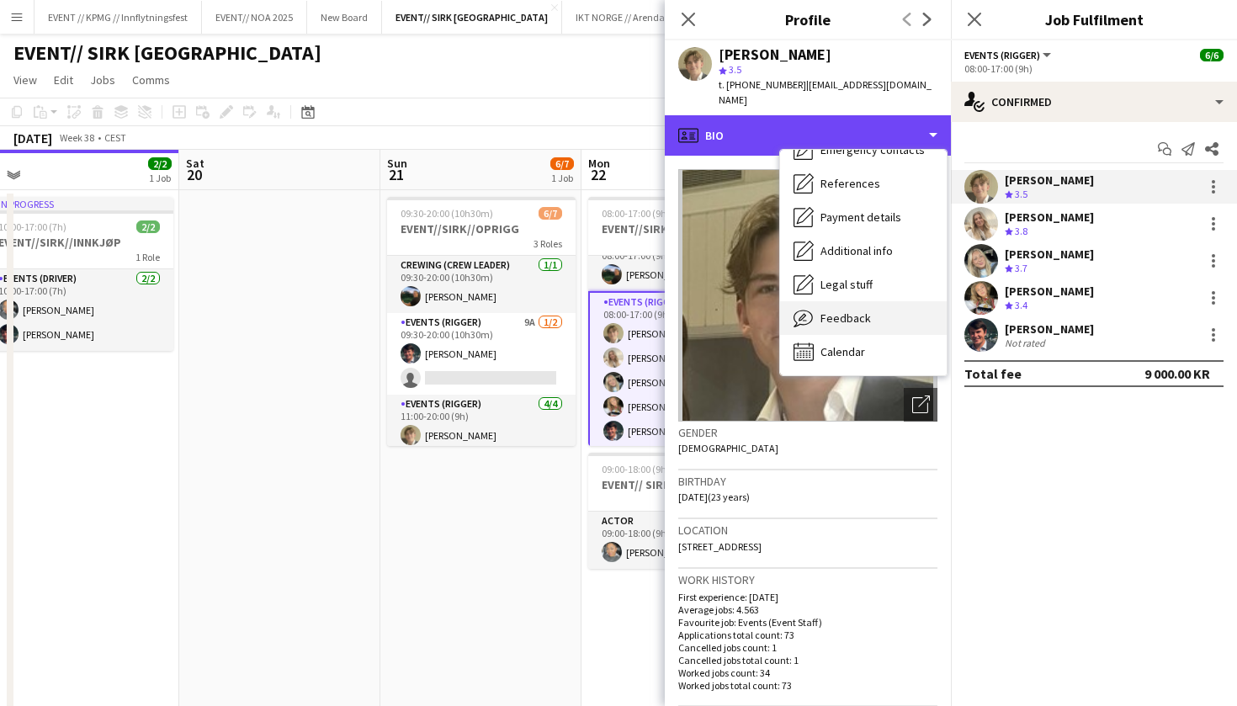
scroll to position [158, 0]
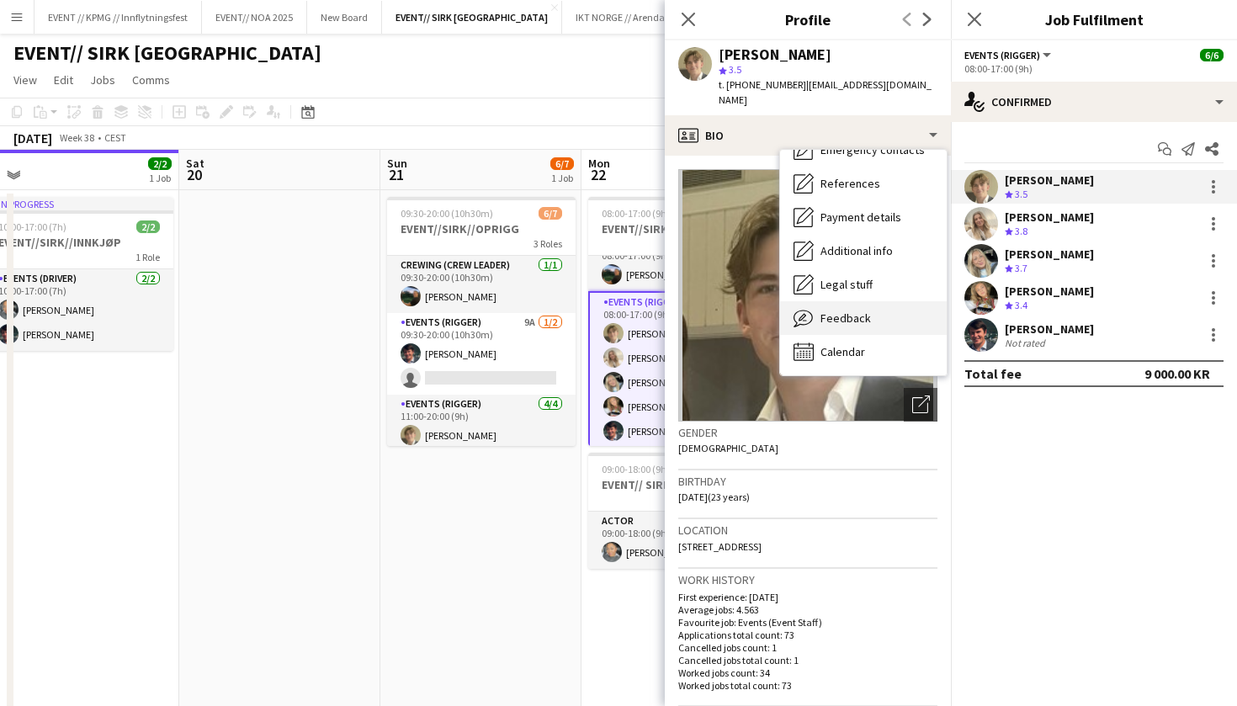
click at [851, 310] on span "Feedback" at bounding box center [845, 317] width 50 height 15
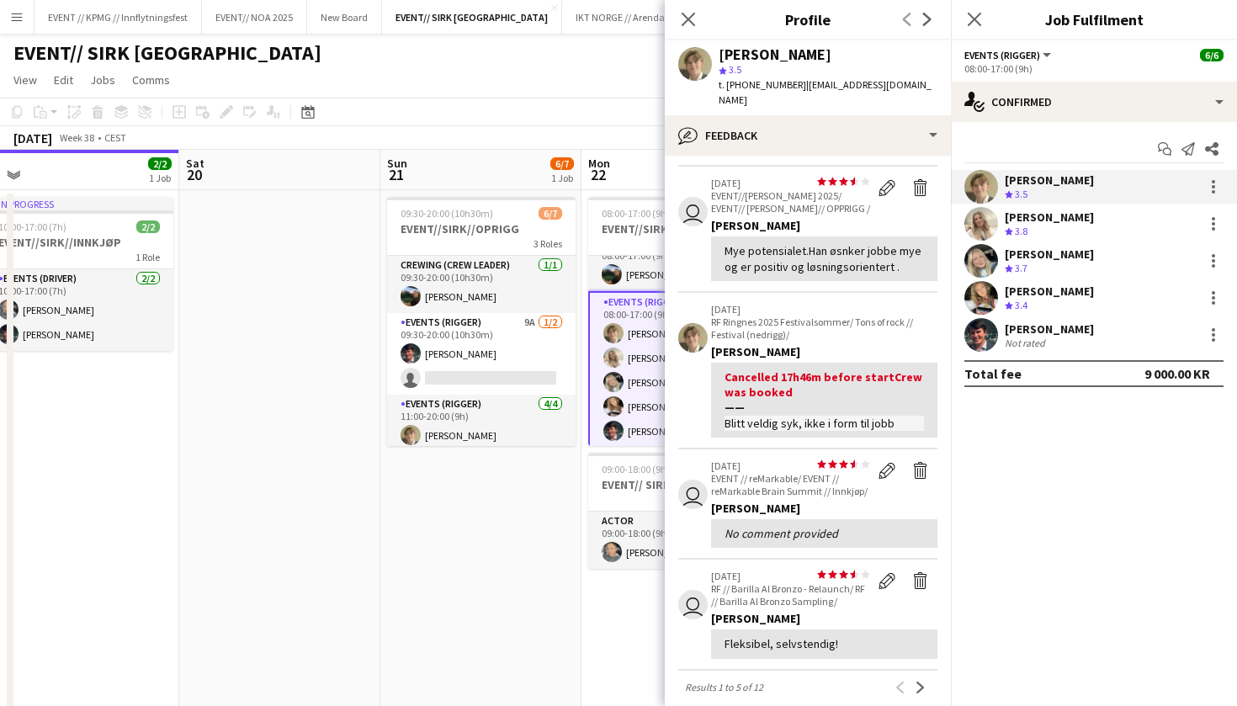
scroll to position [199, 0]
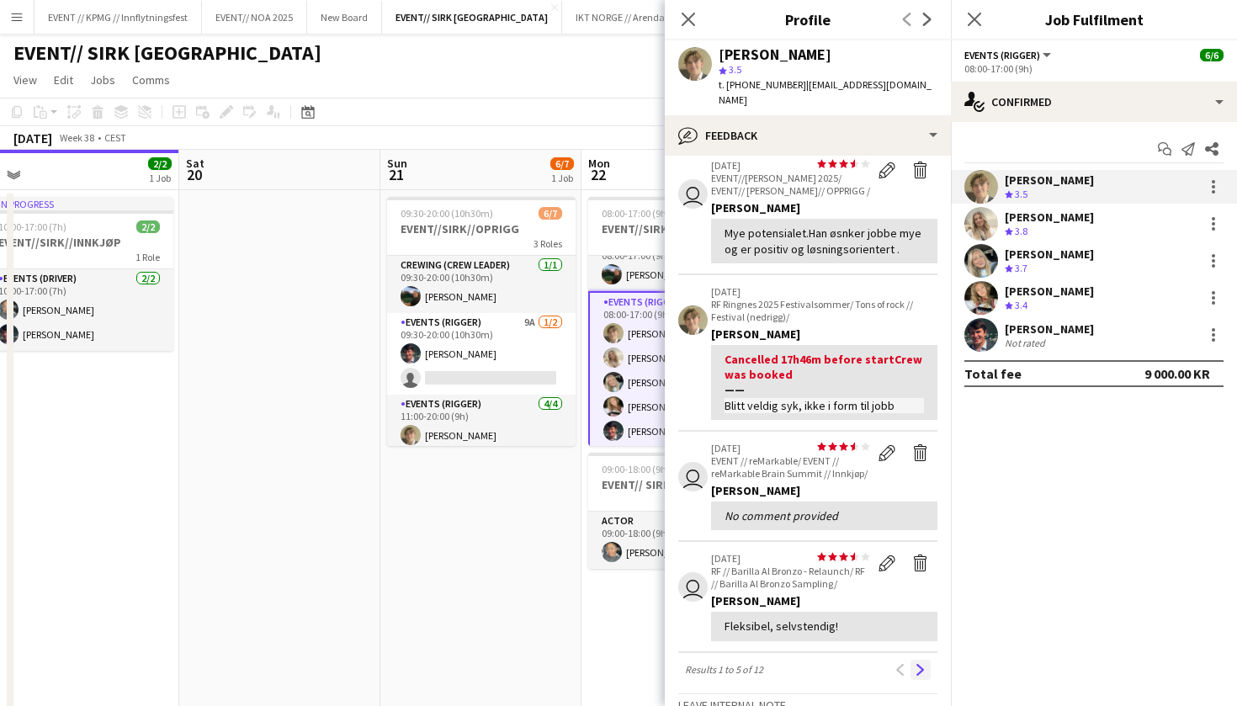
click at [922, 664] on app-icon "Next" at bounding box center [920, 670] width 12 height 12
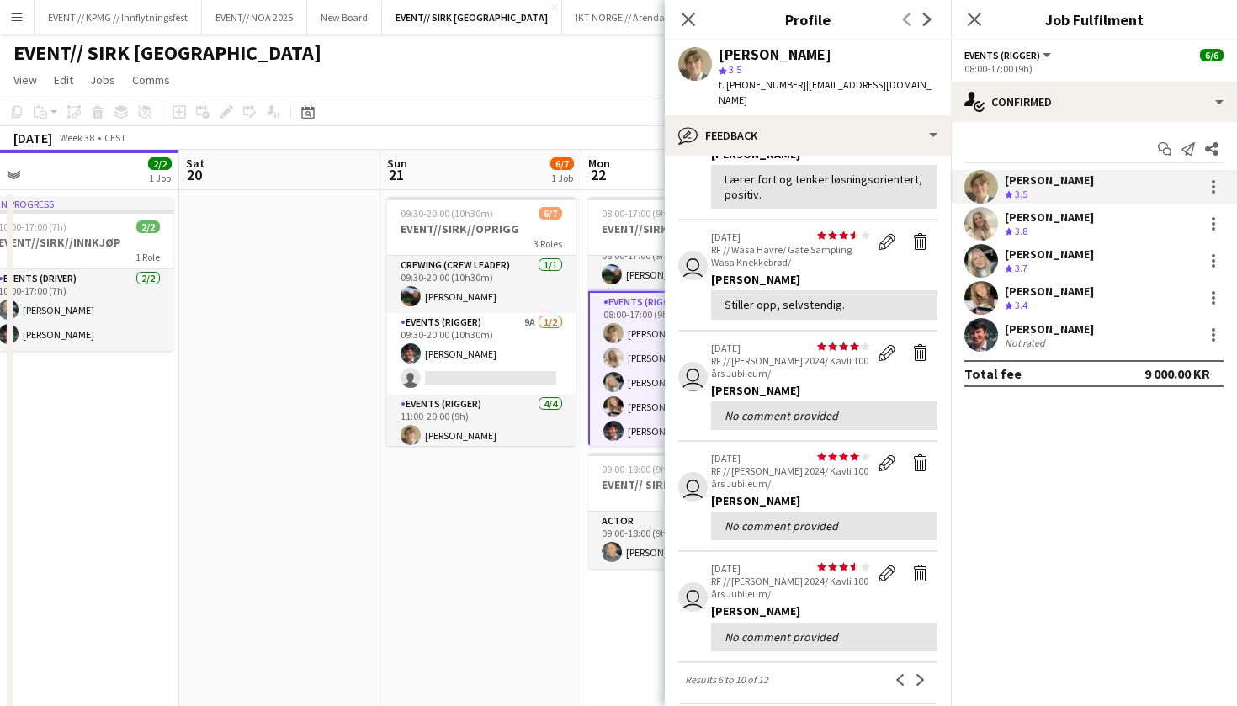
scroll to position [384, 0]
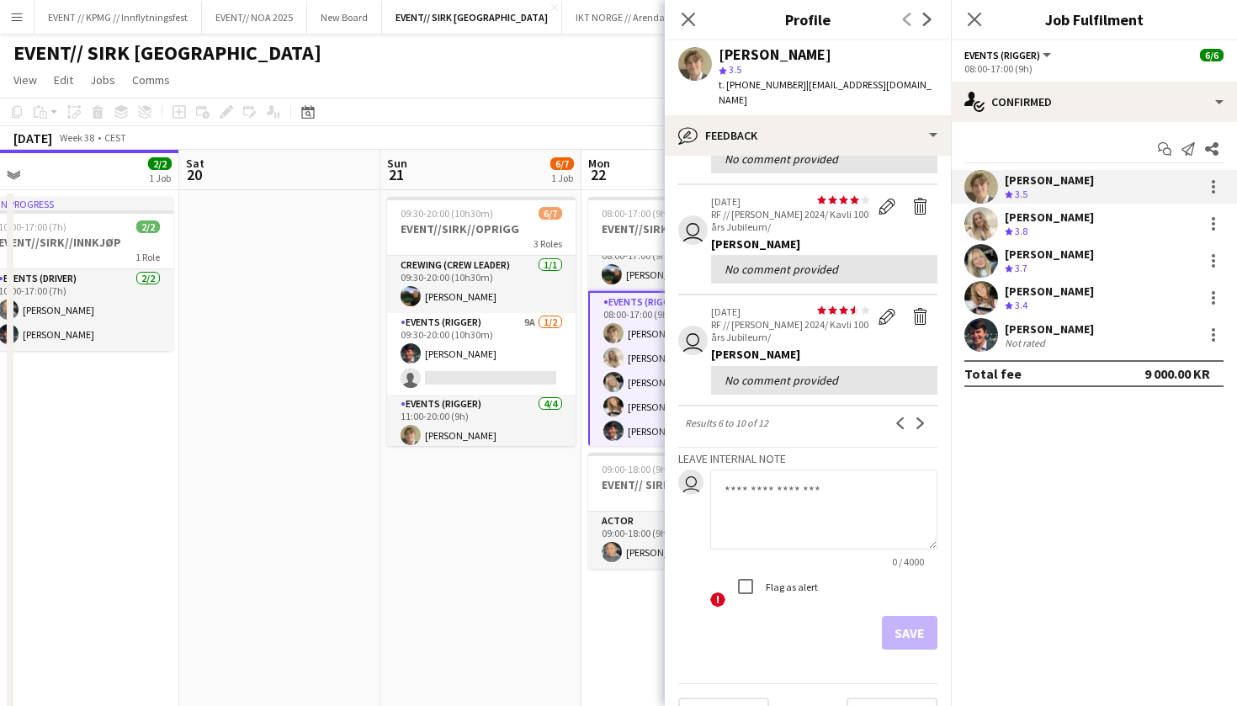
click at [1036, 299] on div "Crew rating 3.4" at bounding box center [1048, 306] width 89 height 14
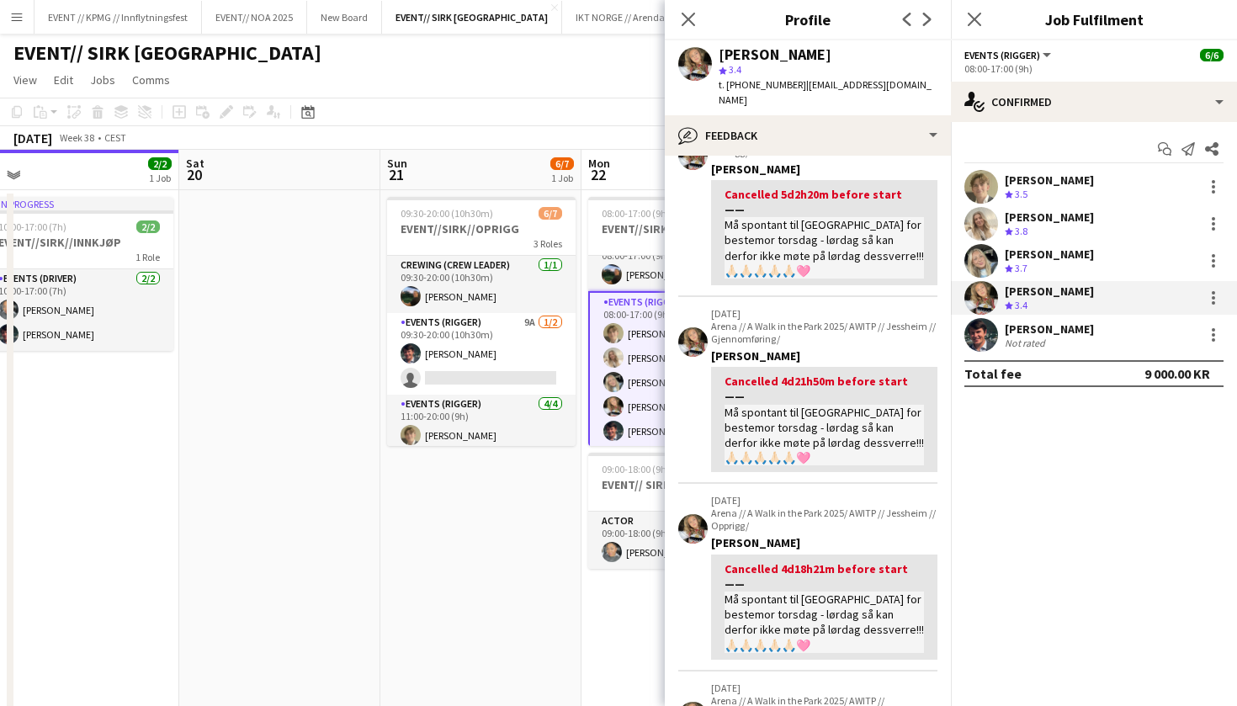
scroll to position [369, 0]
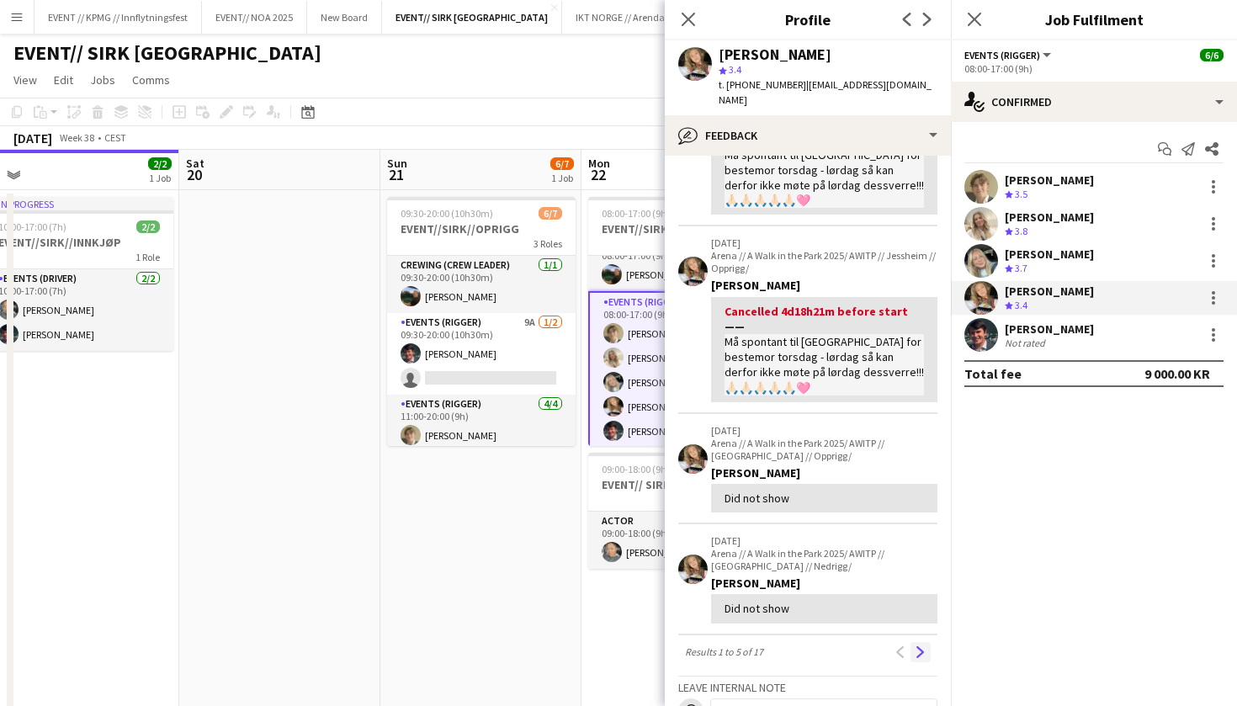
click at [921, 646] on app-icon "Next" at bounding box center [920, 652] width 12 height 12
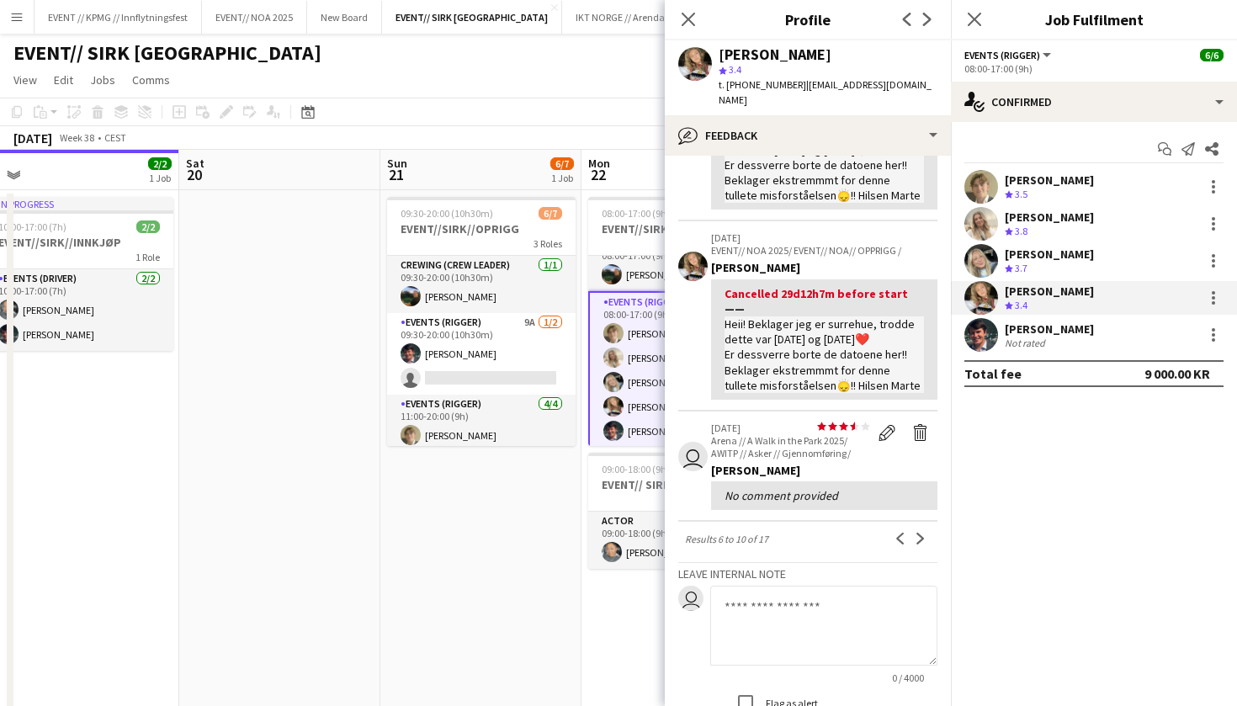
scroll to position [458, 0]
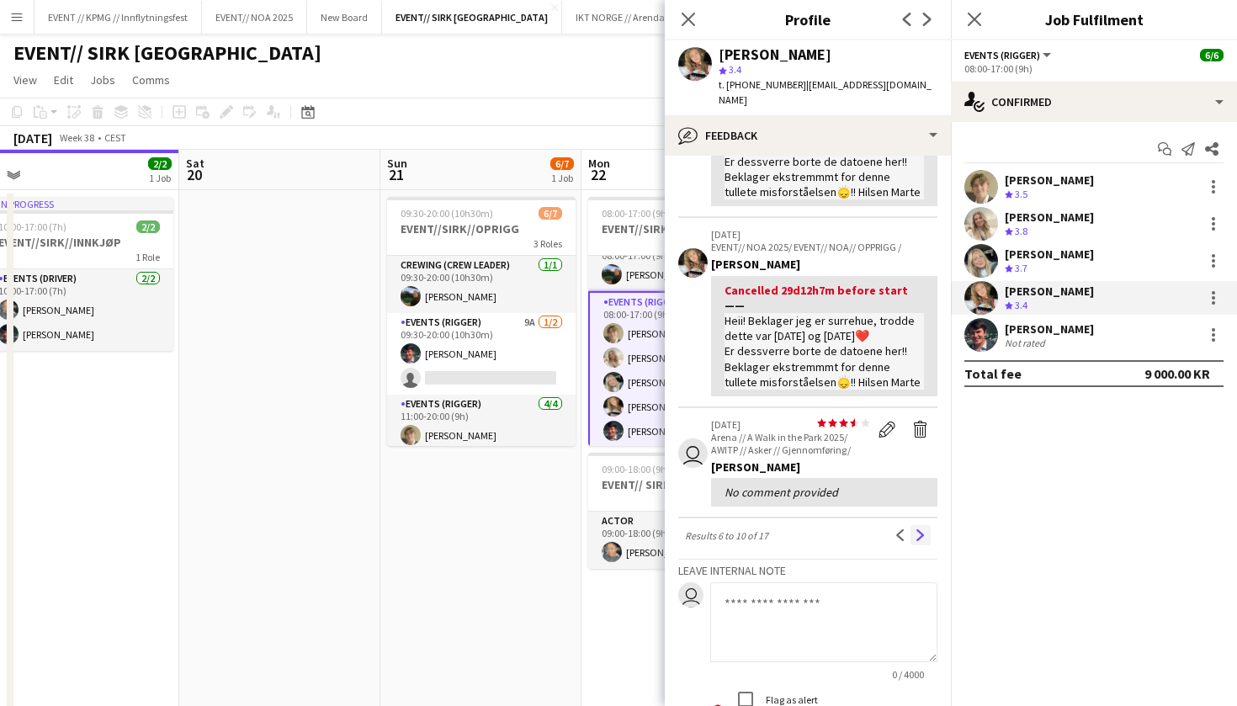
click at [926, 525] on button "Next" at bounding box center [920, 535] width 20 height 20
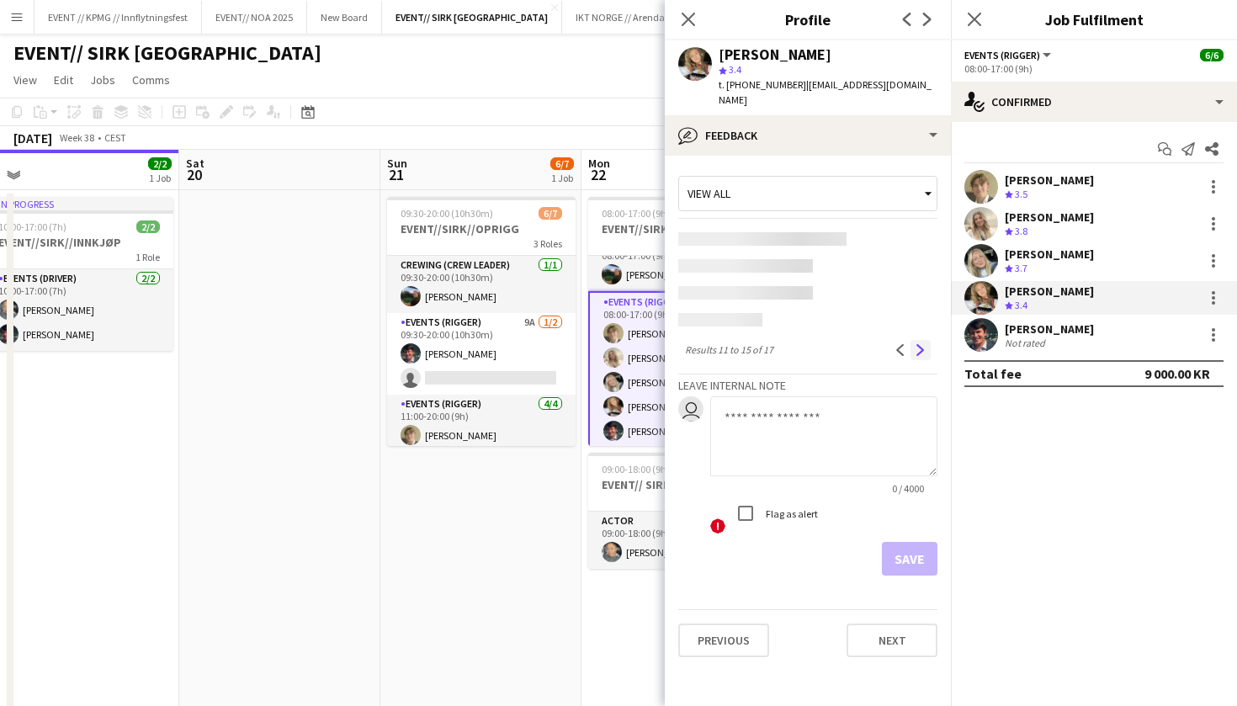
scroll to position [0, 0]
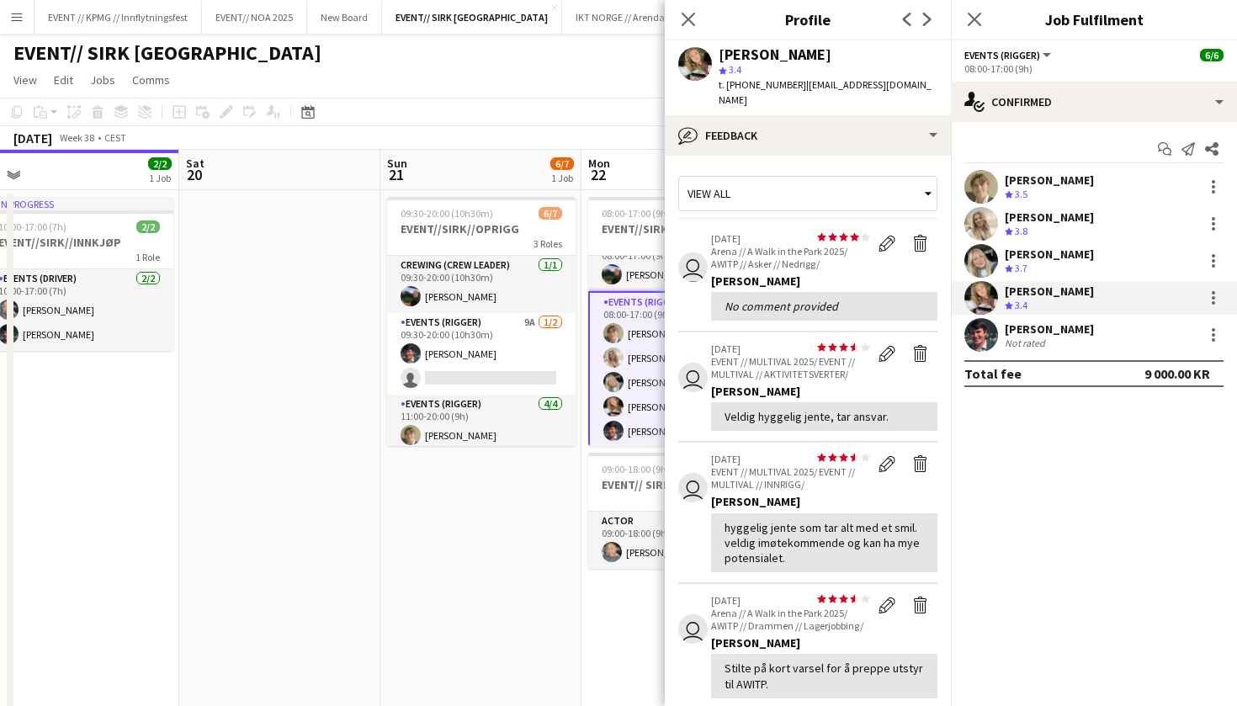
click at [1040, 267] on div "Crew rating 3.7" at bounding box center [1048, 269] width 89 height 14
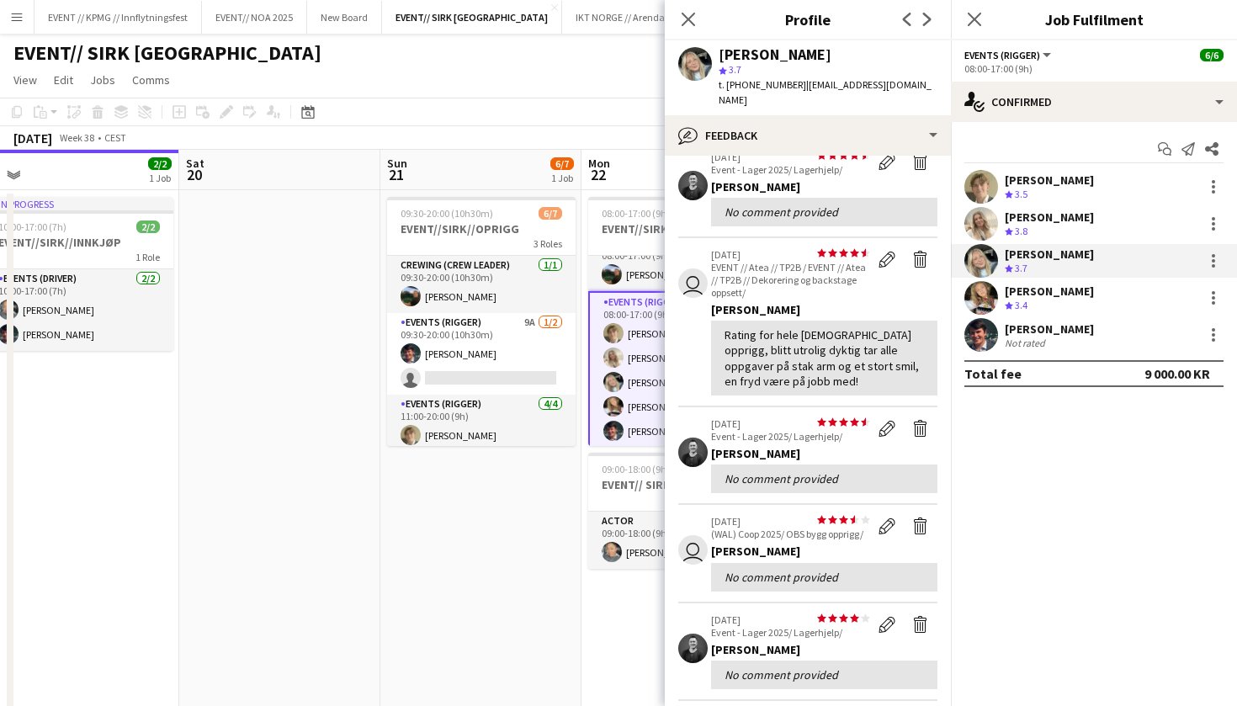
scroll to position [135, 0]
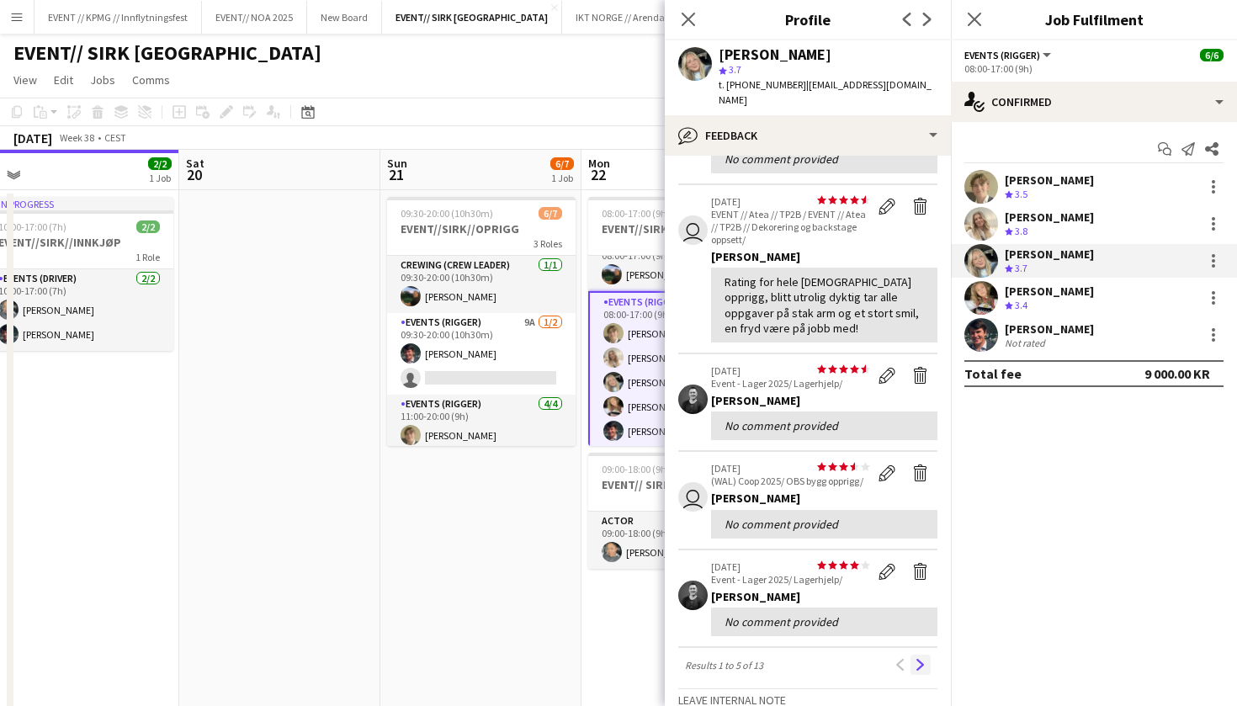
click at [915, 659] on app-icon "Next" at bounding box center [920, 665] width 12 height 12
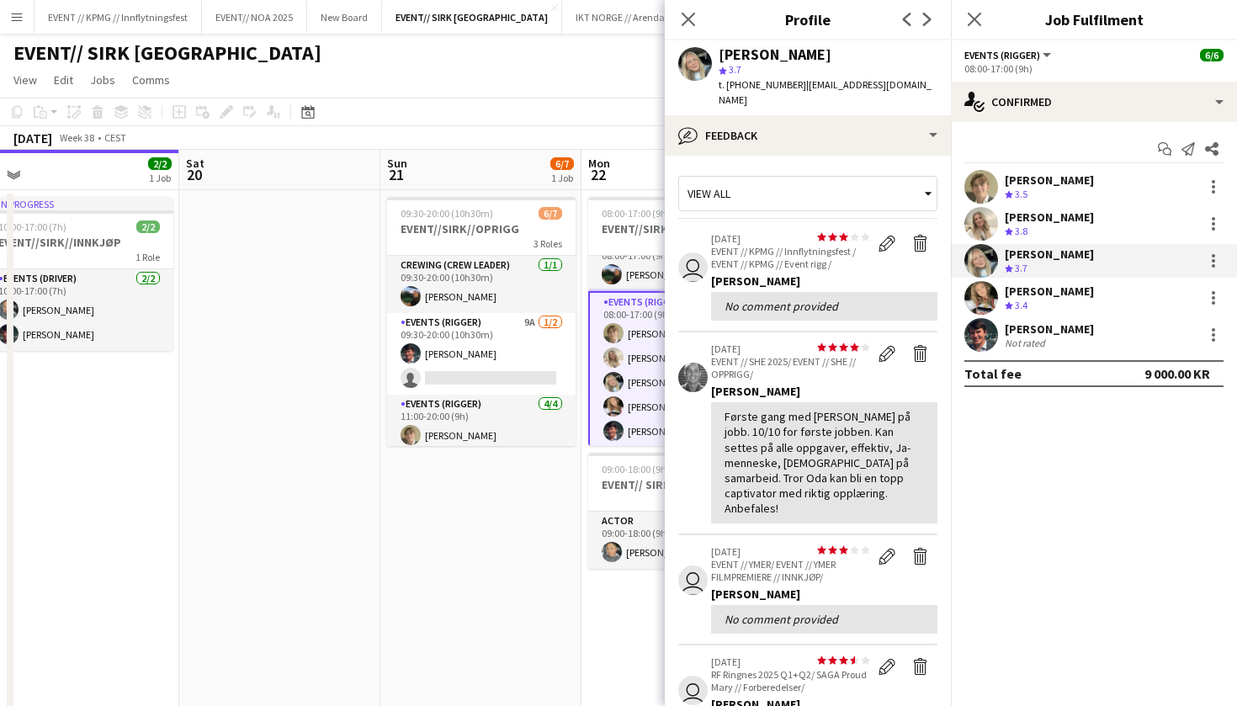
click at [1035, 222] on div "[PERSON_NAME]" at bounding box center [1048, 216] width 89 height 15
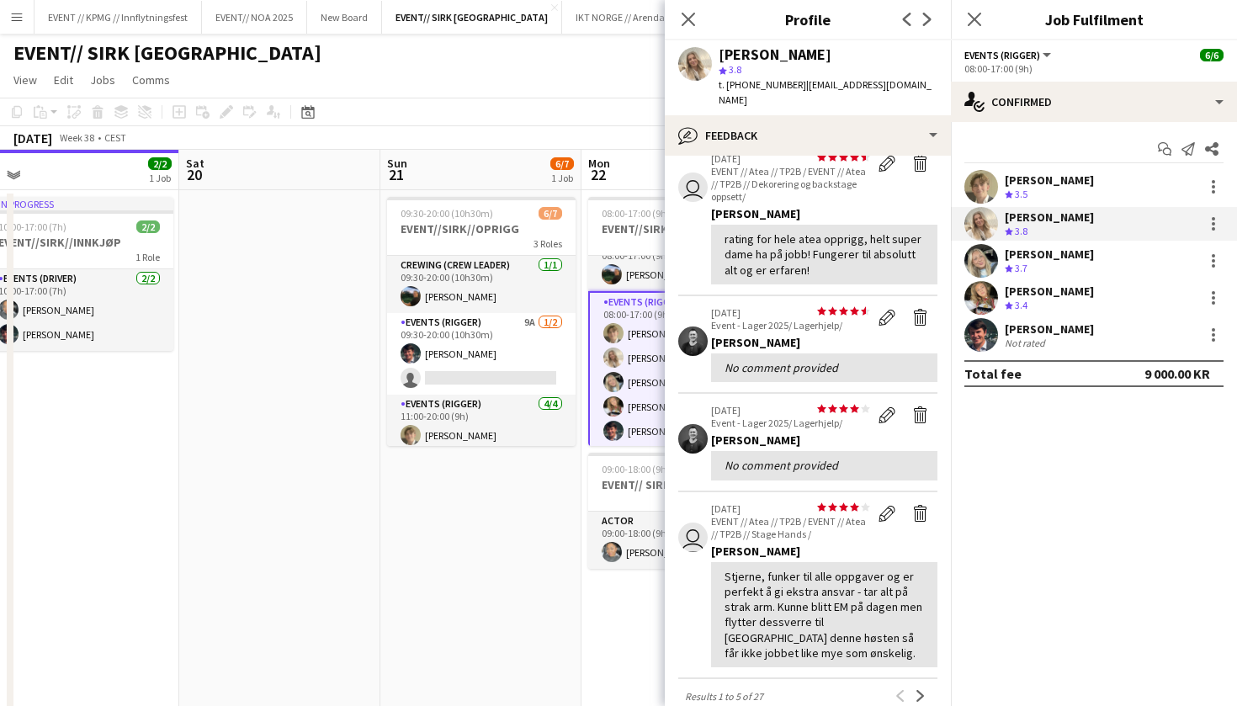
scroll to position [185, 0]
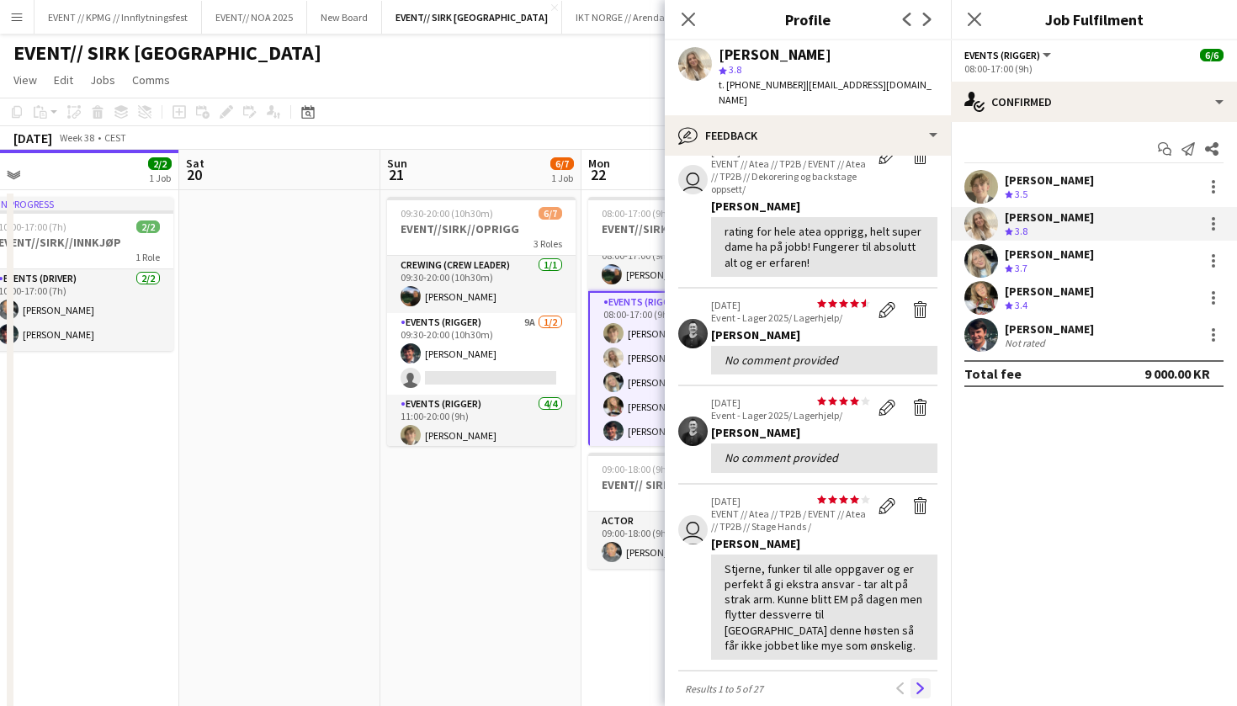
click at [920, 682] on app-icon "Next" at bounding box center [920, 688] width 12 height 12
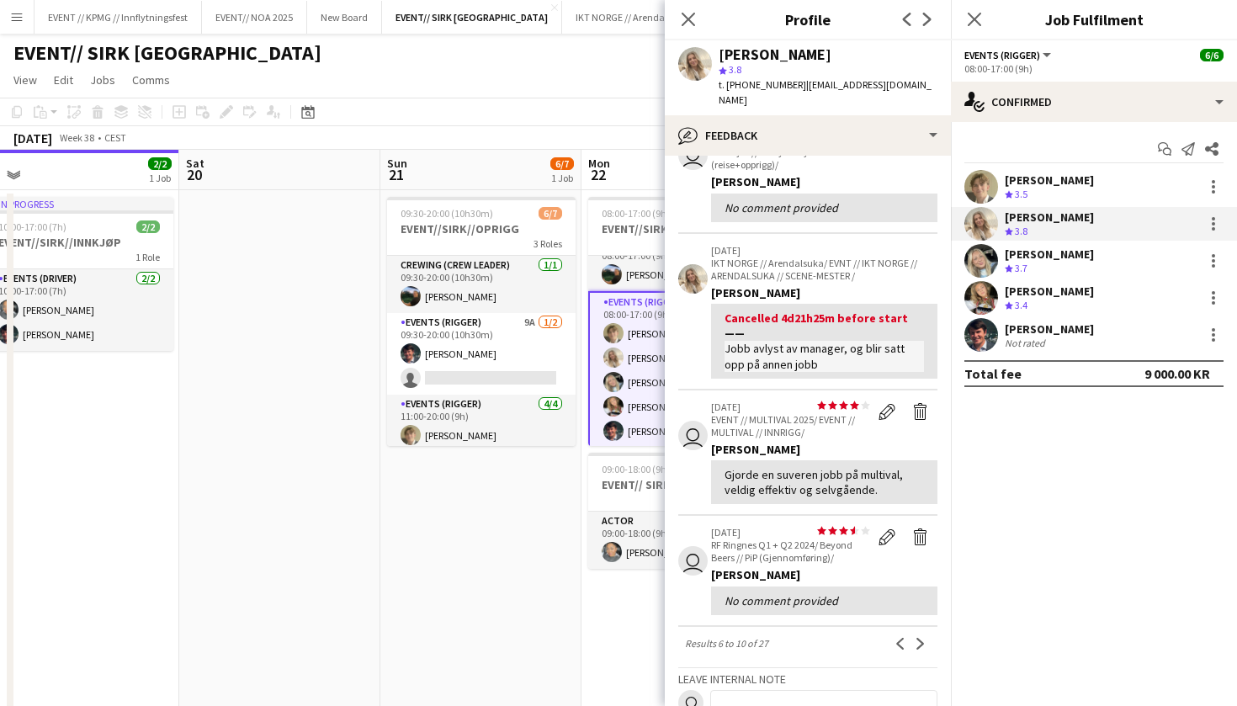
scroll to position [255, 0]
click at [1014, 269] on div "Crew rating 3.7" at bounding box center [1017, 269] width 26 height 14
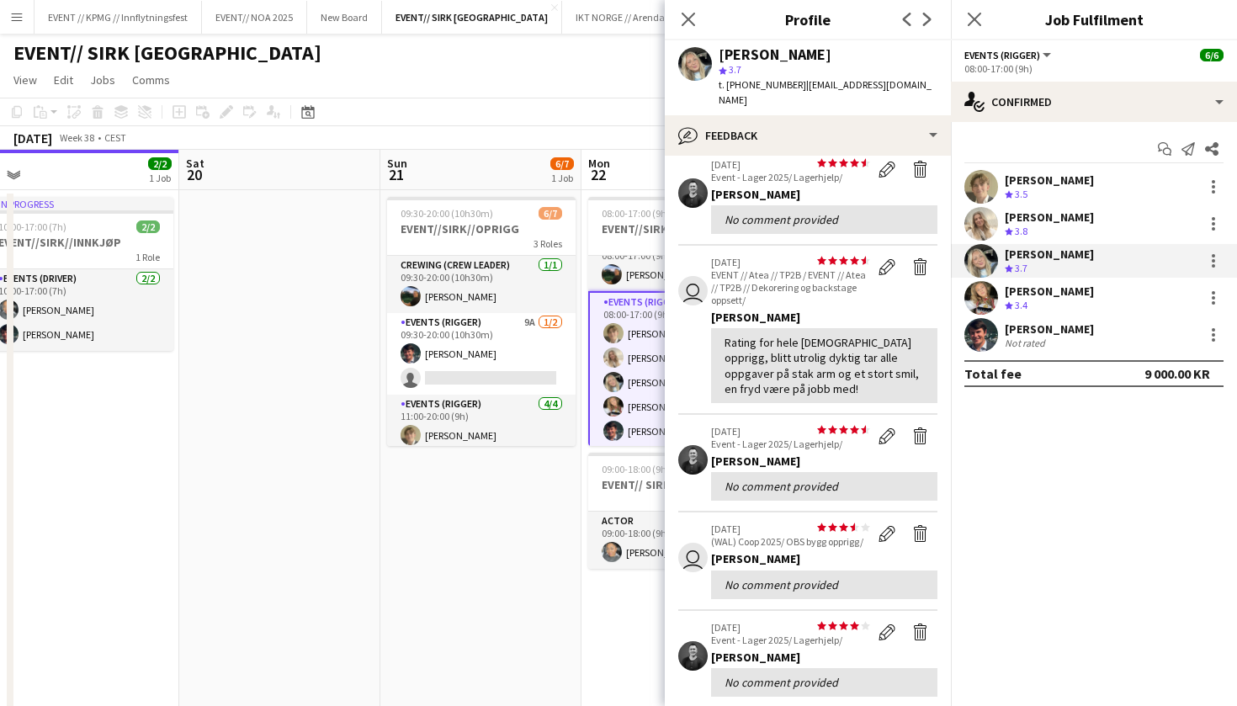
scroll to position [77, 0]
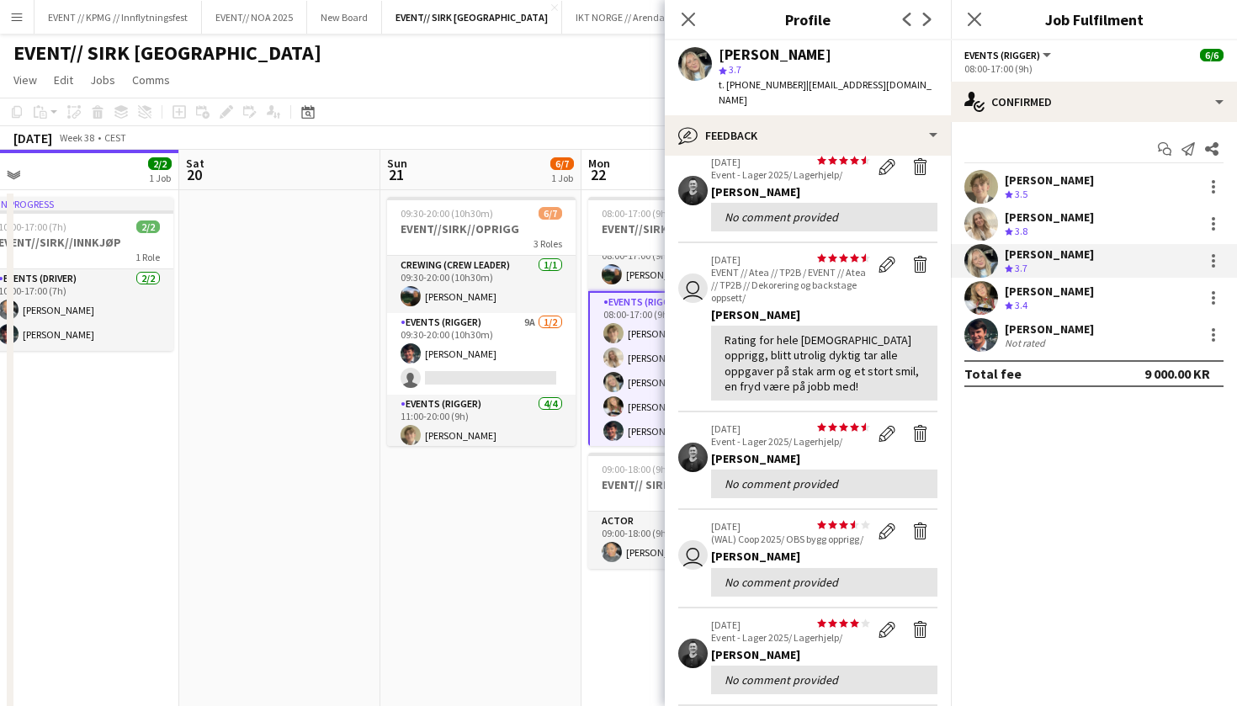
click at [1057, 228] on div "Crew rating 3.8" at bounding box center [1048, 232] width 89 height 14
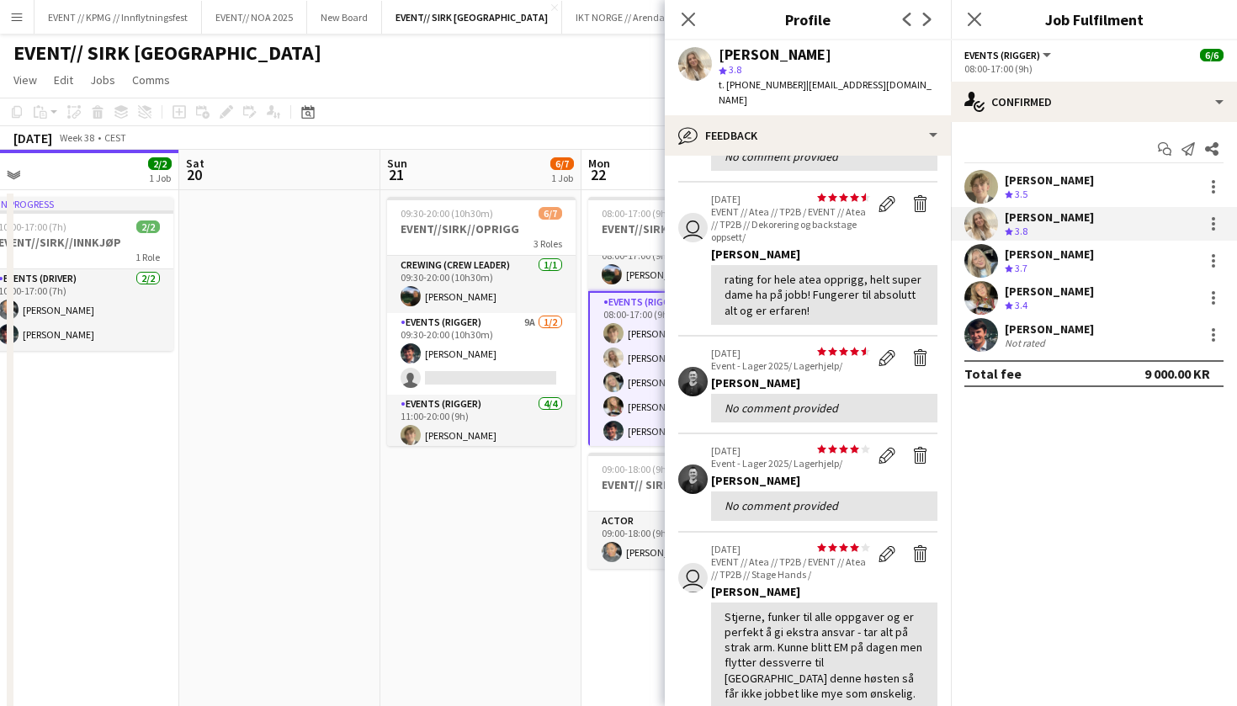
scroll to position [146, 0]
